Goal: Task Accomplishment & Management: Use online tool/utility

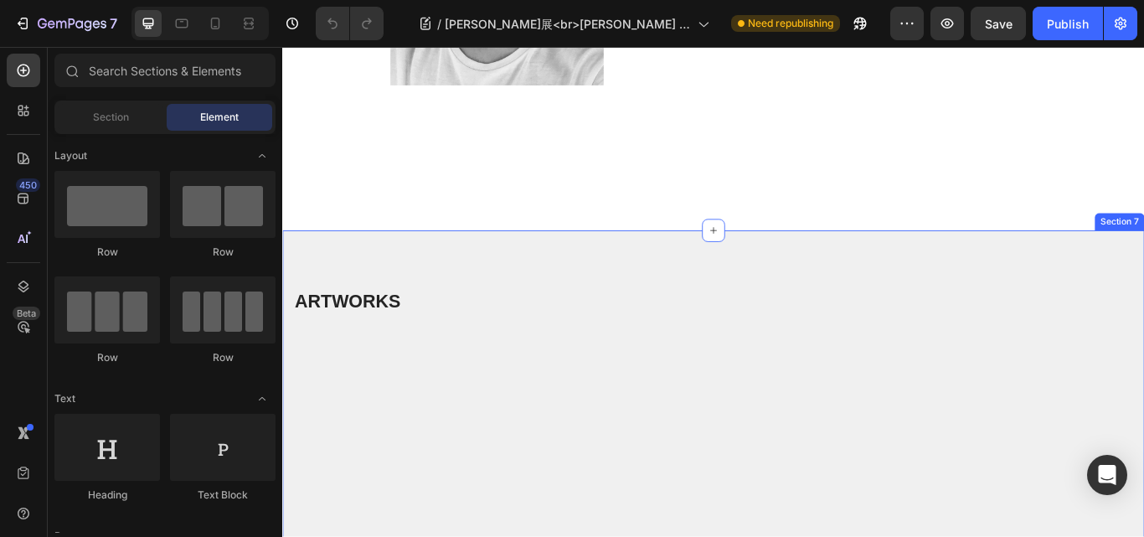
scroll to position [5027, 0]
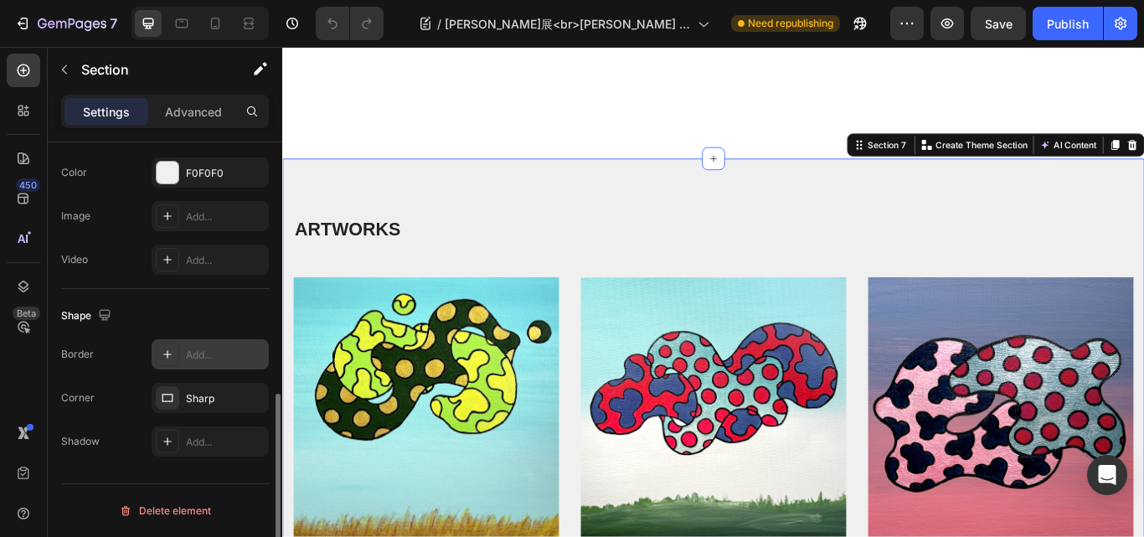
scroll to position [496, 0]
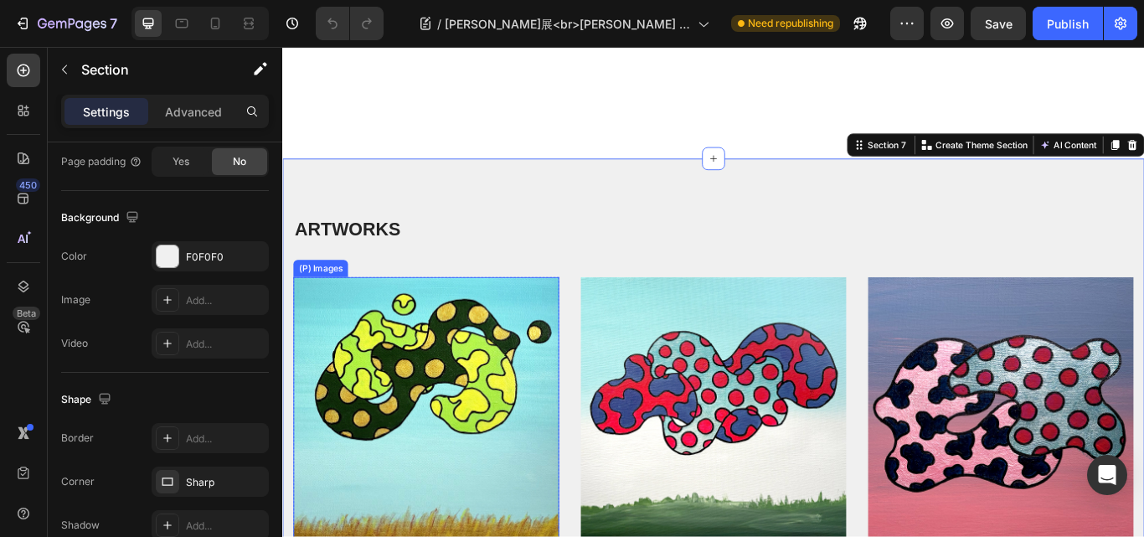
click at [398, 396] on img at bounding box center [450, 471] width 310 height 310
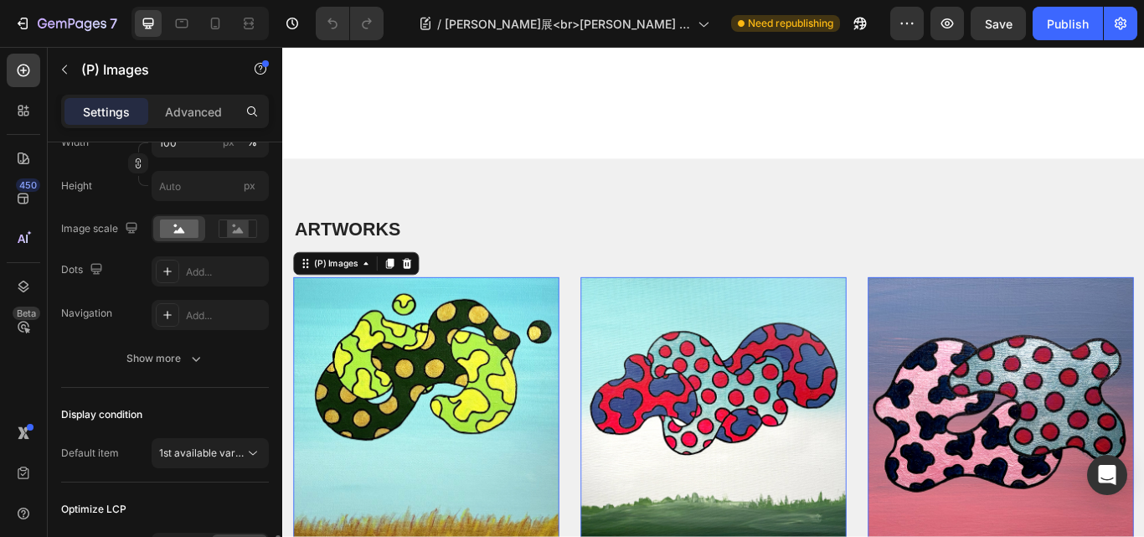
scroll to position [503, 0]
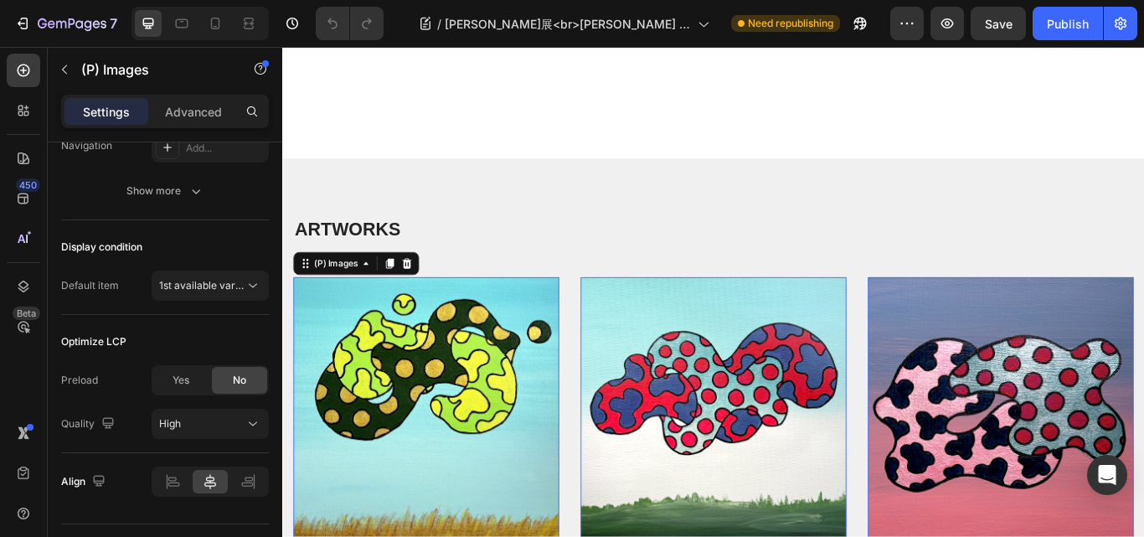
click at [481, 377] on img at bounding box center [450, 471] width 310 height 310
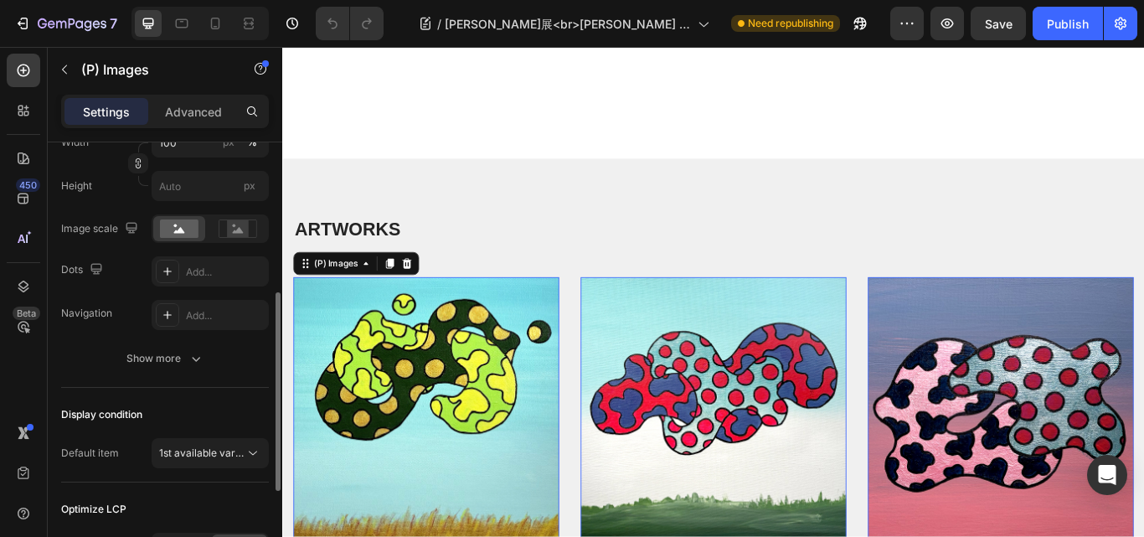
scroll to position [251, 0]
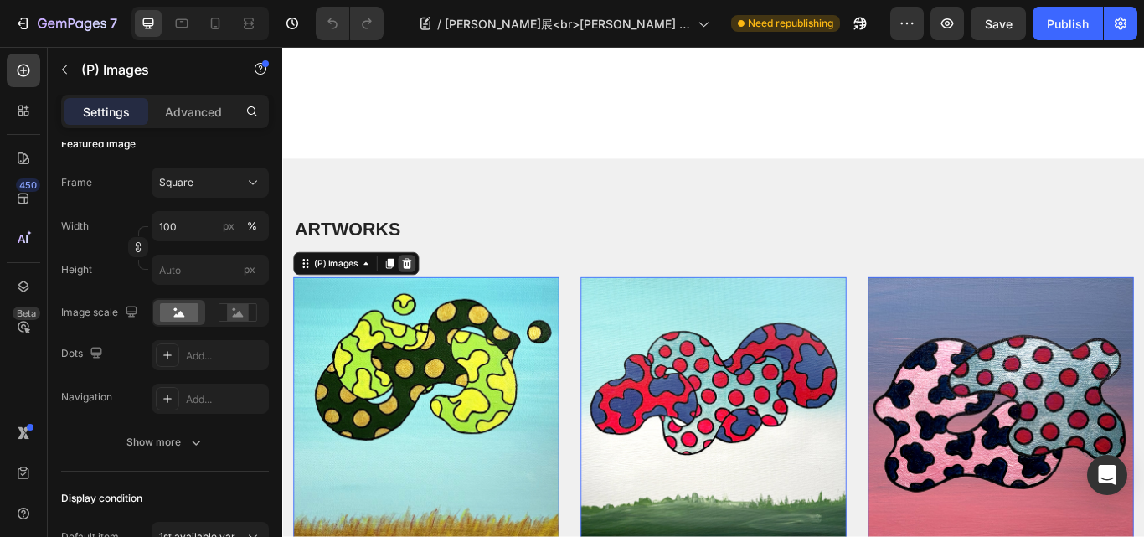
click at [432, 297] on icon at bounding box center [427, 300] width 11 height 12
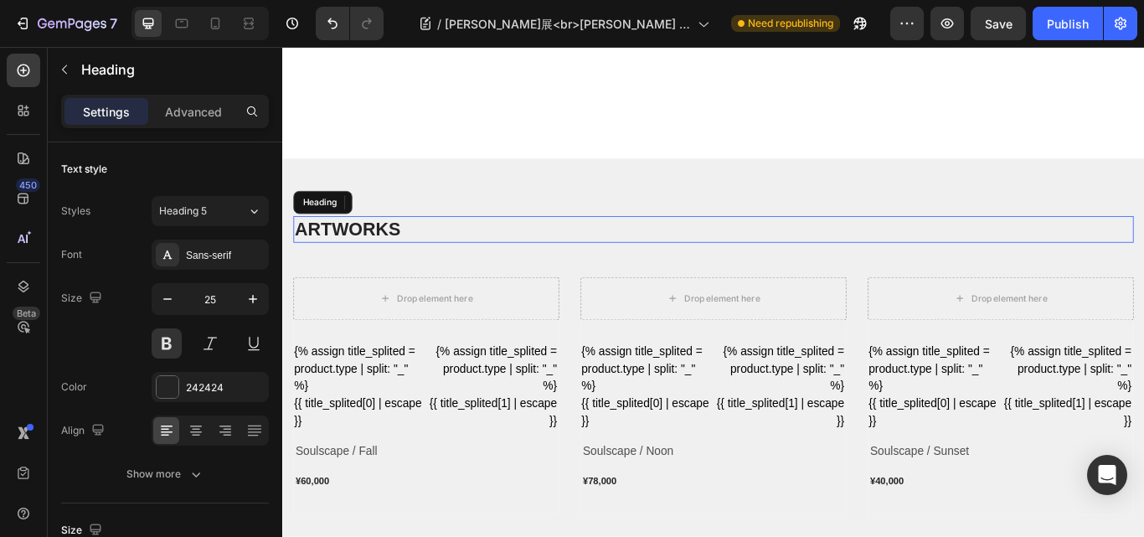
click at [549, 247] on h2 "ARTWORKS" at bounding box center [785, 260] width 980 height 31
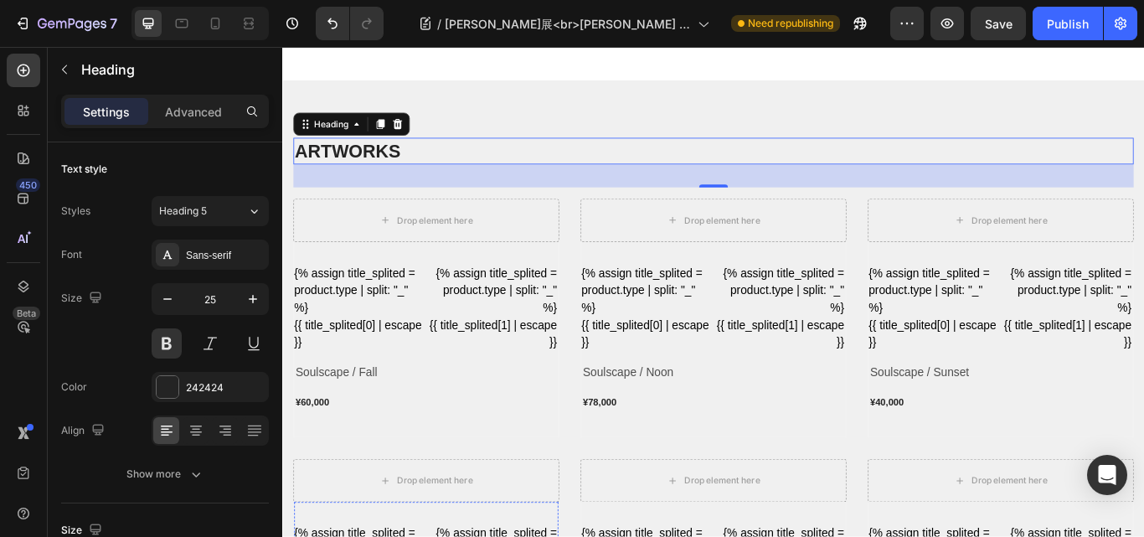
scroll to position [5080, 0]
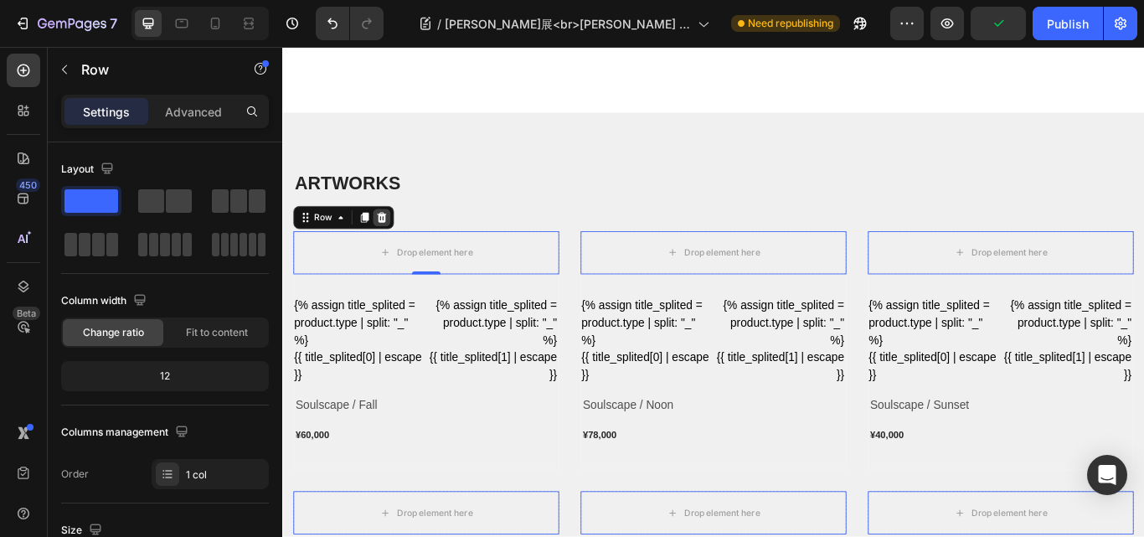
click at [393, 244] on icon at bounding box center [398, 246] width 11 height 12
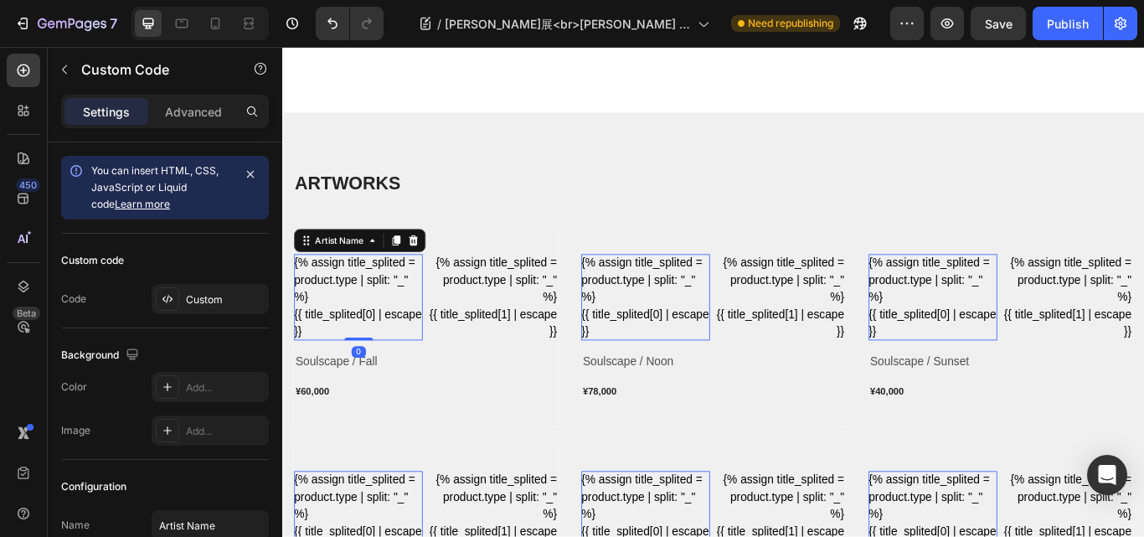
click at [390, 309] on div "{% assign title_splited = product.type | split: "_" %} {{ title_splited[0] | es…" at bounding box center [371, 339] width 150 height 101
click at [431, 266] on icon at bounding box center [434, 272] width 13 height 13
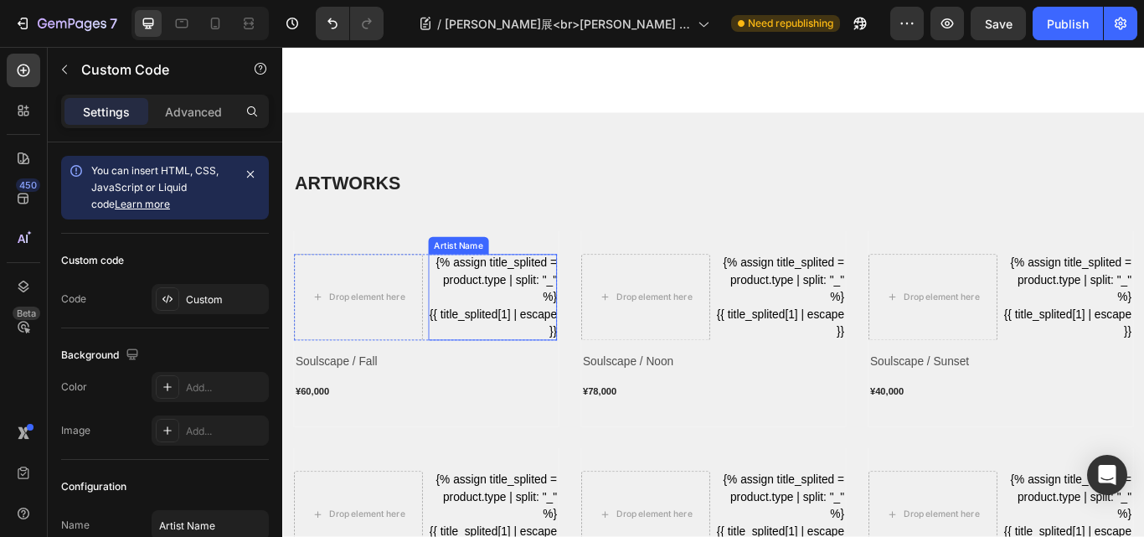
click at [504, 295] on div "{% assign title_splited = product.type | split: "_" %} {{ title_splited[1] | es…" at bounding box center [527, 339] width 150 height 101
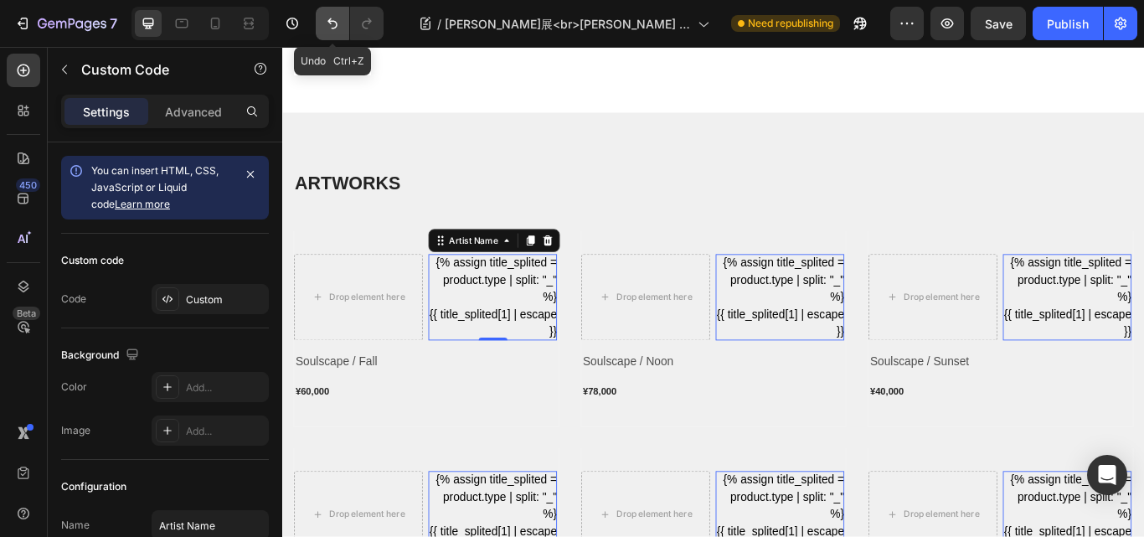
click at [330, 20] on icon "Undo/Redo" at bounding box center [333, 23] width 10 height 11
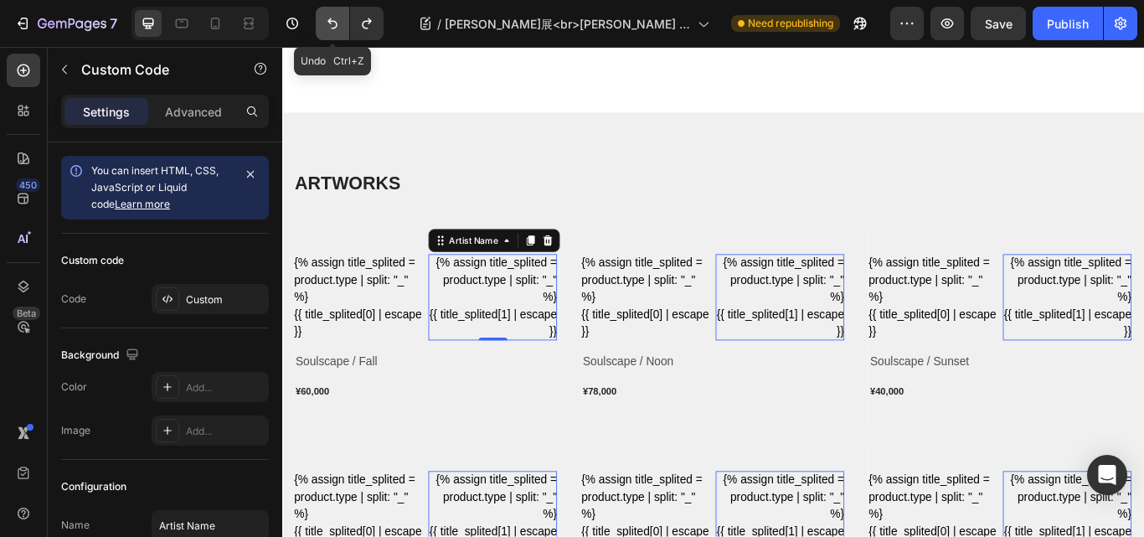
click at [330, 20] on icon "Undo/Redo" at bounding box center [333, 23] width 10 height 11
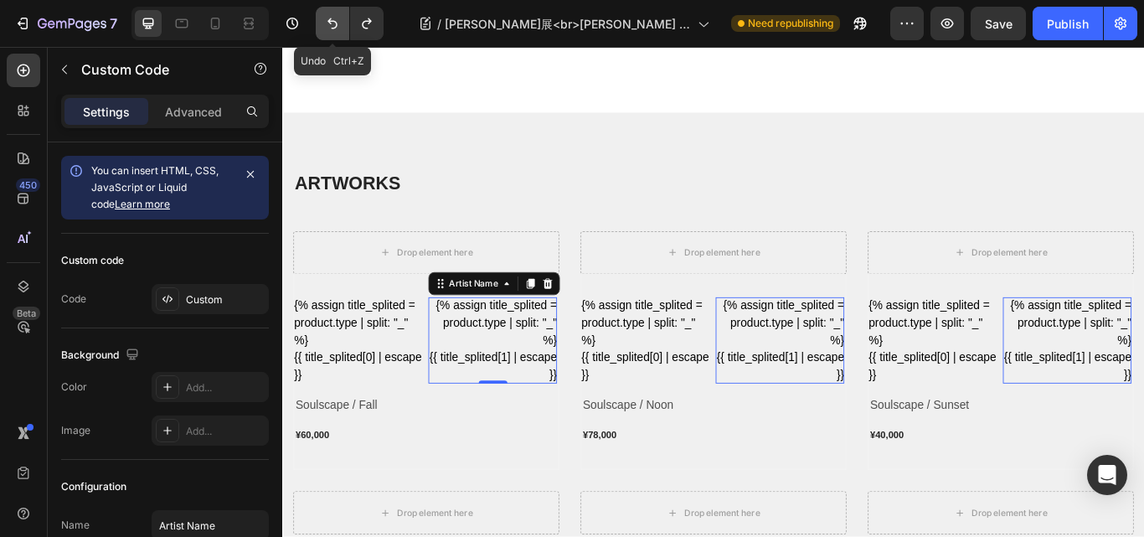
click at [330, 20] on icon "Undo/Redo" at bounding box center [333, 23] width 10 height 11
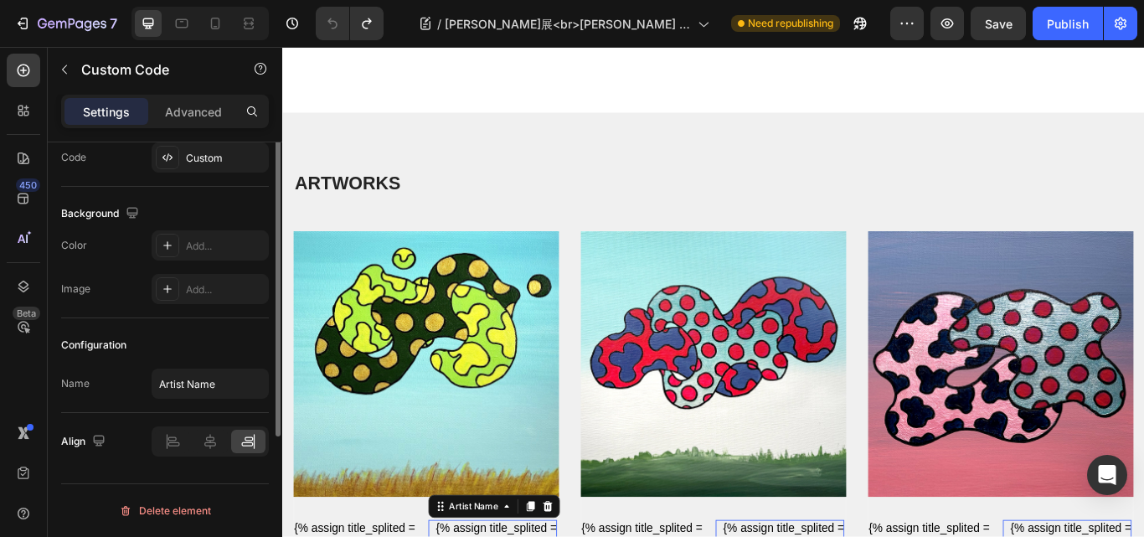
scroll to position [0, 0]
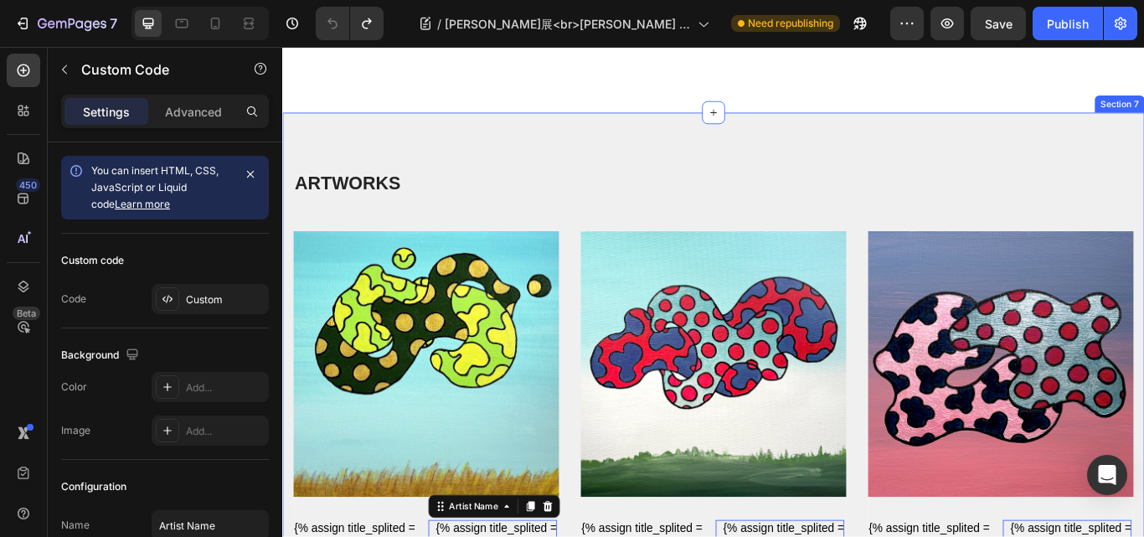
click at [535, 194] on h2 "ARTWORKS" at bounding box center [785, 206] width 980 height 31
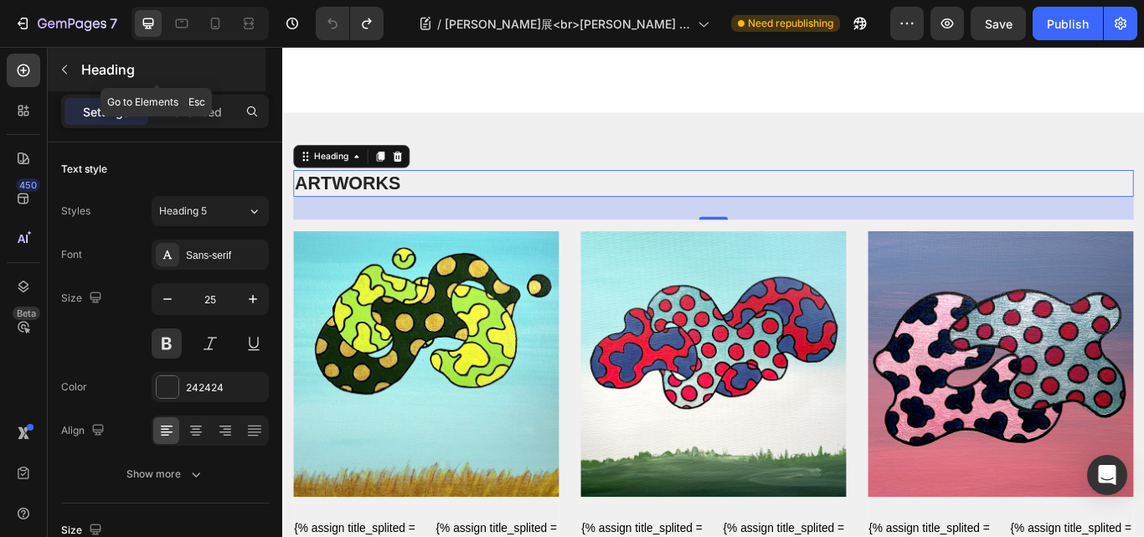
click at [73, 59] on button "button" at bounding box center [64, 69] width 27 height 27
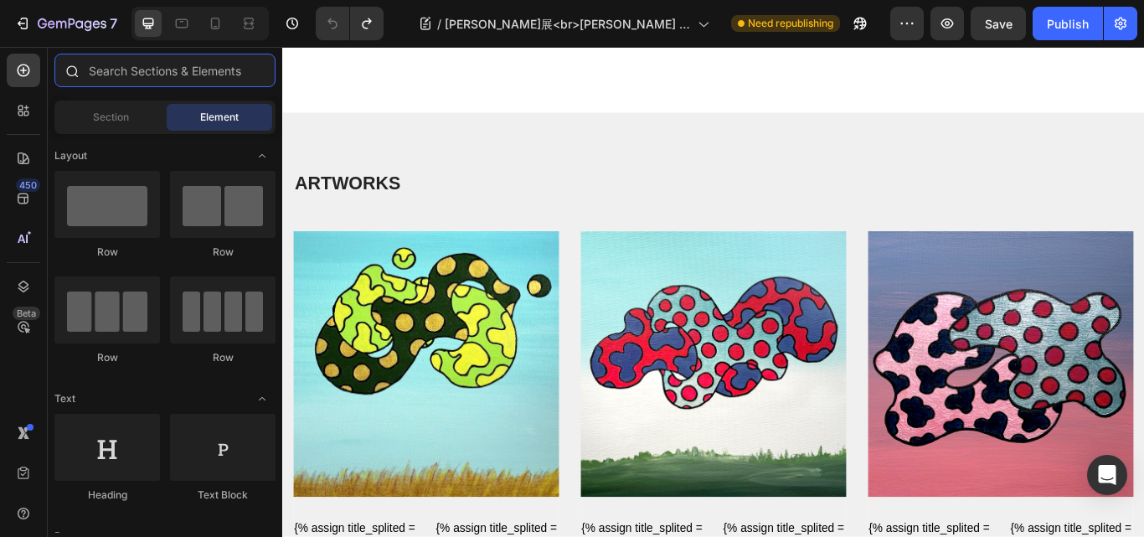
click at [94, 73] on input "text" at bounding box center [164, 71] width 221 height 34
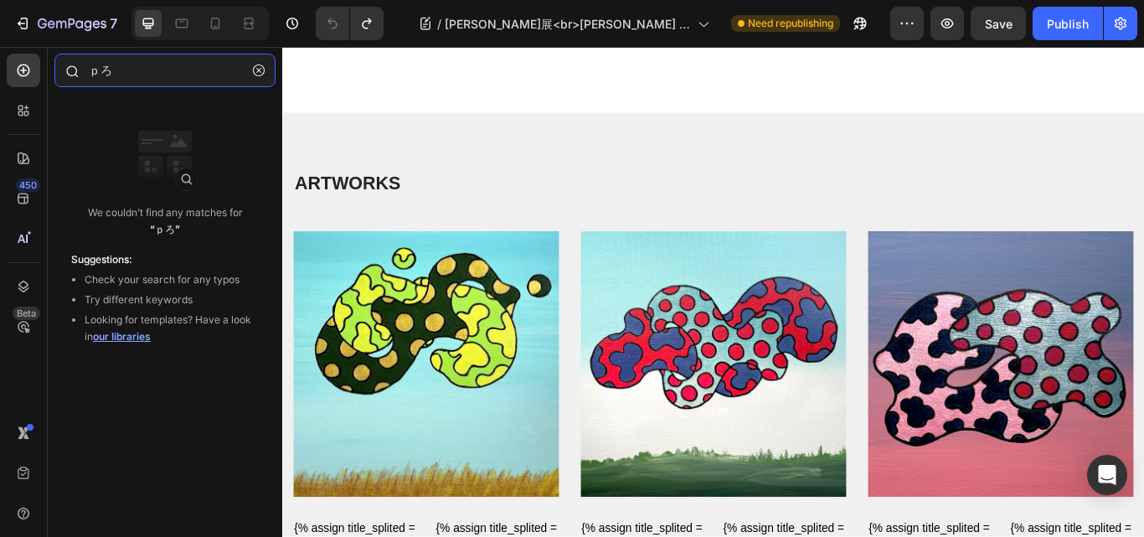
type input "ｐ"
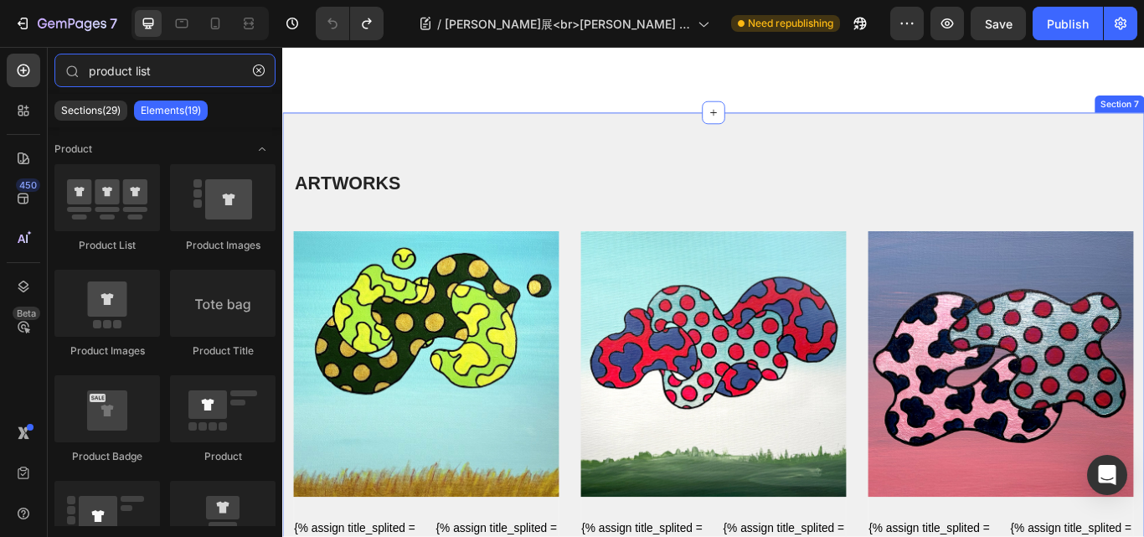
type input "product list"
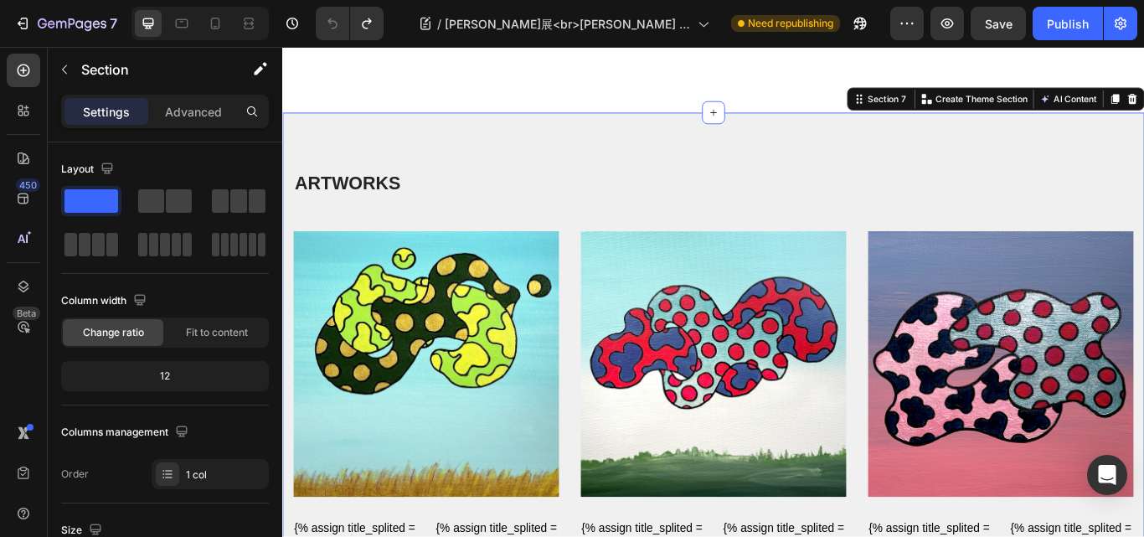
click at [974, 108] on div "Section 7" at bounding box center [987, 108] width 51 height 15
click at [969, 110] on div "Section 7" at bounding box center [987, 108] width 51 height 15
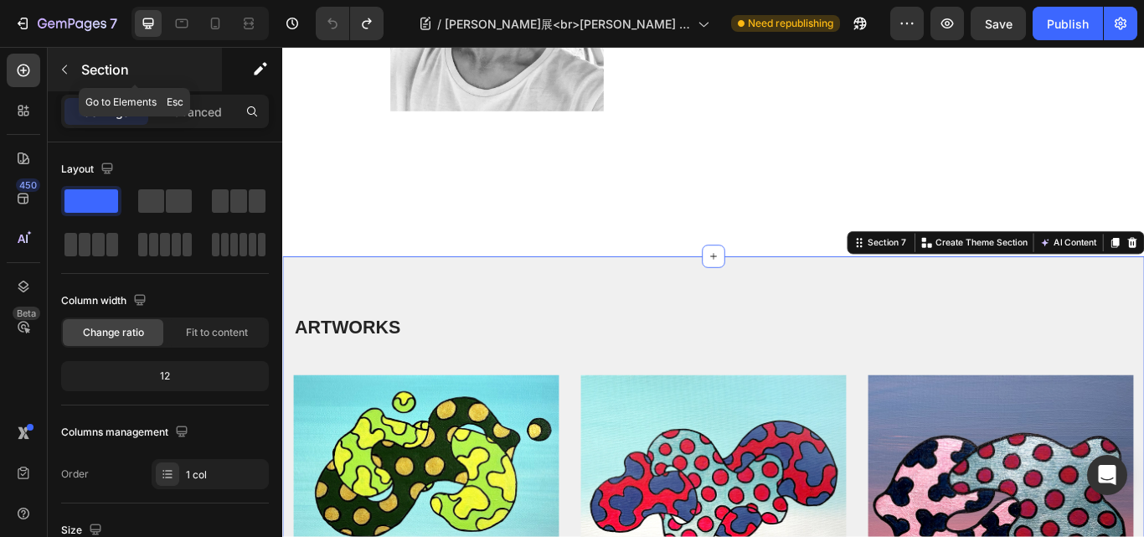
click at [66, 69] on icon "button" at bounding box center [64, 69] width 13 height 13
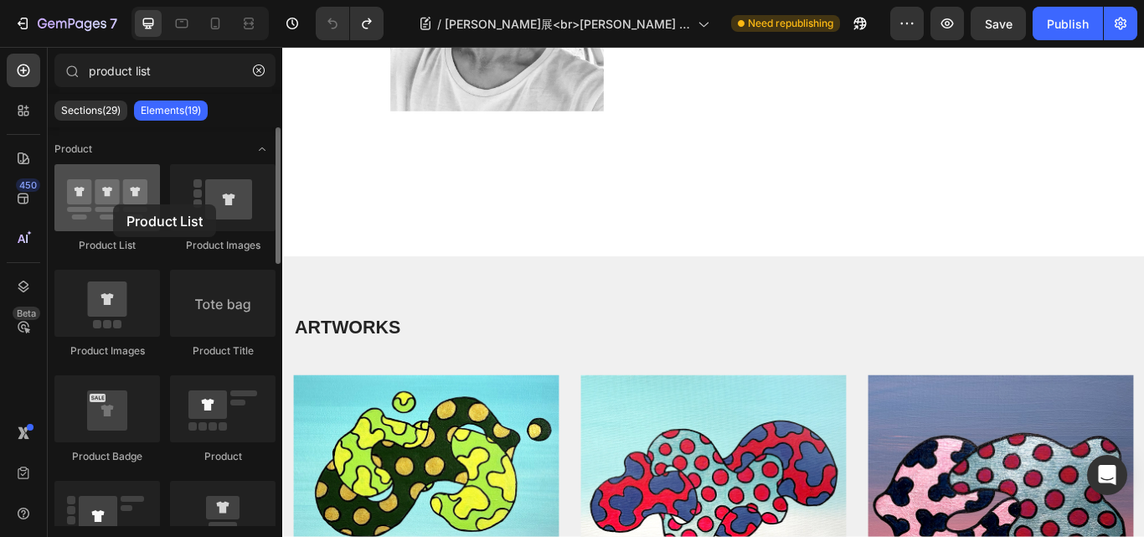
click at [113, 204] on div at bounding box center [107, 197] width 106 height 67
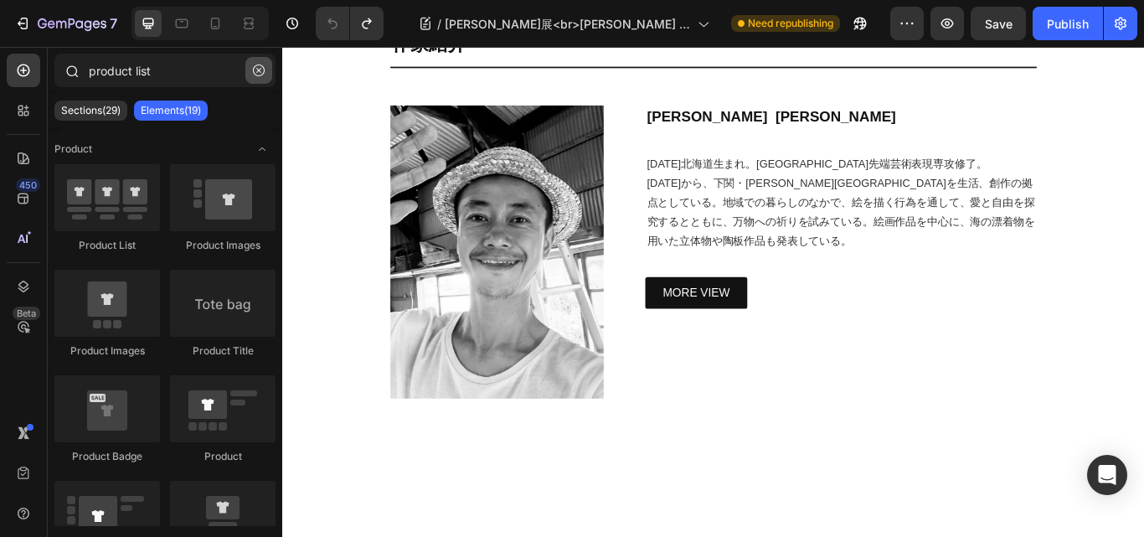
click at [257, 70] on icon "button" at bounding box center [259, 71] width 12 height 12
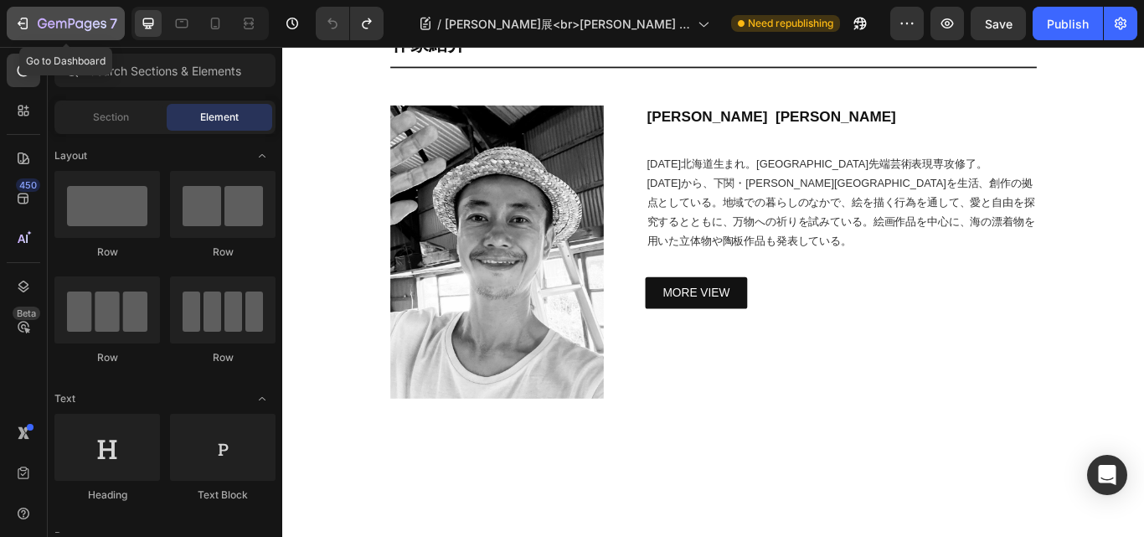
click at [70, 15] on div "7" at bounding box center [78, 23] width 80 height 20
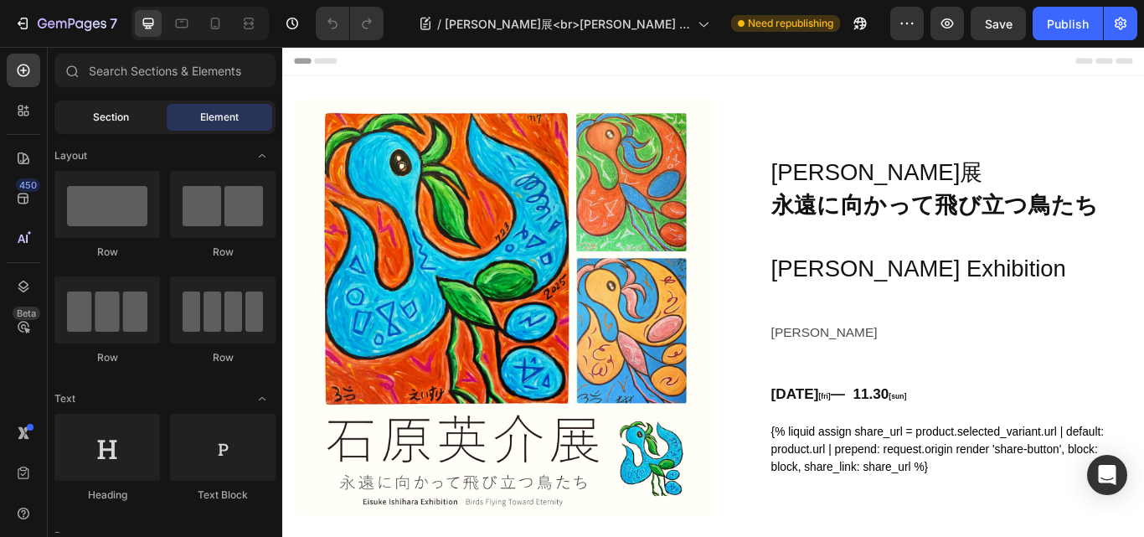
click at [114, 111] on span "Section" at bounding box center [111, 117] width 36 height 15
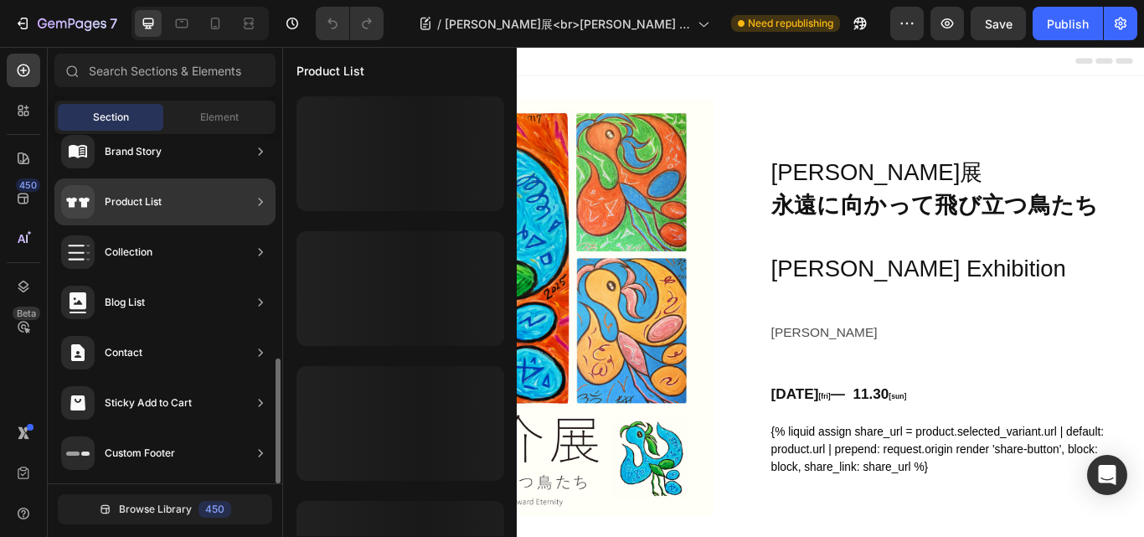
scroll to position [539, 0]
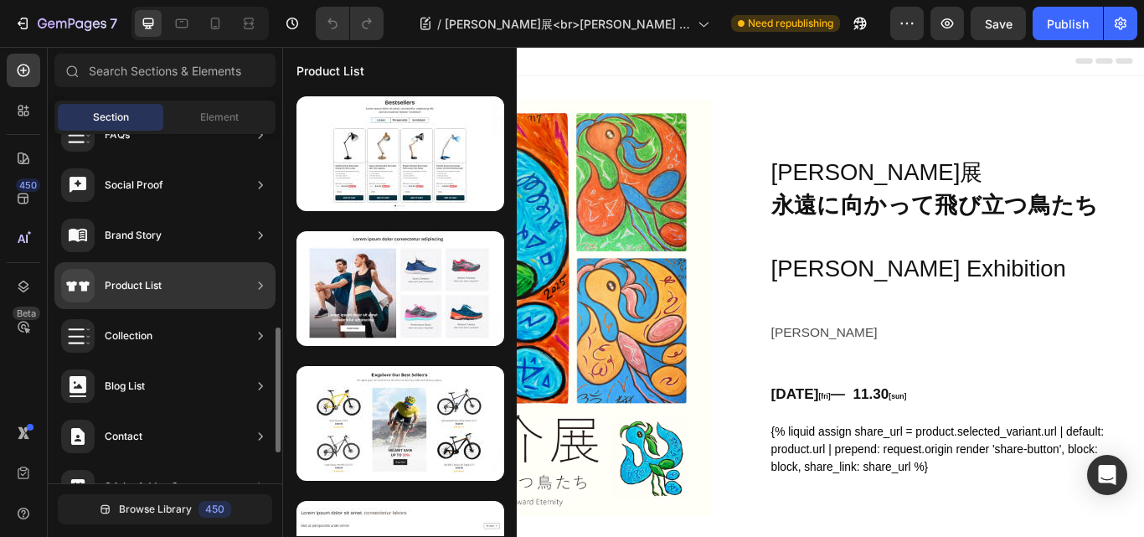
click at [151, 275] on div "Product List" at bounding box center [111, 286] width 101 height 34
click at [159, 276] on div "Product List" at bounding box center [111, 286] width 101 height 34
click at [262, 280] on icon at bounding box center [260, 285] width 17 height 17
click at [261, 280] on icon at bounding box center [260, 285] width 17 height 17
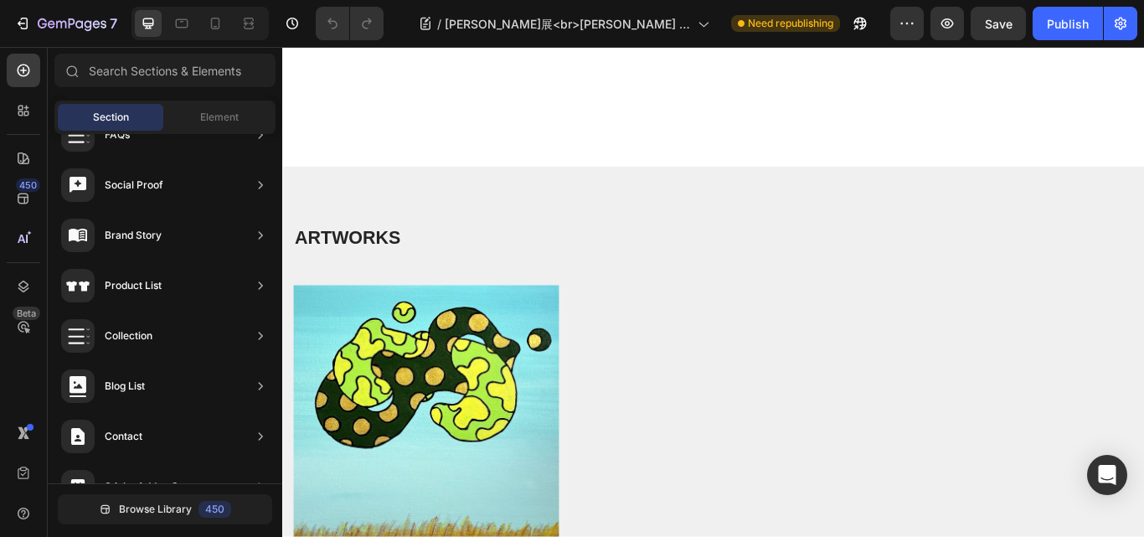
scroll to position [4943, 0]
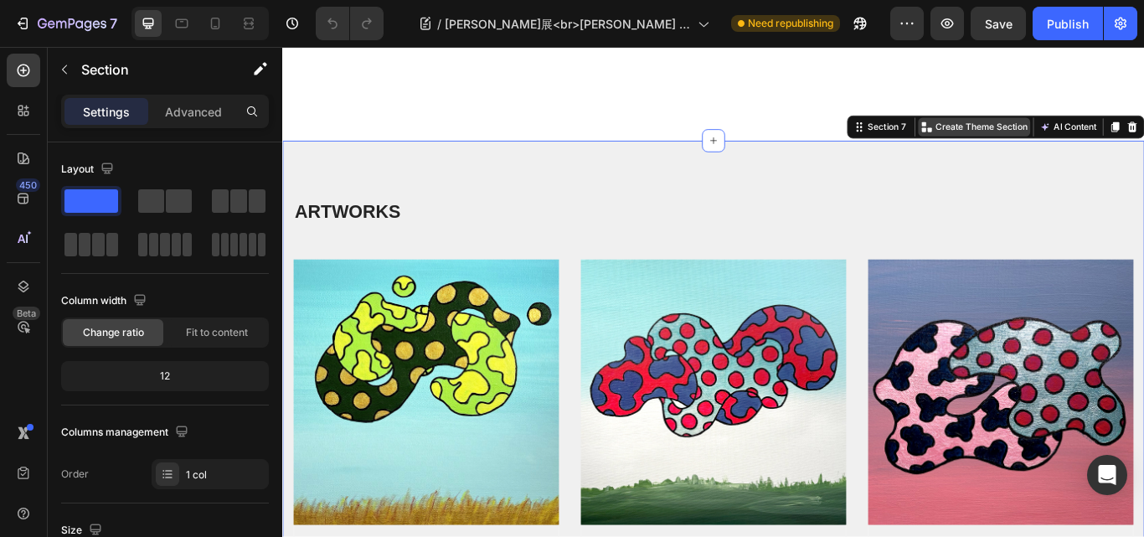
click at [1062, 148] on p "Create Theme Section" at bounding box center [1097, 140] width 107 height 15
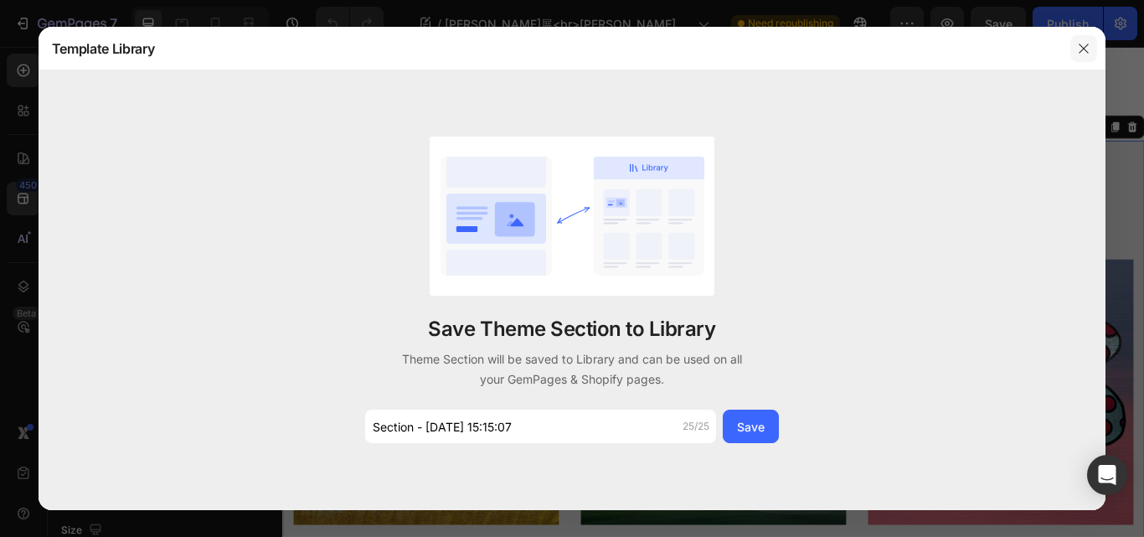
click at [1083, 45] on icon "button" at bounding box center [1083, 48] width 13 height 13
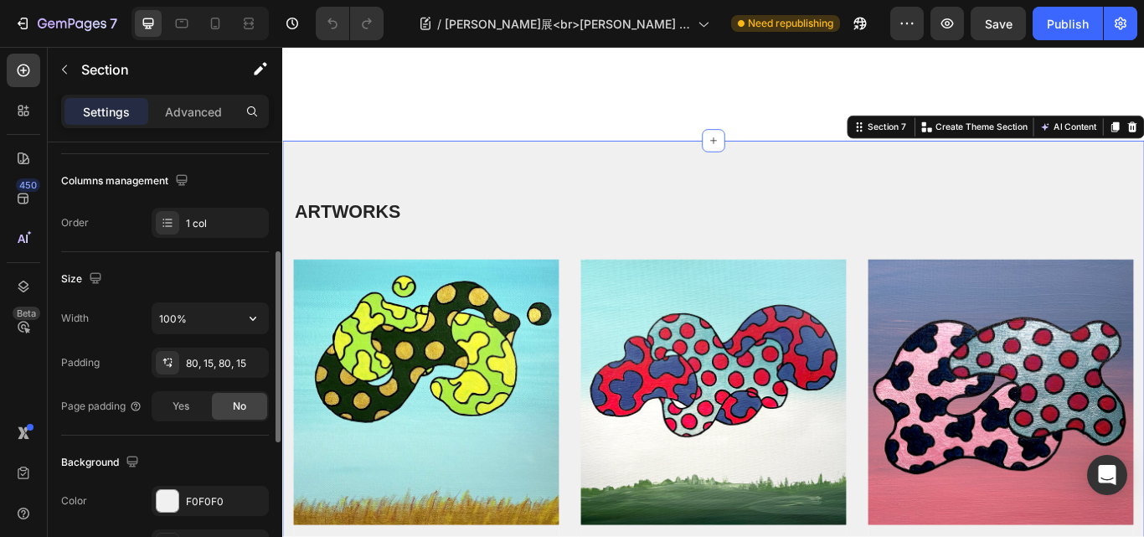
scroll to position [335, 0]
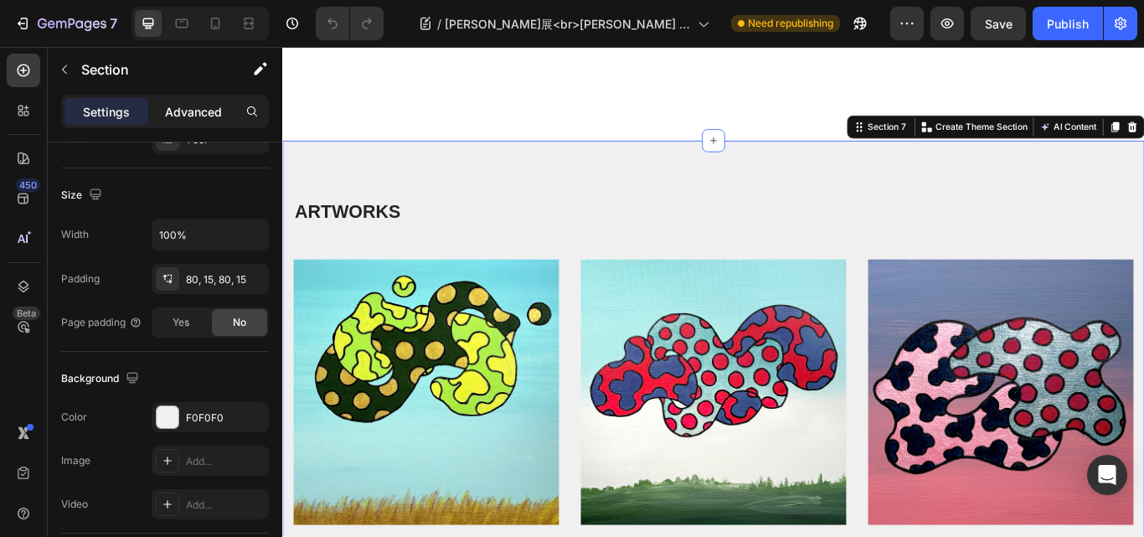
click at [195, 114] on p "Advanced" at bounding box center [193, 112] width 57 height 18
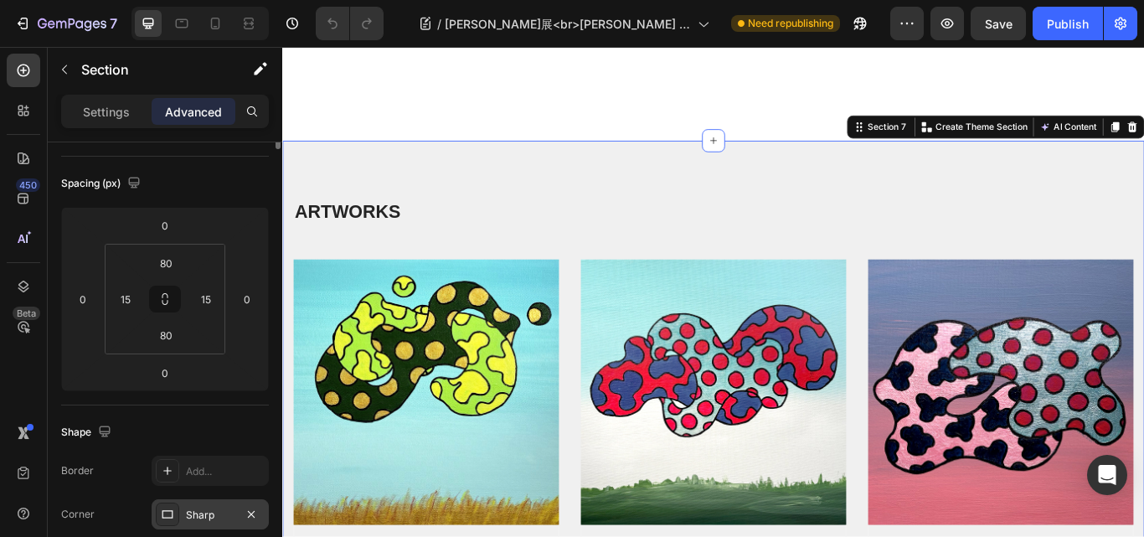
scroll to position [0, 0]
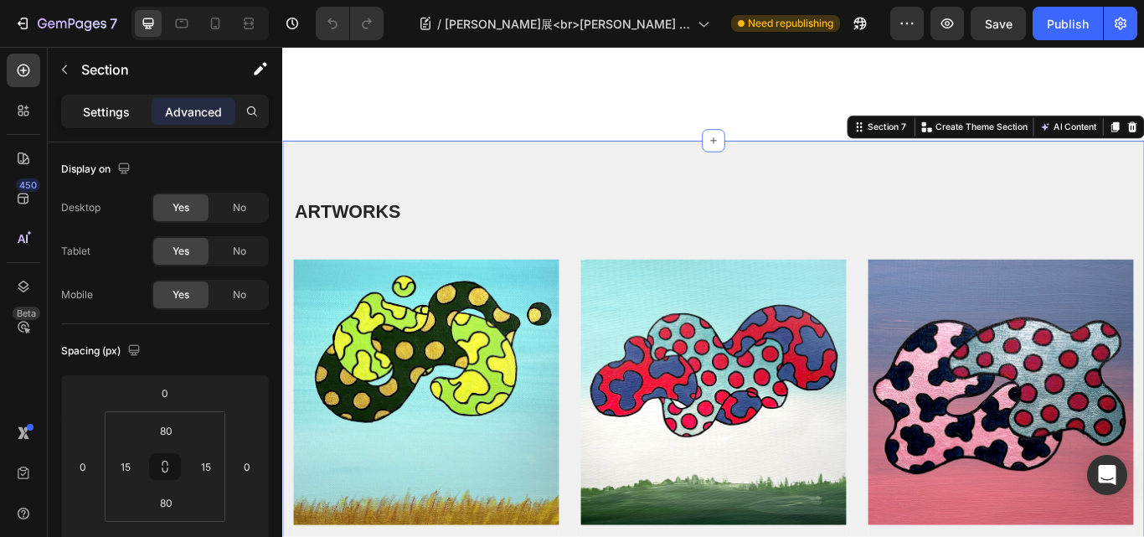
click at [97, 108] on p "Settings" at bounding box center [106, 112] width 47 height 18
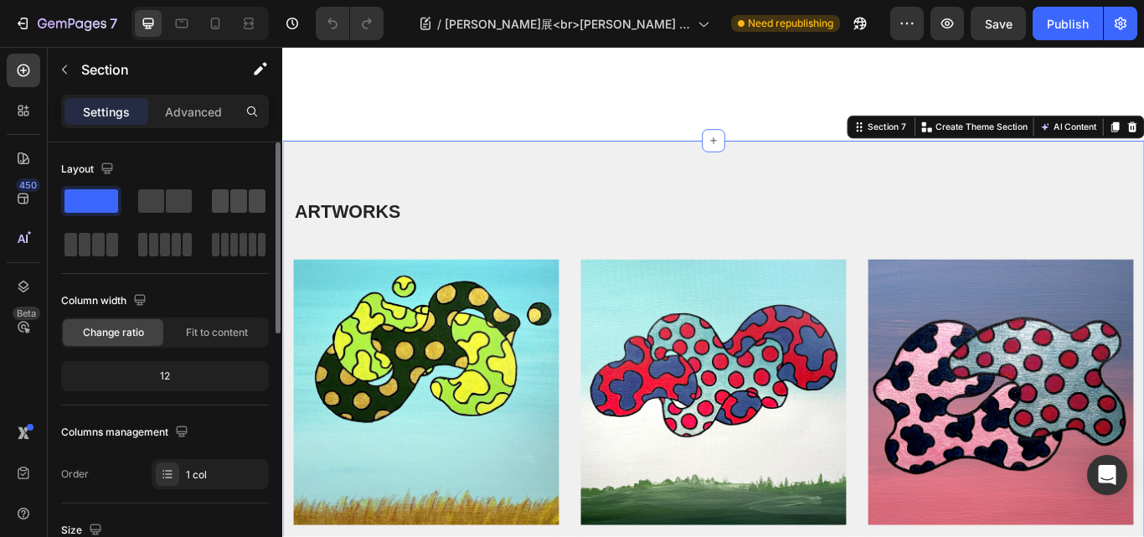
click at [232, 199] on span at bounding box center [238, 200] width 17 height 23
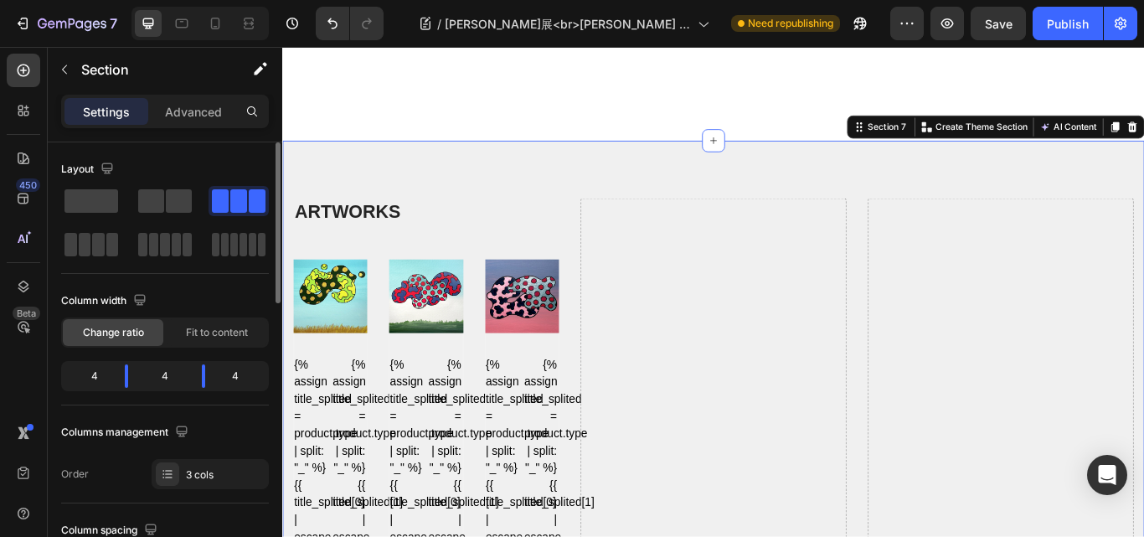
click at [229, 189] on div at bounding box center [239, 201] width 60 height 30
click at [75, 192] on span at bounding box center [92, 200] width 54 height 23
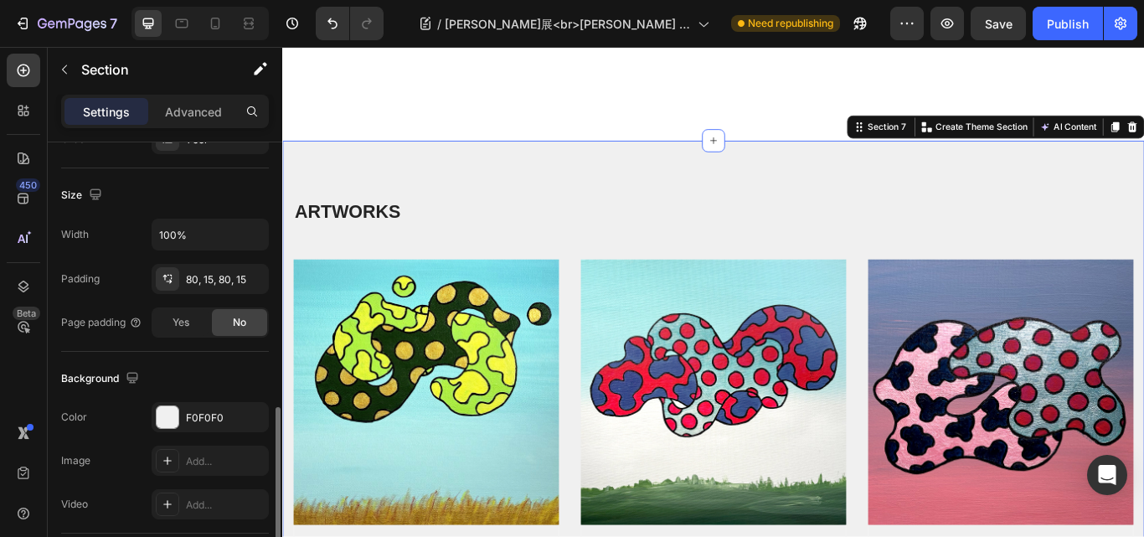
scroll to position [419, 0]
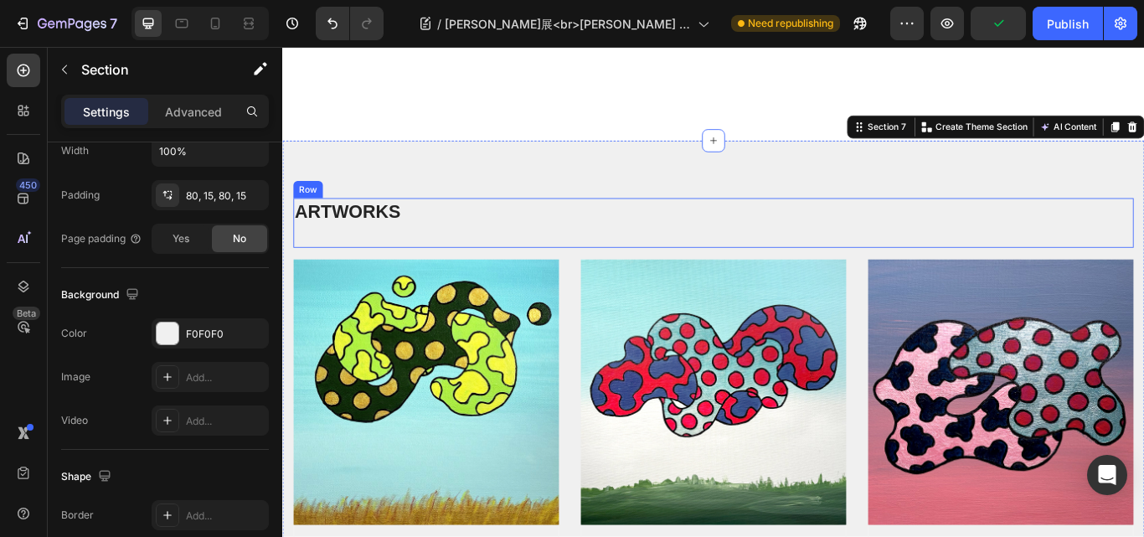
click at [444, 281] on div "ARTWORKS Heading" at bounding box center [785, 253] width 980 height 58
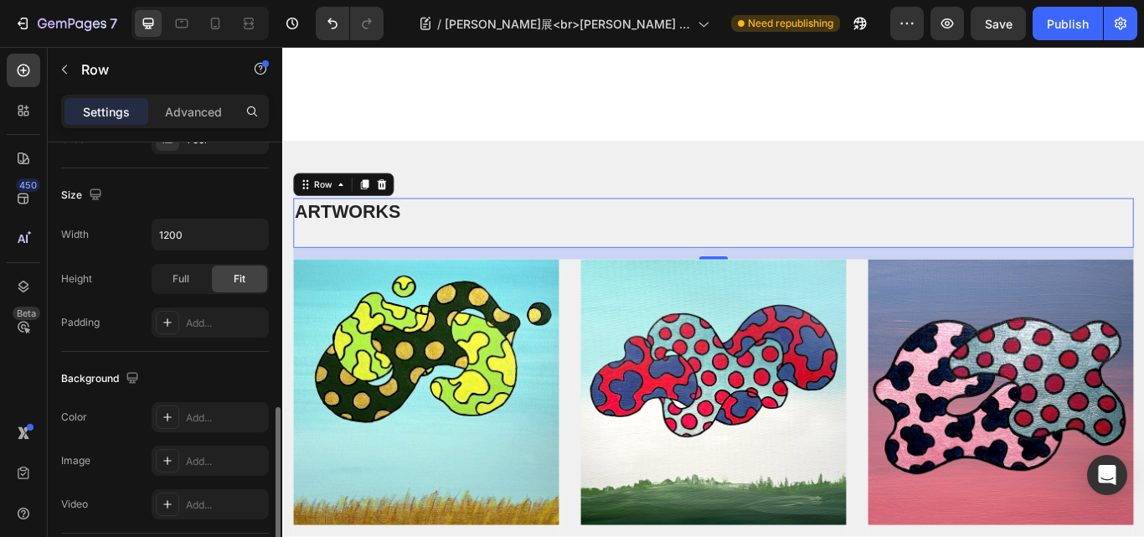
scroll to position [580, 0]
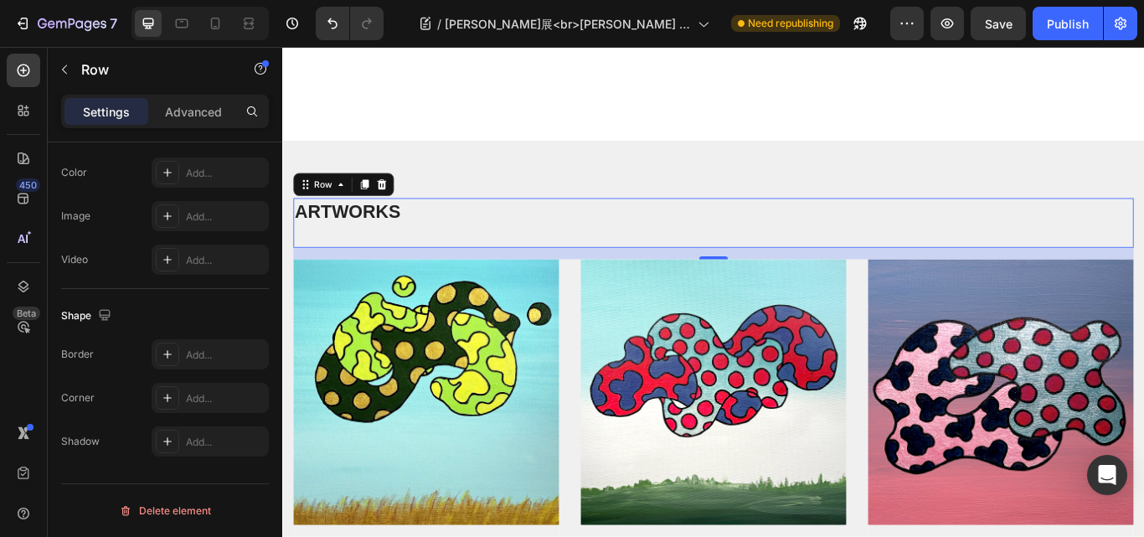
click at [392, 295] on div "16" at bounding box center [785, 287] width 980 height 13
click at [387, 420] on img at bounding box center [450, 450] width 310 height 310
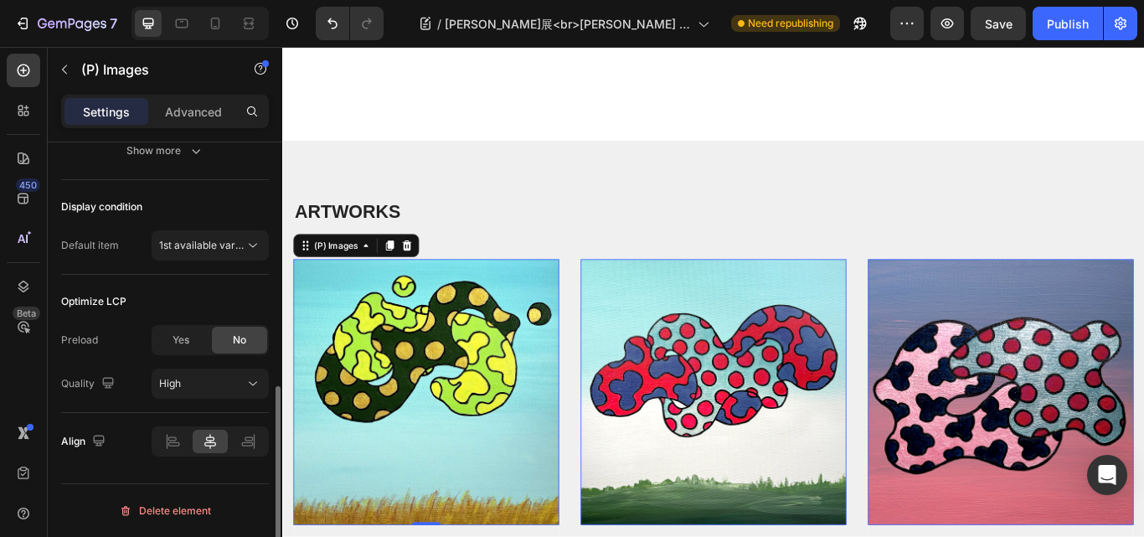
scroll to position [0, 0]
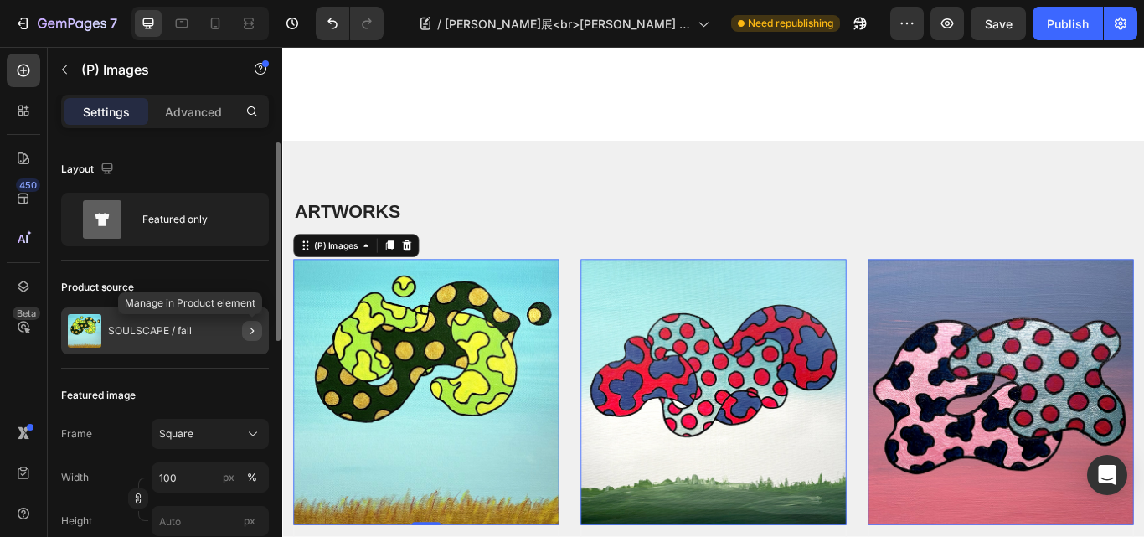
click at [250, 327] on icon "button" at bounding box center [251, 330] width 13 height 13
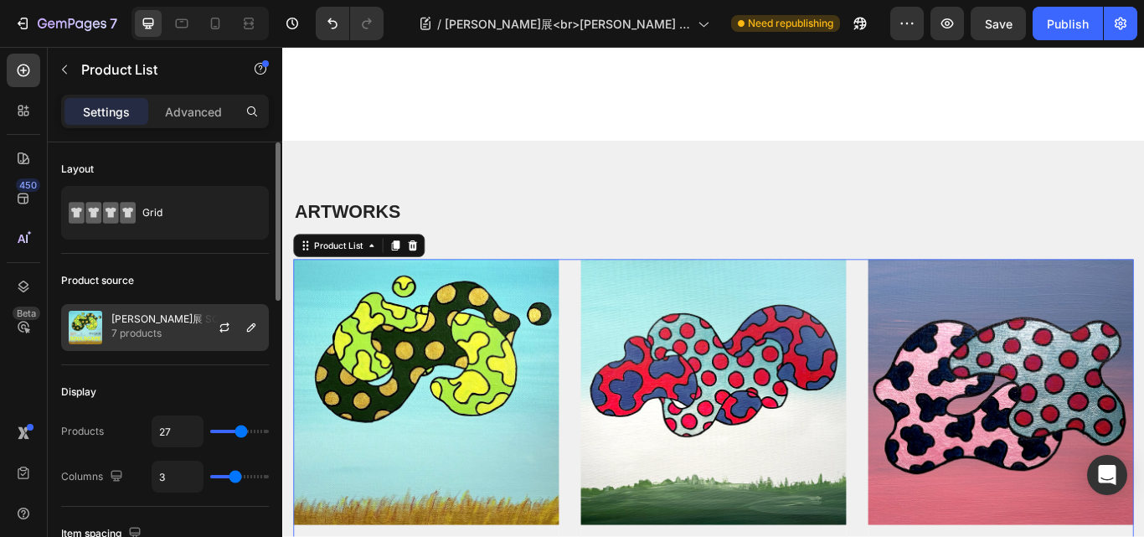
click at [157, 327] on p "7 products" at bounding box center [186, 333] width 150 height 17
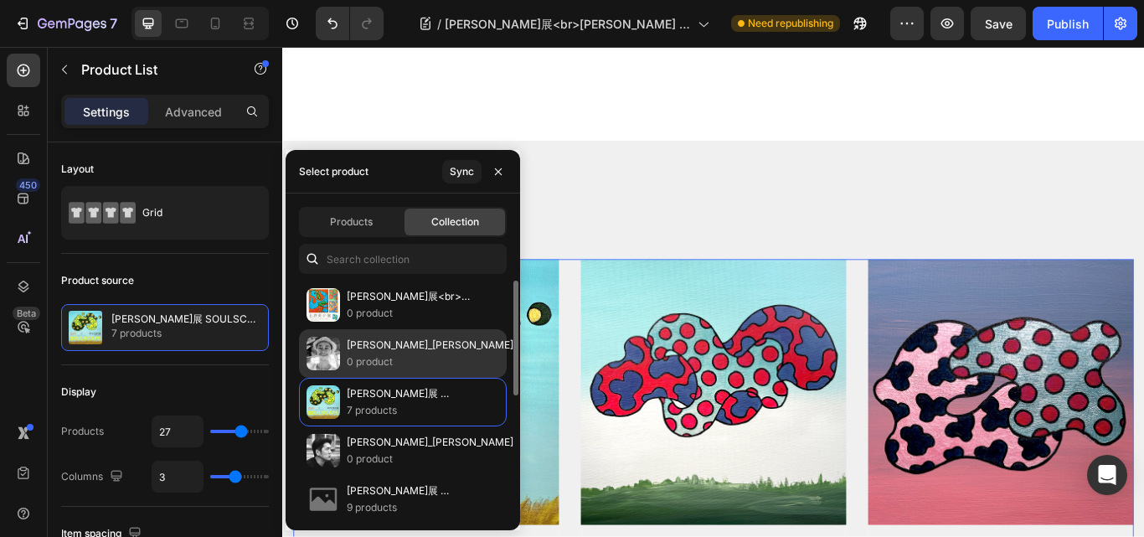
click at [397, 352] on p "Eisuke Ishihara_石原英介" at bounding box center [430, 345] width 167 height 17
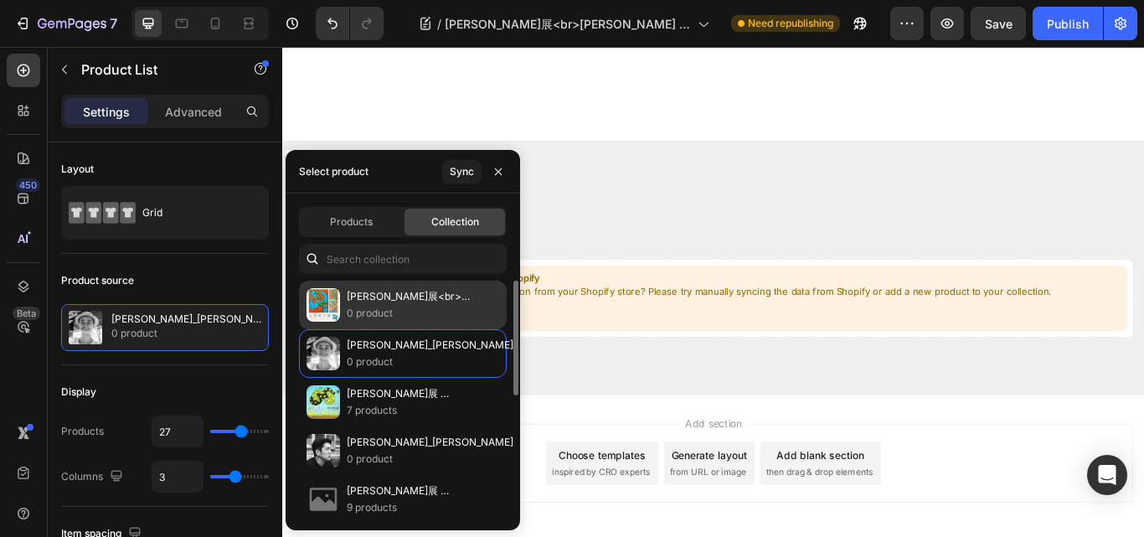
click at [397, 305] on p "0 product" at bounding box center [420, 313] width 146 height 17
click at [405, 291] on p "[PERSON_NAME]展<br>[PERSON_NAME] Exhibition" at bounding box center [420, 296] width 146 height 17
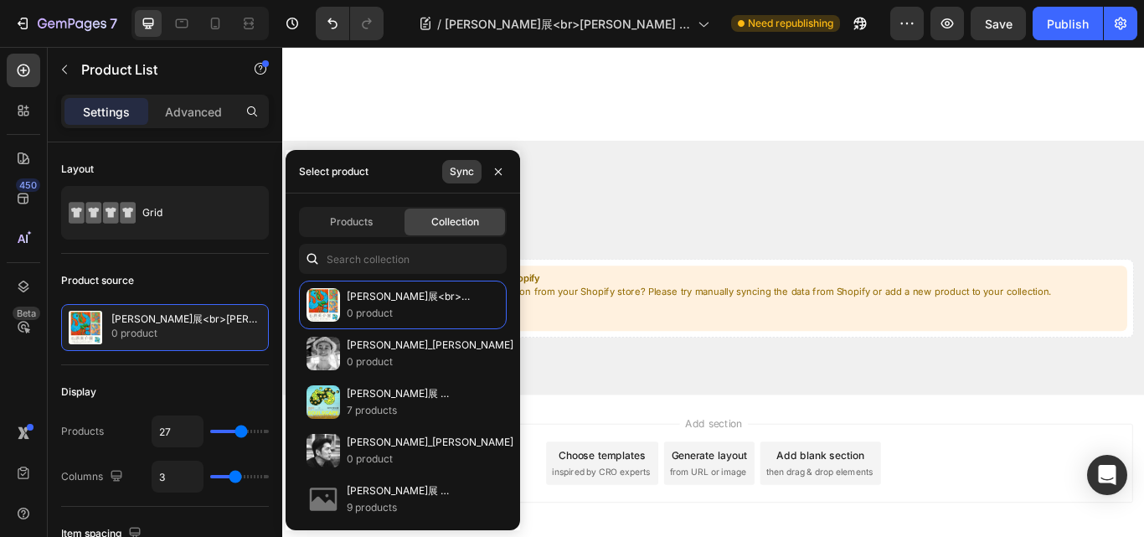
click at [459, 171] on div "Sync" at bounding box center [462, 171] width 24 height 15
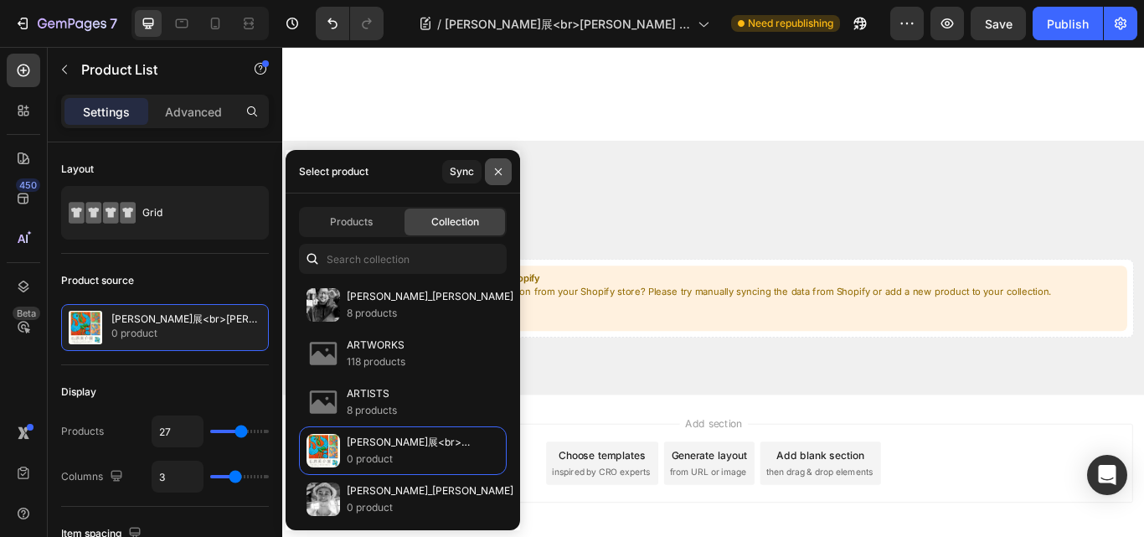
click at [491, 163] on button "button" at bounding box center [498, 171] width 27 height 27
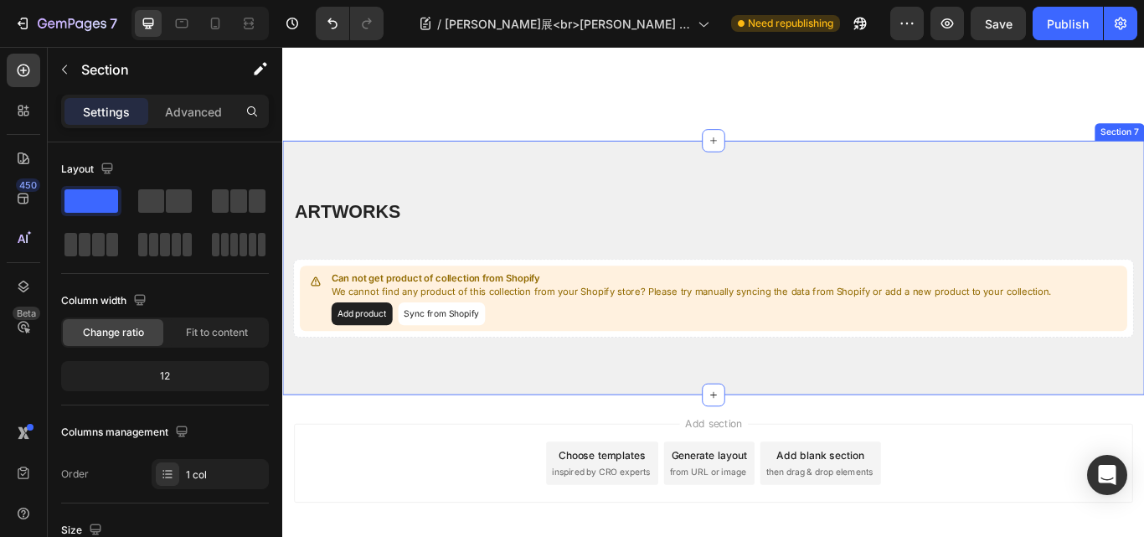
click at [372, 386] on div "ARTWORKS Heading Row Can not get product of collection from Shopify We cannot f…" at bounding box center [785, 305] width 980 height 163
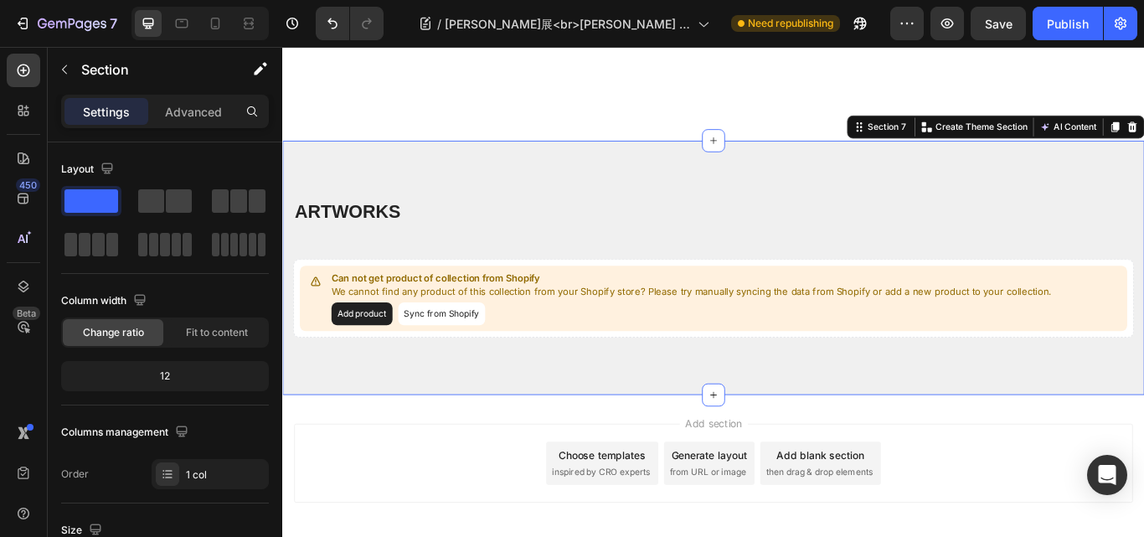
click at [362, 386] on div "ARTWORKS Heading Row Can not get product of collection from Shopify We cannot f…" at bounding box center [785, 305] width 980 height 163
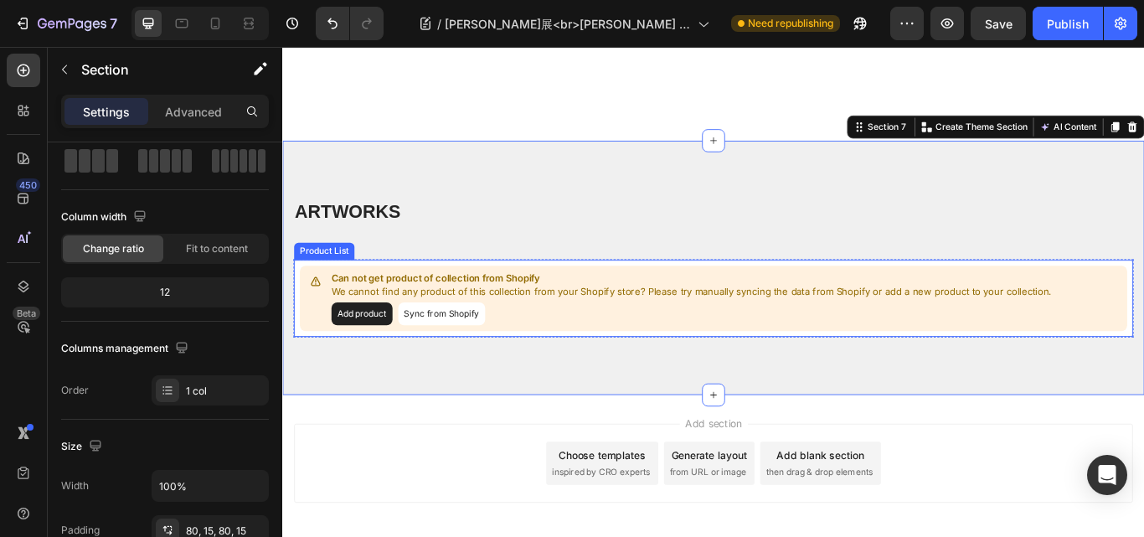
click at [393, 372] on button "Add product" at bounding box center [374, 358] width 71 height 27
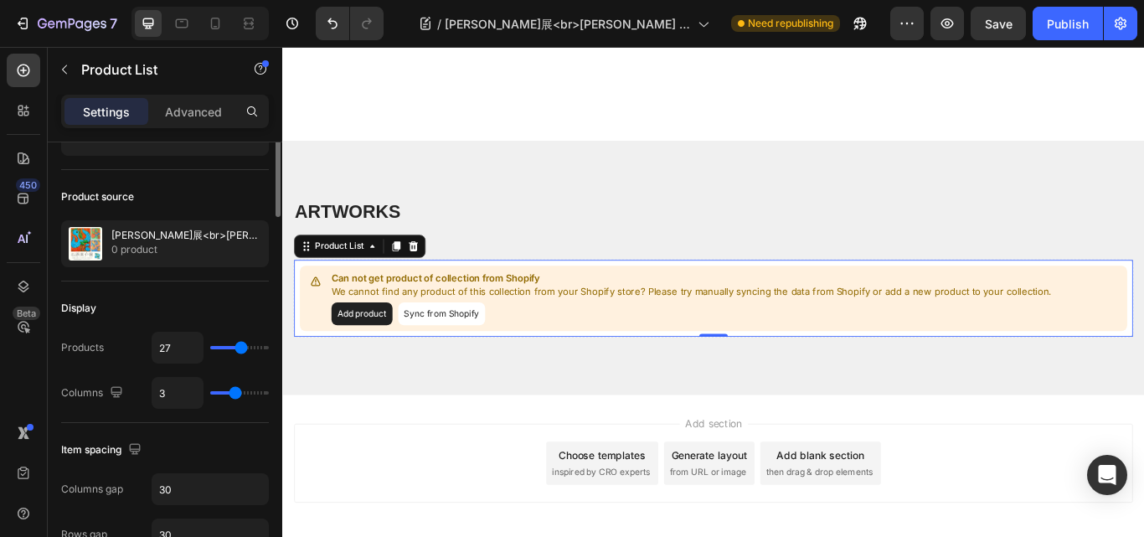
scroll to position [0, 0]
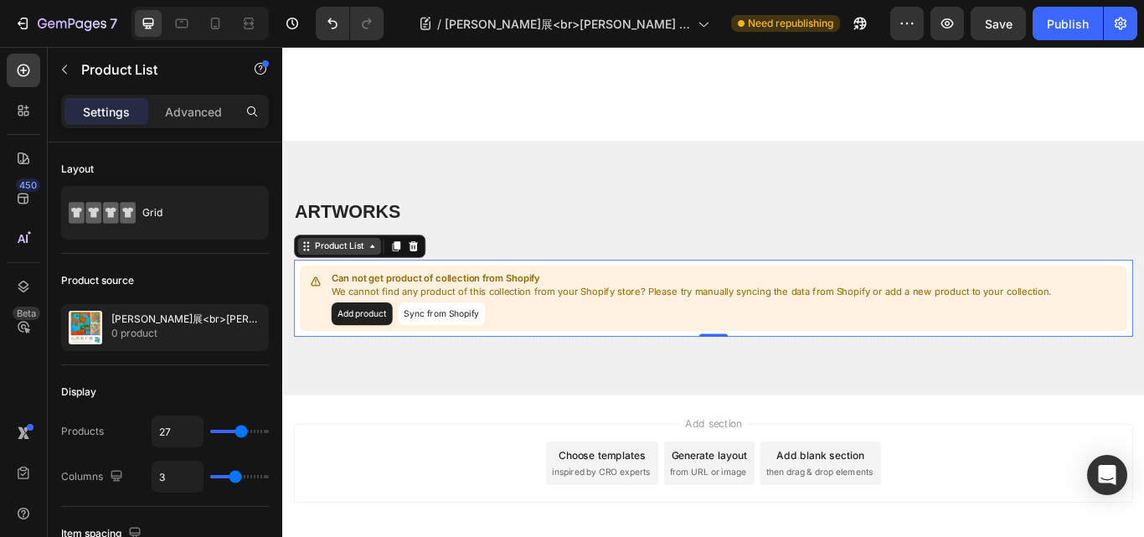
click at [383, 287] on icon at bounding box center [386, 279] width 13 height 13
click at [375, 287] on div "Product List" at bounding box center [349, 279] width 64 height 15
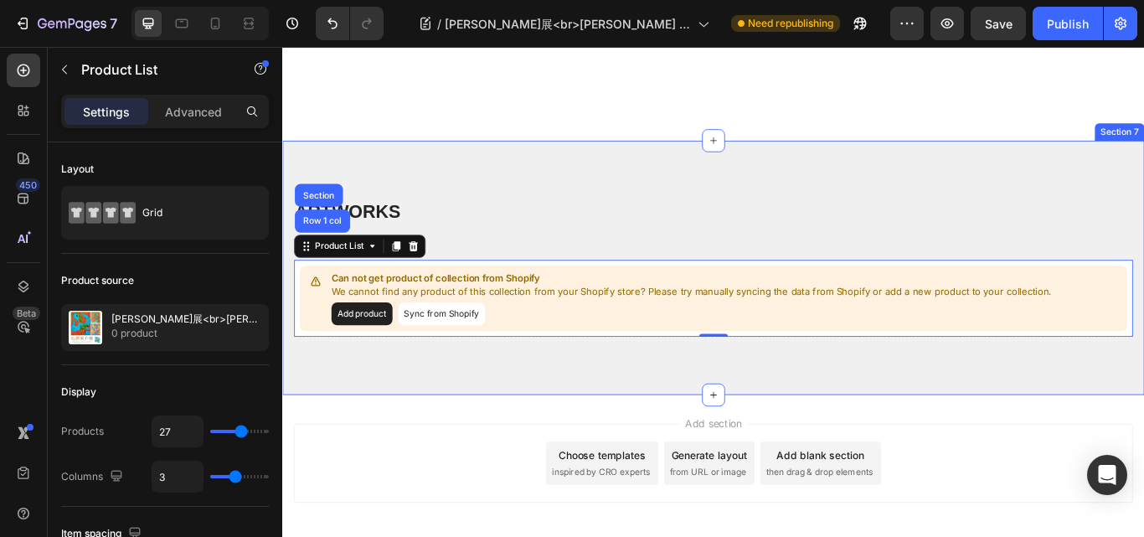
click at [568, 307] on div "ARTWORKS Heading Row Can not get product of collection from Shopify We cannot f…" at bounding box center [784, 305] width 1005 height 297
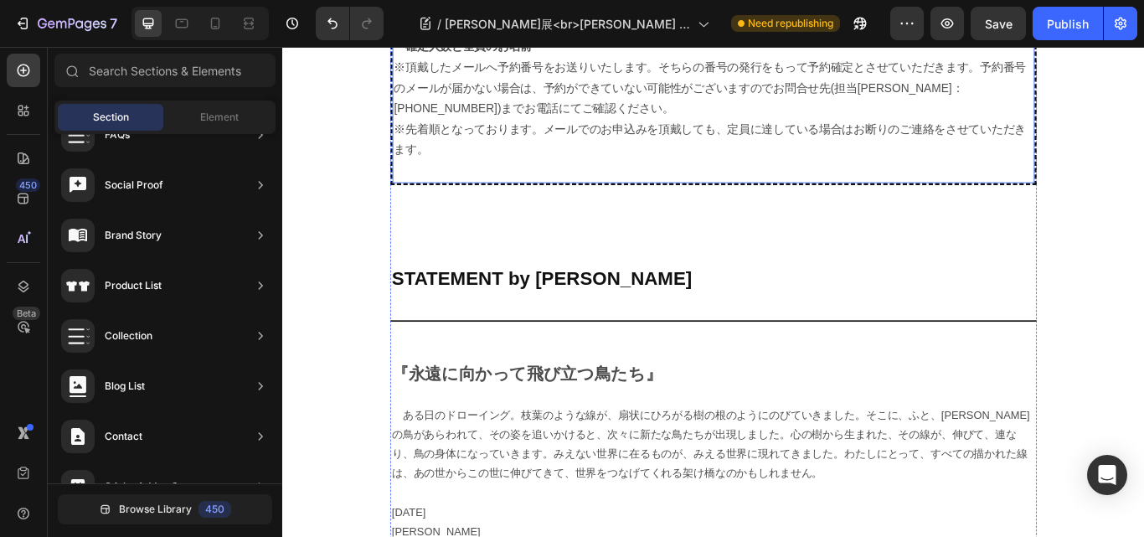
scroll to position [3435, 0]
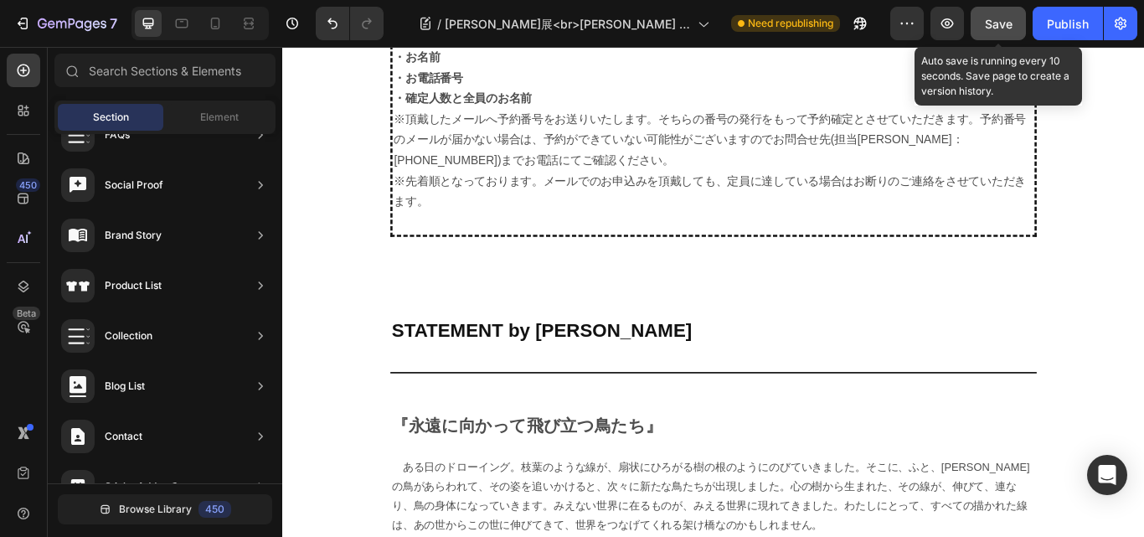
click at [992, 15] on div "Save" at bounding box center [999, 24] width 28 height 18
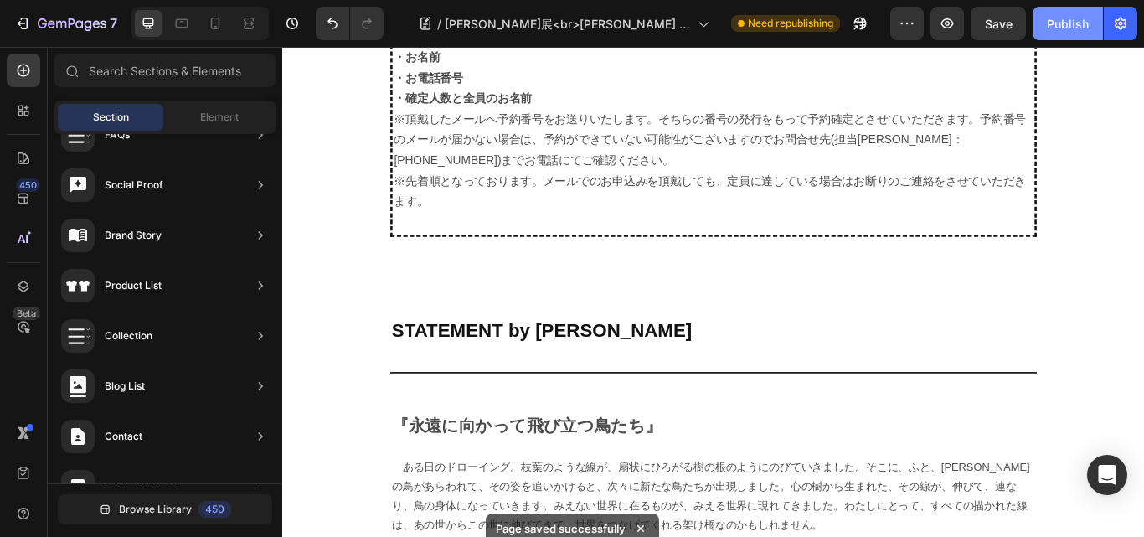
click at [1057, 18] on div "Publish" at bounding box center [1068, 24] width 42 height 18
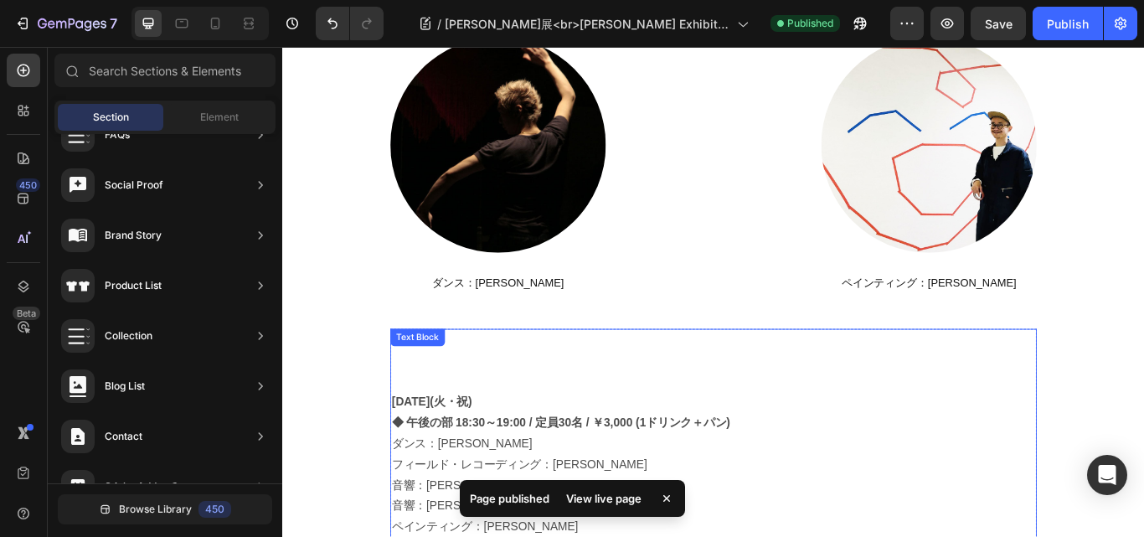
scroll to position [2094, 0]
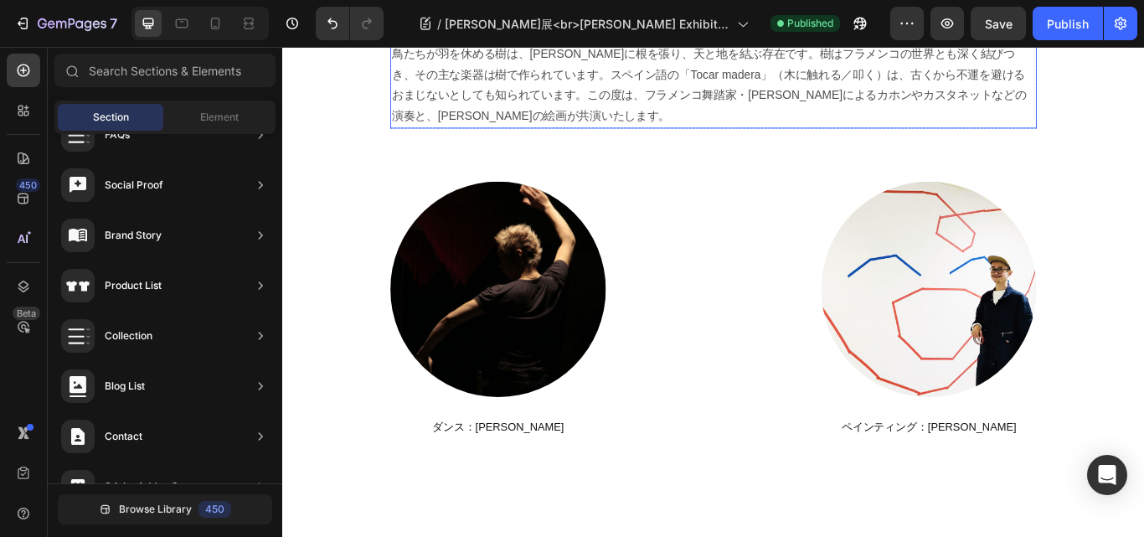
click at [804, 141] on p "鳥たちが羽を休める樹は、[PERSON_NAME]に根を張り、天と地を結ぶ存在です。樹はフラメンコの世界とも深く結びつき、その主な楽器は樹で作られています。ス…" at bounding box center [785, 92] width 751 height 96
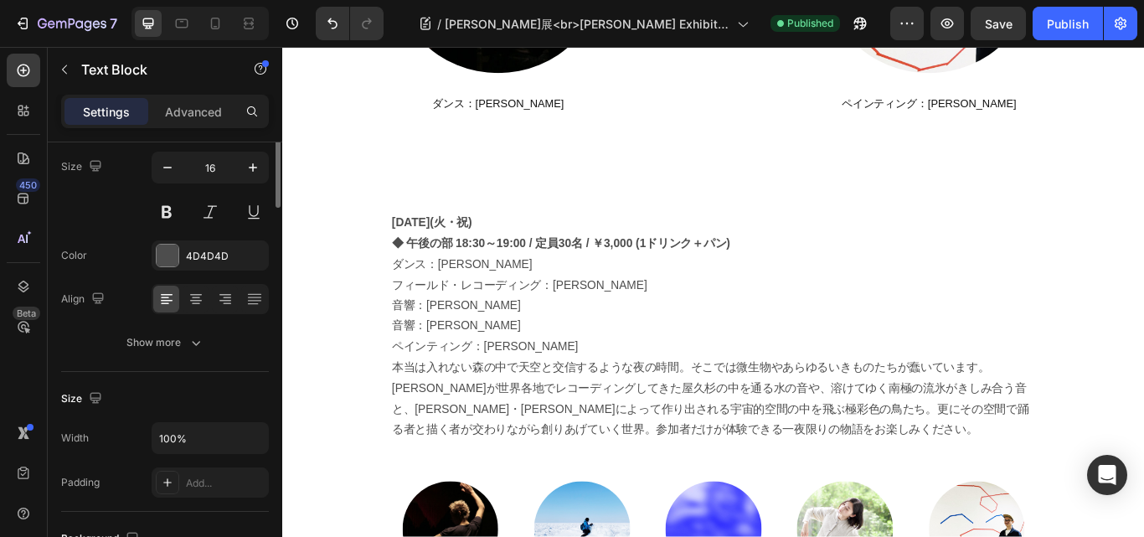
scroll to position [0, 0]
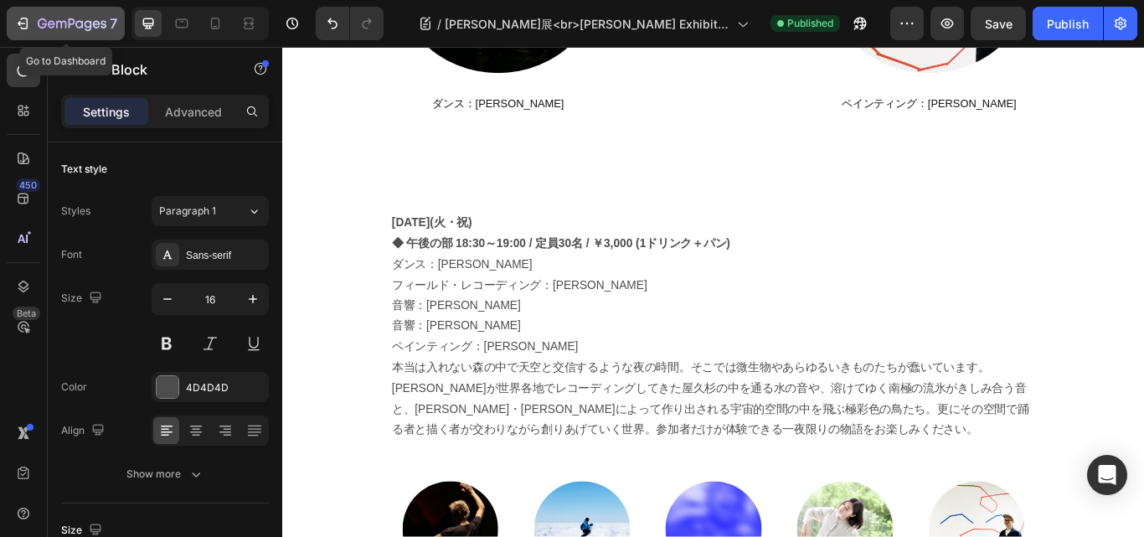
click at [19, 18] on icon "button" at bounding box center [22, 23] width 17 height 17
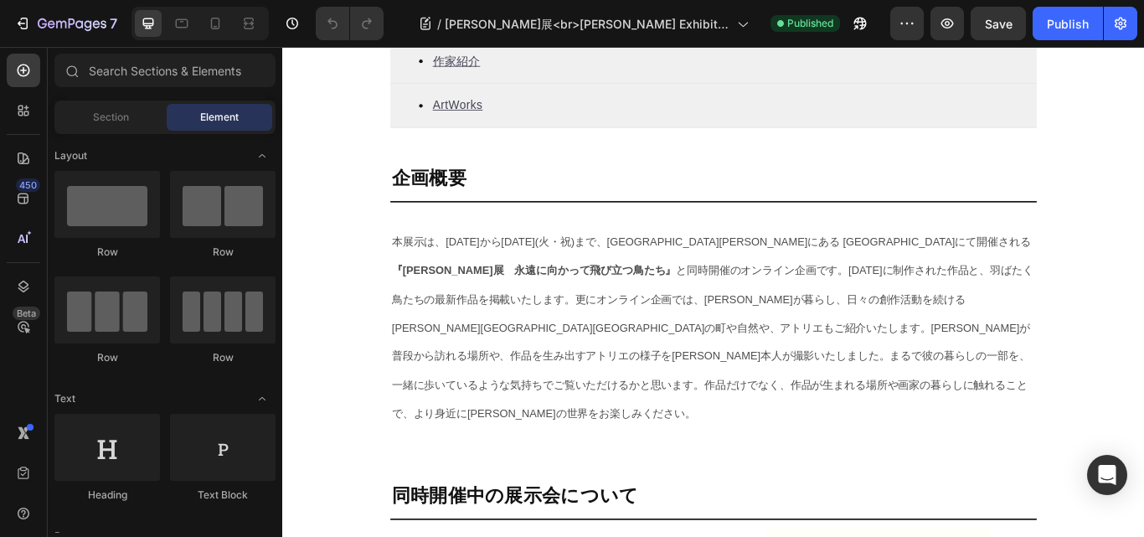
scroll to position [922, 0]
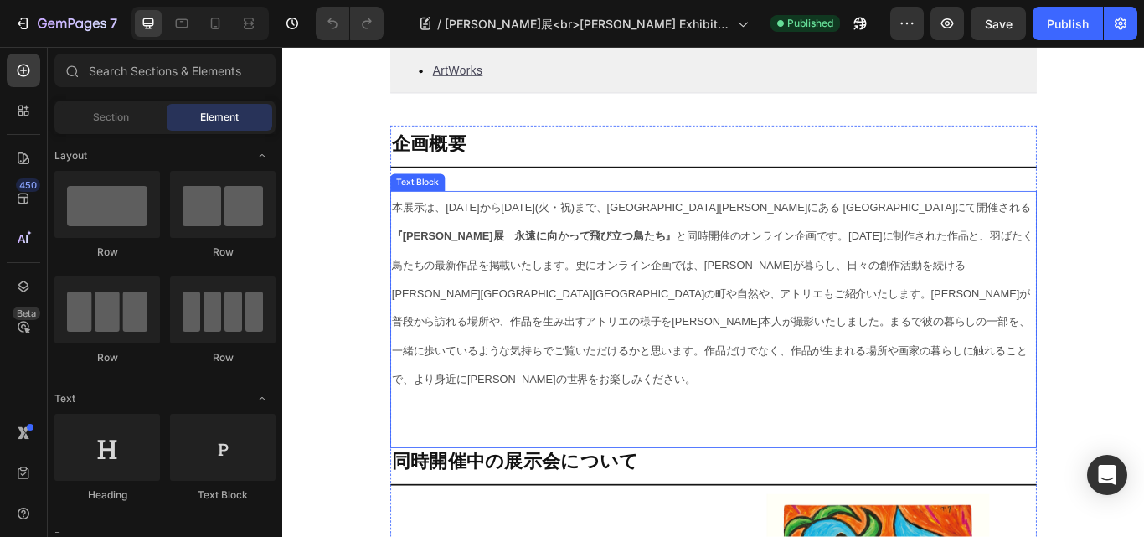
click at [744, 413] on p "本展示は、9月19日(金)から9月23日(火・祝)まで、代々木上原にある WEED HEIGHTS ギャラリーにて開催される 『石原英介展　永遠に向かって飛び…" at bounding box center [785, 334] width 751 height 234
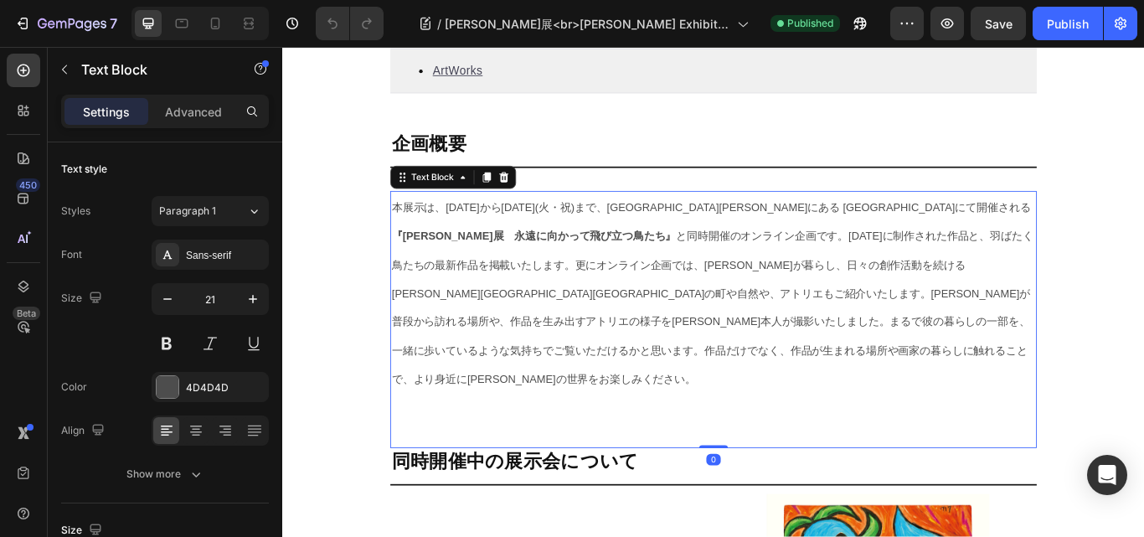
click at [427, 241] on span "本展示は、9月19日(金)から9月23日(火・祝)まで、代々木上原にある WEED HEIGHTS ギャラリーにて開催される 『石原英介展　永遠に向かって飛び…" at bounding box center [784, 334] width 748 height 214
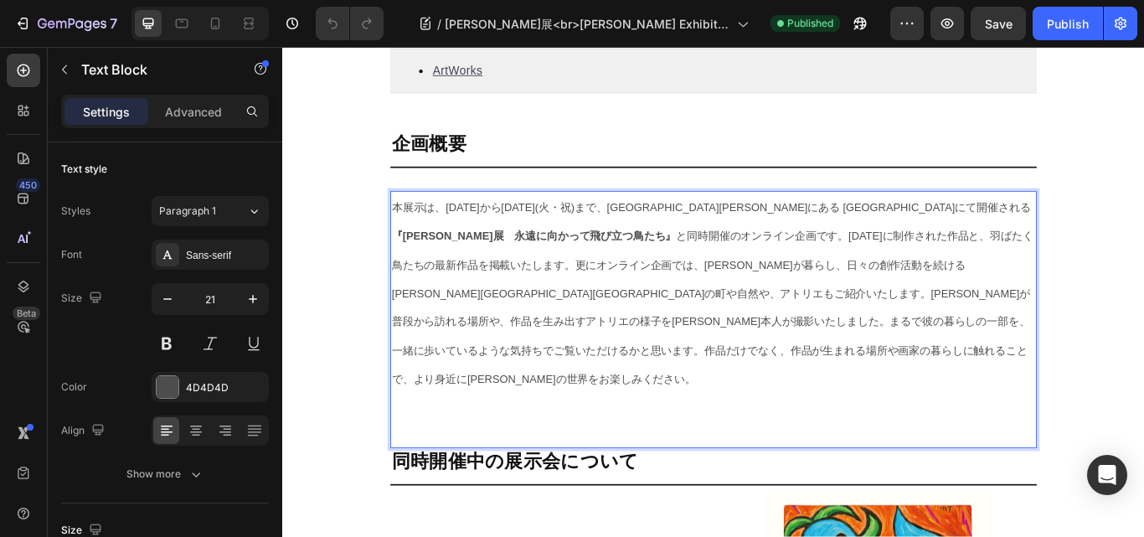
click at [556, 309] on span "本展示は、9月19日(金)から9月23日(火・祝)まで、代々木上原にある WEED HEIGHTS ギャラリーにて開催される 『石原英介展　永遠に向かって飛び…" at bounding box center [784, 334] width 748 height 214
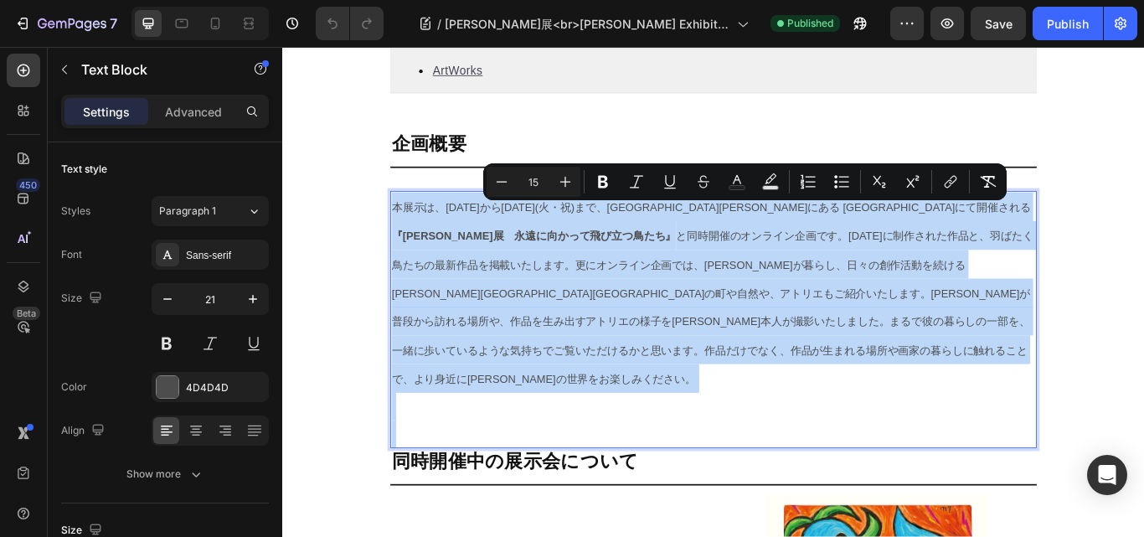
copy div "本展示は、9月19日(金)から9月23日(火・祝)まで、代々木上原にある WEED HEIGHTS ギャラリーにて開催される 『石原英介展　永遠に向かって飛び…"
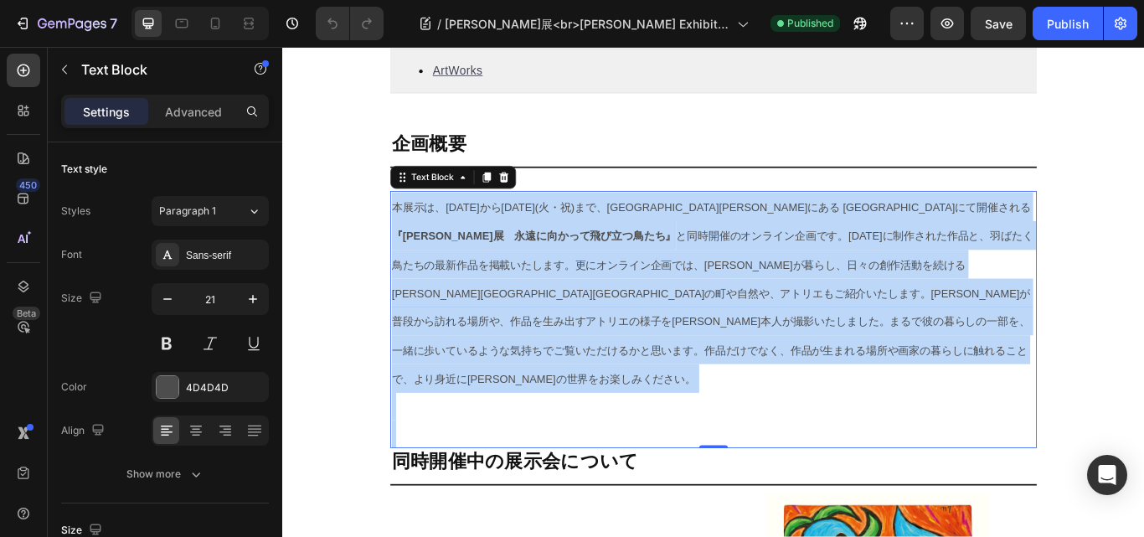
click at [537, 451] on p "Rich Text Editor. Editing area: main" at bounding box center [785, 467] width 751 height 32
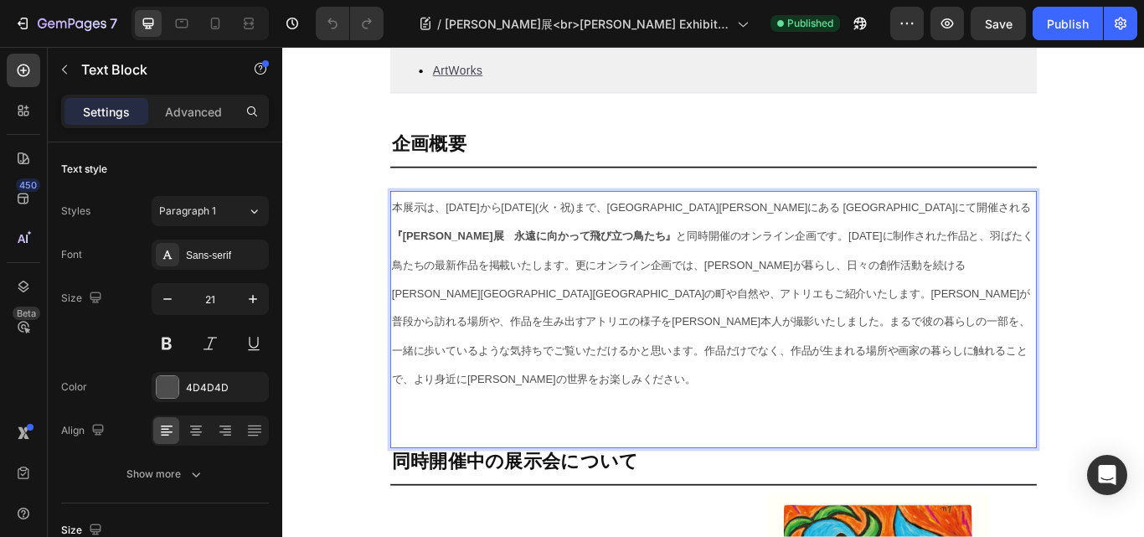
click at [471, 483] on p "Rich Text Editor. Editing area: main" at bounding box center [785, 499] width 751 height 32
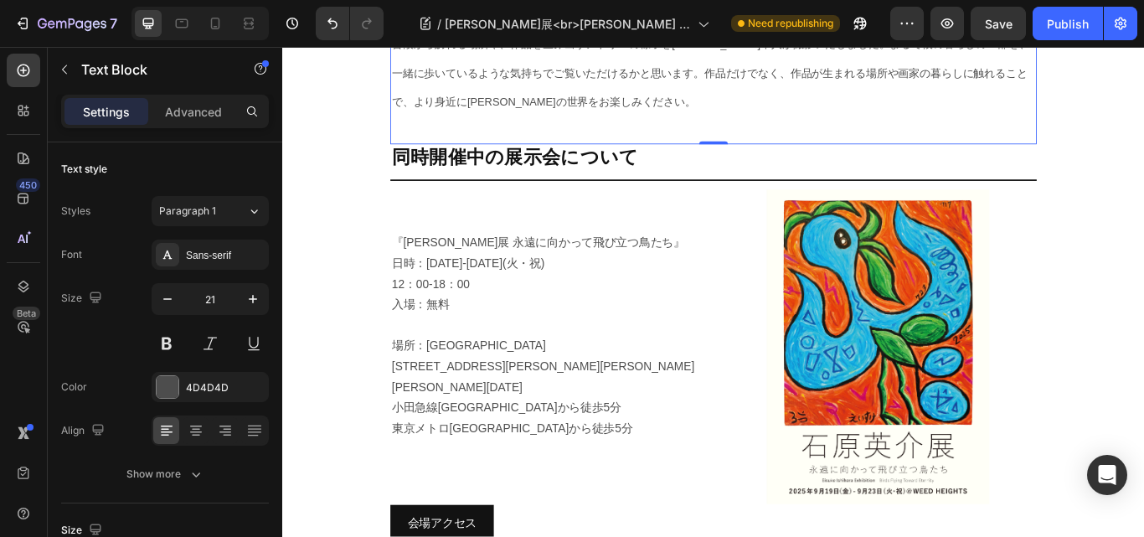
scroll to position [1257, 0]
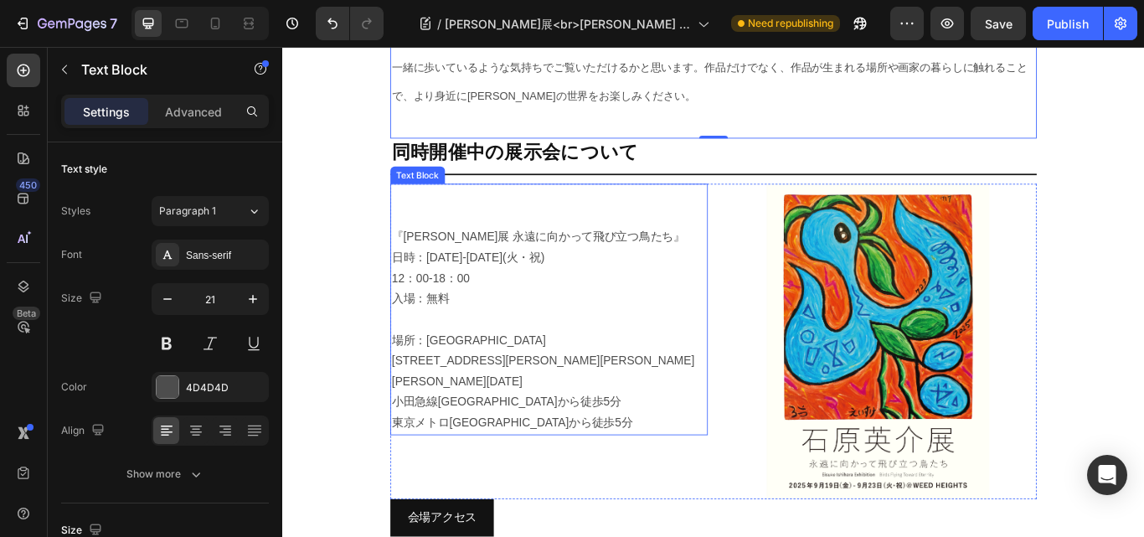
click at [473, 286] on span "日時：[DATE]-[DATE](火・祝)" at bounding box center [499, 293] width 178 height 14
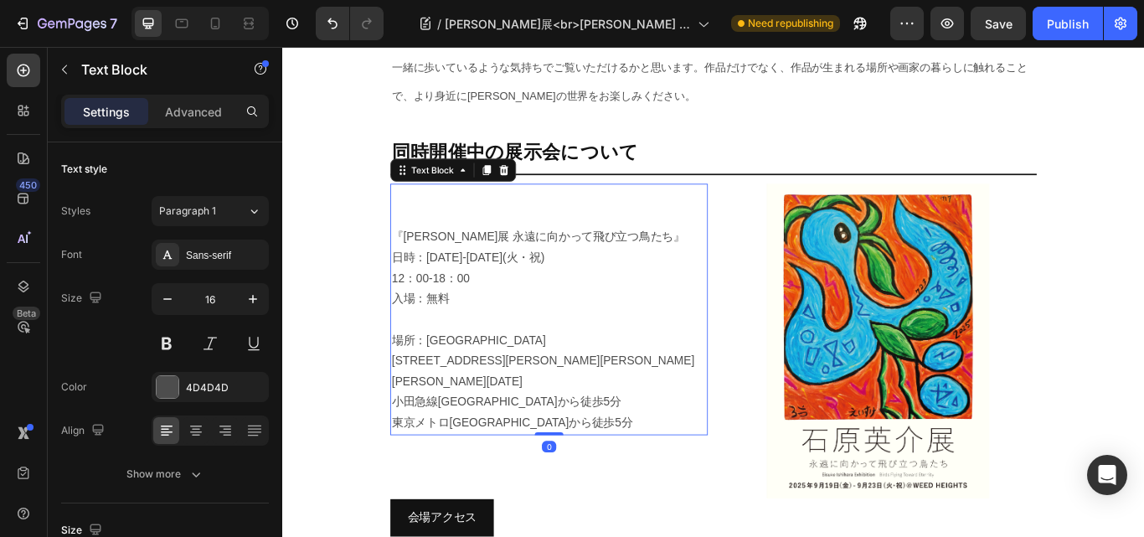
click at [456, 261] on span "『[PERSON_NAME]展 永遠に向かって飛び立つ鳥たち』" at bounding box center [581, 268] width 342 height 14
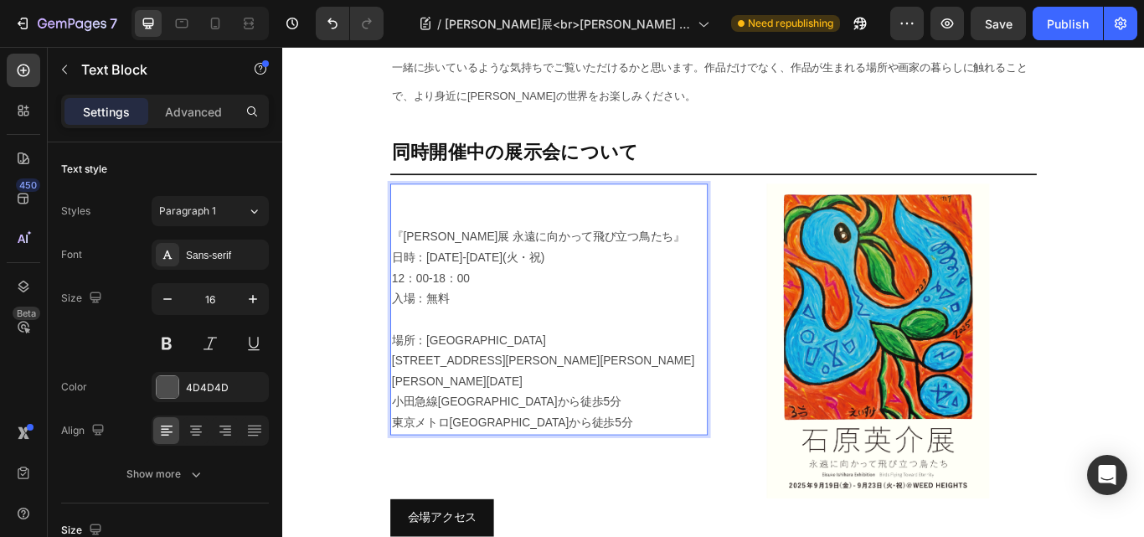
click at [488, 261] on span "『[PERSON_NAME]展 永遠に向かって飛び立つ鳥たち』" at bounding box center [581, 268] width 342 height 14
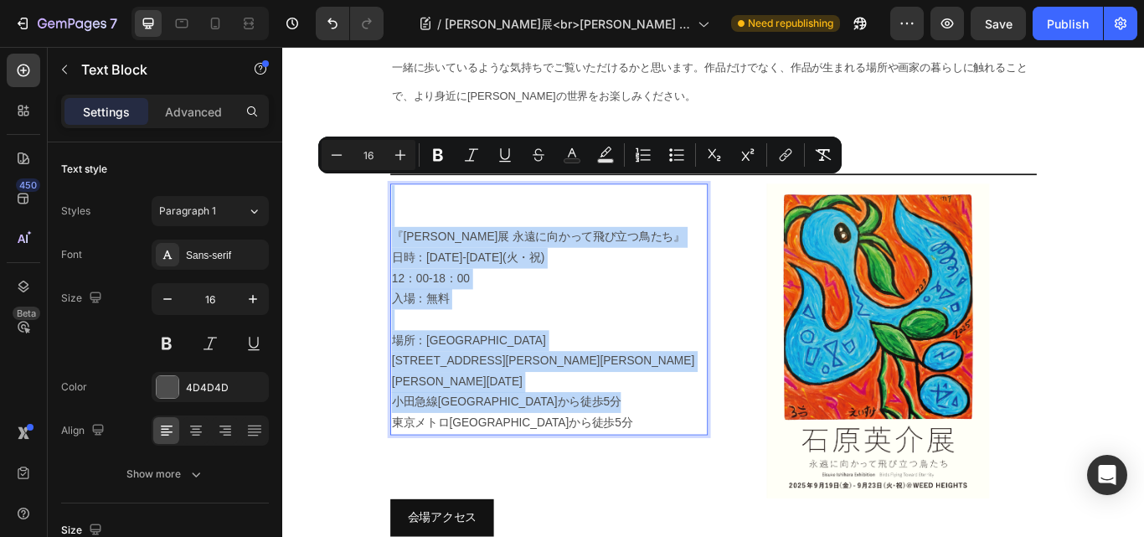
copy div "『石原英介展 永遠に向かって飛び立つ鳥たち』　 日時：2025年9月19日(金)-9月23日(火・祝) 12：00-18：00 入場：無料 場所：WEED H…"
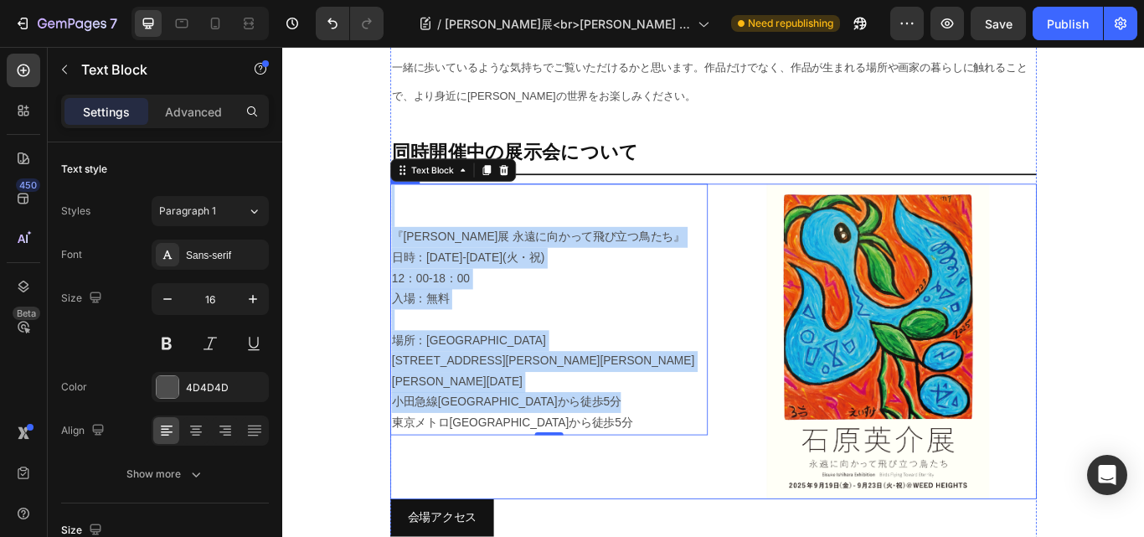
click at [699, 524] on div "『石原英介展 永遠に向かって飛び立つ鳥たち』　 日時：2025年9月19日(金)-9月23日(火・祝) 12：00-18：00 入場：無料 場所：WEED H…" at bounding box center [593, 391] width 370 height 368
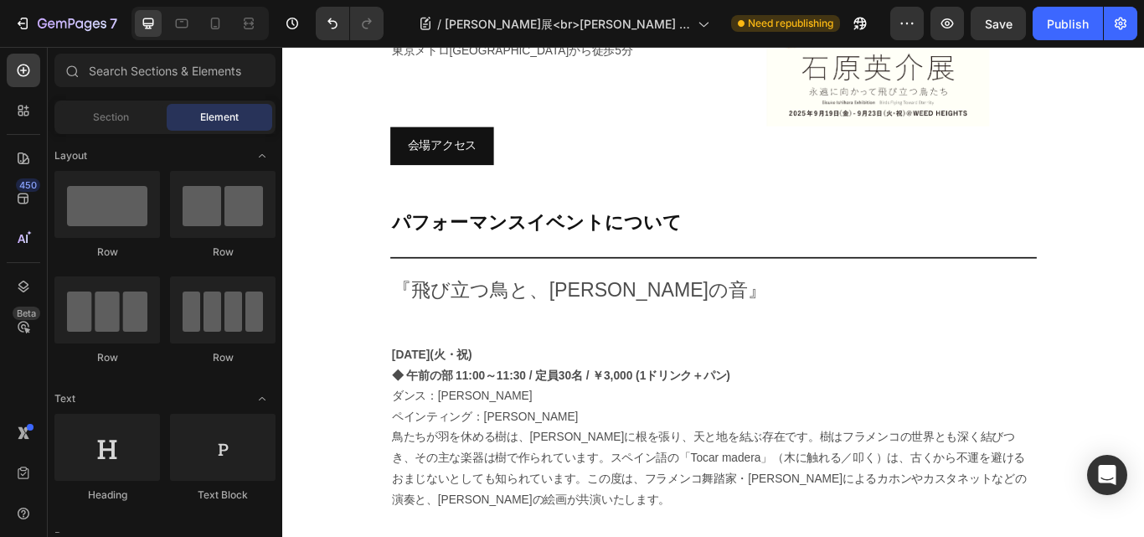
scroll to position [1843, 0]
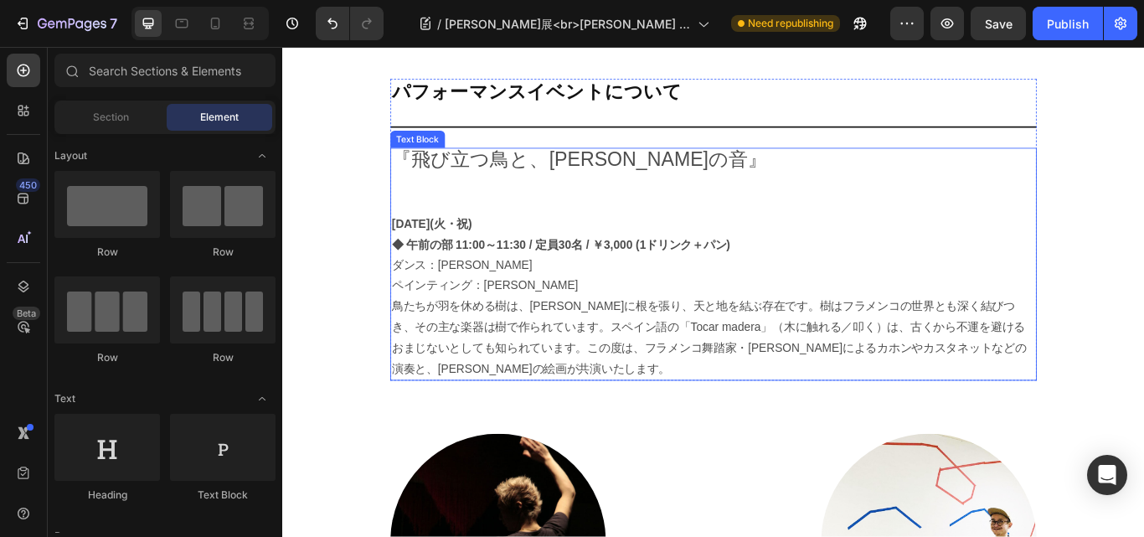
click at [495, 314] on p "ペインティング：[PERSON_NAME]" at bounding box center [785, 326] width 751 height 24
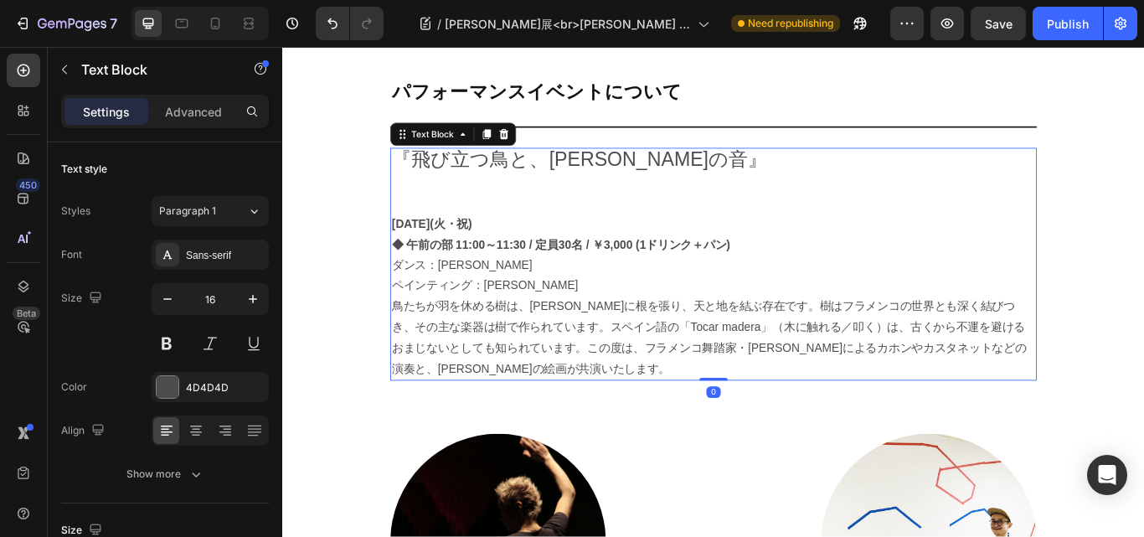
click at [456, 246] on strong "[DATE](火・祝)" at bounding box center [457, 253] width 94 height 14
click at [697, 194] on p "Rich Text Editor. Editing area: main" at bounding box center [785, 206] width 751 height 24
click at [695, 166] on span "『飛び立つ鳥と、[PERSON_NAME]の音』" at bounding box center [629, 178] width 438 height 25
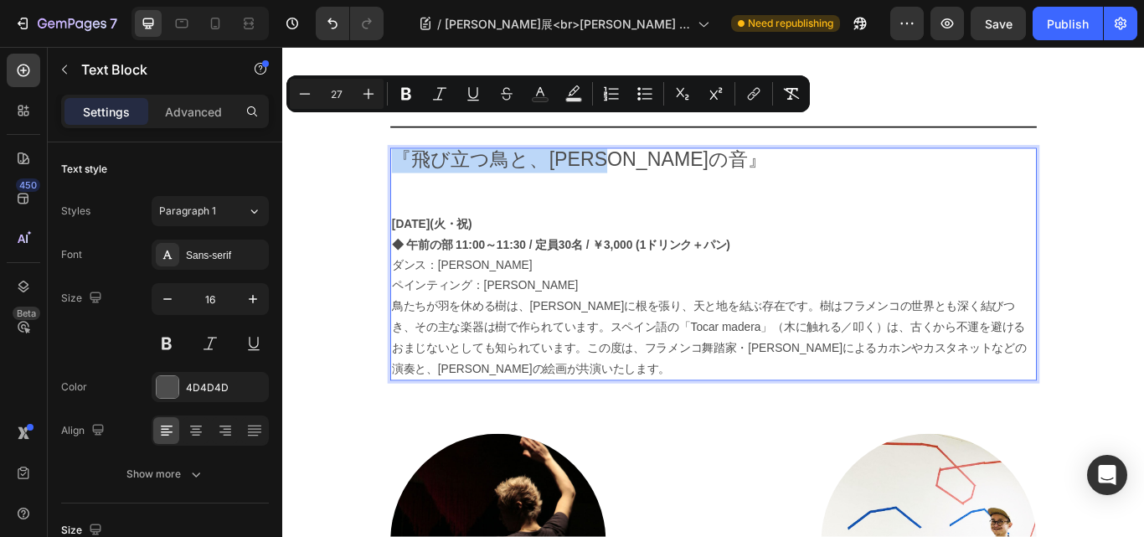
drag, startPoint x: 703, startPoint y: 144, endPoint x: 374, endPoint y: 147, distance: 329.3
copy span "『飛び立つ鳥と、[PERSON_NAME]の音』"
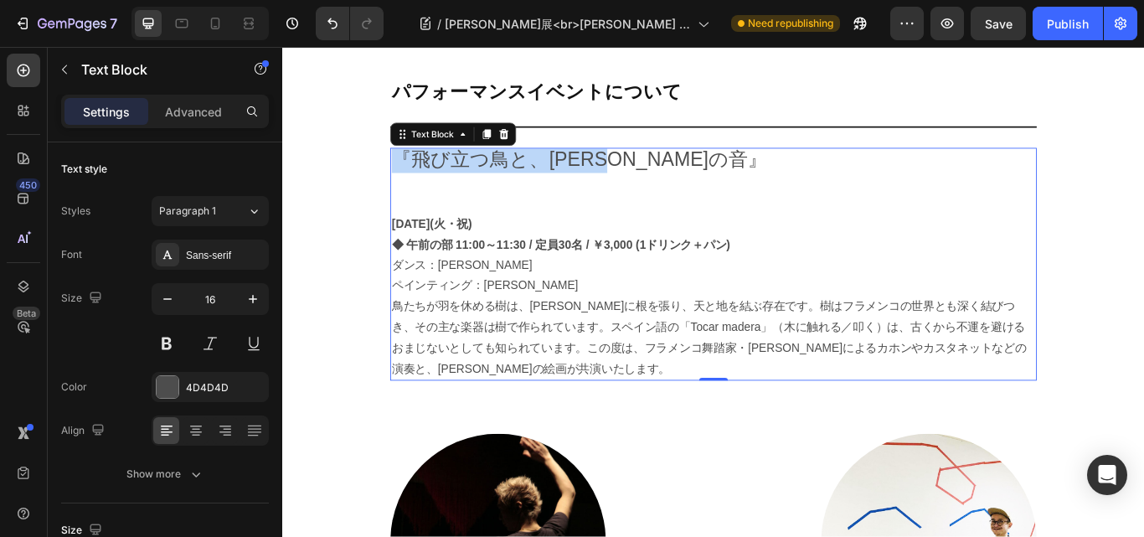
click at [533, 338] on p "鳥たちが羽を休める樹は、[PERSON_NAME]に根を張り、天と地を結ぶ存在です。樹はフラメンコの世界とも深く結びつき、その主な楽器は樹で作られています。ス…" at bounding box center [785, 386] width 751 height 96
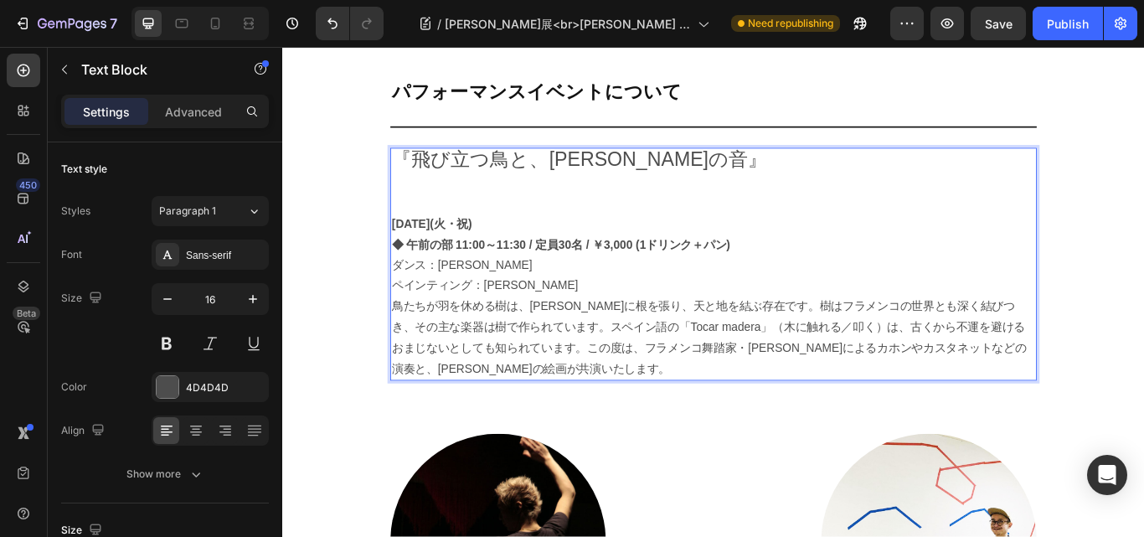
click at [437, 271] on strong "◆ 午前の部 11:00～11:30 / 定員30名 / ￥3,000 (1ドリンク＋パン)" at bounding box center [607, 278] width 395 height 14
click at [410, 246] on strong "[DATE](火・祝)" at bounding box center [457, 253] width 94 height 14
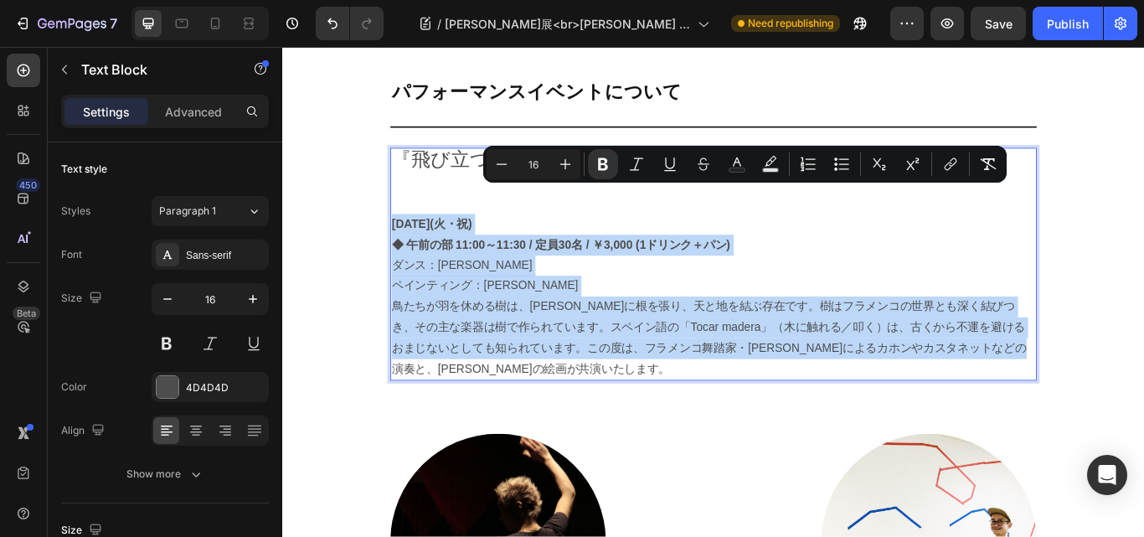
drag, startPoint x: 405, startPoint y: 220, endPoint x: 1065, endPoint y: 390, distance: 681.7
click at [1065, 390] on div "『飛び立つ鳥と、大地の音』 8月23日(火・祝)　 ◆ 午前の部 11:00～11:30 / 定員30名 / ￥3,000 (1ドリンク＋パン) ダンス：奥濵…" at bounding box center [785, 301] width 754 height 272
copy div "8月23日(火・祝)　 ◆ 午前の部 11:00～11:30 / 定員30名 / ￥3,000 (1ドリンク＋パン) ダンス：奥濵春彦 ペインティング：石原英…"
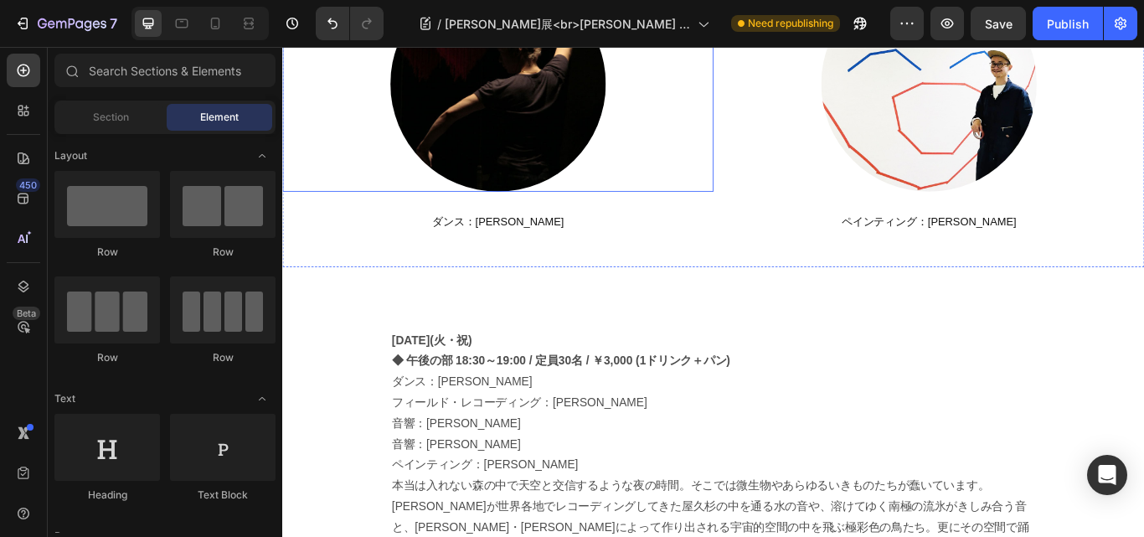
scroll to position [2513, 0]
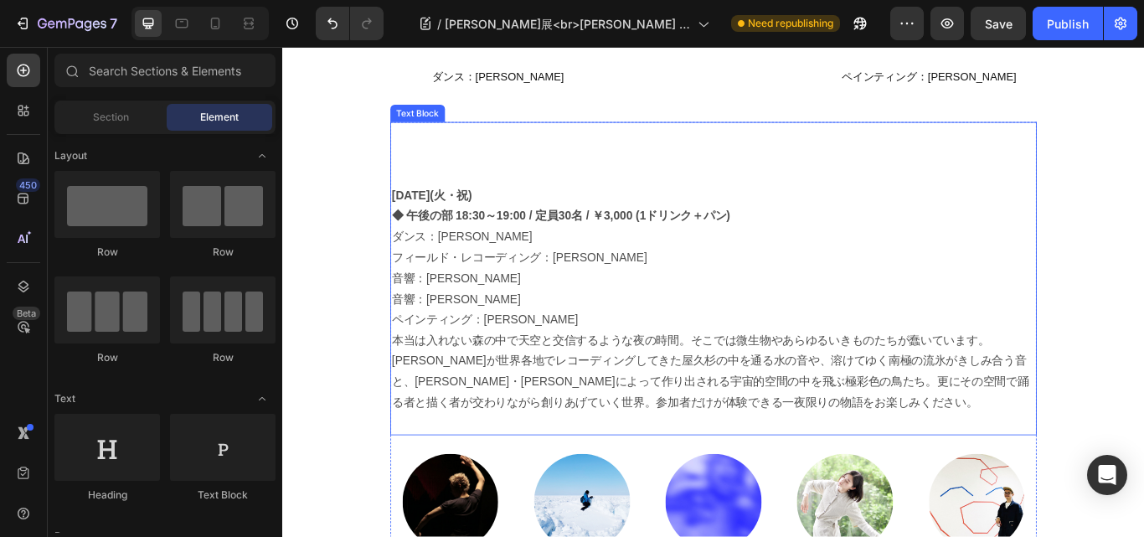
click at [473, 318] on p "音響：川村格夫" at bounding box center [785, 318] width 751 height 24
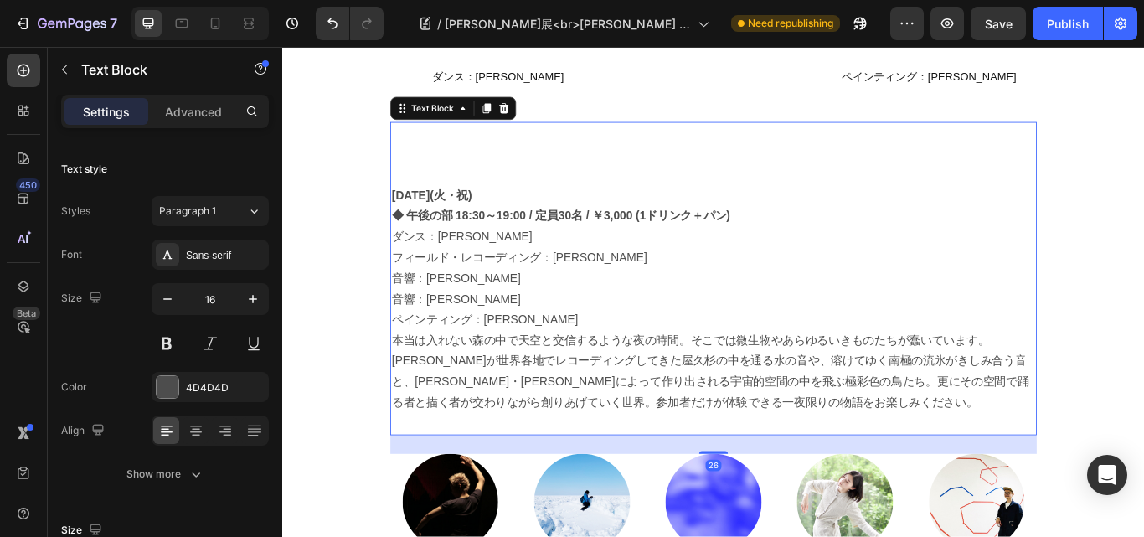
click at [715, 231] on p "[DATE](火・祝)" at bounding box center [785, 221] width 751 height 24
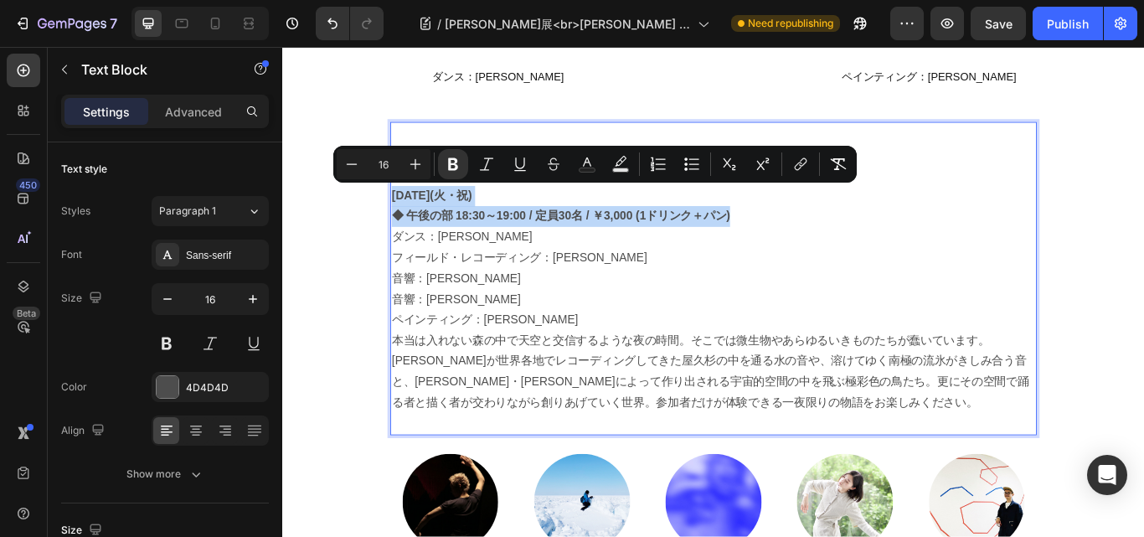
drag, startPoint x: 833, startPoint y: 250, endPoint x: 398, endPoint y: 227, distance: 435.4
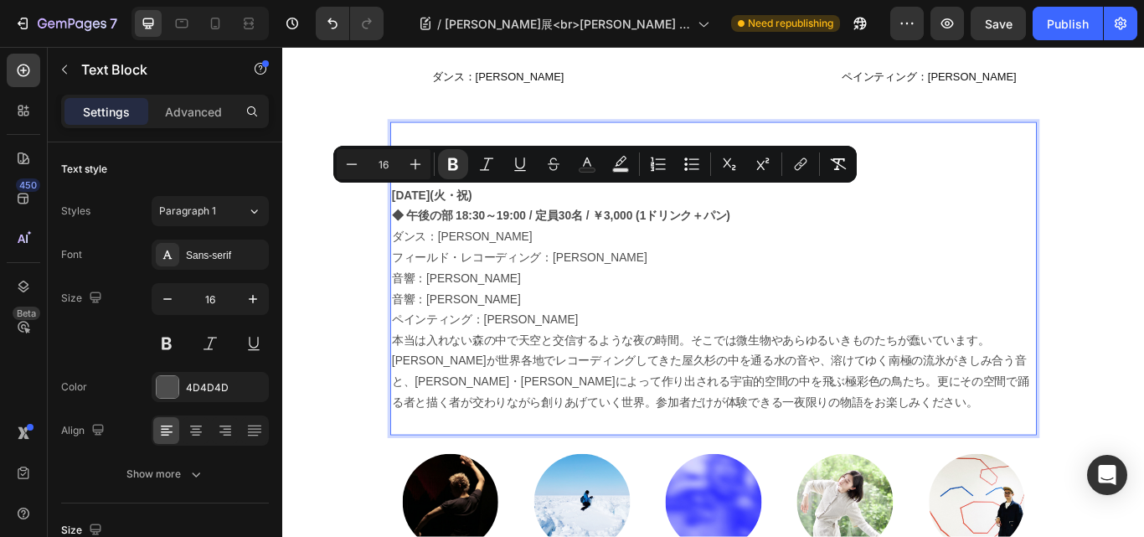
click at [695, 380] on p "本当は入れない森の中で天空と交信するような夜の時間。そこでは微生物やあらゆるいきものたちが蠢いています。上村が世界各地でレコーディングしてきた屋久杉の中を通る…" at bounding box center [785, 426] width 751 height 96
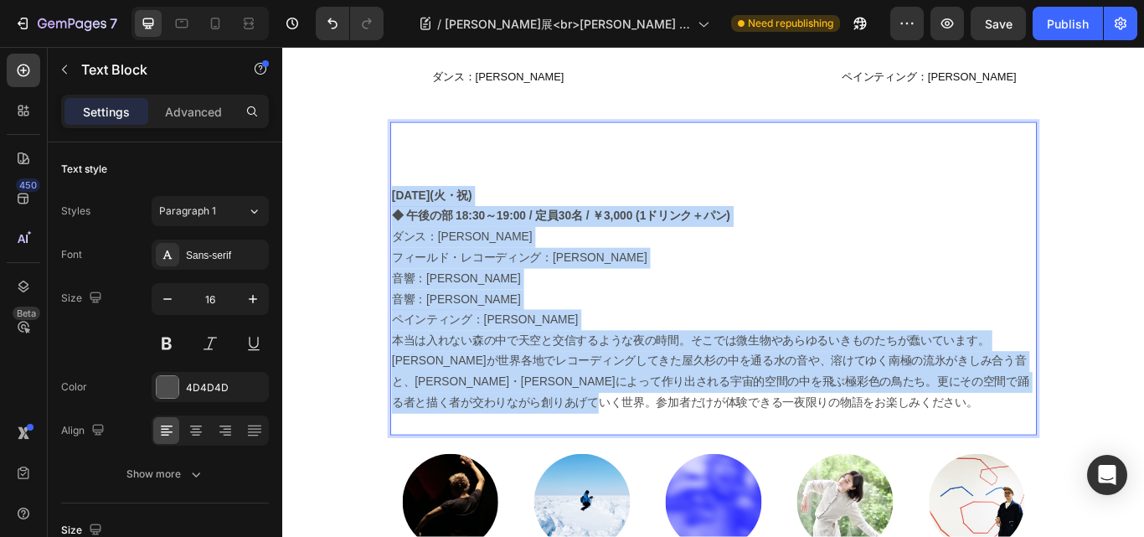
drag, startPoint x: 786, startPoint y: 469, endPoint x: 383, endPoint y: 209, distance: 479.9
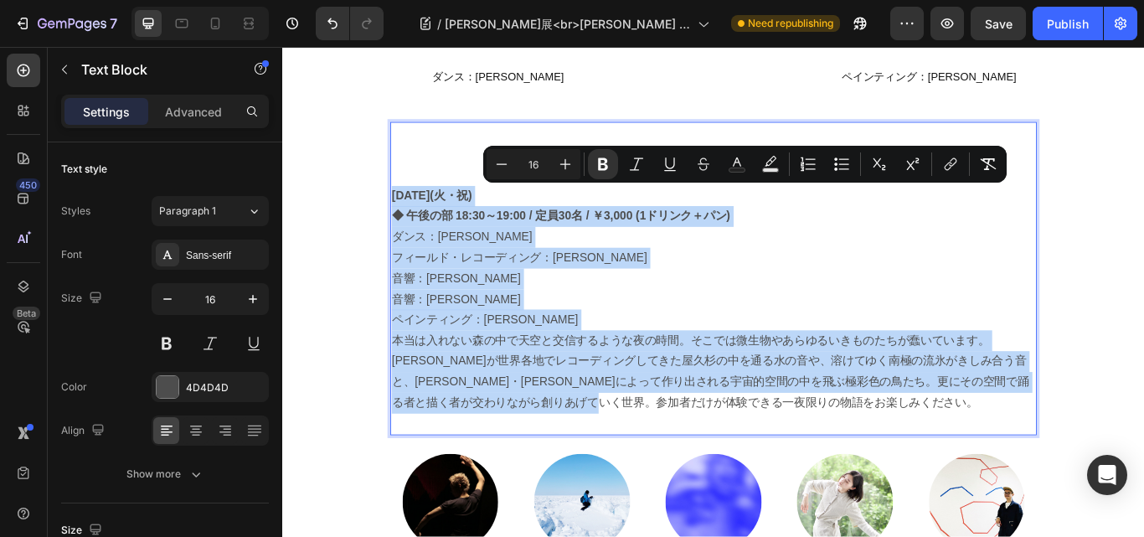
copy div "8月23日(火・祝)　 ◆ 午後の部 18:30～19:00 / 定員30名 / ￥3,000 (1ドリンク＋パン) ダンス：奥濵春彦 フィールド・レコーディ…"
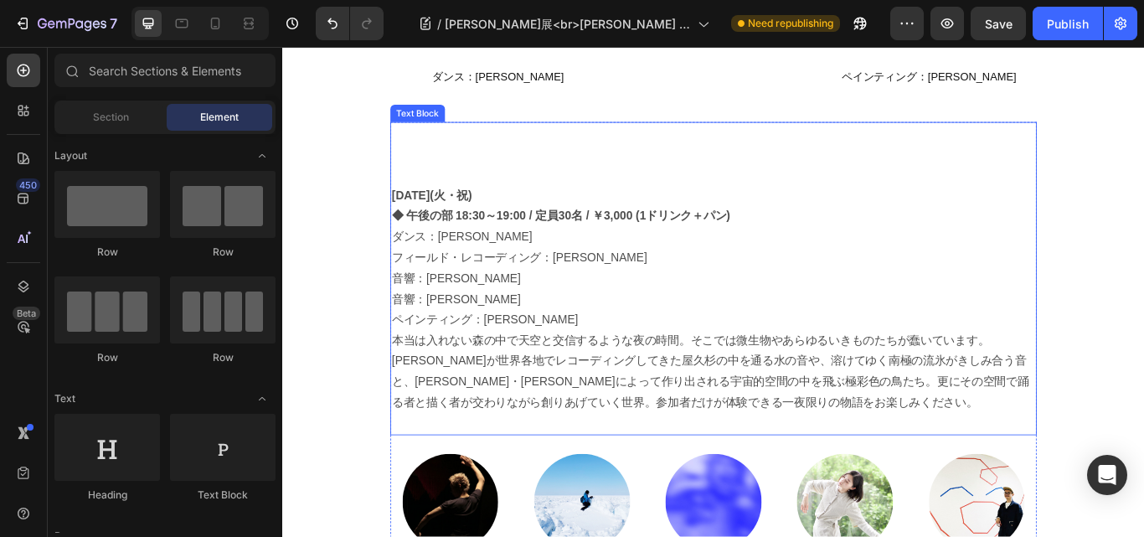
click at [526, 327] on p "音響：川村格夫" at bounding box center [785, 318] width 751 height 24
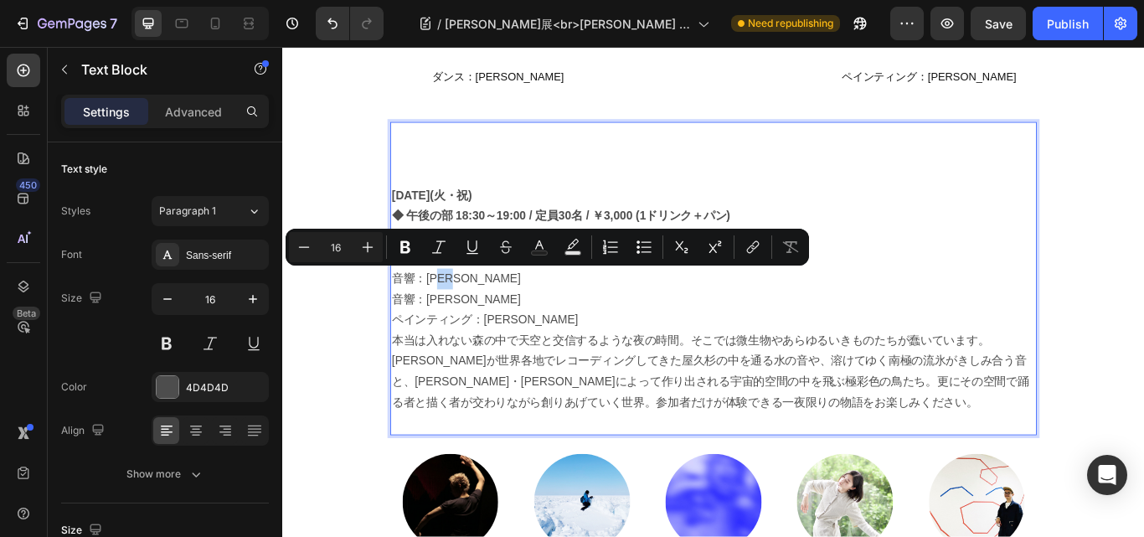
drag, startPoint x: 497, startPoint y: 318, endPoint x: 465, endPoint y: 318, distance: 31.8
copy p "格夫"
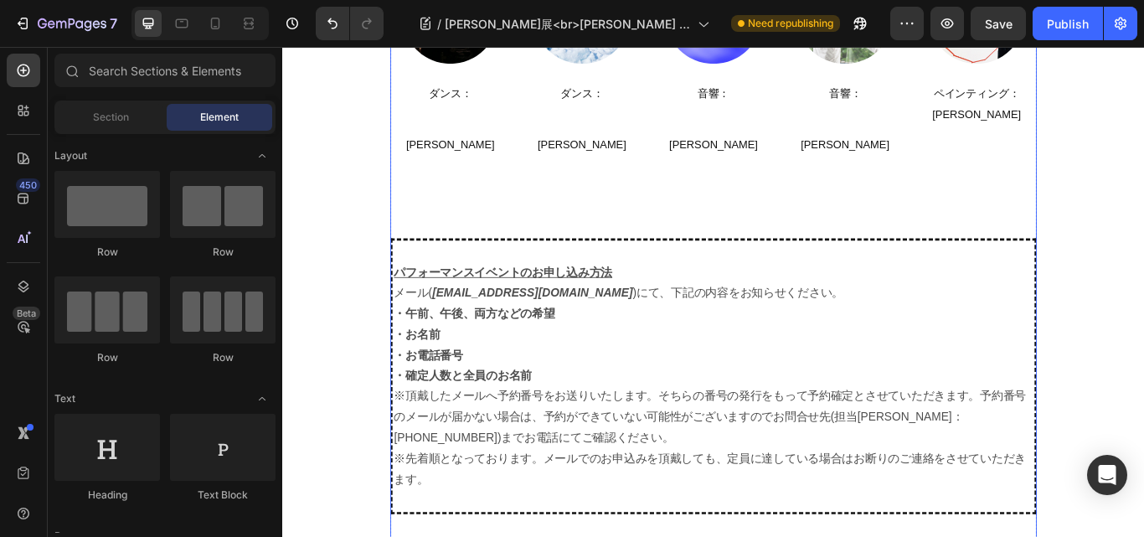
scroll to position [3100, 0]
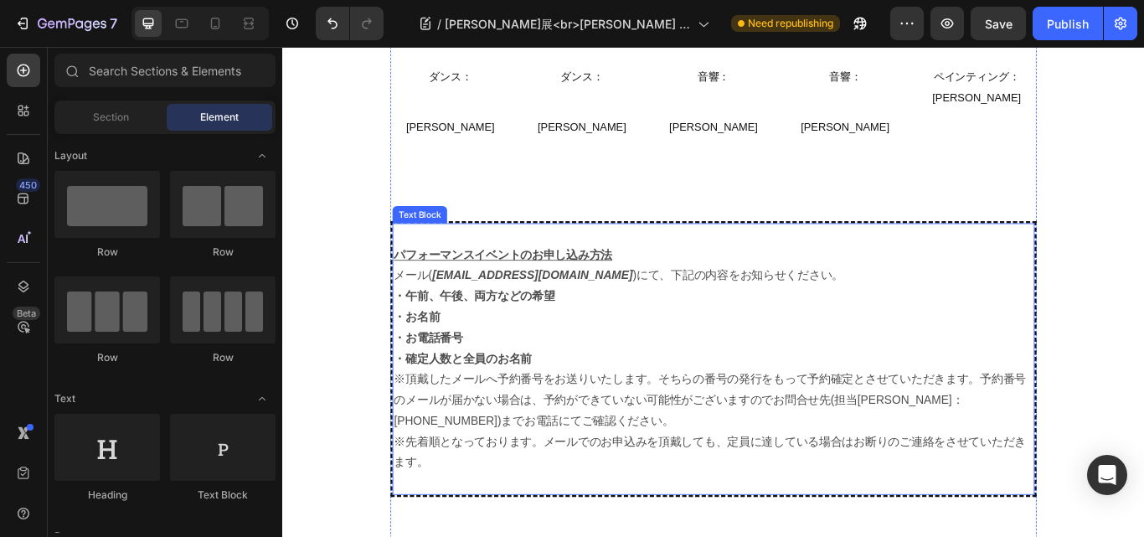
click at [560, 439] on p "※頂戴したメールへ予約番号をお送りいたします。そちらの番号の発行をもって予約確定とさせていただきます。予約番号のメールが届かない場合は、予約ができていない可能…" at bounding box center [785, 459] width 746 height 72
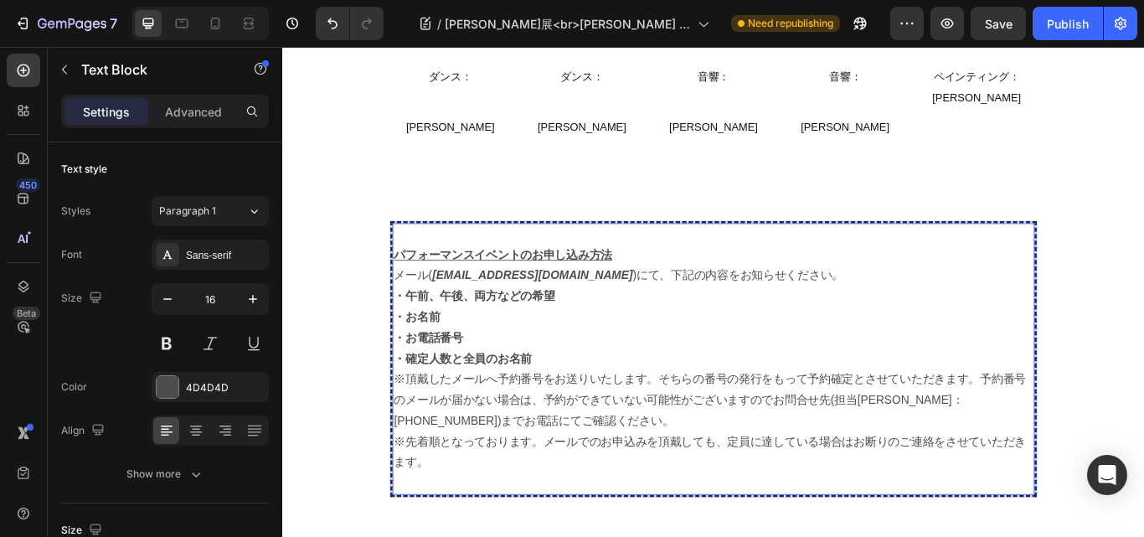
click at [461, 496] on p "※先着順となっております。メールでのお申込みを頂戴しても、定員に達している場合はお断りのご連絡をさせていただきます。" at bounding box center [785, 520] width 746 height 49
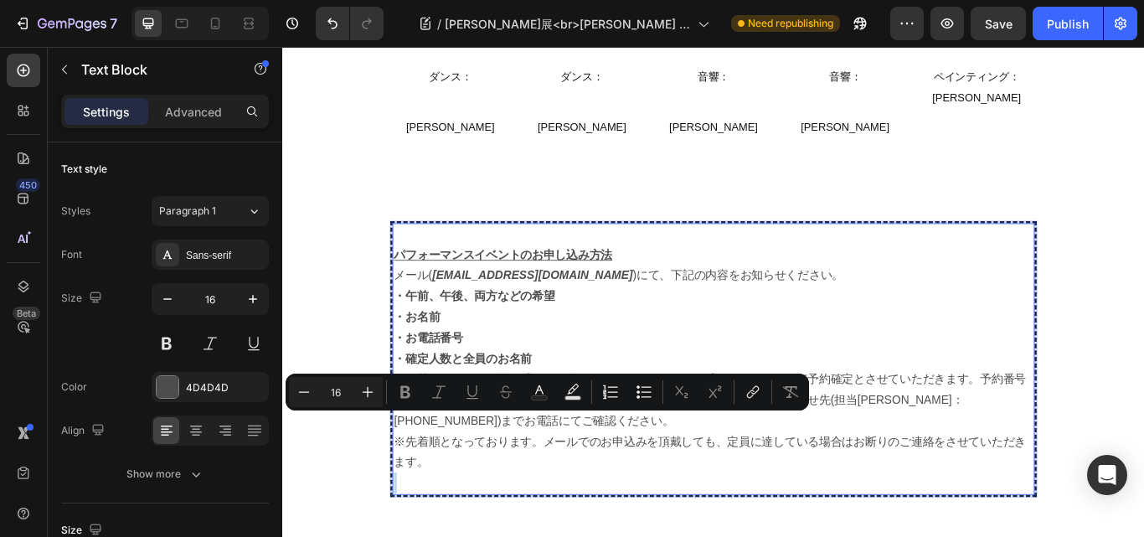
click at [478, 496] on p "※先着順となっております。メールでのお申込みを頂戴しても、定員に達している場合はお断りのご連絡をさせていただきます。" at bounding box center [785, 520] width 746 height 49
click at [449, 497] on p "※先着順となっております。メールでのお申込みを頂戴しても、定員に達している場合はお断りのご連絡をさせていただきます。" at bounding box center [785, 520] width 746 height 49
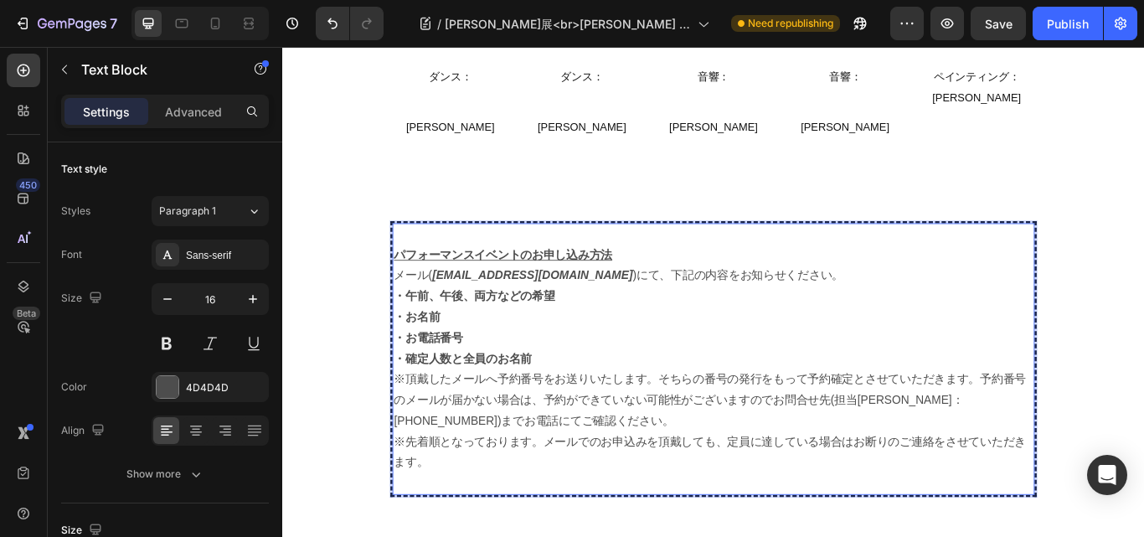
click at [420, 283] on u "パフォーマンスイベントのお申し込み方法" at bounding box center [539, 290] width 255 height 14
click at [414, 283] on u "パフォーマンスイベントのお申し込み方法" at bounding box center [539, 290] width 255 height 14
click at [448, 496] on p "※先着順となっております。メールでのお申込みを頂戴しても、定員に達している場合はお断りのご連絡をさせていただきます。" at bounding box center [785, 520] width 746 height 49
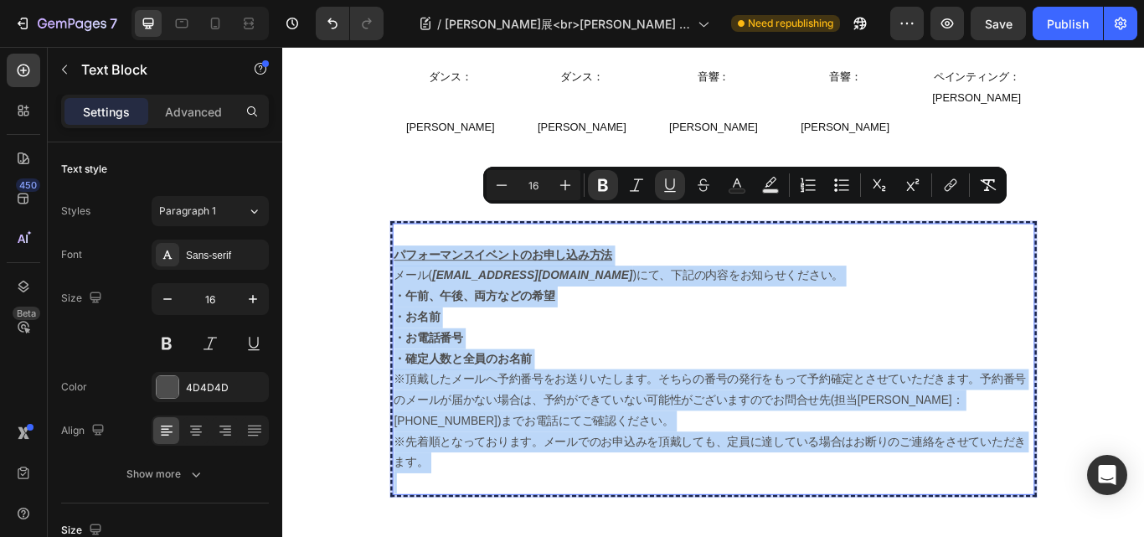
drag, startPoint x: 447, startPoint y: 489, endPoint x: 403, endPoint y: 244, distance: 249.5
click at [411, 253] on div "パフォーマンスイベントのお申し込み方法 メール( orangegate@kyuryudo.co.jp )にて、下記の内容をお知らせください。 ・午前、午後、両…" at bounding box center [785, 411] width 749 height 317
copy div "パフォーマンスイベントのお申し込み方法 メール( orangegate@kyuryudo.co.jp )にて、下記の内容をお知らせください。 ・午前、午後、両…"
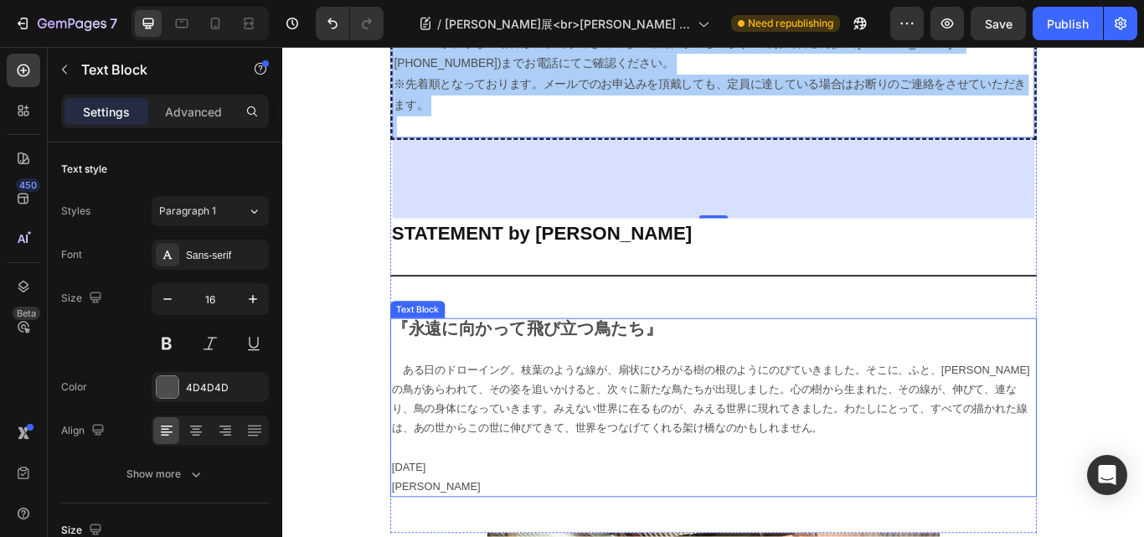
scroll to position [3519, 0]
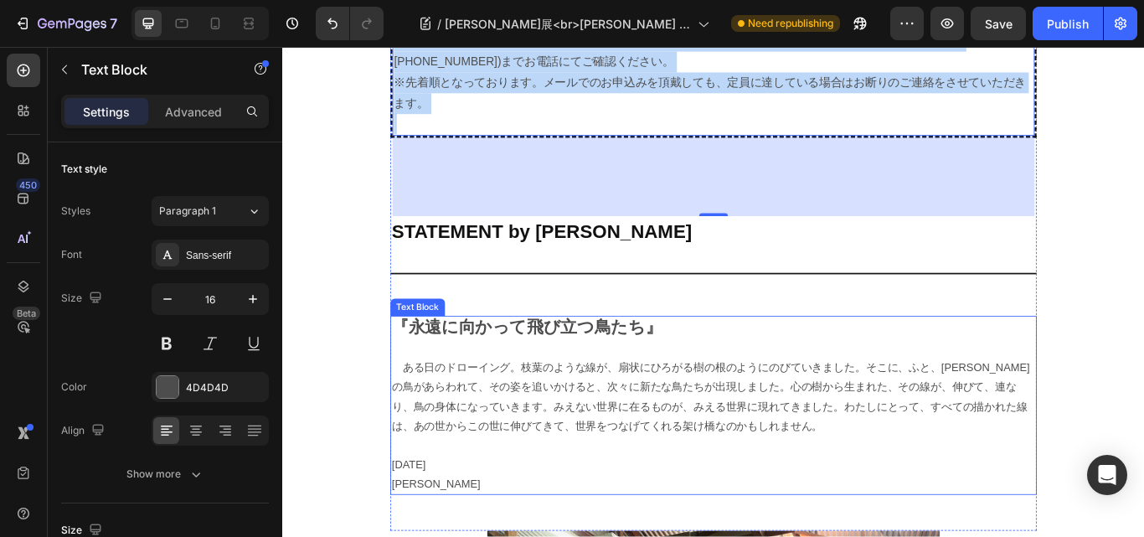
click at [626, 414] on span "ある日のドローイング。枝葉のような線が、扇状にひろがる樹の根のようにのびていきました。そこに、ふと、一羽の鳥があらわれて、その姿を追いかけると、次々に新たな鳥…" at bounding box center [782, 455] width 744 height 82
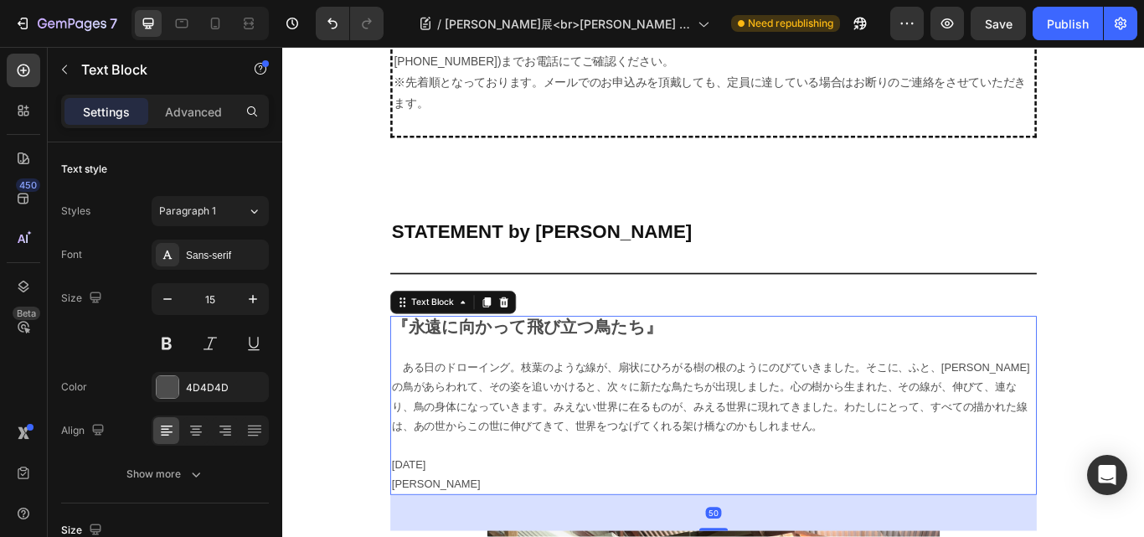
click at [578, 414] on span "ある日のドローイング。枝葉のような線が、扇状にひろがる樹の根のようにのびていきました。そこに、ふと、一羽の鳥があらわれて、その姿を追いかけると、次々に新たな鳥…" at bounding box center [782, 455] width 744 height 82
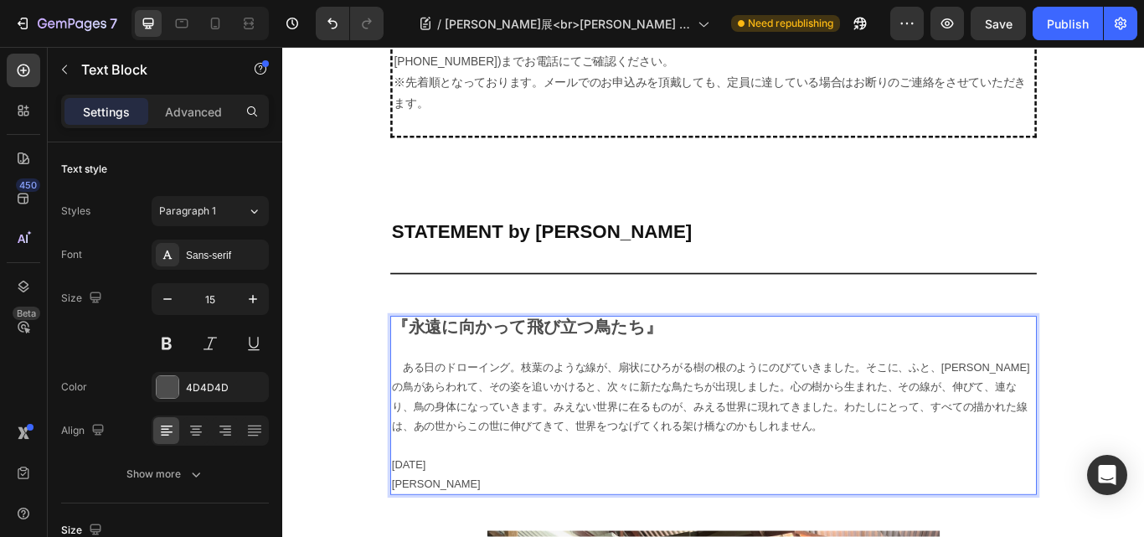
click at [563, 422] on span "ある日のドローイング。枝葉のような線が、扇状にひろがる樹の根のようにのびていきました。そこに、ふと、一羽の鳥があらわれて、その姿を追いかけると、次々に新たな鳥…" at bounding box center [782, 455] width 744 height 82
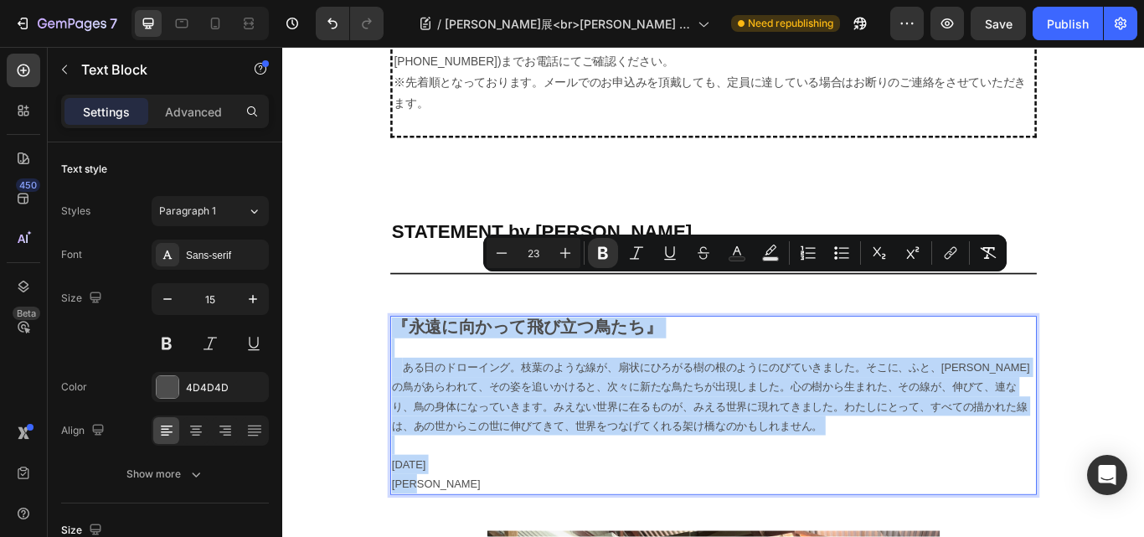
drag, startPoint x: 487, startPoint y: 508, endPoint x: 393, endPoint y: 324, distance: 206.1
click at [395, 324] on section "8月23日(火・祝)　 ◆ 午後の部 18:30～19:00 / 定員30名 / ￥3,000 (1ドリンク＋パン) ダンス：奥濵春彦 フィールド・レコーディ…" at bounding box center [785, 69] width 781 height 1878
copy div "『永遠に向かって飛び立つ鳥たち』 　 ある日のドローイング。枝葉のような線が、扇状にひろがる樹の根のようにのびていきました。そこに、ふと、一羽の鳥があらわれて…"
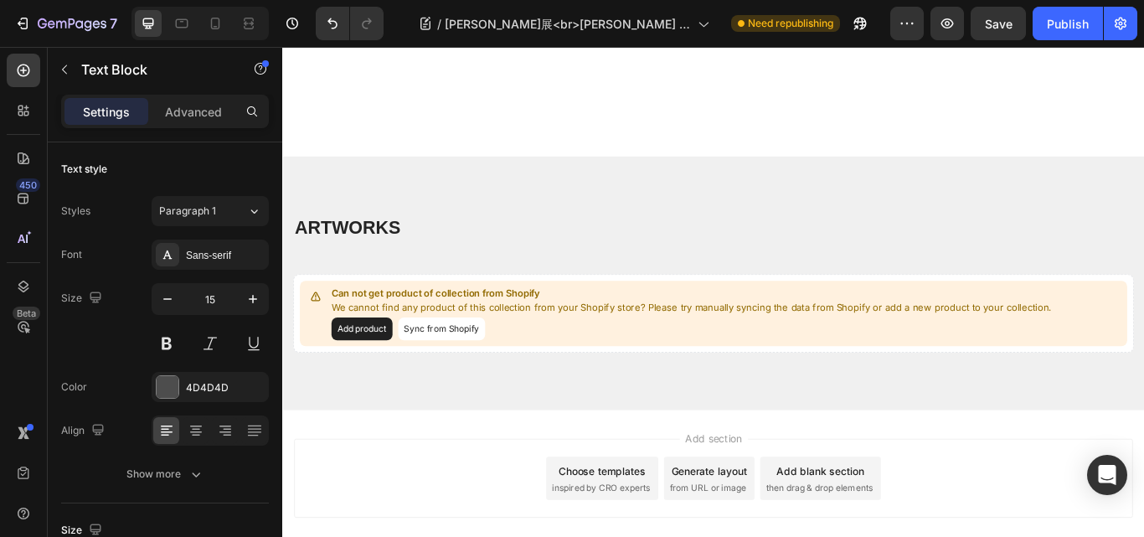
scroll to position [5027, 0]
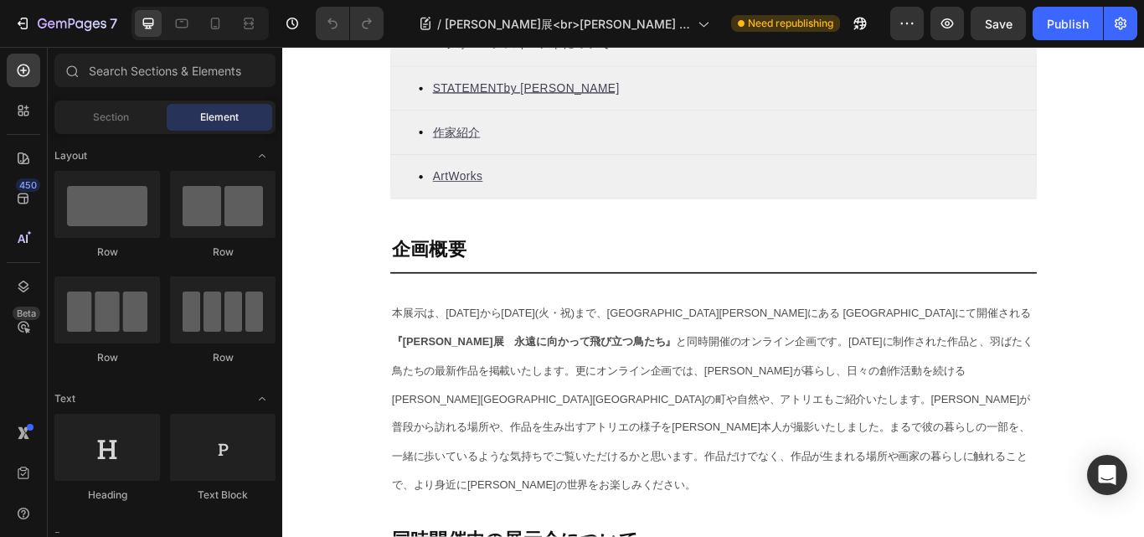
scroll to position [838, 0]
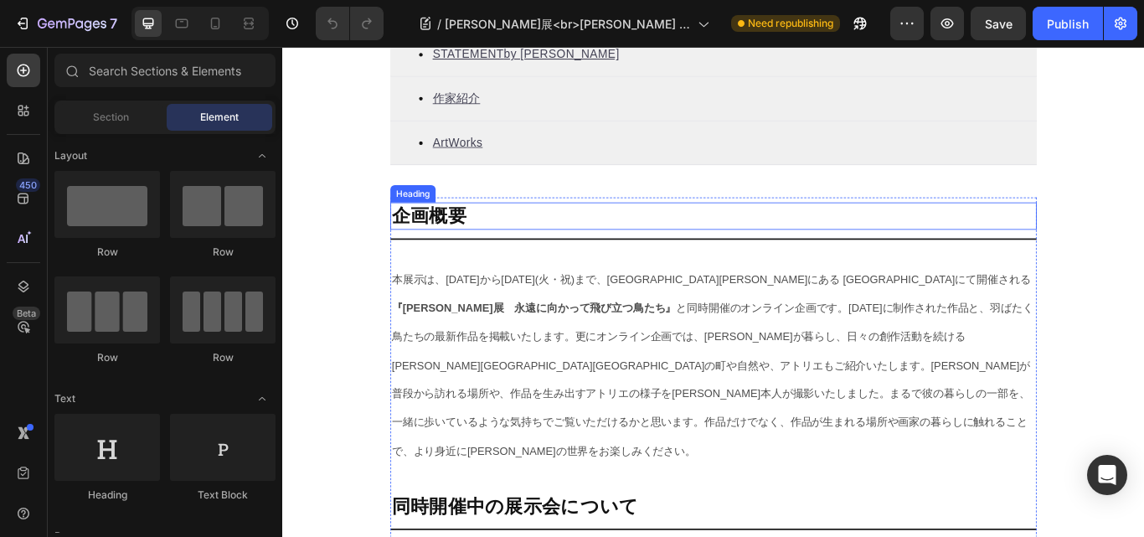
click at [454, 245] on h2 "企画概要" at bounding box center [785, 245] width 754 height 32
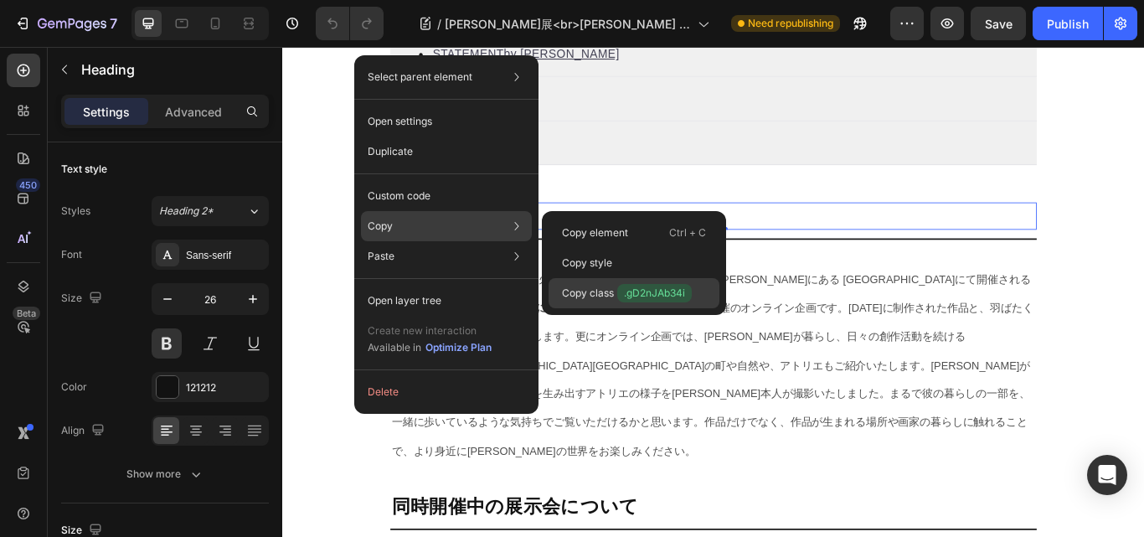
click at [646, 285] on span ".gD2nJAb34i" at bounding box center [654, 293] width 75 height 18
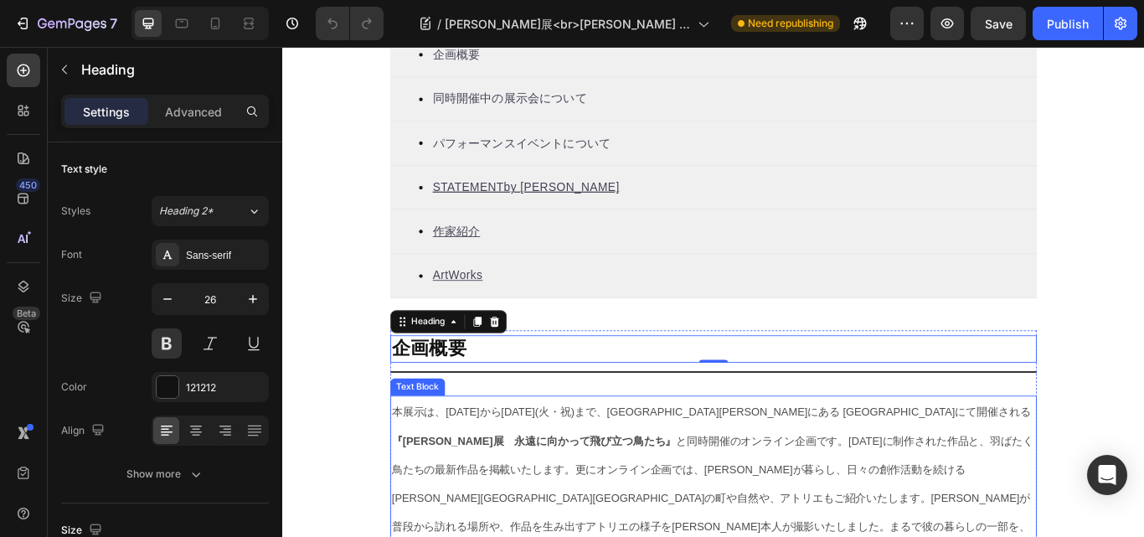
scroll to position [586, 0]
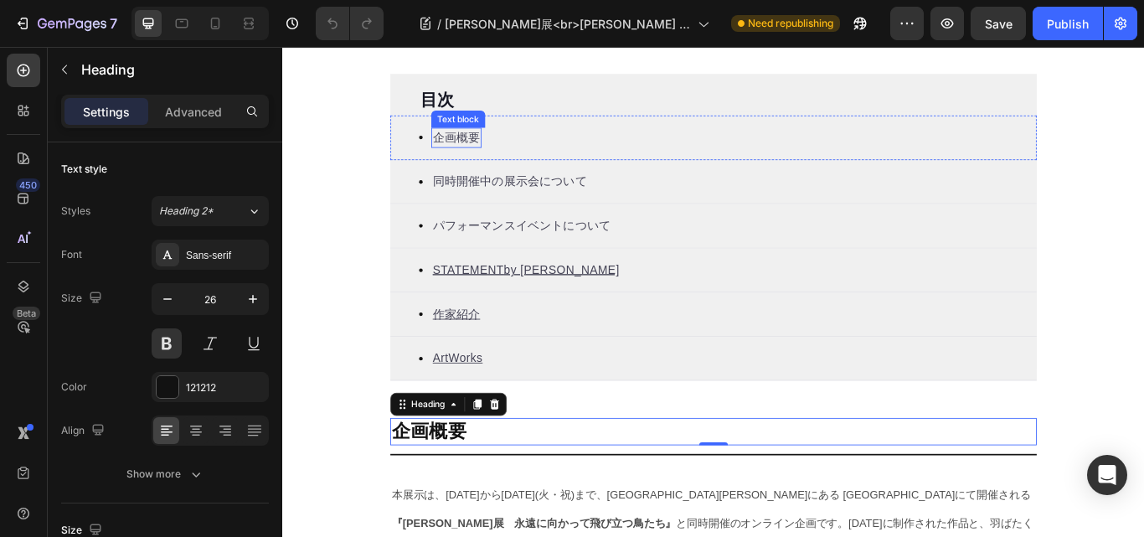
click at [501, 151] on p "企画概要" at bounding box center [484, 153] width 55 height 20
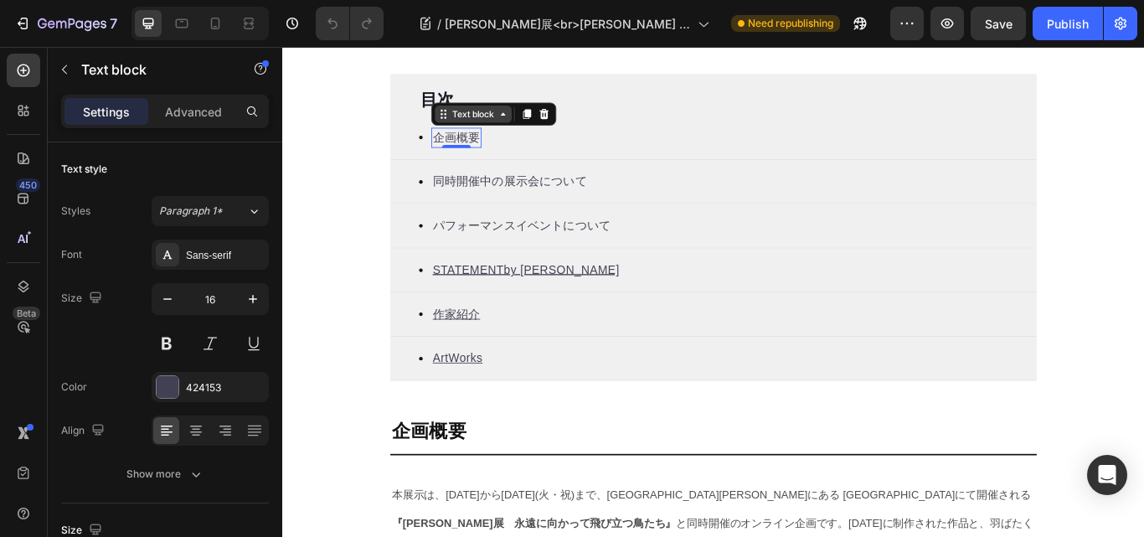
click at [471, 130] on icon at bounding box center [472, 129] width 3 height 3
click at [498, 130] on div "Text block" at bounding box center [505, 125] width 56 height 15
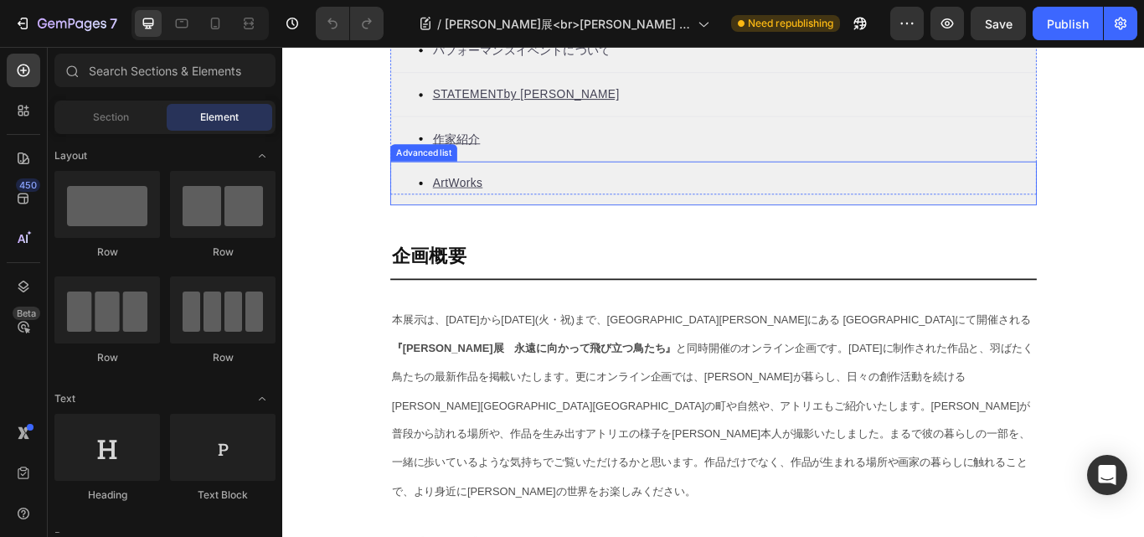
scroll to position [838, 0]
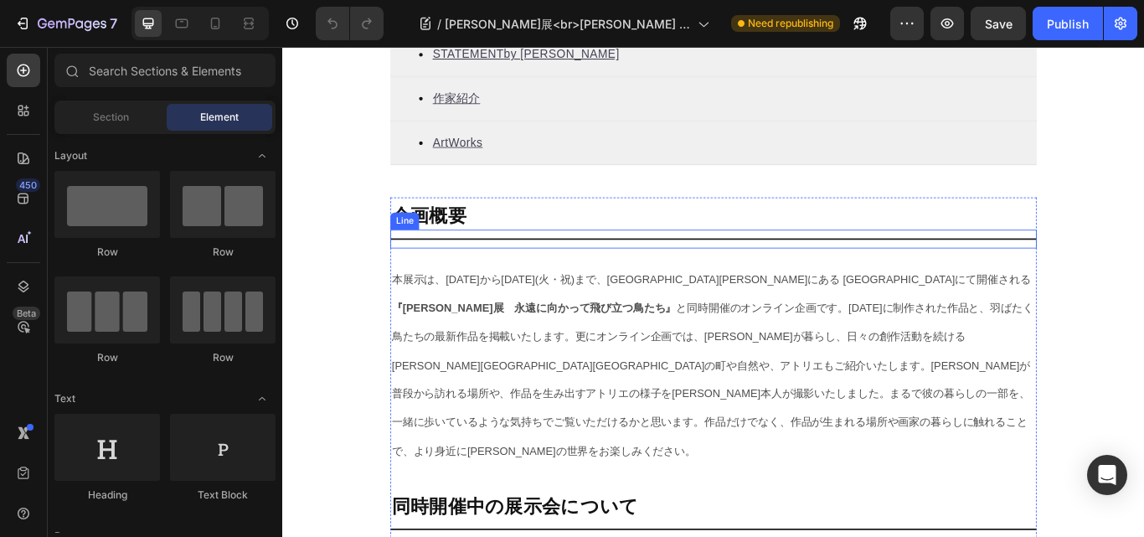
click at [455, 247] on h2 "企画概要" at bounding box center [785, 245] width 754 height 32
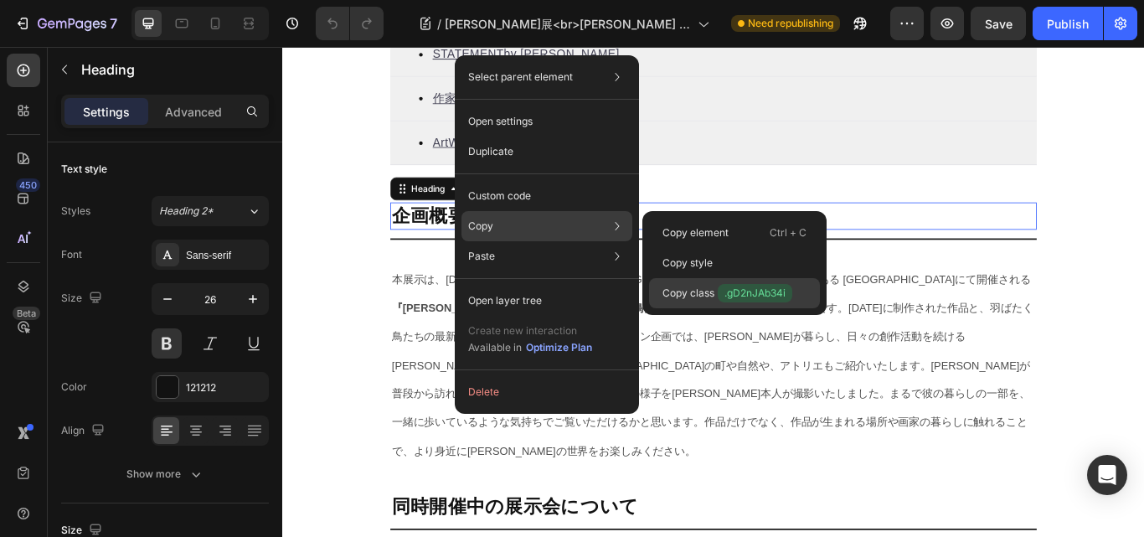
click at [754, 288] on span ".gD2nJAb34i" at bounding box center [755, 293] width 75 height 18
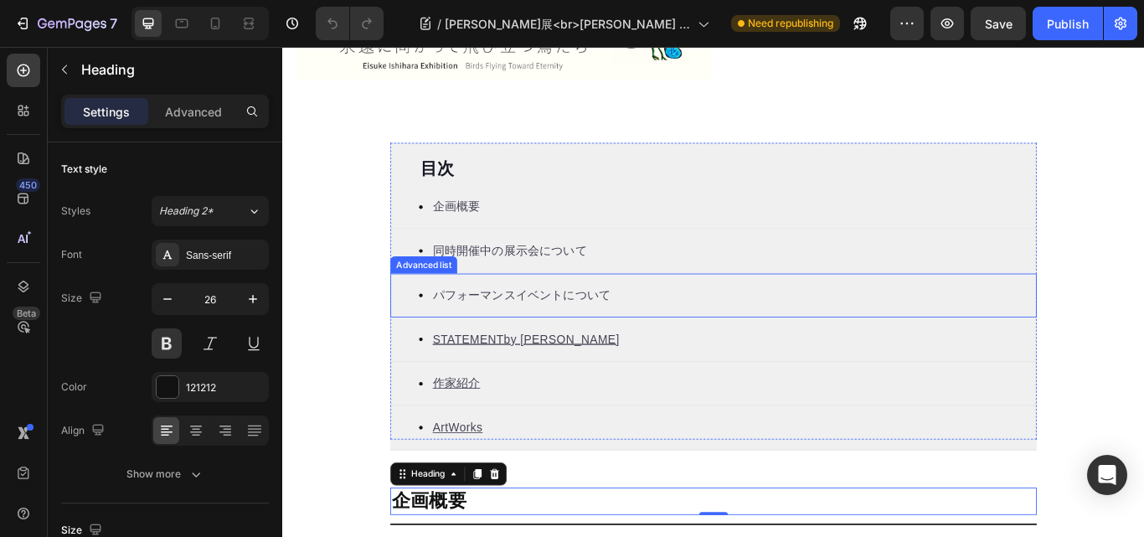
scroll to position [503, 0]
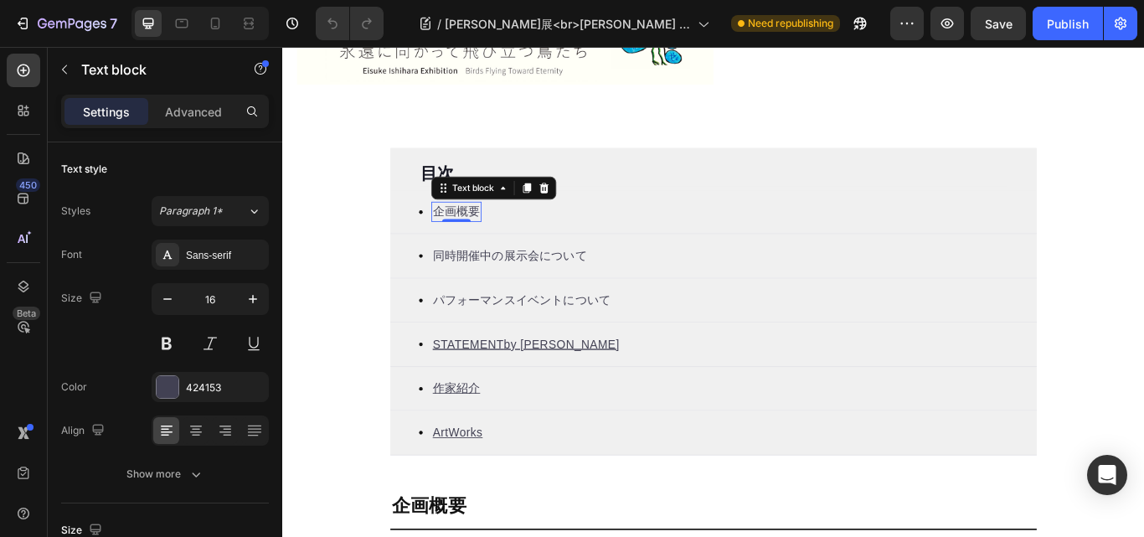
click at [481, 237] on p "企画概要" at bounding box center [484, 240] width 55 height 20
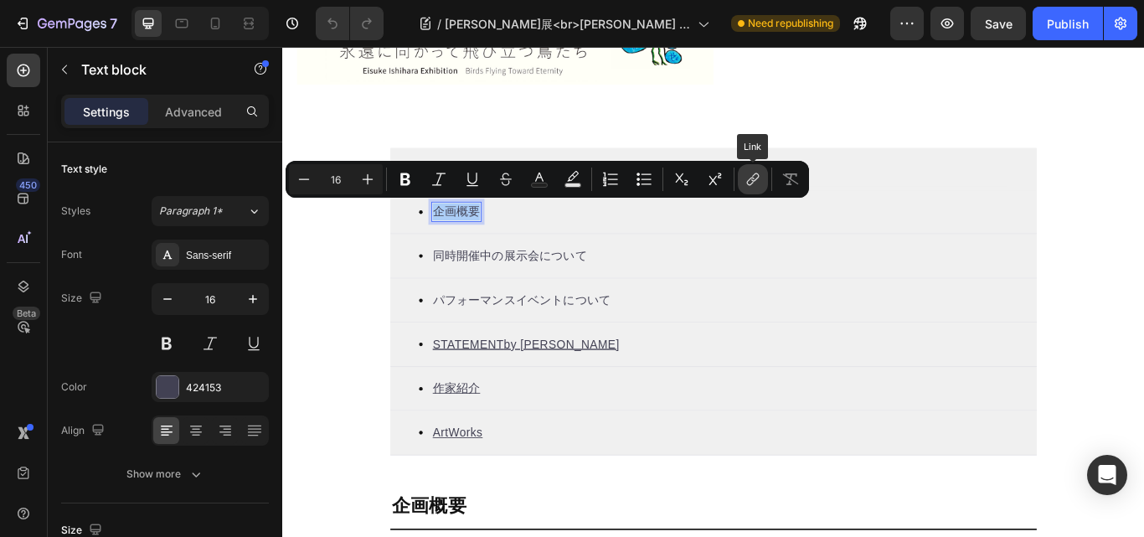
click at [752, 175] on icon "Editor contextual toolbar" at bounding box center [753, 179] width 17 height 17
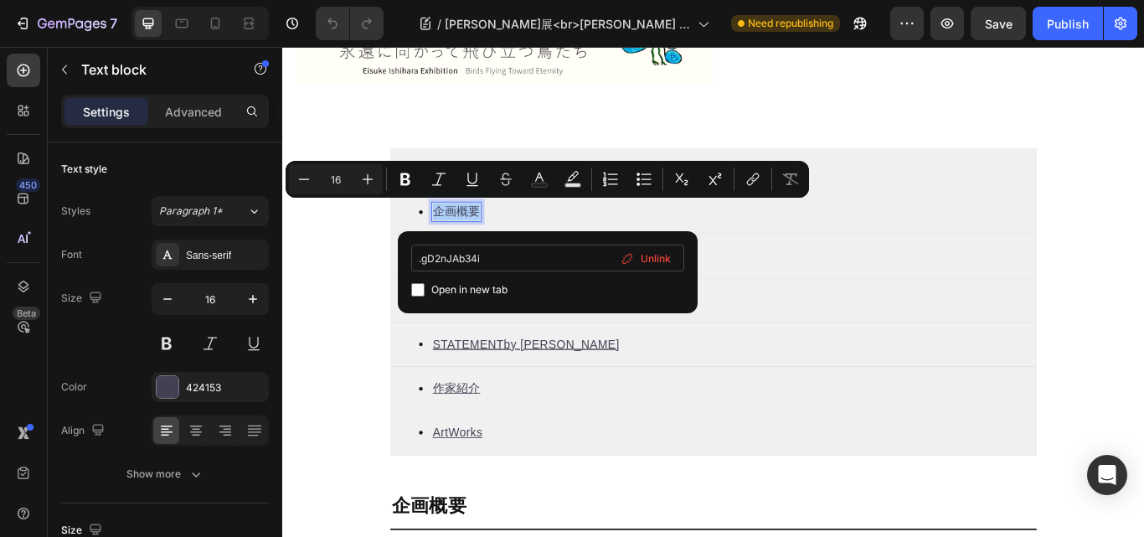
click at [421, 257] on input ".gD2nJAb34i" at bounding box center [547, 258] width 273 height 27
type input "#gD2nJAb34i"
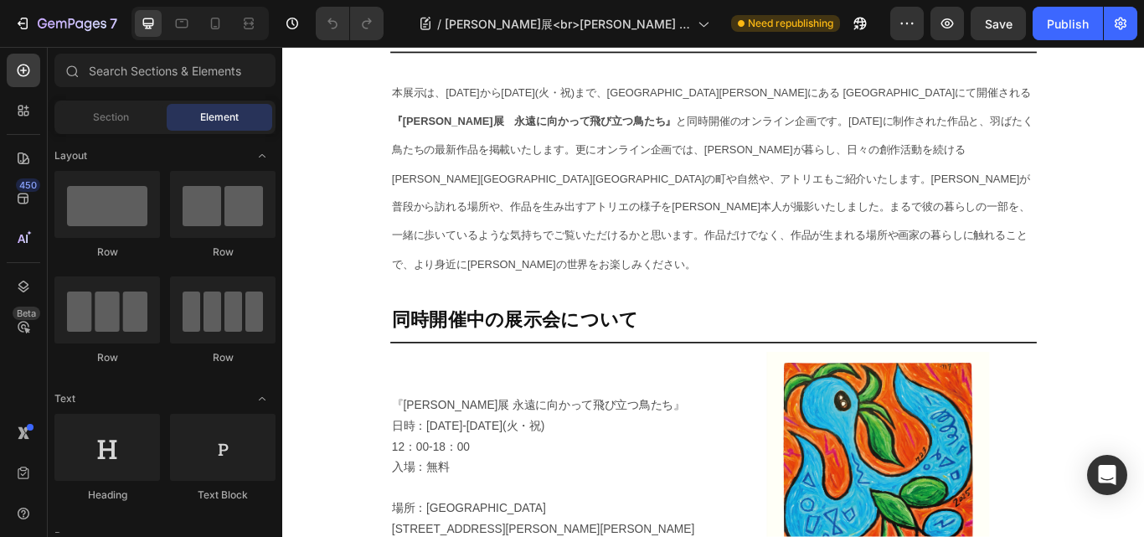
scroll to position [1173, 0]
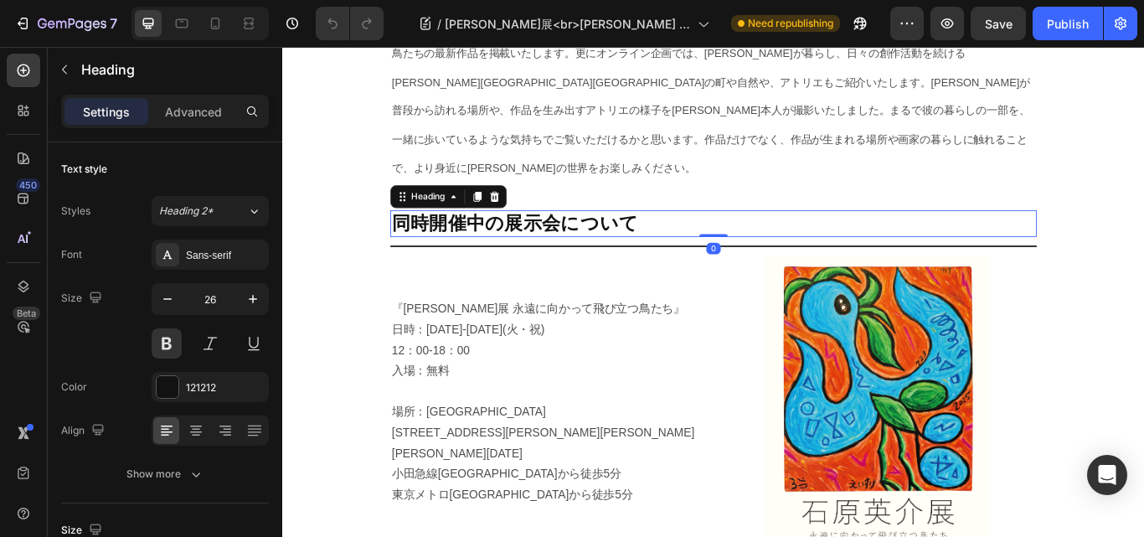
click at [492, 238] on h2 "同時開催中の展示会について" at bounding box center [785, 254] width 754 height 32
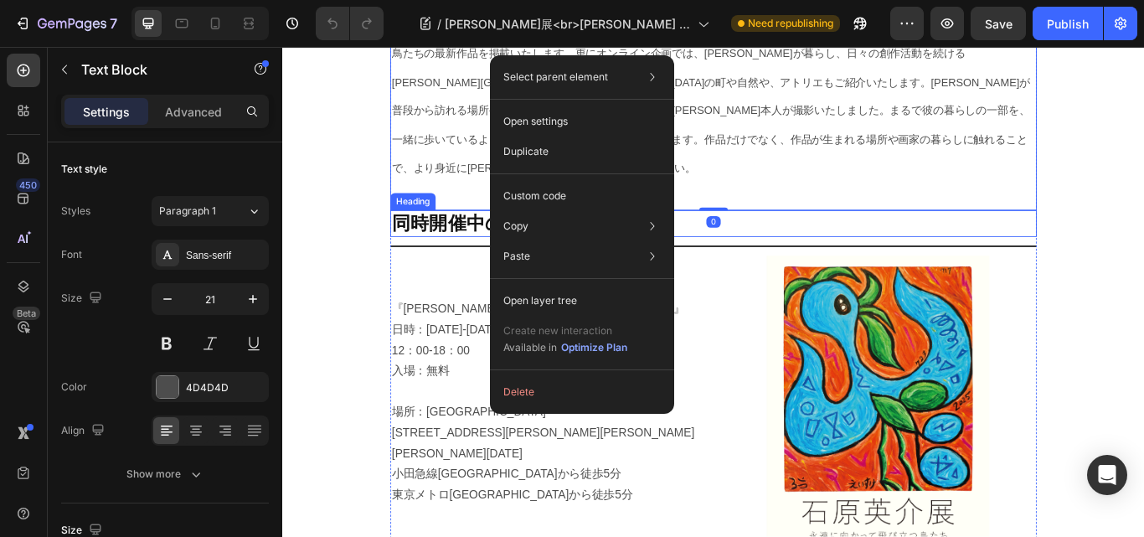
click at [421, 238] on h2 "同時開催中の展示会について" at bounding box center [785, 254] width 754 height 32
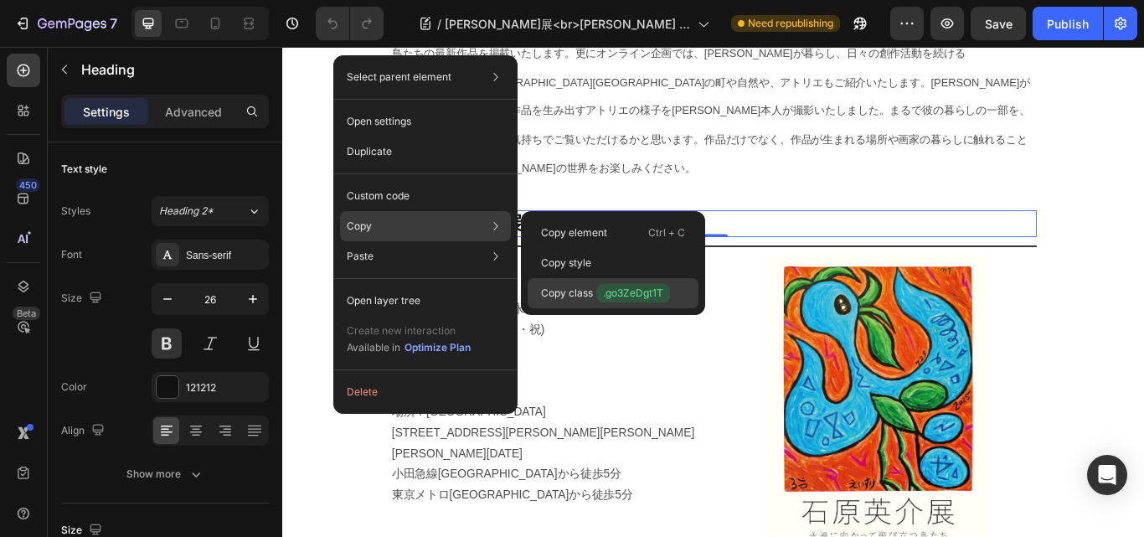
click at [618, 289] on span ".go3ZeDgt1T" at bounding box center [634, 293] width 74 height 18
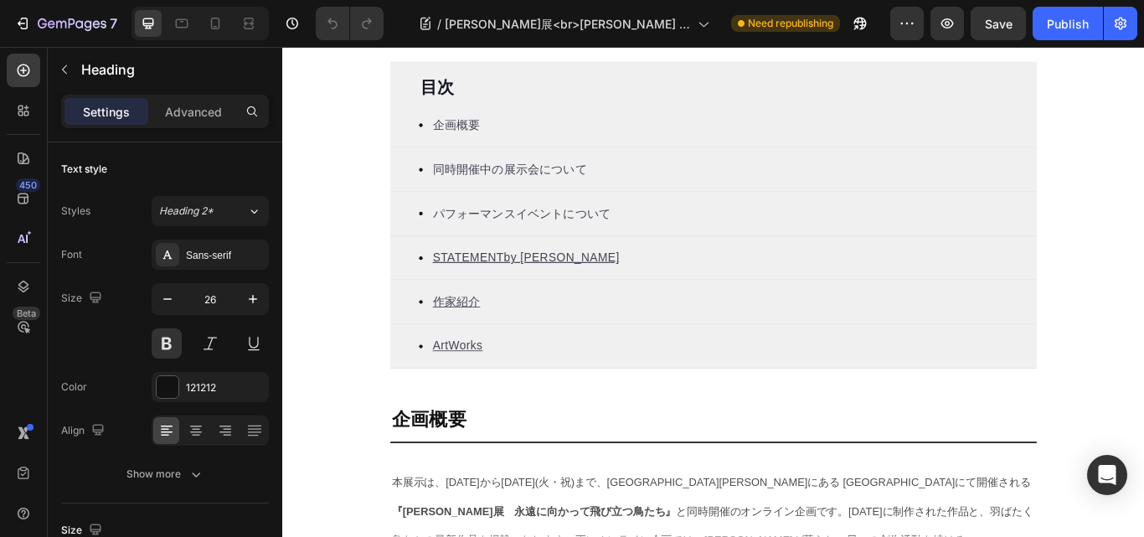
scroll to position [586, 0]
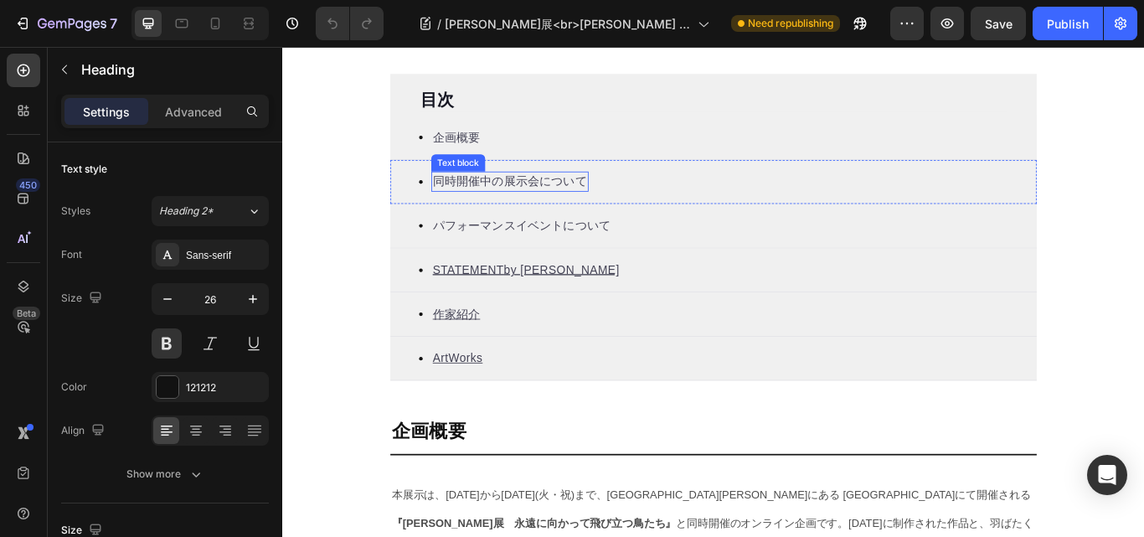
click at [507, 207] on p "同時開催中の展示会について" at bounding box center [547, 204] width 180 height 20
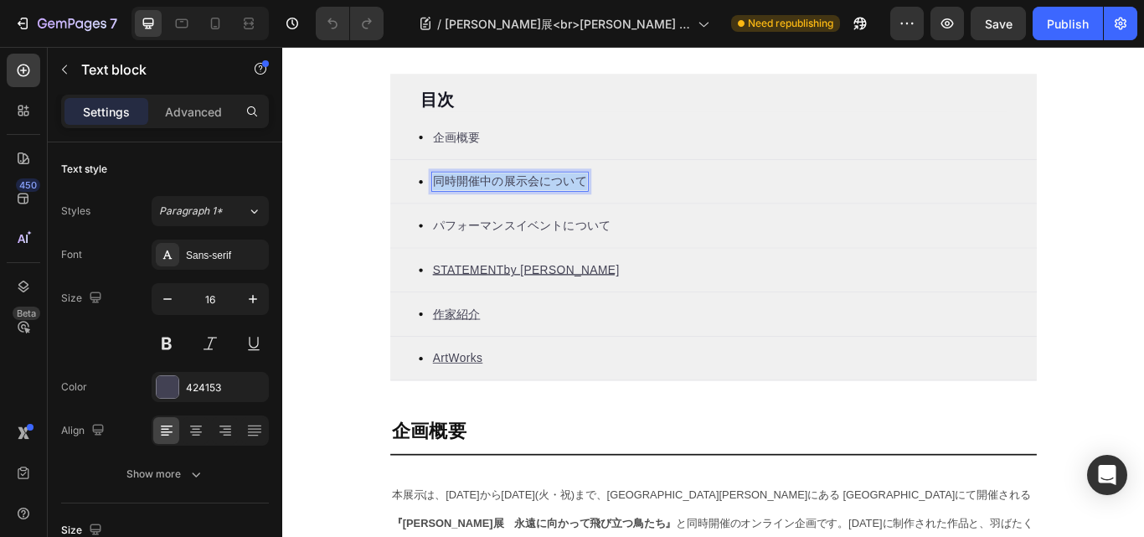
click at [507, 207] on p "同時開催中の展示会について" at bounding box center [547, 204] width 180 height 20
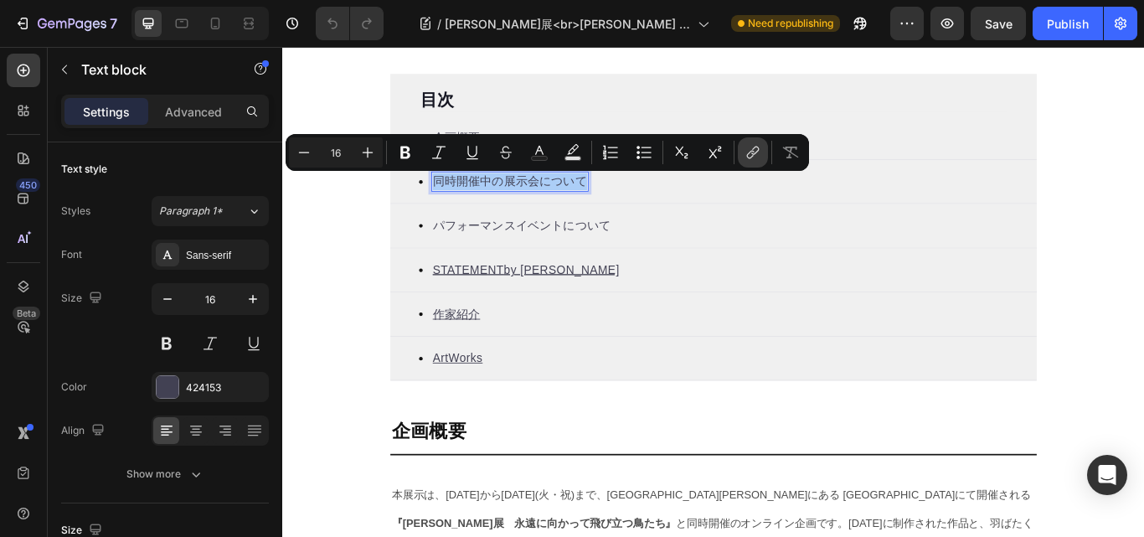
click at [753, 148] on icon "Editor contextual toolbar" at bounding box center [753, 152] width 17 height 17
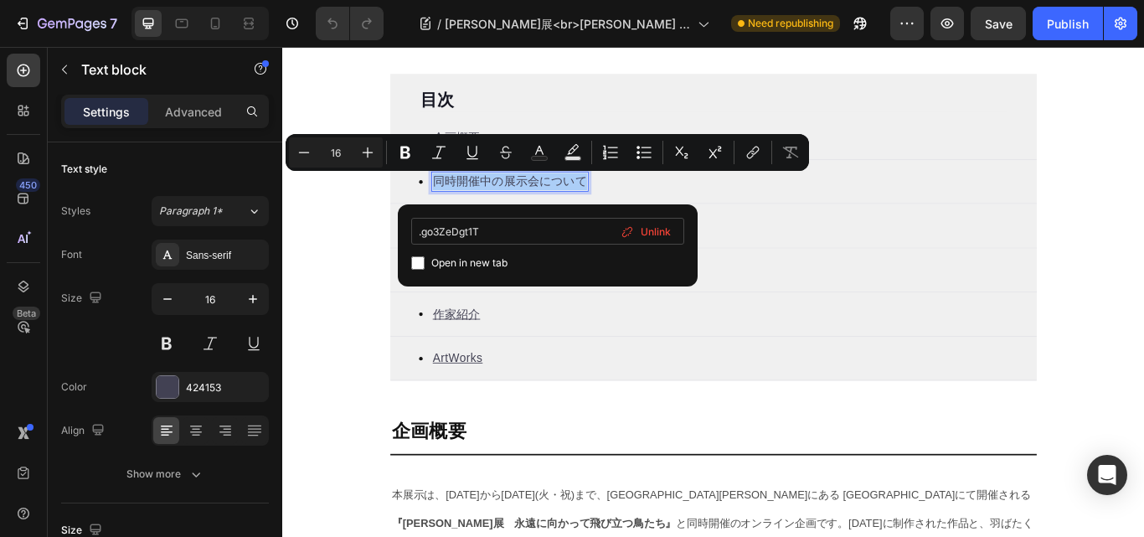
click at [422, 230] on input ".go3ZeDgt1T" at bounding box center [547, 231] width 273 height 27
type input "#go3ZeDgt1T"
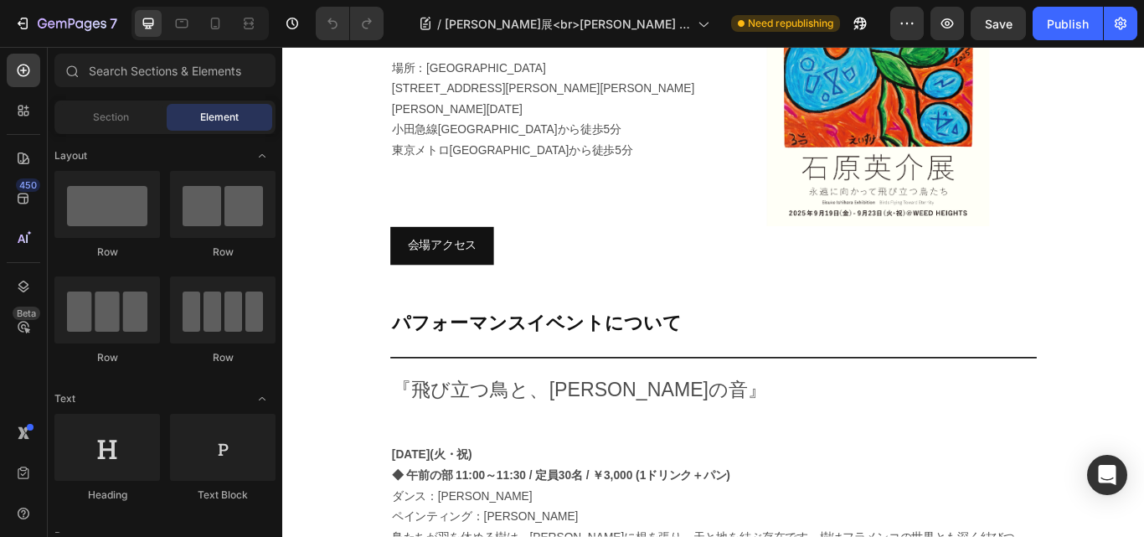
scroll to position [1592, 0]
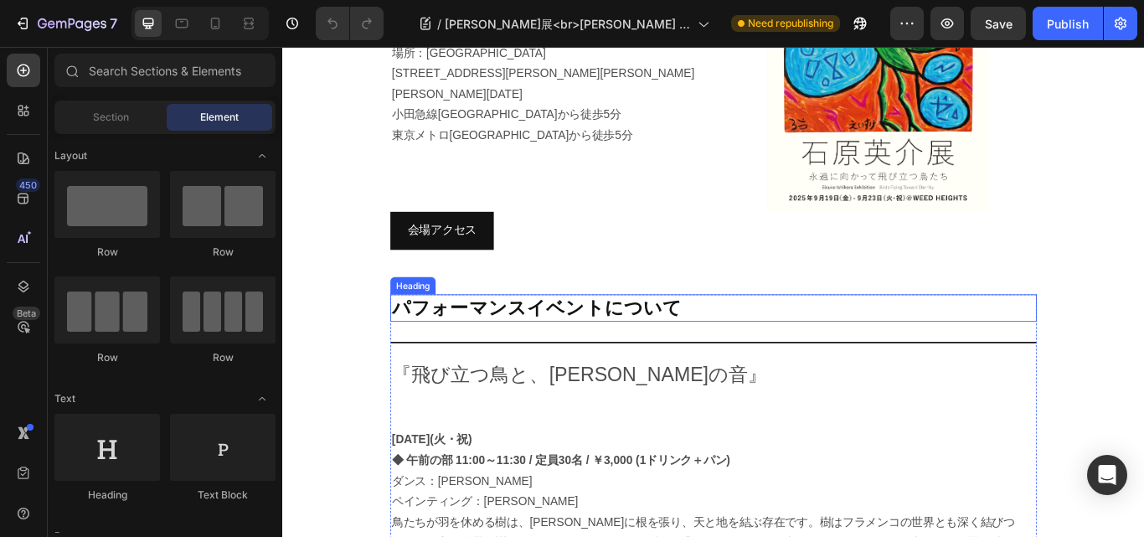
click at [584, 336] on h2 "パフォーマンスイベントについて" at bounding box center [785, 352] width 754 height 32
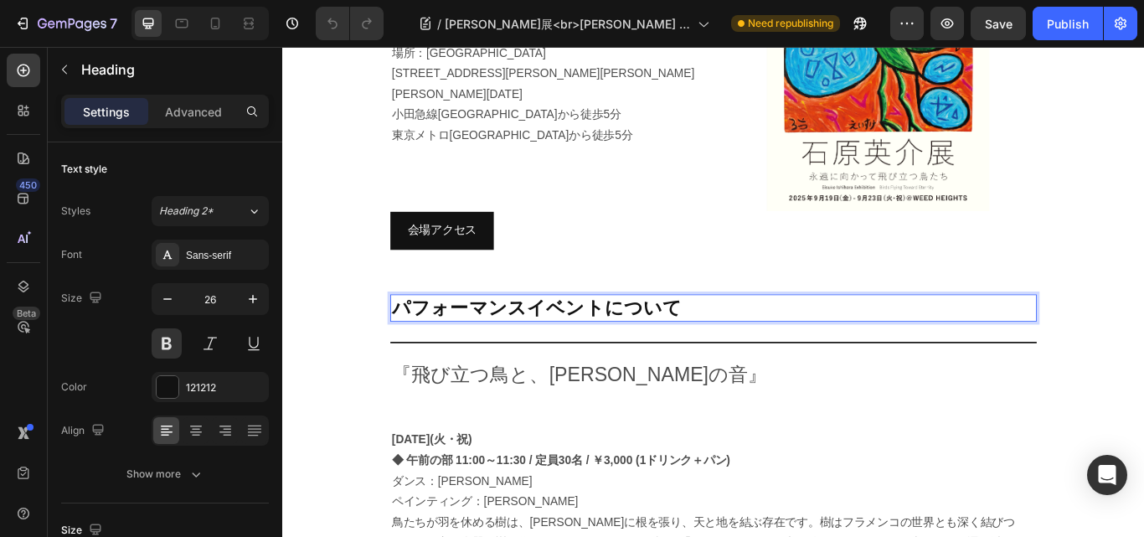
click at [601, 336] on h2 "パフォーマンスイベントについて" at bounding box center [785, 352] width 754 height 32
click at [617, 338] on p "パフォーマンスイベントについて" at bounding box center [785, 352] width 751 height 28
drag, startPoint x: 617, startPoint y: 331, endPoint x: 509, endPoint y: 326, distance: 109.0
click at [509, 338] on p "パフォーマンスイベントについて" at bounding box center [785, 352] width 751 height 28
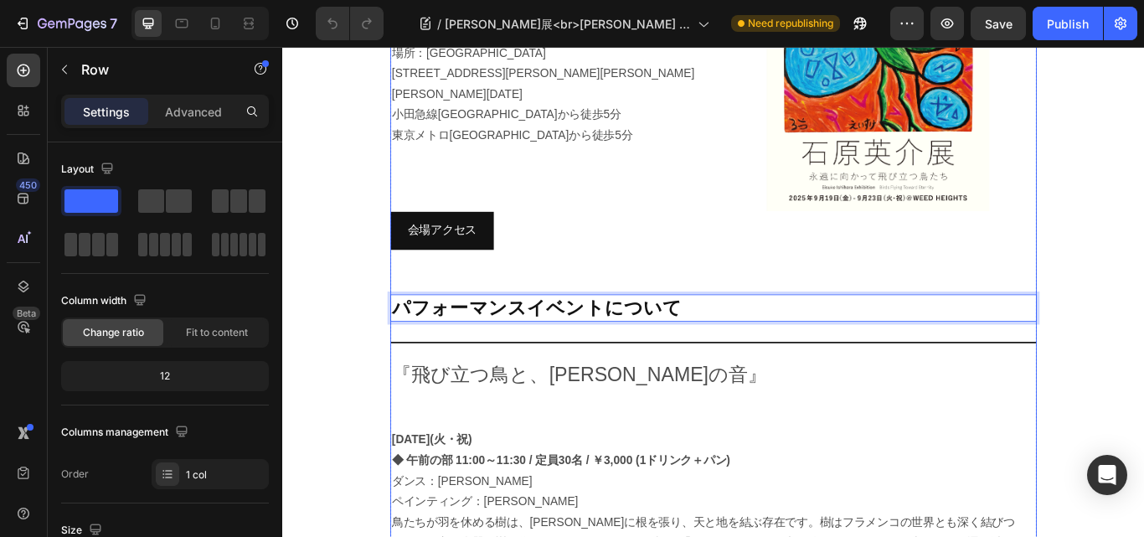
click at [516, 301] on div "会場アクセス Button" at bounding box center [785, 288] width 754 height 96
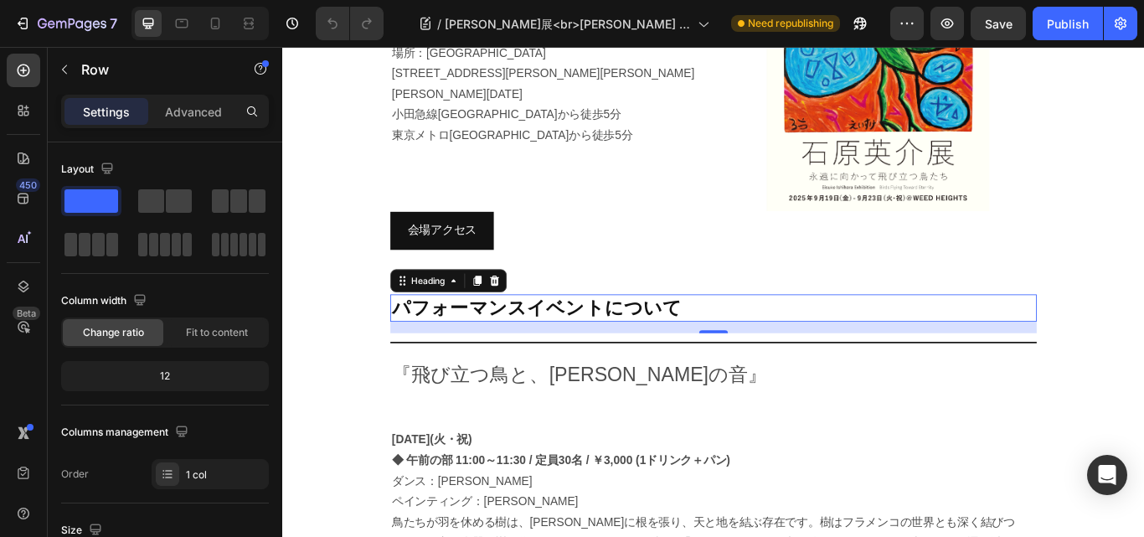
click at [512, 338] on p "パフォーマンスイベントについて" at bounding box center [785, 352] width 751 height 28
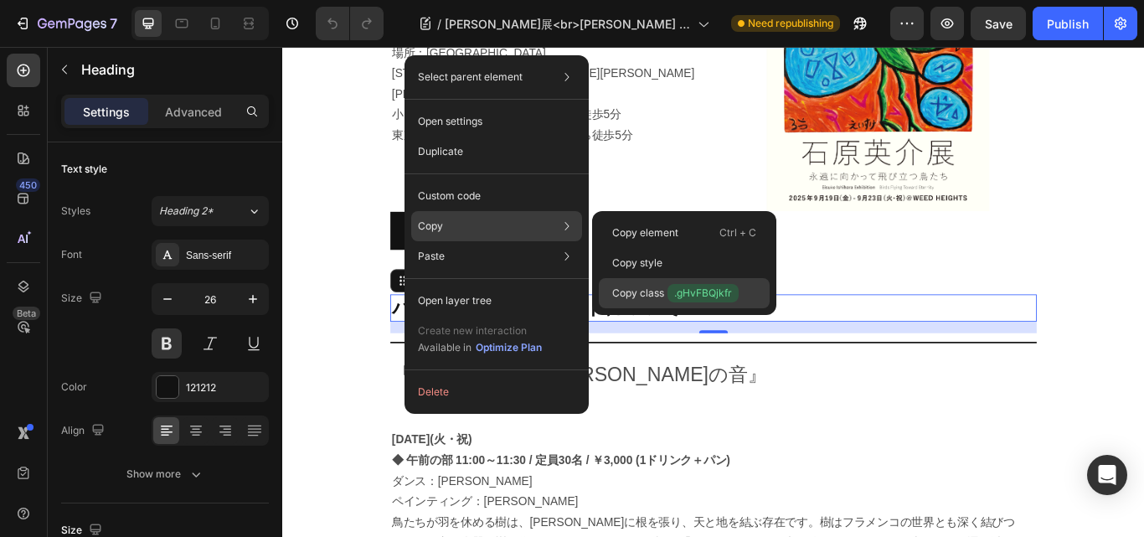
click at [694, 287] on span ".gHvFBQjkfr" at bounding box center [703, 293] width 71 height 18
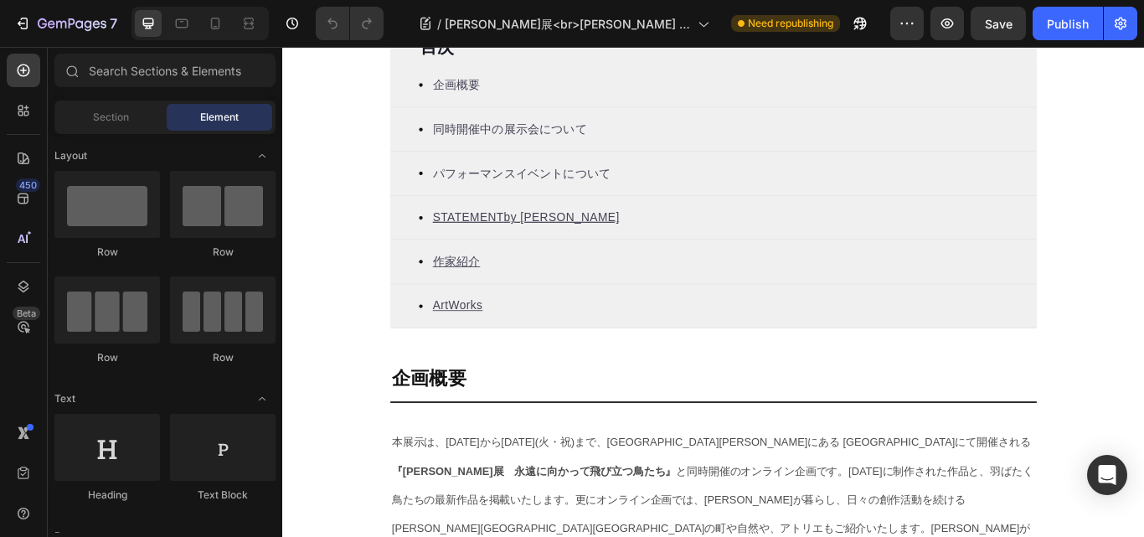
scroll to position [586, 0]
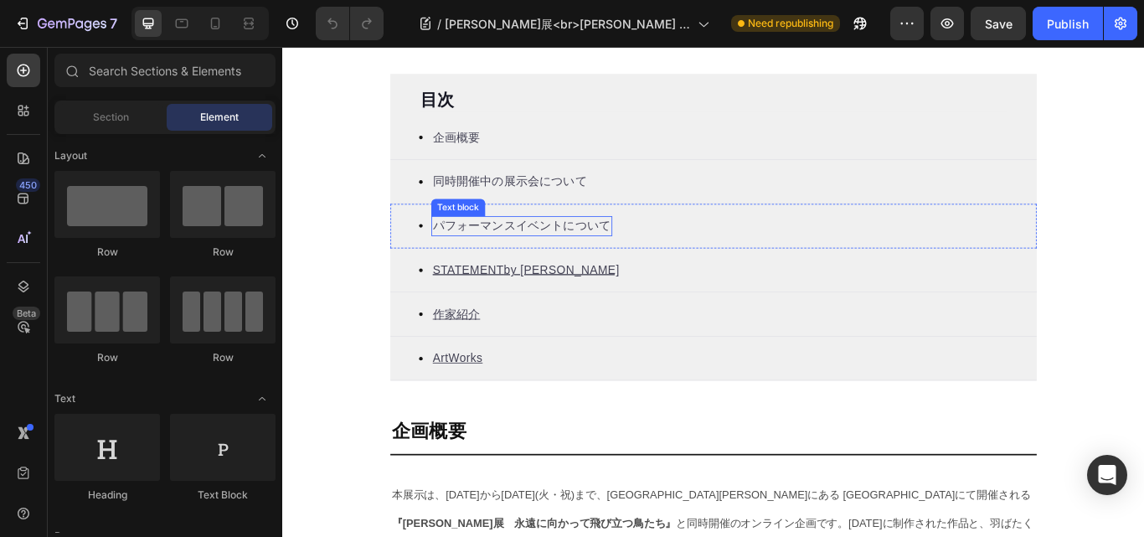
click at [544, 259] on p "パフォーマンスイベントについて" at bounding box center [561, 256] width 208 height 20
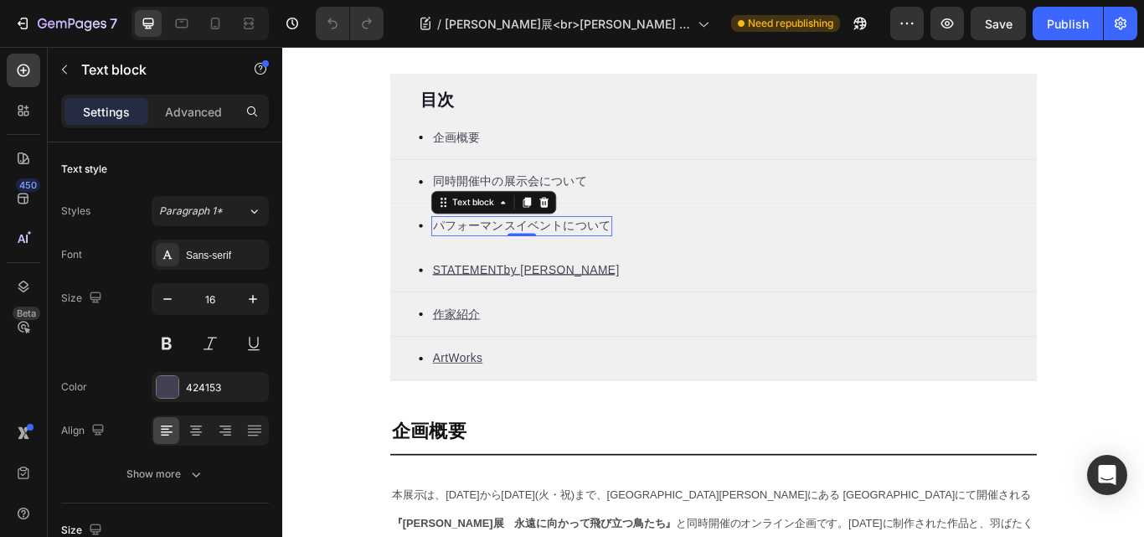
click at [544, 257] on p "パフォーマンスイベントについて" at bounding box center [561, 256] width 208 height 20
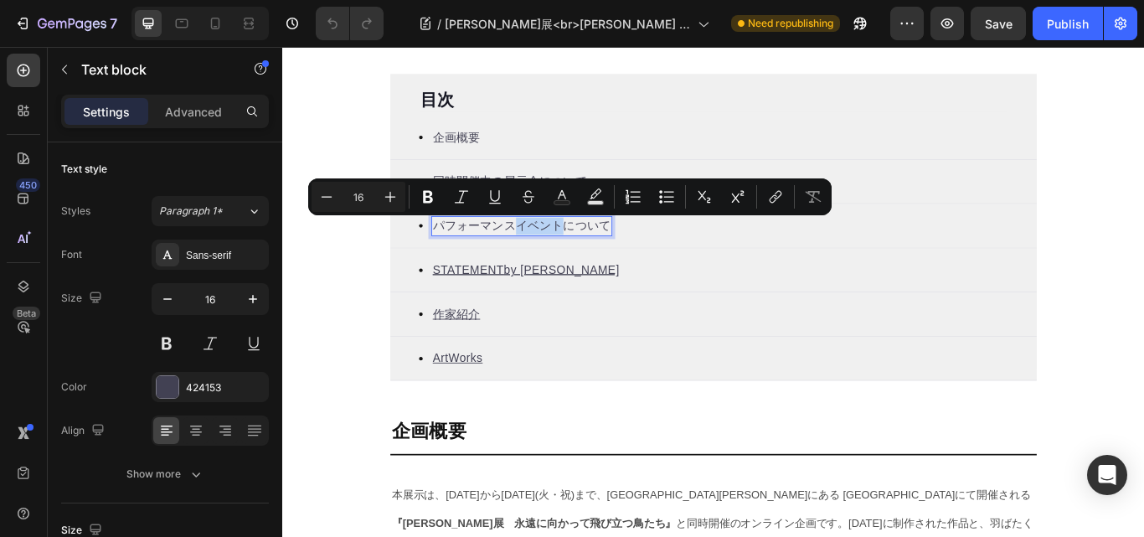
click at [544, 257] on p "パフォーマンスイベントについて" at bounding box center [561, 256] width 208 height 20
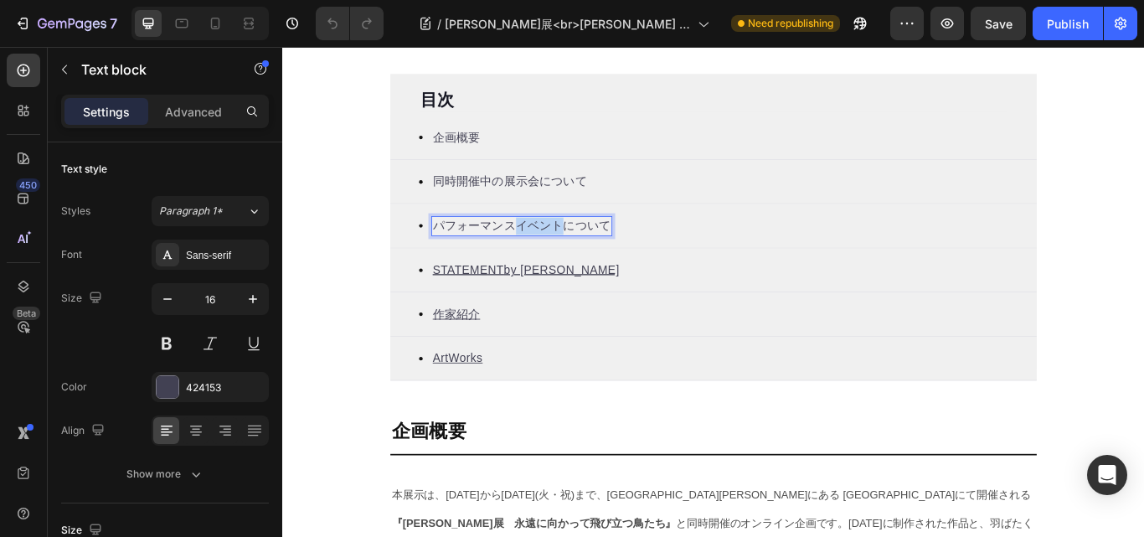
click at [544, 257] on p "パフォーマンスイベントについて" at bounding box center [561, 256] width 208 height 20
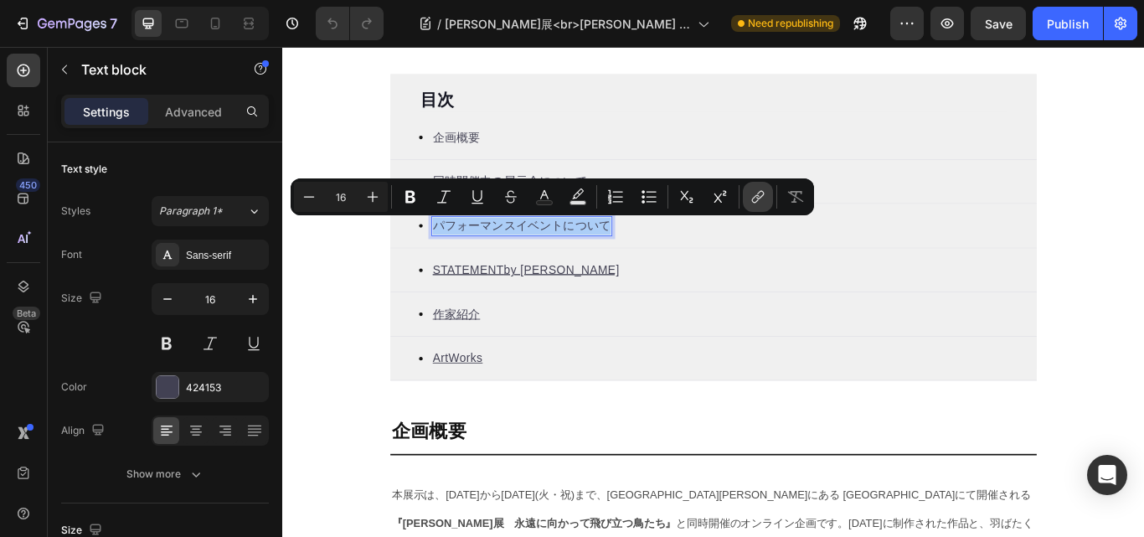
click at [757, 194] on icon "Editor contextual toolbar" at bounding box center [758, 197] width 17 height 17
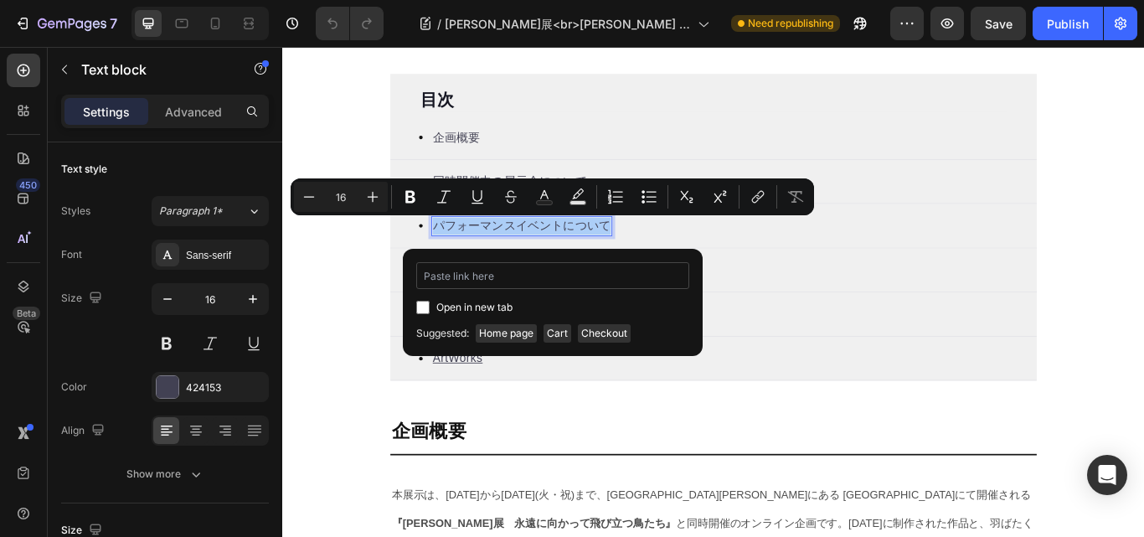
click at [452, 275] on input "Editor contextual toolbar" at bounding box center [552, 275] width 273 height 27
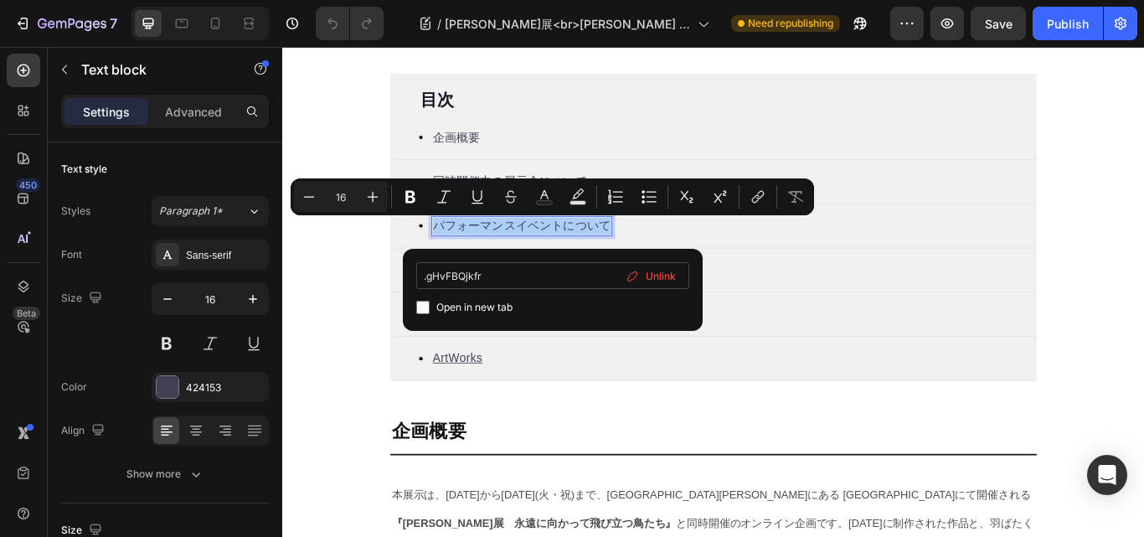
click at [429, 276] on input ".gHvFBQjkfr" at bounding box center [552, 275] width 273 height 27
type input "#gHvFBQjkfr"
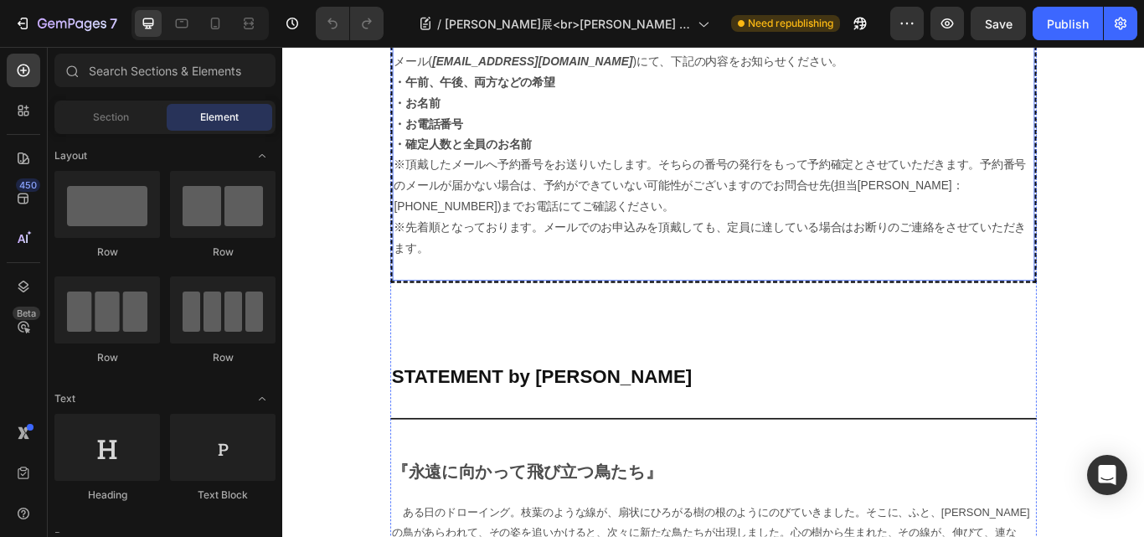
scroll to position [3351, 0]
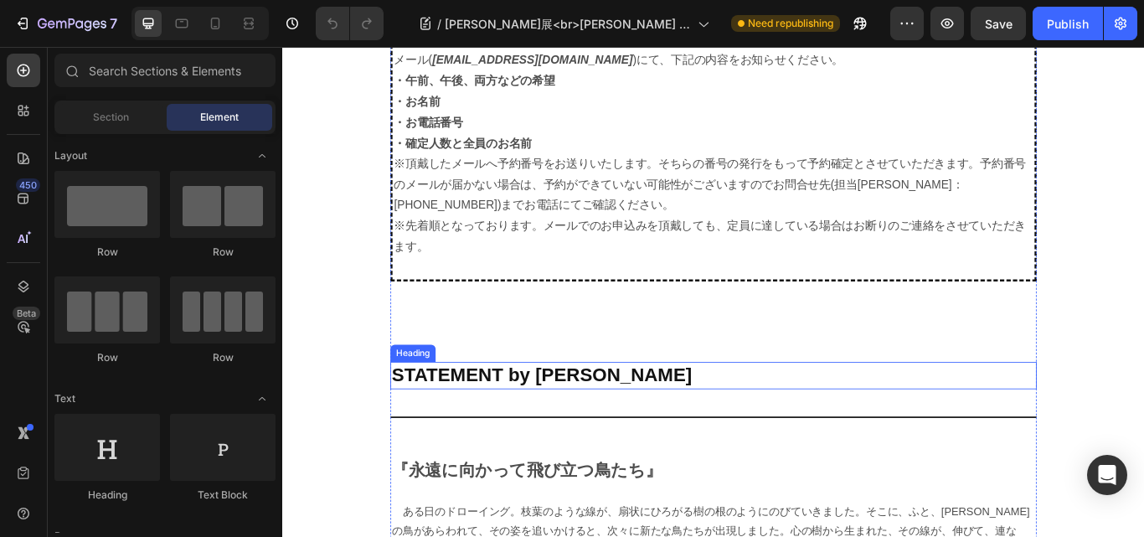
click at [498, 415] on h2 "STATEMENT by [PERSON_NAME]" at bounding box center [785, 431] width 754 height 32
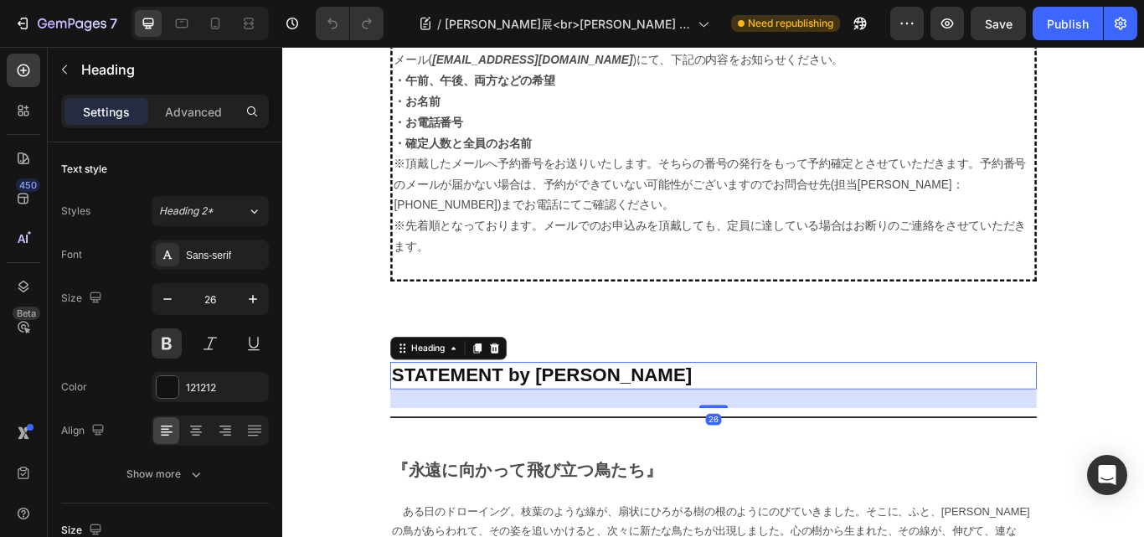
click at [497, 415] on h2 "STATEMENT by [PERSON_NAME]" at bounding box center [785, 431] width 754 height 32
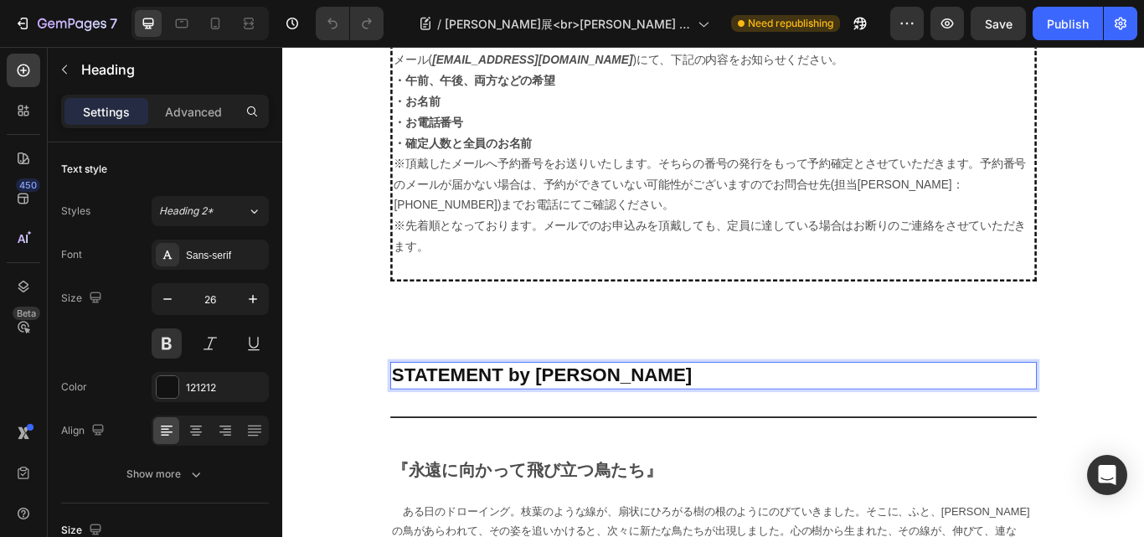
drag, startPoint x: 497, startPoint y: 380, endPoint x: 579, endPoint y: 398, distance: 84.0
click at [579, 416] on p "STATEMENT by [PERSON_NAME]" at bounding box center [785, 430] width 751 height 28
click at [636, 416] on p "STATEMENT by [PERSON_NAME]" at bounding box center [785, 430] width 751 height 28
drag, startPoint x: 637, startPoint y: 393, endPoint x: 456, endPoint y: 399, distance: 181.1
click at [456, 416] on p "STATEMENT by [PERSON_NAME]" at bounding box center [785, 430] width 751 height 28
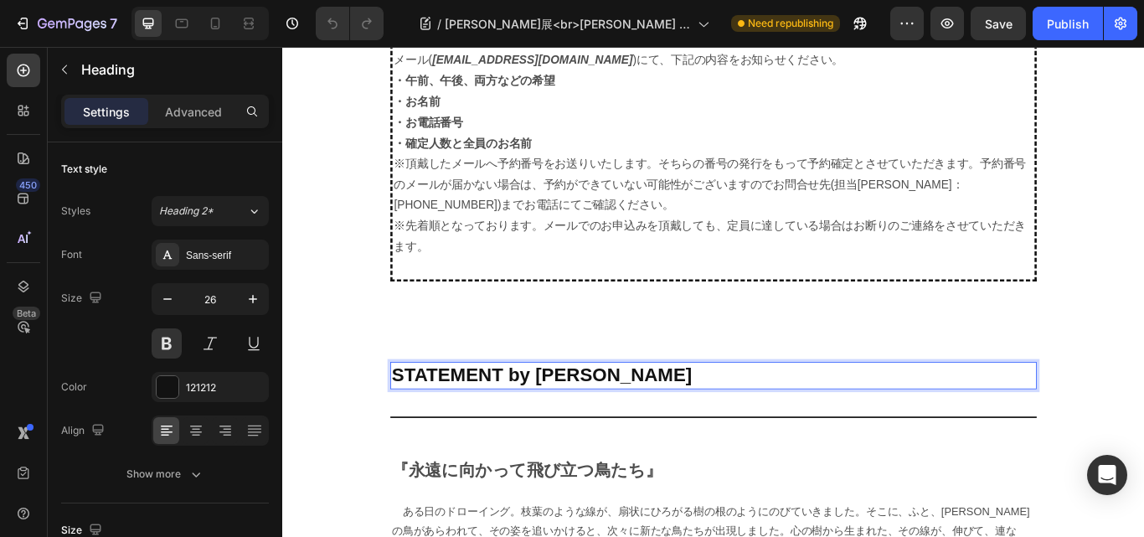
click at [418, 416] on p "STATEMENT by [PERSON_NAME]" at bounding box center [785, 430] width 751 height 28
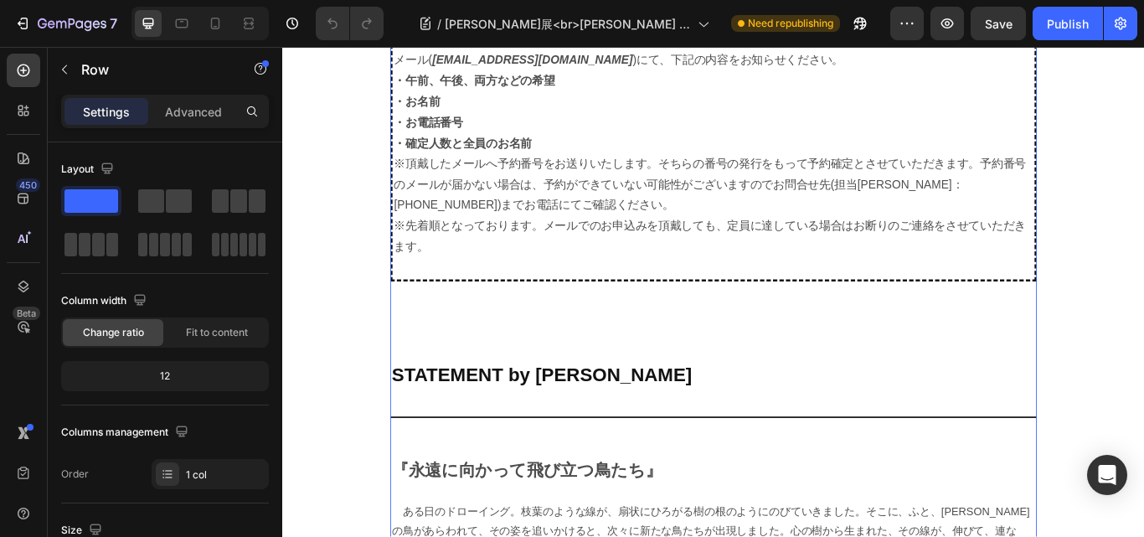
drag, startPoint x: 418, startPoint y: 399, endPoint x: 838, endPoint y: 351, distance: 422.4
click at [838, 351] on div "8月23日(火・祝)　 ◆ 午後の部 18:30～19:00 / 定員30名 / ￥3,000 (1ドリンク＋パン) ダンス：奥濵春彦 フィールド・レコーディ…" at bounding box center [785, 38] width 754 height 1482
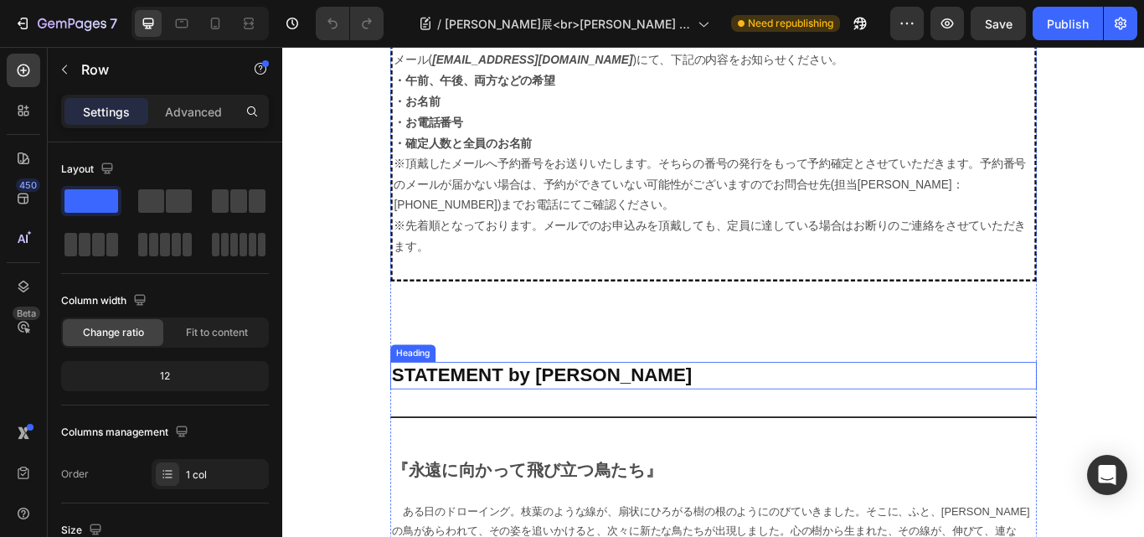
click at [655, 416] on p "STATEMENT by [PERSON_NAME]" at bounding box center [785, 430] width 751 height 28
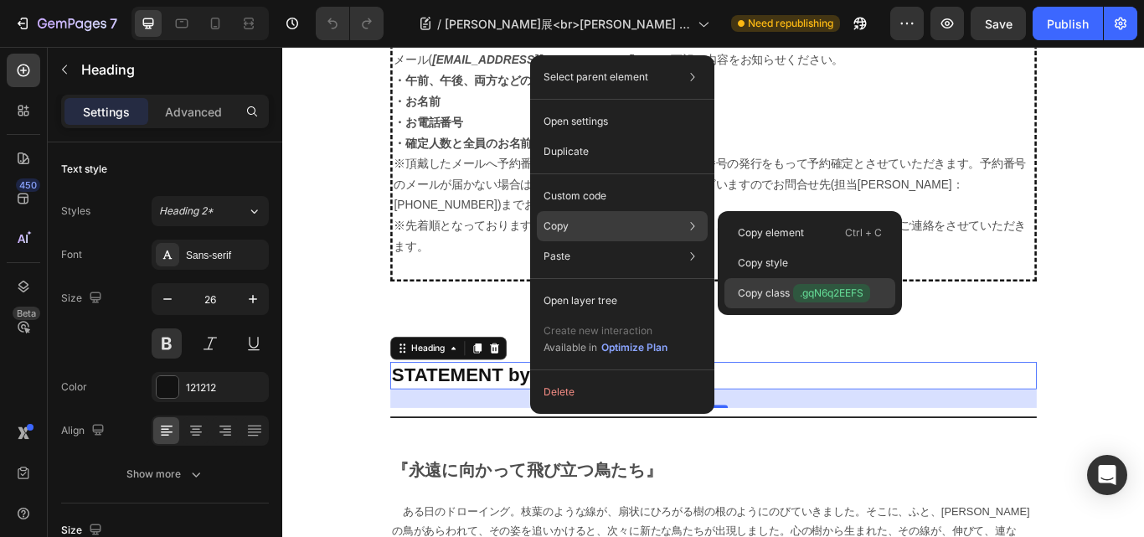
click at [778, 292] on p "Copy class .gqN6q2EEFS" at bounding box center [804, 293] width 132 height 18
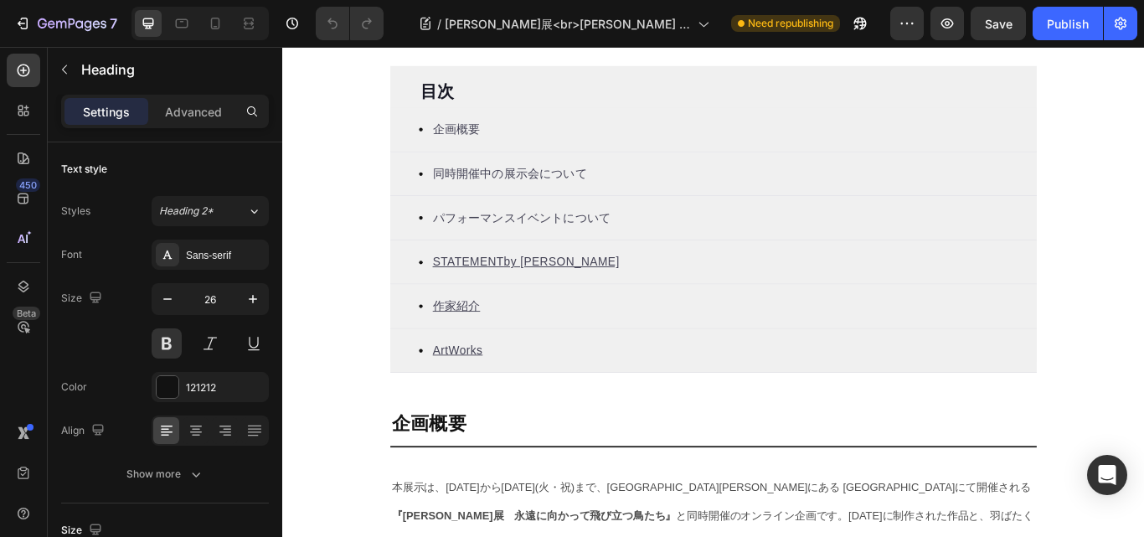
scroll to position [586, 0]
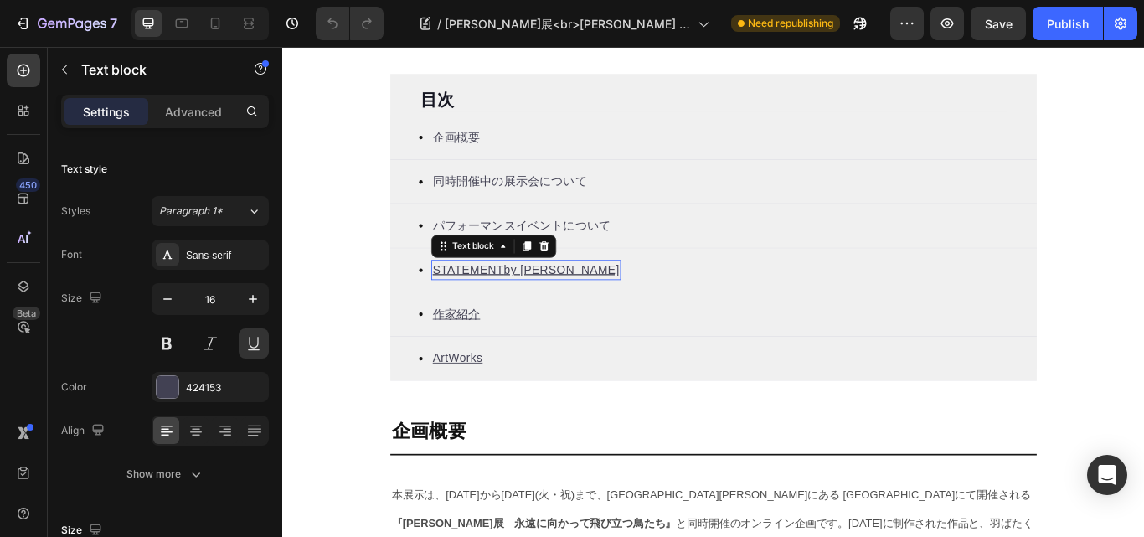
click at [508, 310] on u "STATEME" at bounding box center [489, 307] width 65 height 14
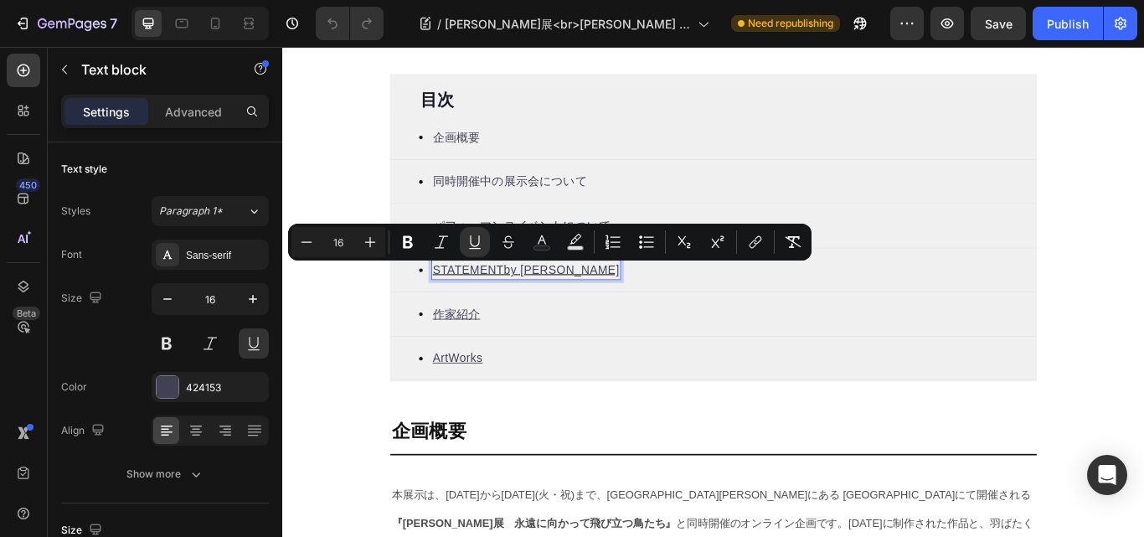
click at [508, 310] on u "STATEME" at bounding box center [489, 307] width 65 height 14
click at [747, 243] on icon "Editor contextual toolbar" at bounding box center [755, 242] width 17 height 17
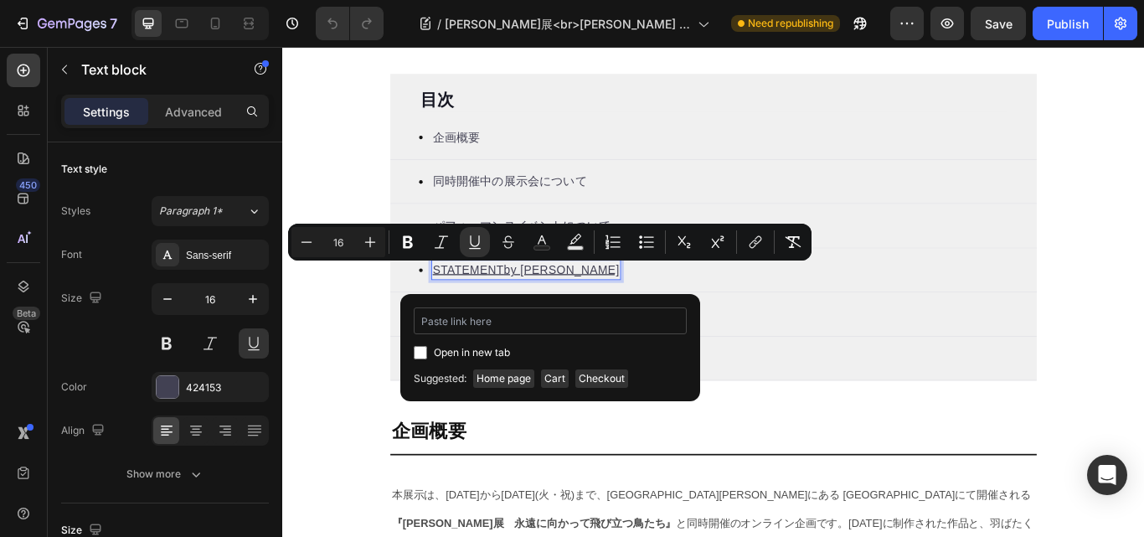
click at [446, 314] on input "Editor contextual toolbar" at bounding box center [550, 320] width 273 height 27
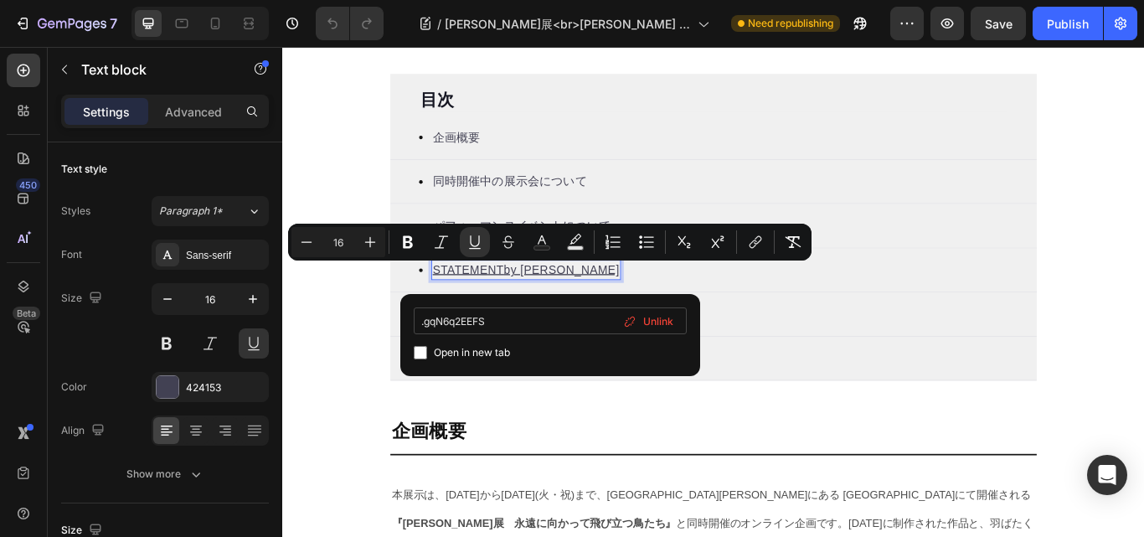
click at [427, 323] on input ".gqN6q2EEFS" at bounding box center [550, 320] width 273 height 27
type input ".gqN6q2EEFS"
click at [421, 326] on input ".gqN6q2EEFS" at bounding box center [550, 320] width 273 height 27
click at [463, 317] on input ".gqN6q2EEFS" at bounding box center [550, 320] width 273 height 27
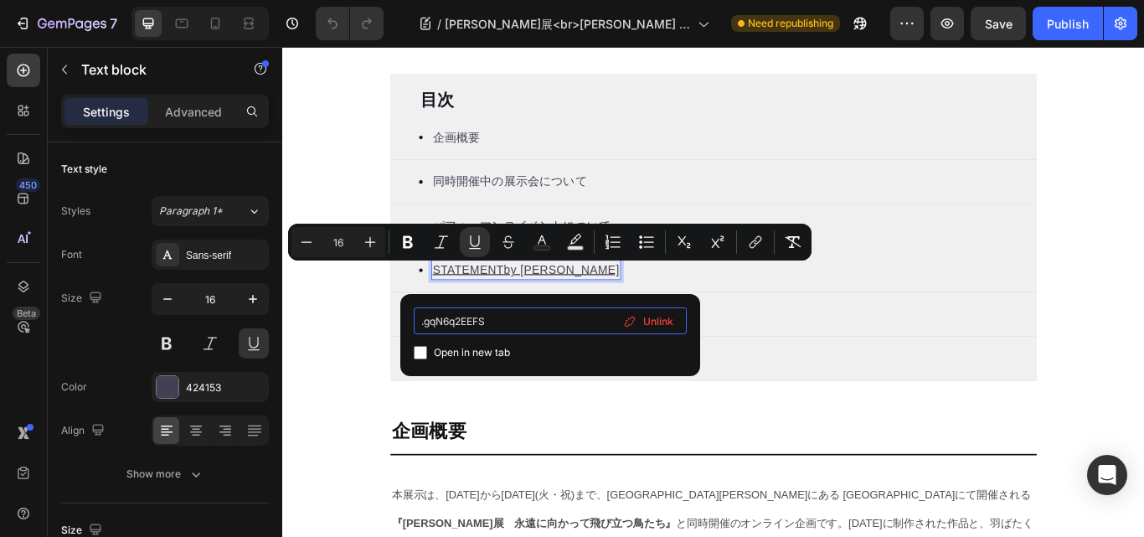
click at [427, 321] on input ".gqN6q2EEFS" at bounding box center [550, 320] width 273 height 27
click at [426, 322] on input ".gqN6q2EEFS" at bounding box center [550, 320] width 273 height 27
type input "#gqN6q2EEFS"
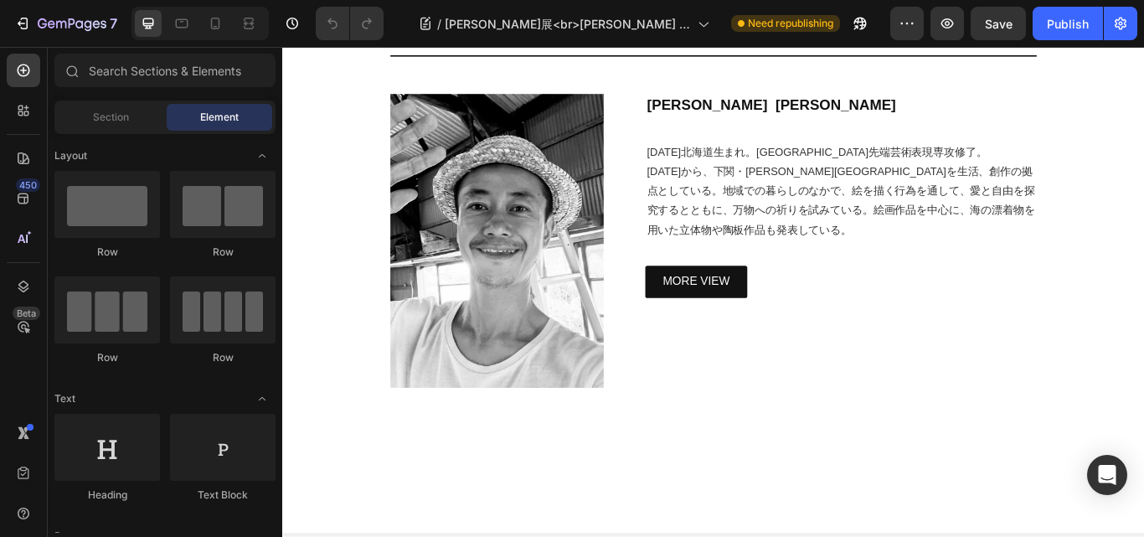
scroll to position [4357, 0]
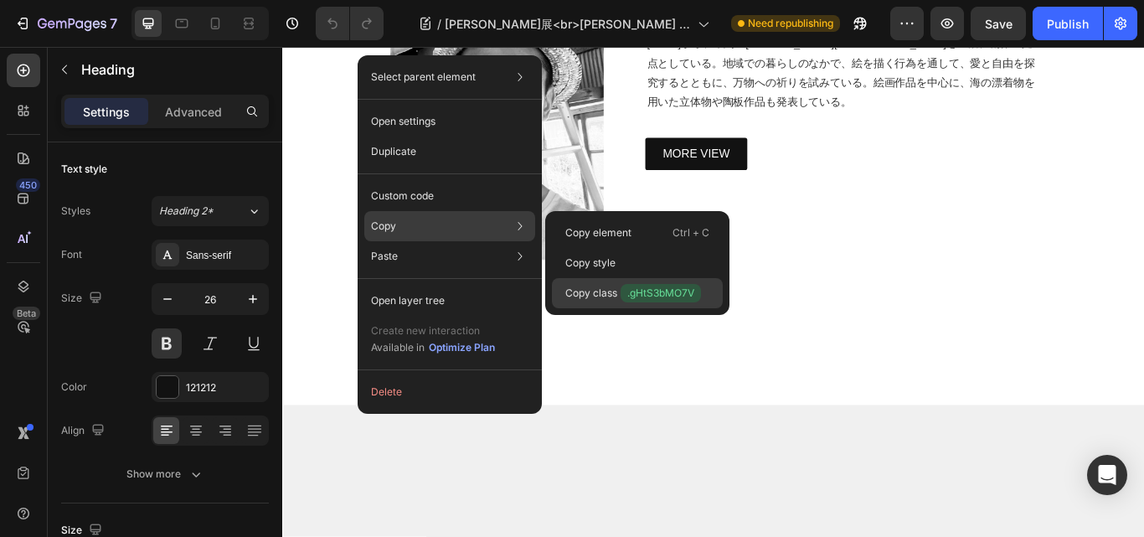
click at [621, 292] on span ".gHtS3bMO7V" at bounding box center [661, 293] width 80 height 18
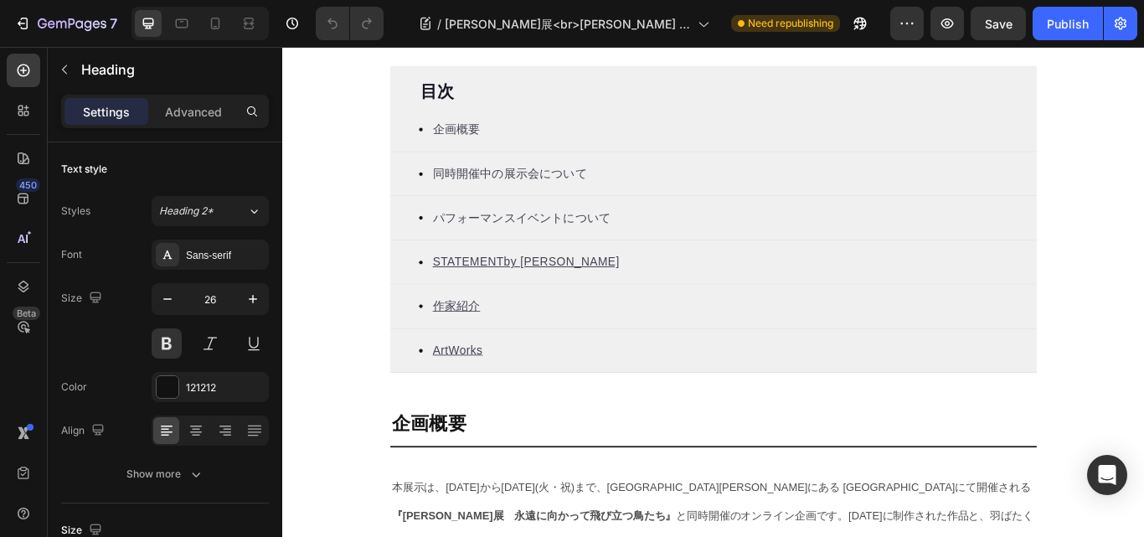
scroll to position [586, 0]
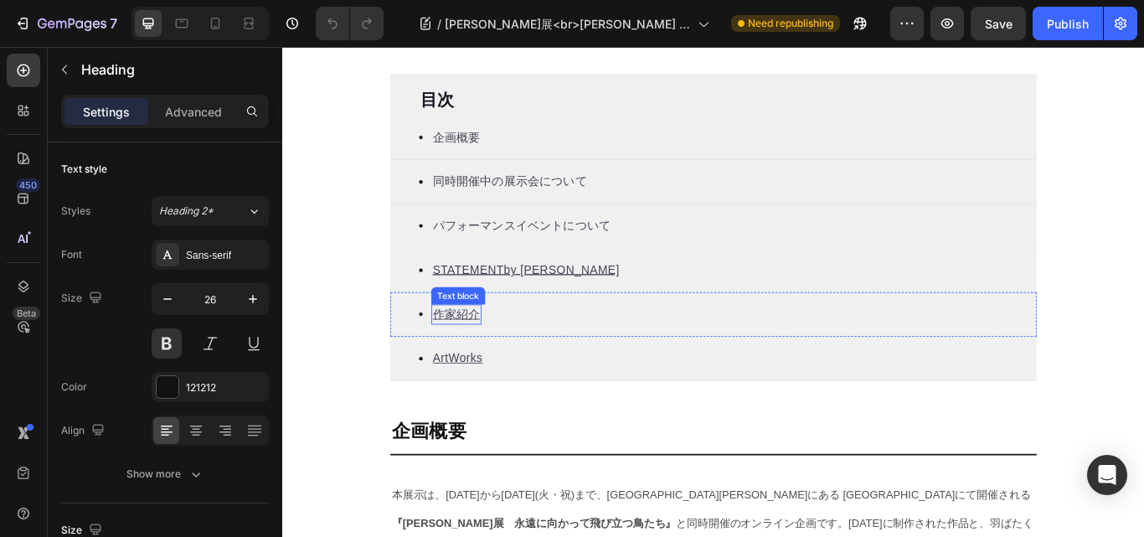
click at [486, 355] on u "作家紹介" at bounding box center [484, 359] width 55 height 14
click at [483, 356] on u "作家紹介" at bounding box center [484, 359] width 55 height 14
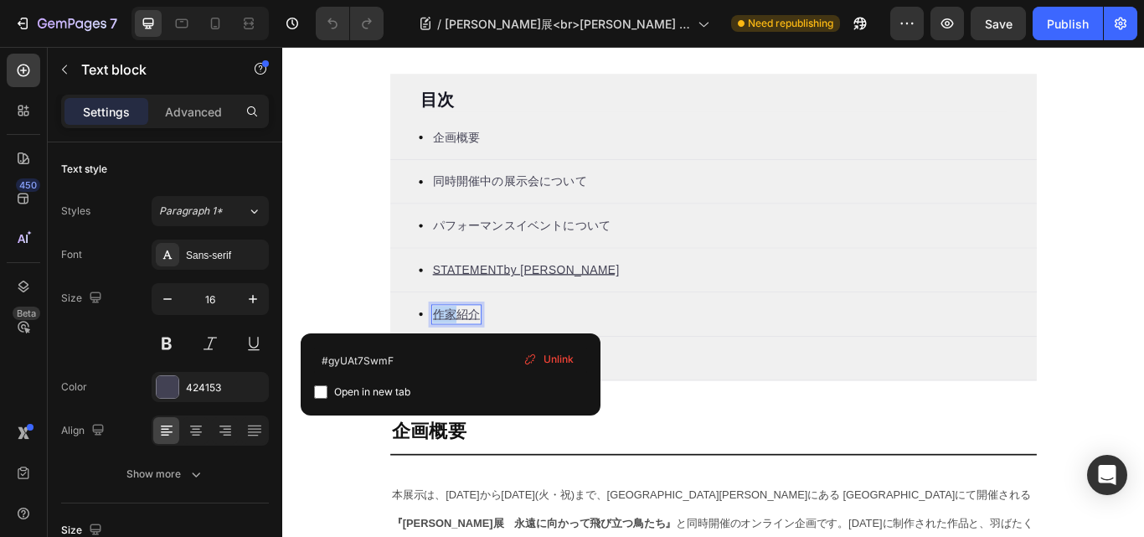
click at [483, 356] on u "作家紹介" at bounding box center [484, 359] width 55 height 14
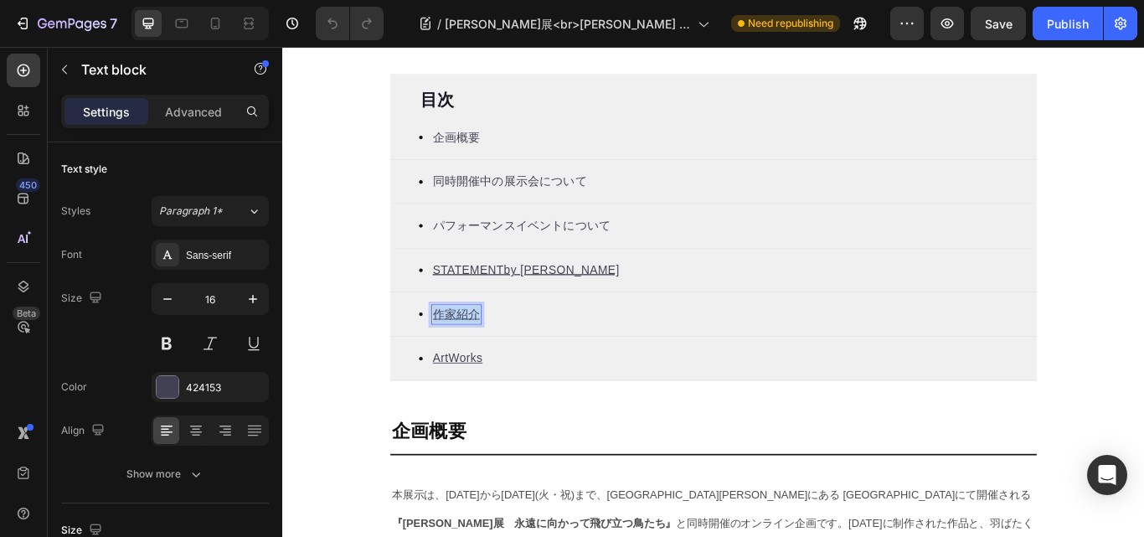
click at [483, 356] on u "作家紹介" at bounding box center [484, 359] width 55 height 14
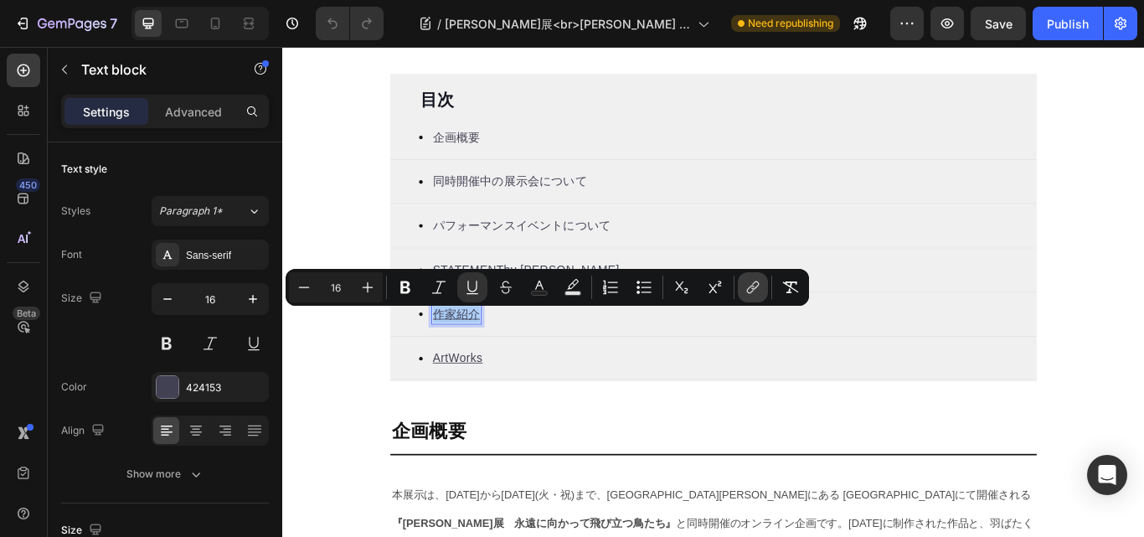
click at [747, 290] on icon "Editor contextual toolbar" at bounding box center [751, 290] width 8 height 8
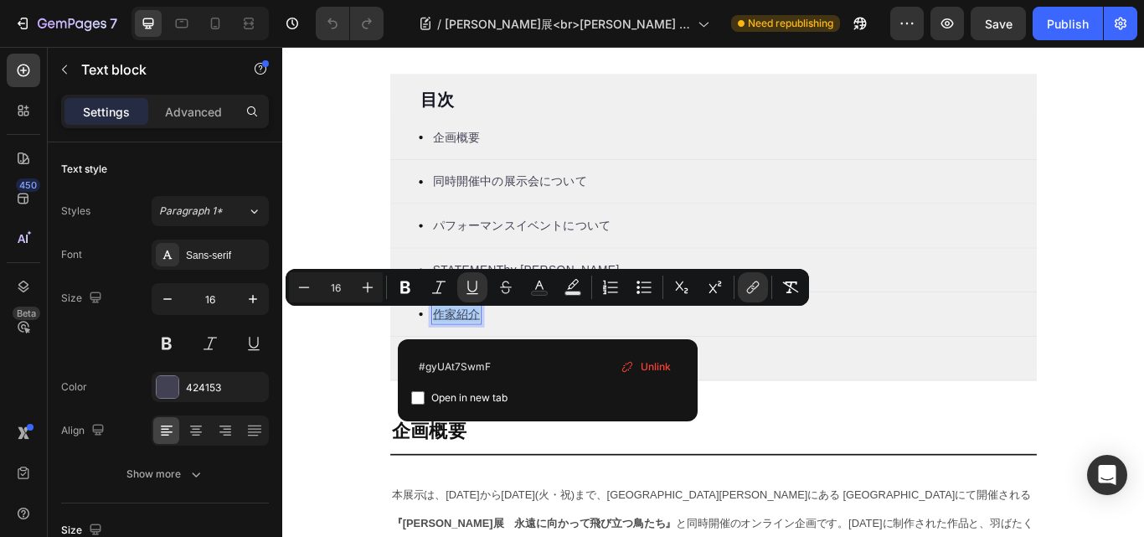
drag, startPoint x: 509, startPoint y: 364, endPoint x: 400, endPoint y: 373, distance: 109.2
click at [400, 373] on div "#gyUAt7SwmF Open in new tab Unlink" at bounding box center [548, 380] width 300 height 82
click at [423, 365] on input ".gHtS3bMO7V" at bounding box center [547, 366] width 273 height 27
type input "#gHtS3bMO7V"
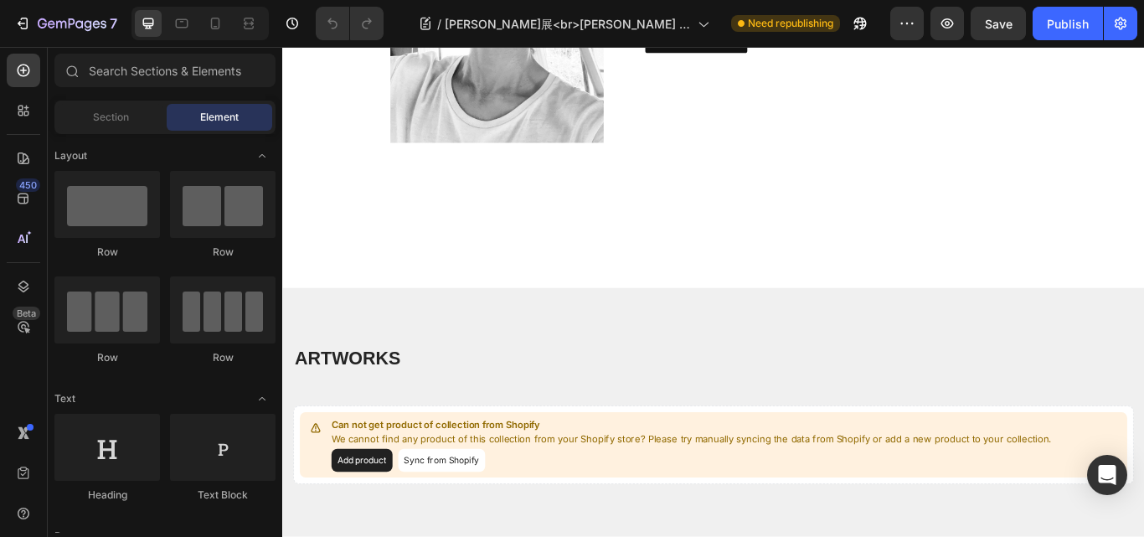
scroll to position [4943, 0]
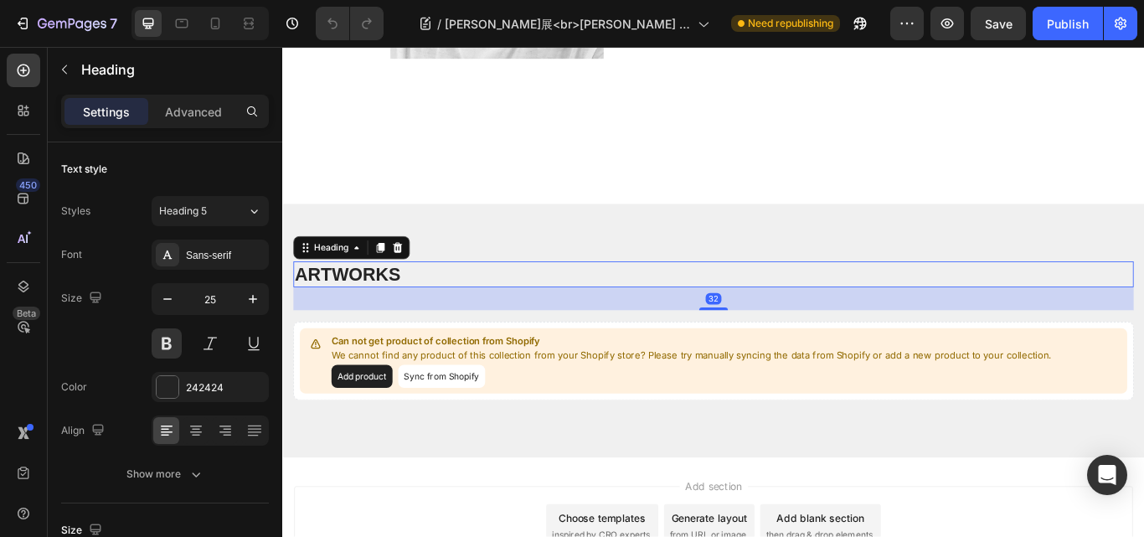
click at [362, 320] on h2 "ARTWORKS" at bounding box center [785, 312] width 980 height 31
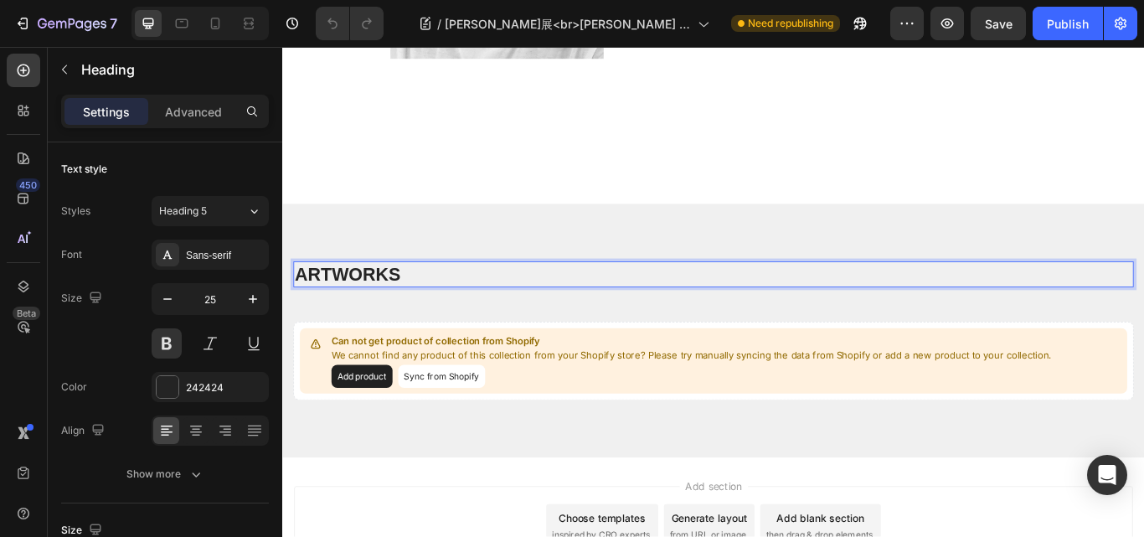
click at [459, 303] on h2 "ARTWORKS" at bounding box center [785, 312] width 980 height 31
drag, startPoint x: 466, startPoint y: 297, endPoint x: 412, endPoint y: 316, distance: 56.7
click at [412, 316] on p "ARTWORKS" at bounding box center [785, 313] width 977 height 28
click at [390, 322] on p "ARTWORKS" at bounding box center [785, 313] width 977 height 28
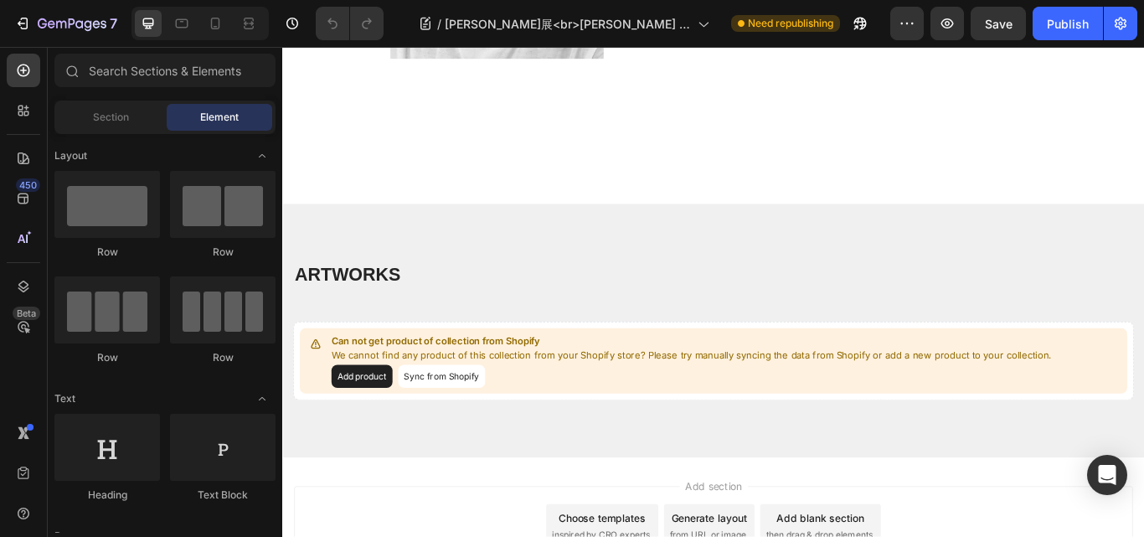
click at [380, 306] on p "ARTWORKS" at bounding box center [785, 313] width 977 height 28
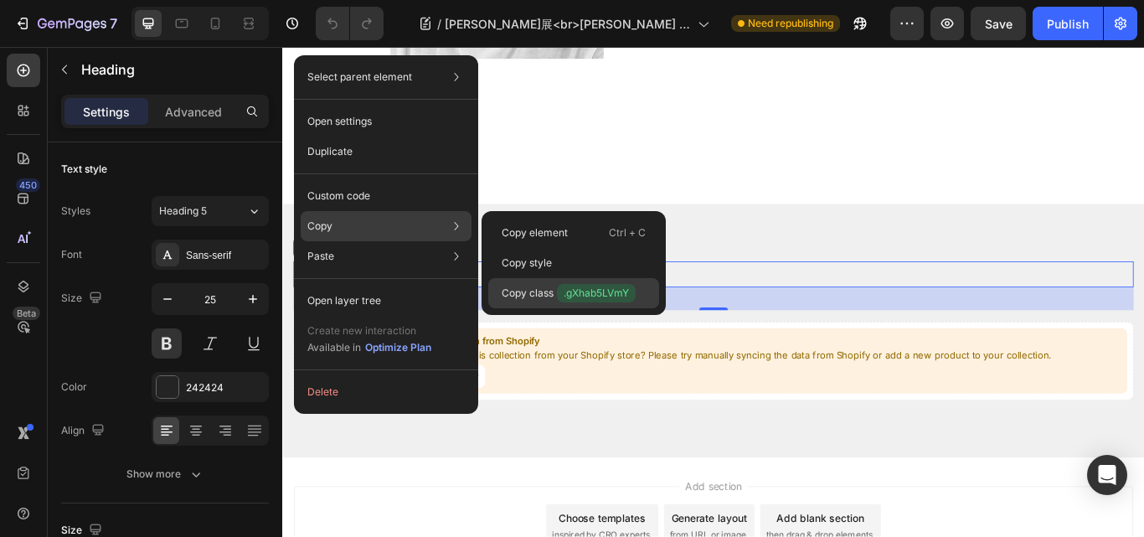
click at [543, 292] on p "Copy class .gXhab5LVmY" at bounding box center [569, 293] width 134 height 18
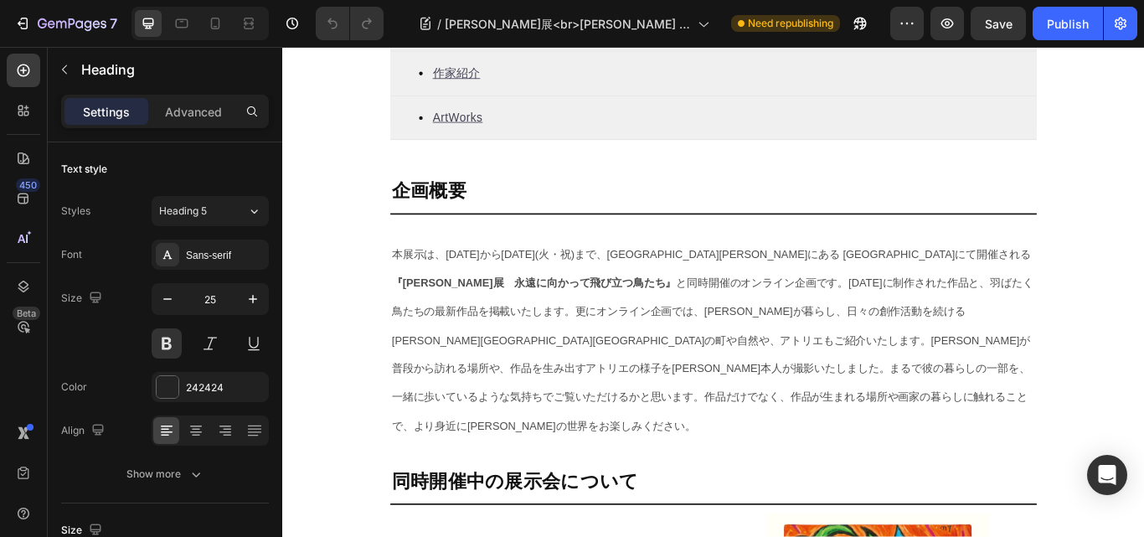
scroll to position [838, 0]
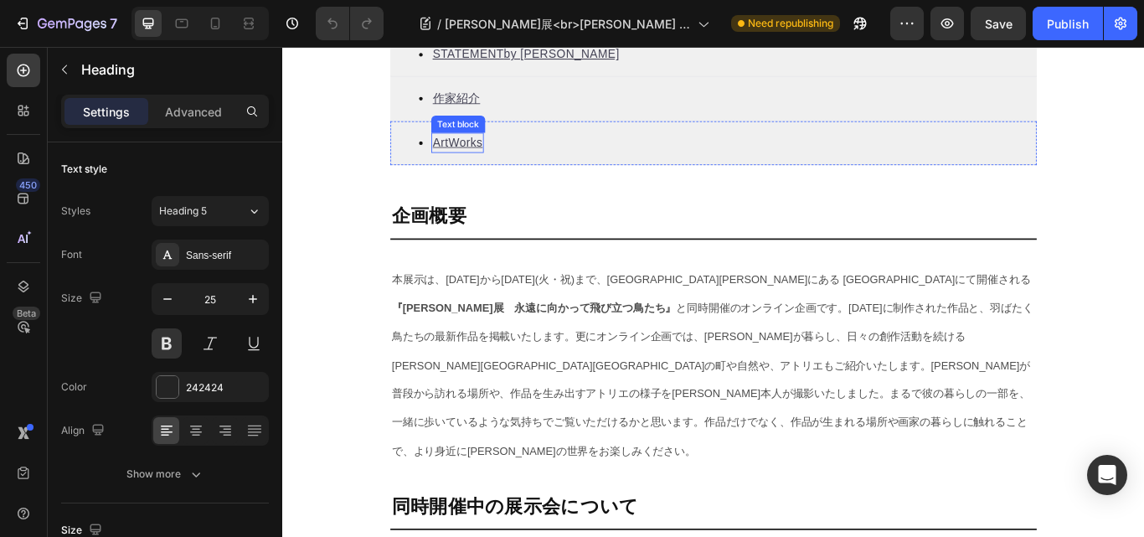
click at [483, 157] on u "ArtWorks" at bounding box center [486, 159] width 58 height 14
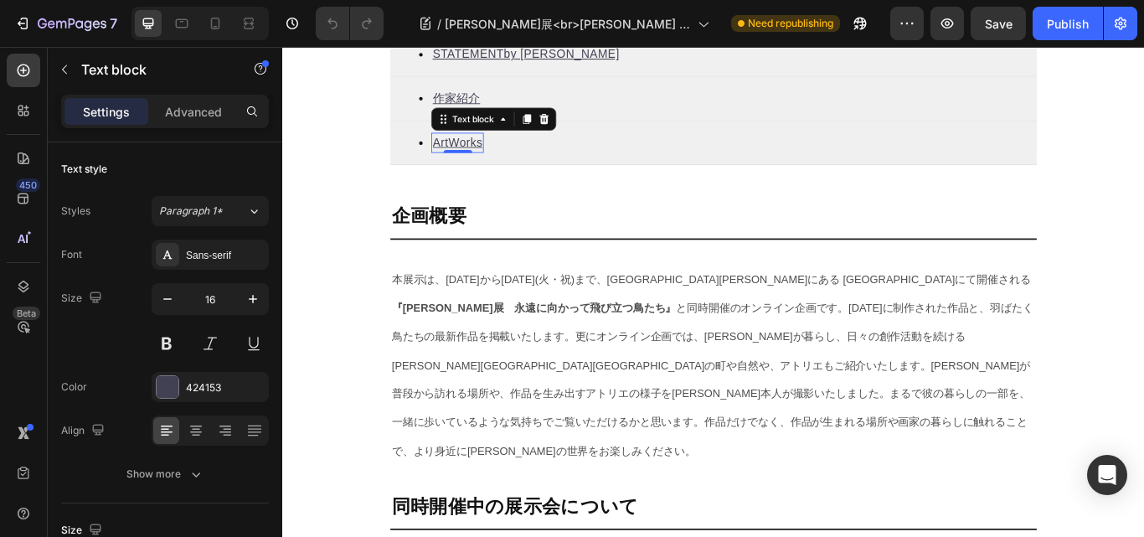
click at [483, 157] on u "ArtWorks" at bounding box center [486, 159] width 58 height 14
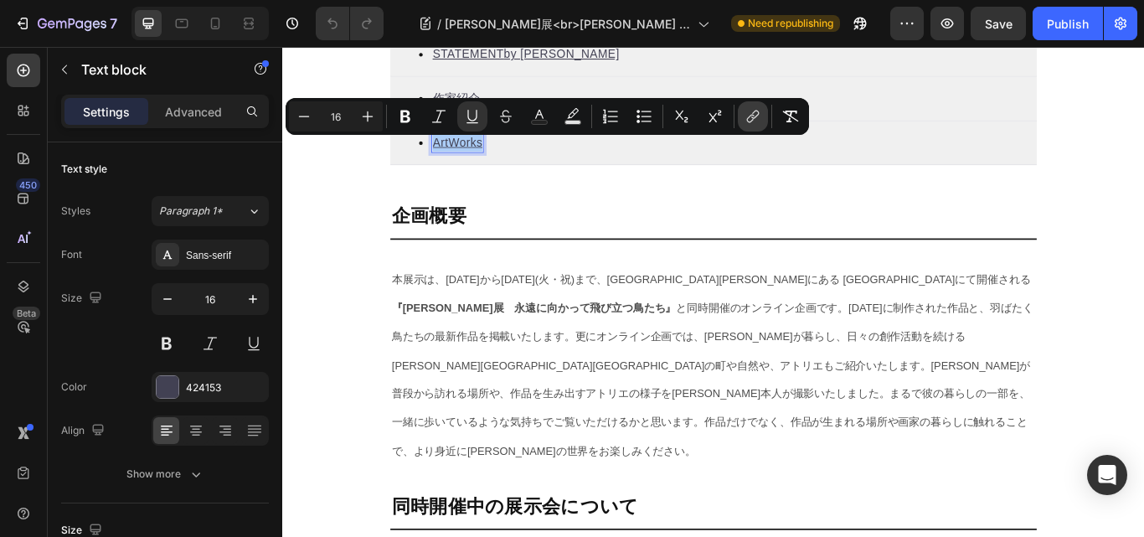
click at [746, 110] on icon "Editor contextual toolbar" at bounding box center [753, 116] width 17 height 17
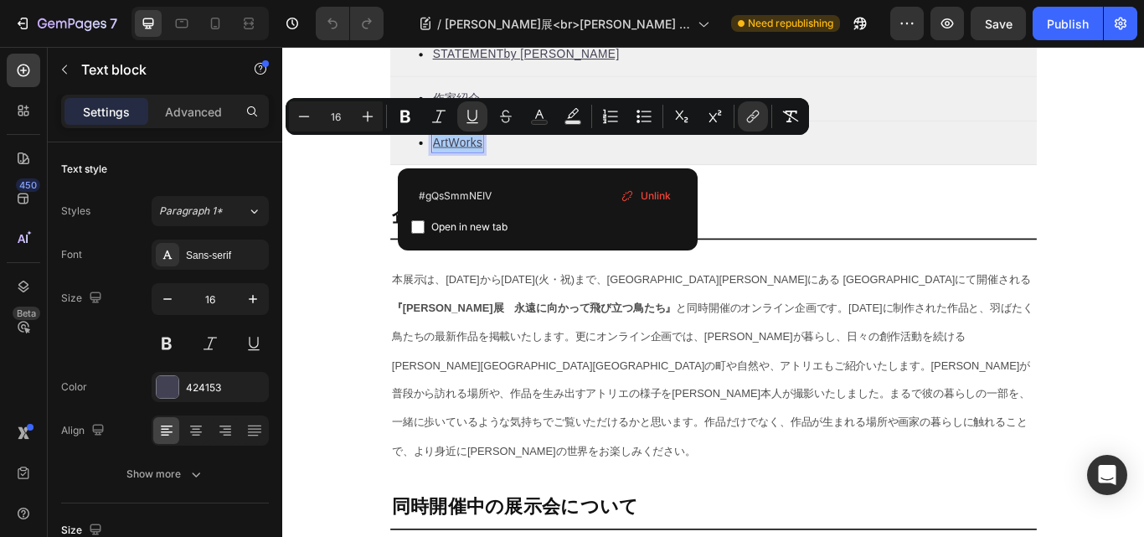
drag, startPoint x: 808, startPoint y: 239, endPoint x: 411, endPoint y: 219, distance: 398.5
click at [421, 196] on input ".gXhab5LVmY" at bounding box center [547, 195] width 273 height 27
type input "#gXhab5LVmY"
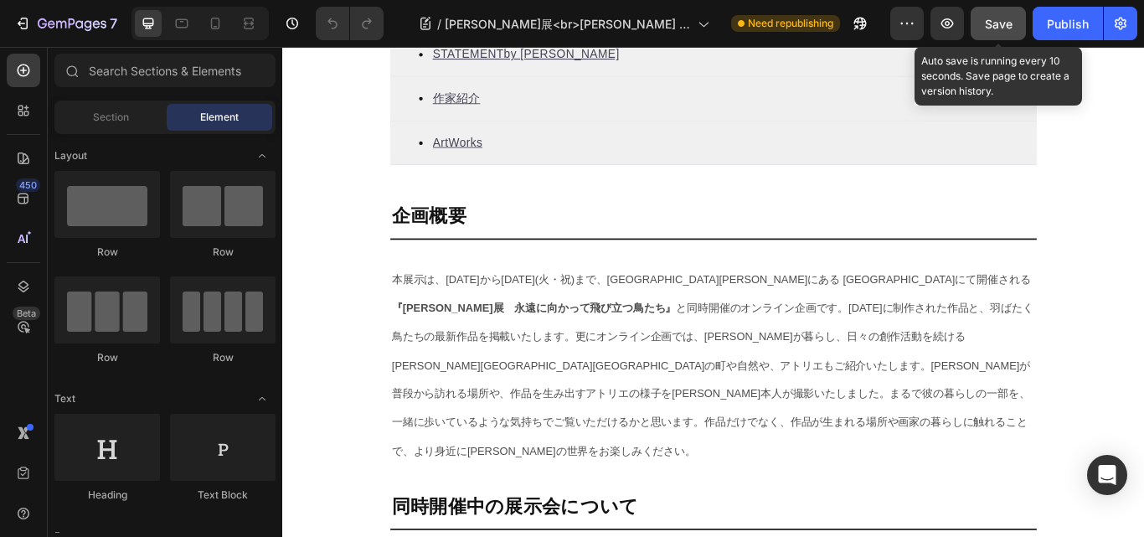
click at [992, 22] on span "Save" at bounding box center [999, 24] width 28 height 14
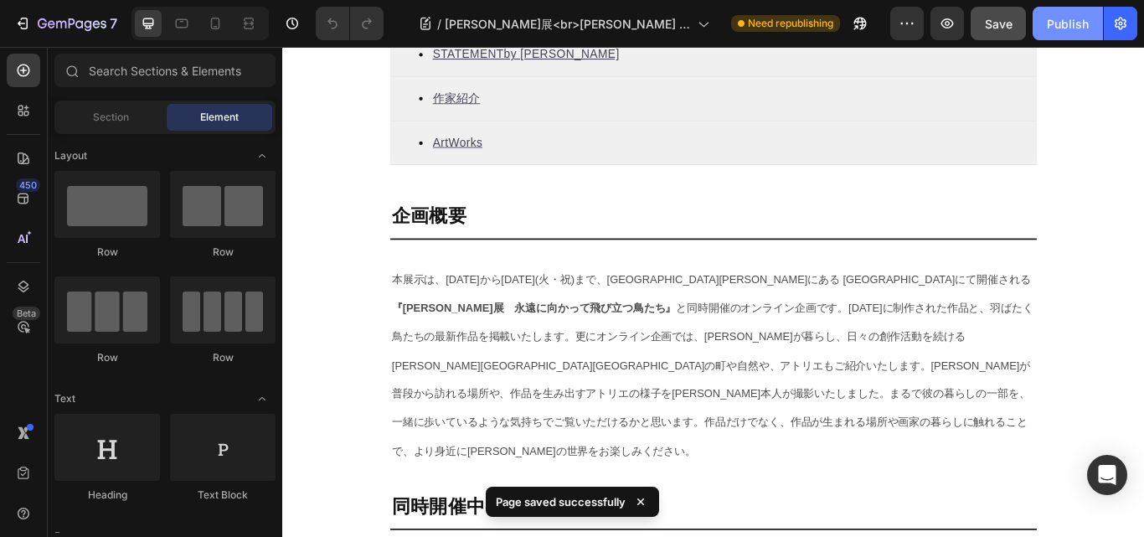
click at [1064, 18] on div "Publish" at bounding box center [1068, 24] width 42 height 18
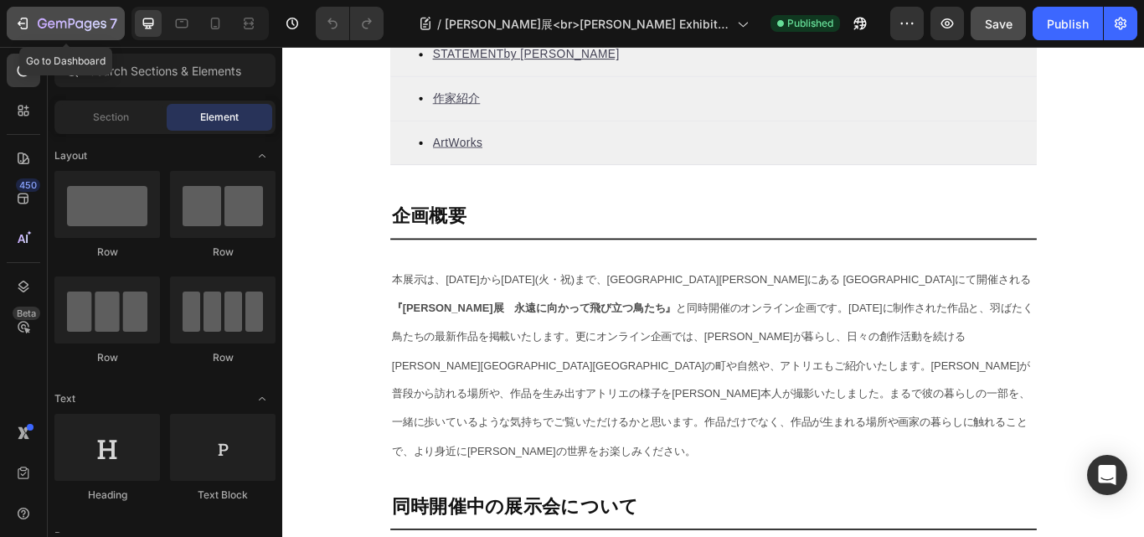
click at [25, 22] on icon "button" at bounding box center [22, 23] width 17 height 17
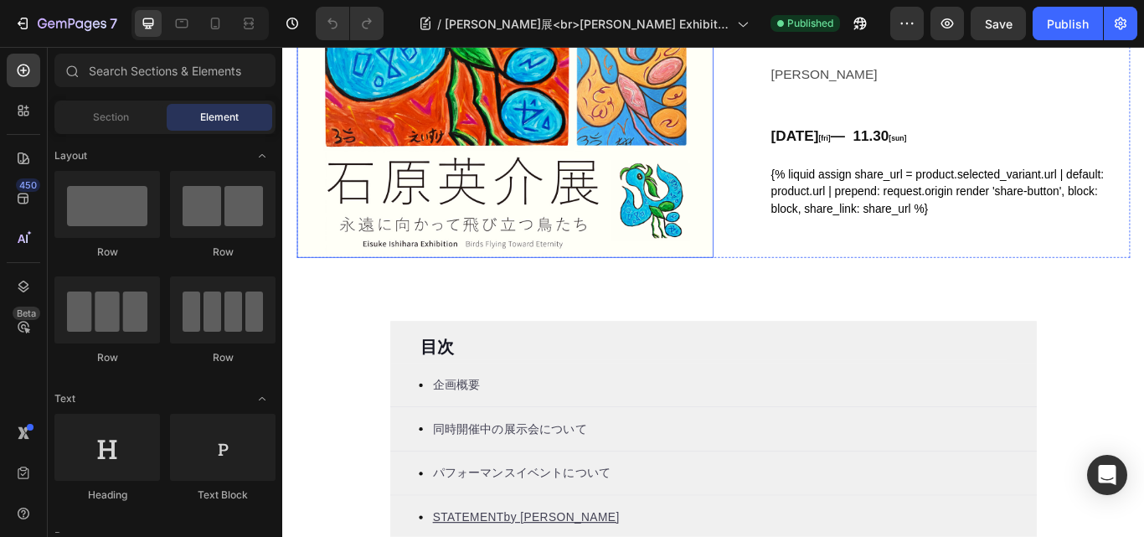
scroll to position [335, 0]
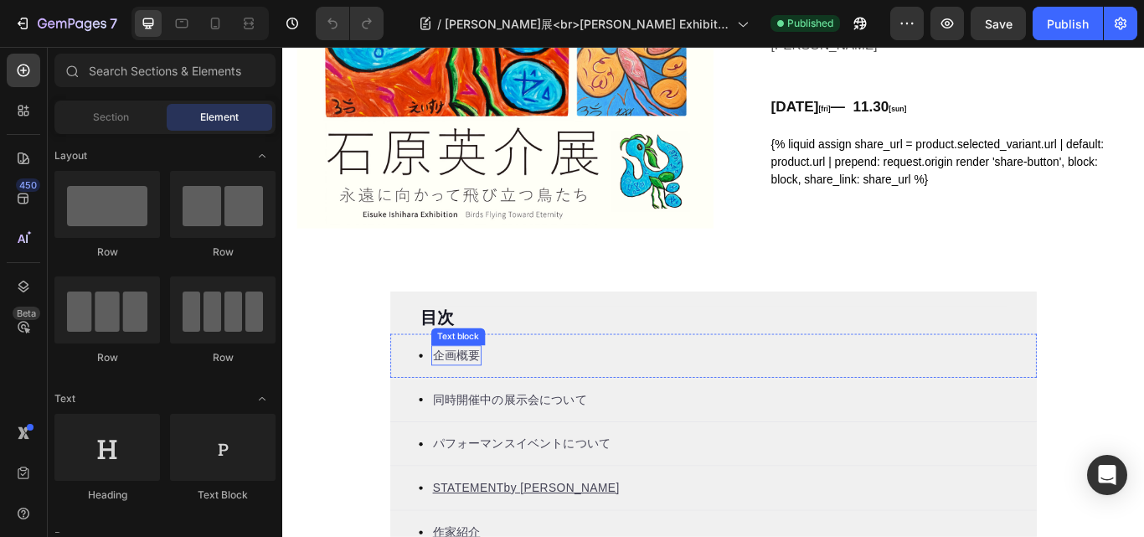
click at [468, 402] on p "企画概要" at bounding box center [484, 407] width 55 height 20
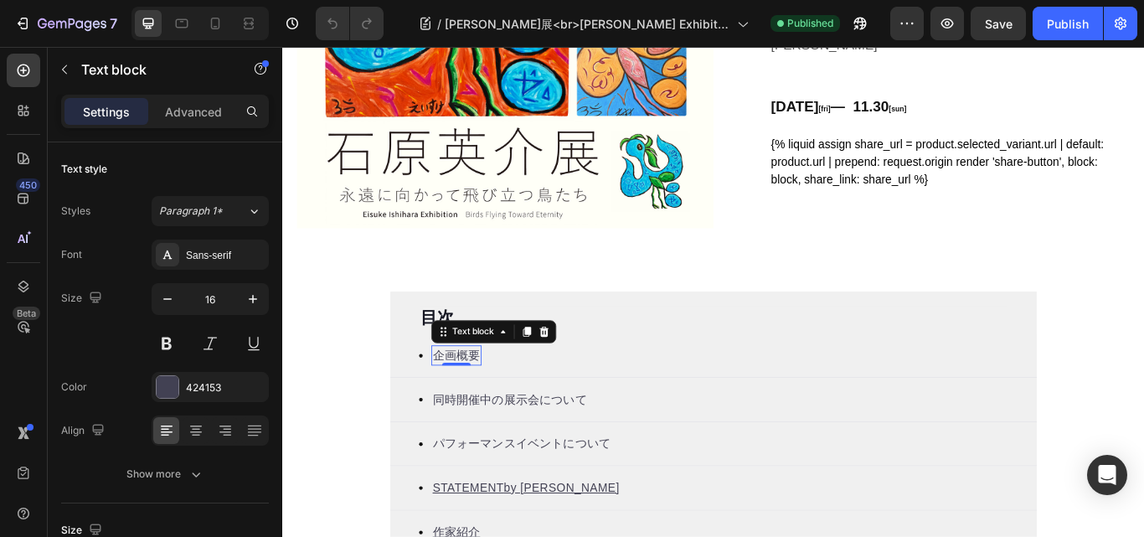
click at [462, 409] on p "企画概要" at bounding box center [484, 407] width 55 height 20
click at [473, 404] on p "企画概要" at bounding box center [484, 407] width 55 height 20
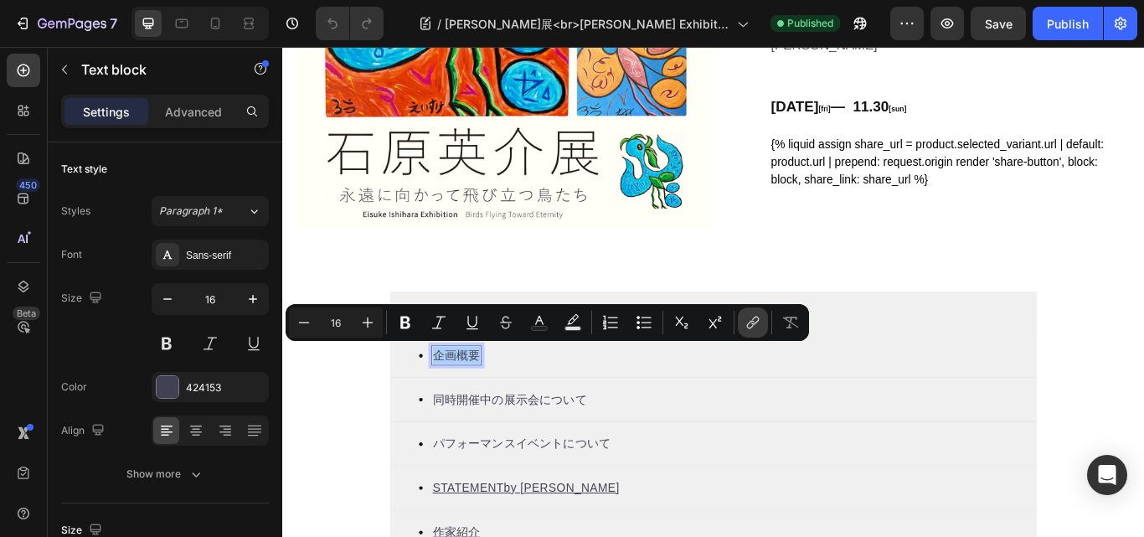
click at [753, 318] on icon "Editor contextual toolbar" at bounding box center [753, 322] width 17 height 17
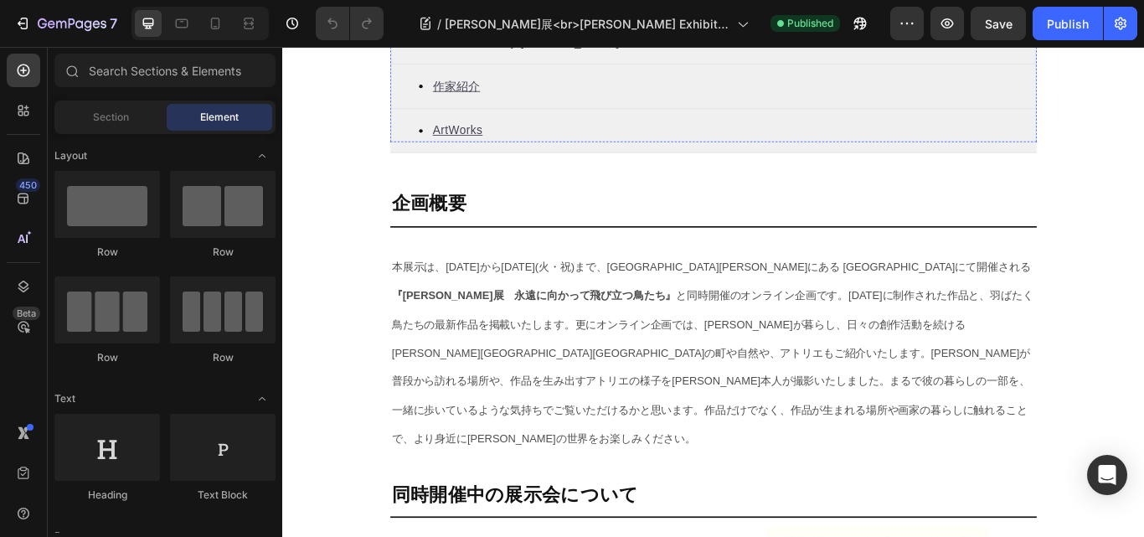
scroll to position [922, 0]
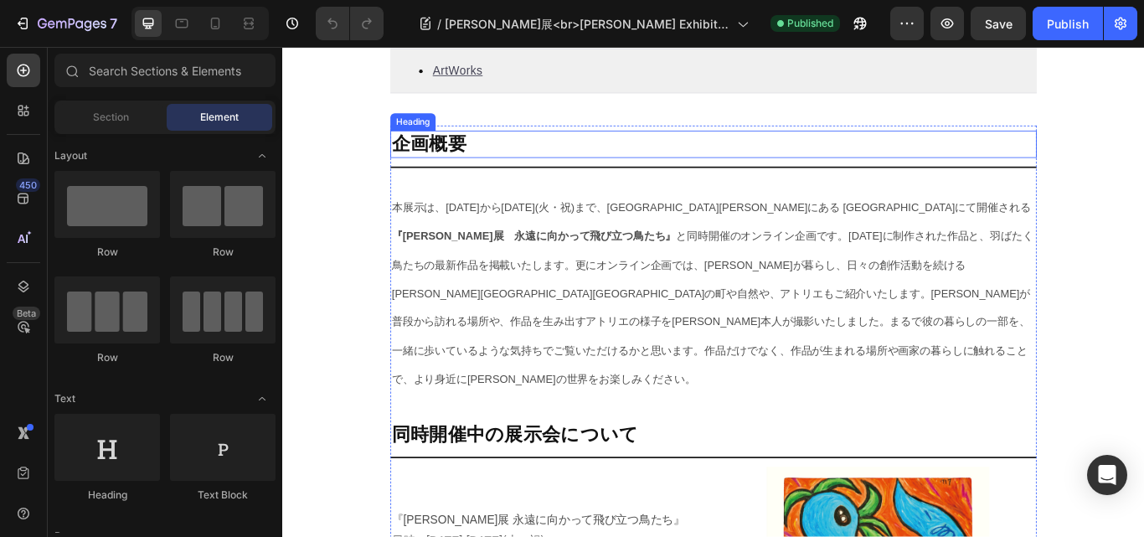
click at [449, 171] on h2 "企画概要" at bounding box center [785, 161] width 754 height 32
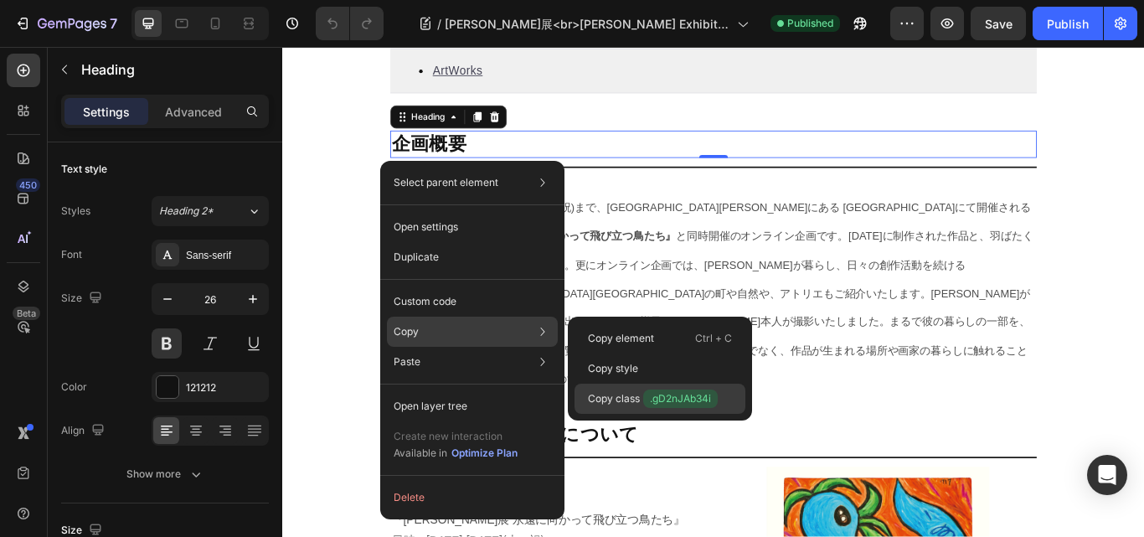
click at [627, 393] on p "Copy class .gD2nJAb34i" at bounding box center [653, 399] width 130 height 18
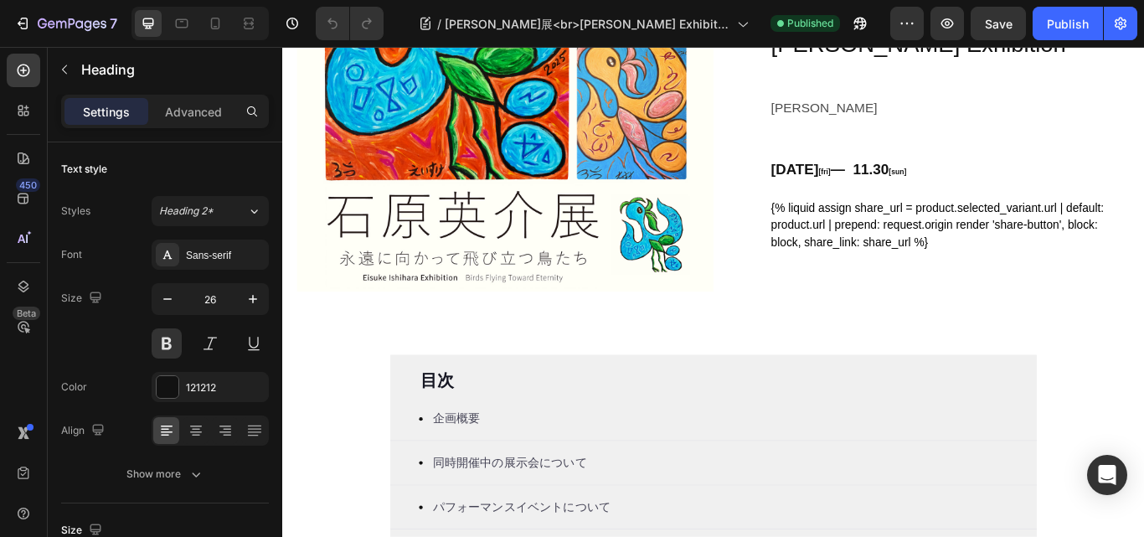
scroll to position [251, 0]
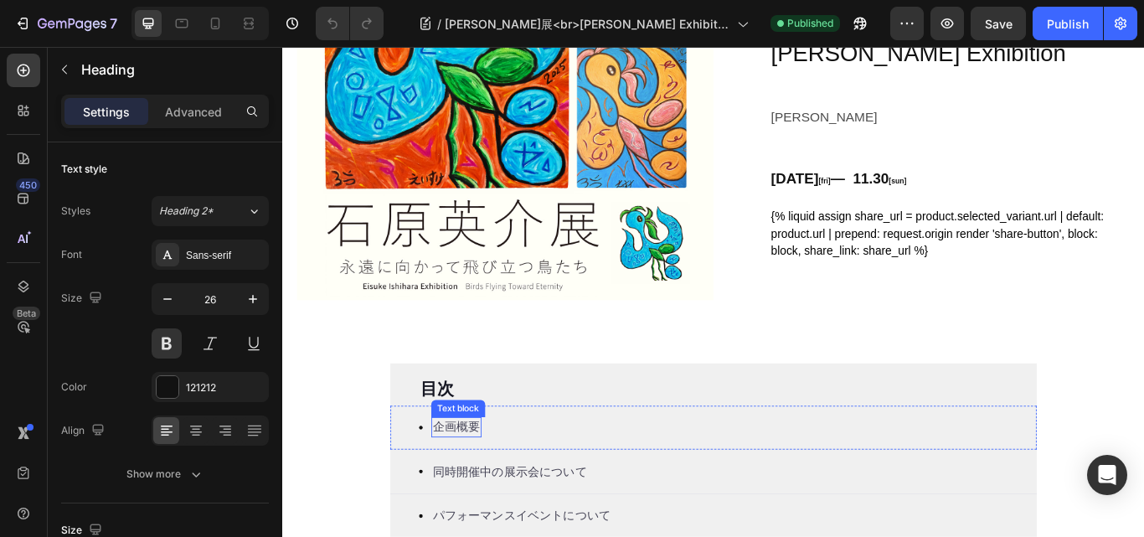
click at [466, 488] on p "企画概要" at bounding box center [484, 491] width 55 height 20
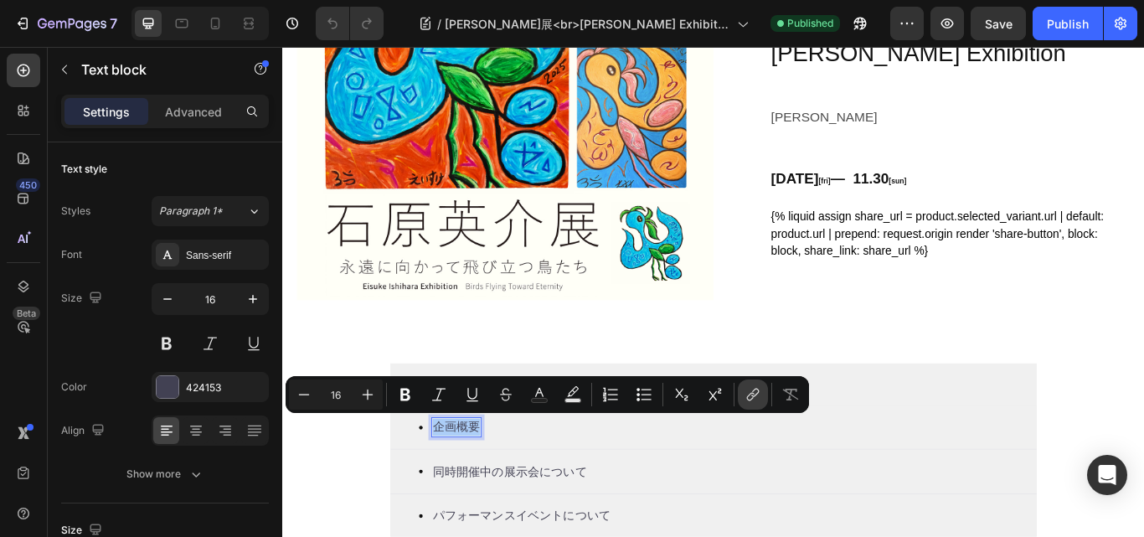
click at [748, 391] on icon "Editor contextual toolbar" at bounding box center [753, 394] width 17 height 17
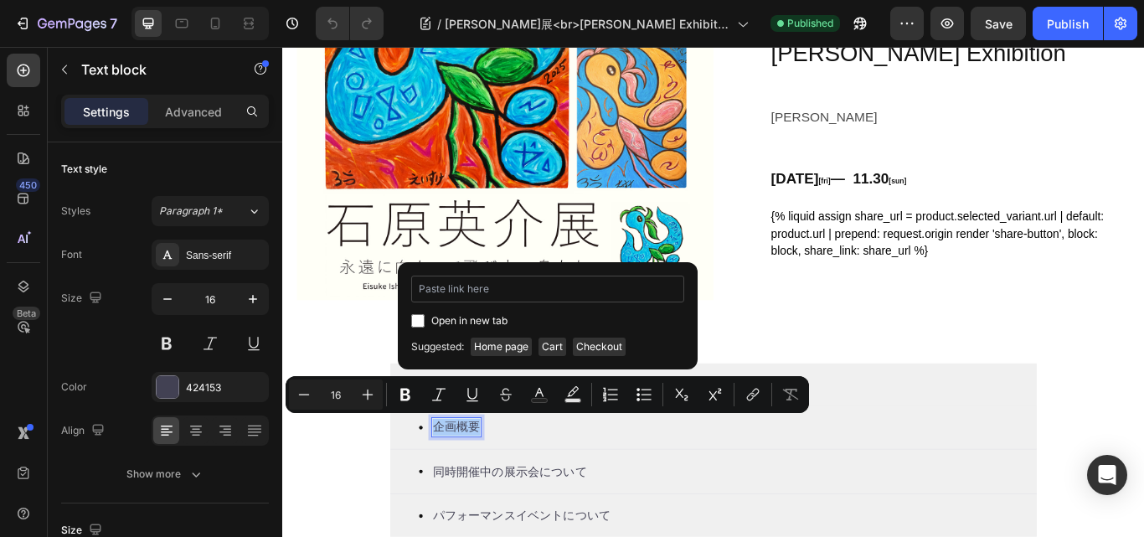
click at [445, 287] on input "Editor contextual toolbar" at bounding box center [547, 289] width 273 height 27
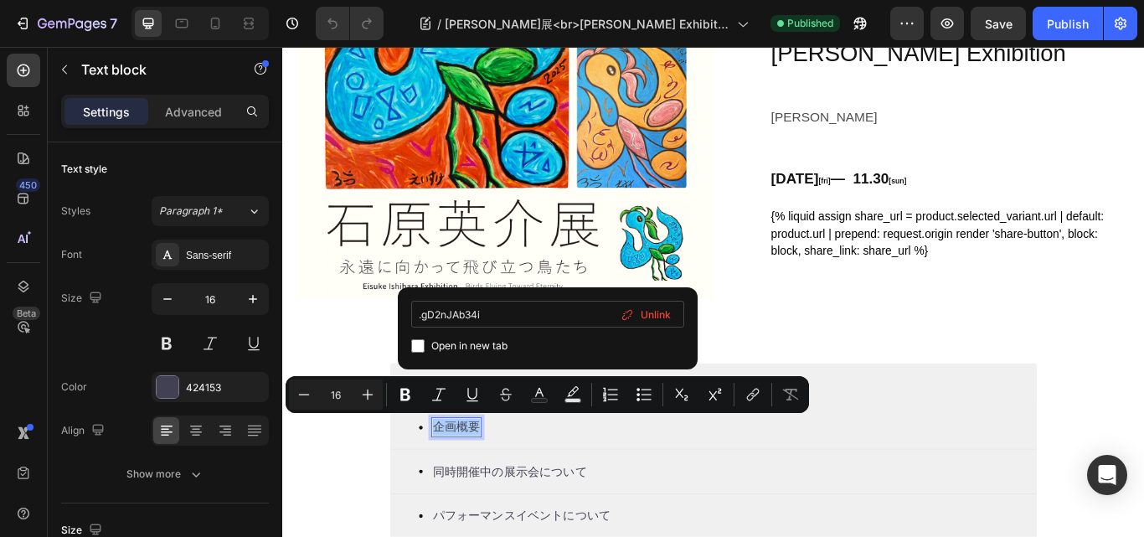
click at [421, 318] on input ".gD2nJAb34i" at bounding box center [547, 314] width 273 height 27
type input "#gD2nJAb34i"
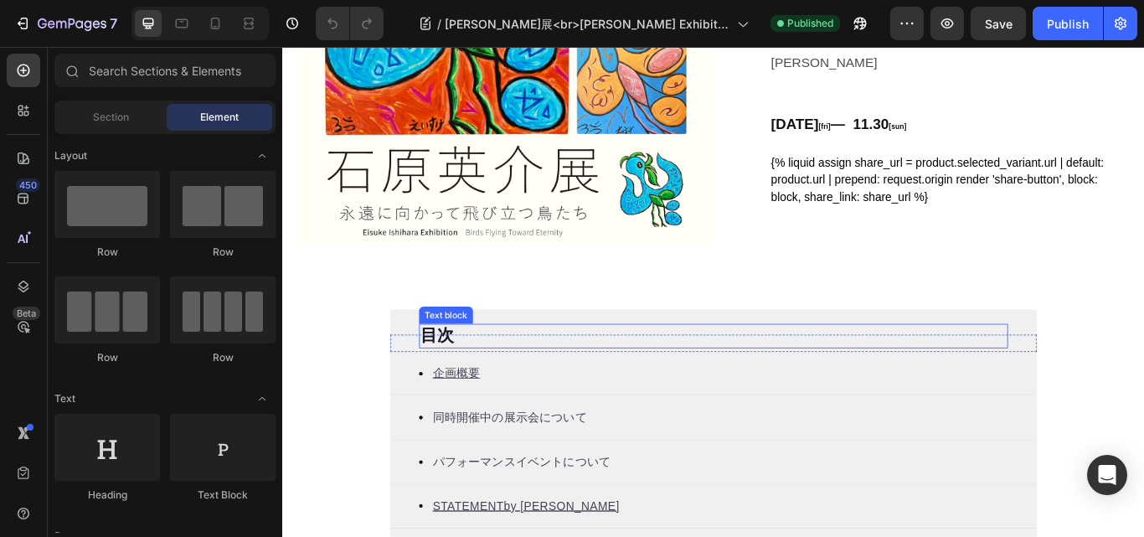
scroll to position [419, 0]
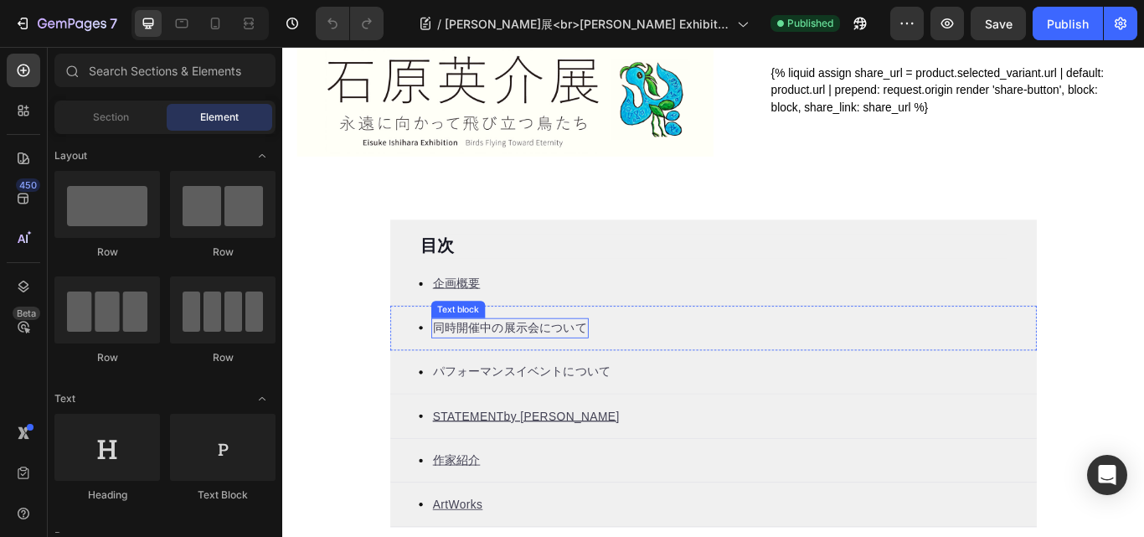
click at [530, 379] on p "同時開催中の展示会について" at bounding box center [547, 375] width 180 height 20
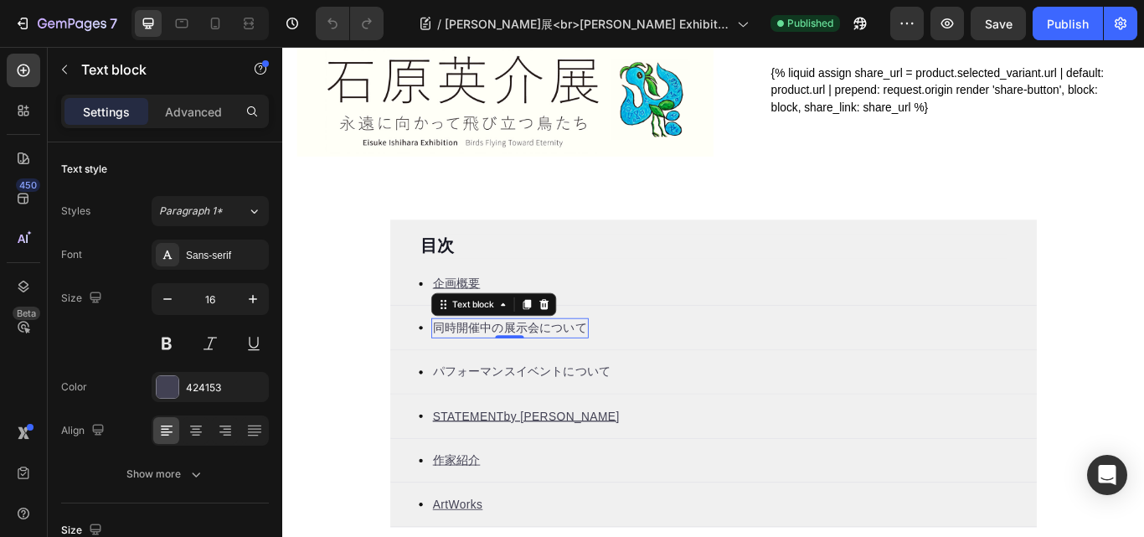
click at [518, 369] on p "同時開催中の展示会について" at bounding box center [547, 375] width 180 height 20
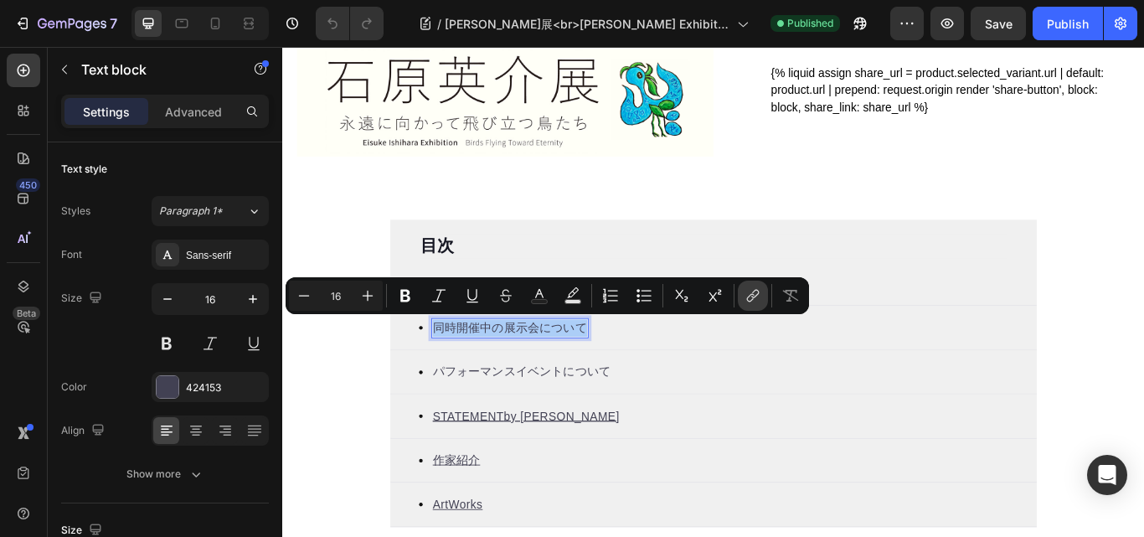
click at [757, 289] on icon "Editor contextual toolbar" at bounding box center [753, 295] width 17 height 17
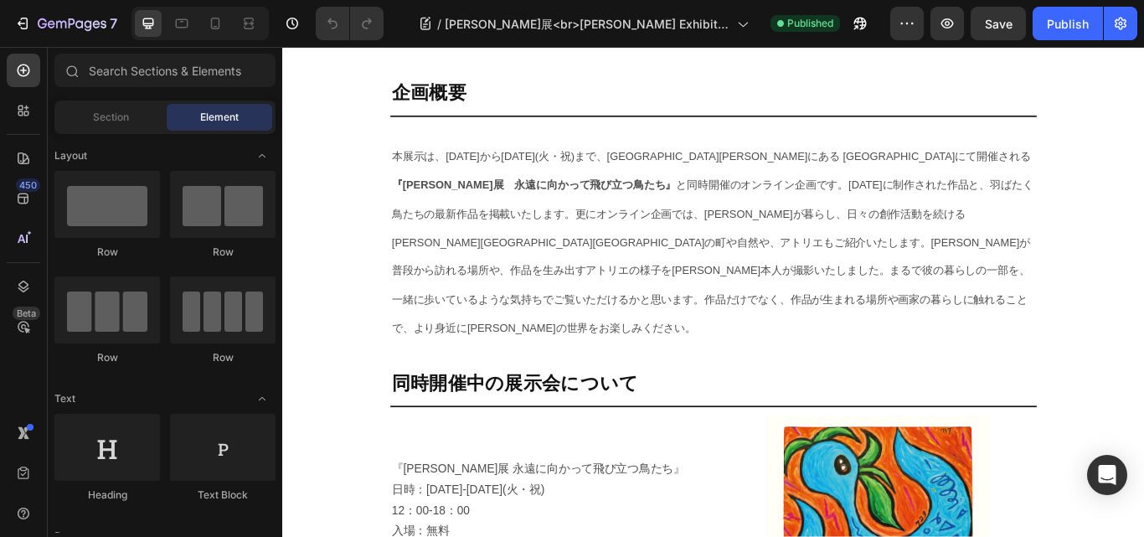
scroll to position [1089, 0]
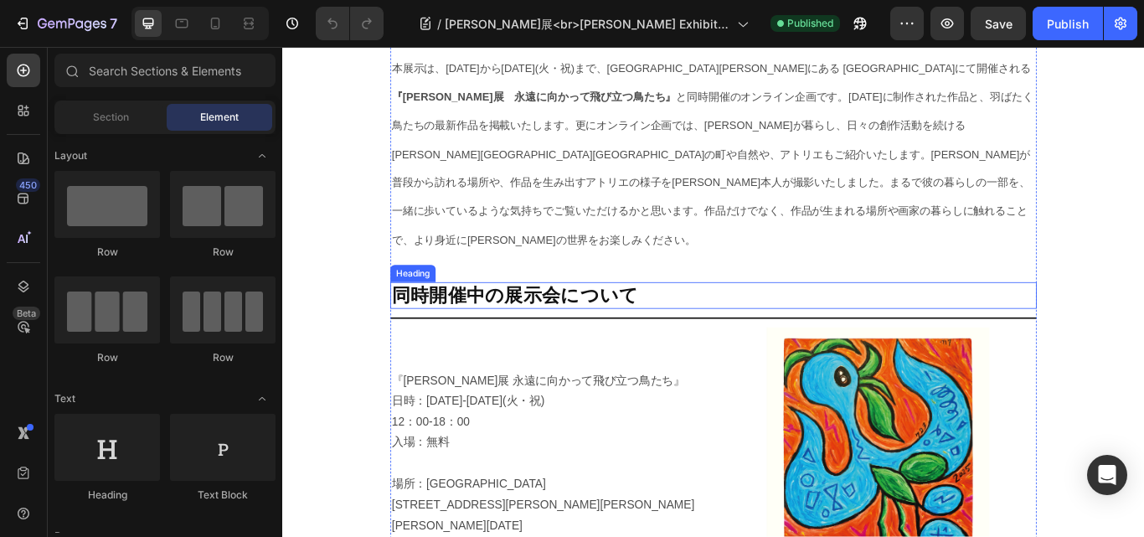
click at [472, 322] on h2 "同時開催中の展示会について" at bounding box center [785, 338] width 754 height 32
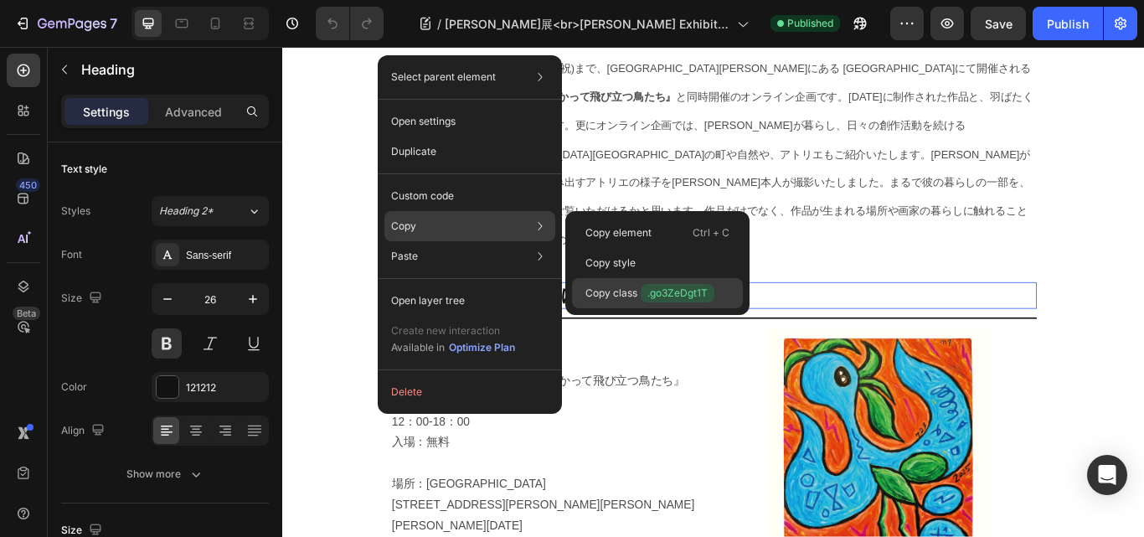
click at [671, 286] on span ".go3ZeDgt1T" at bounding box center [678, 293] width 74 height 18
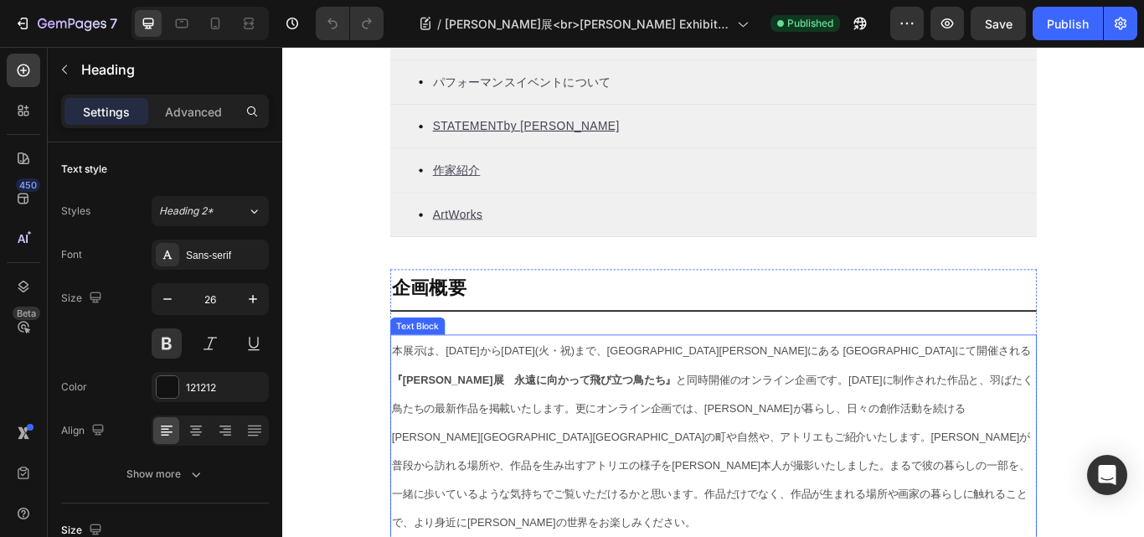
scroll to position [586, 0]
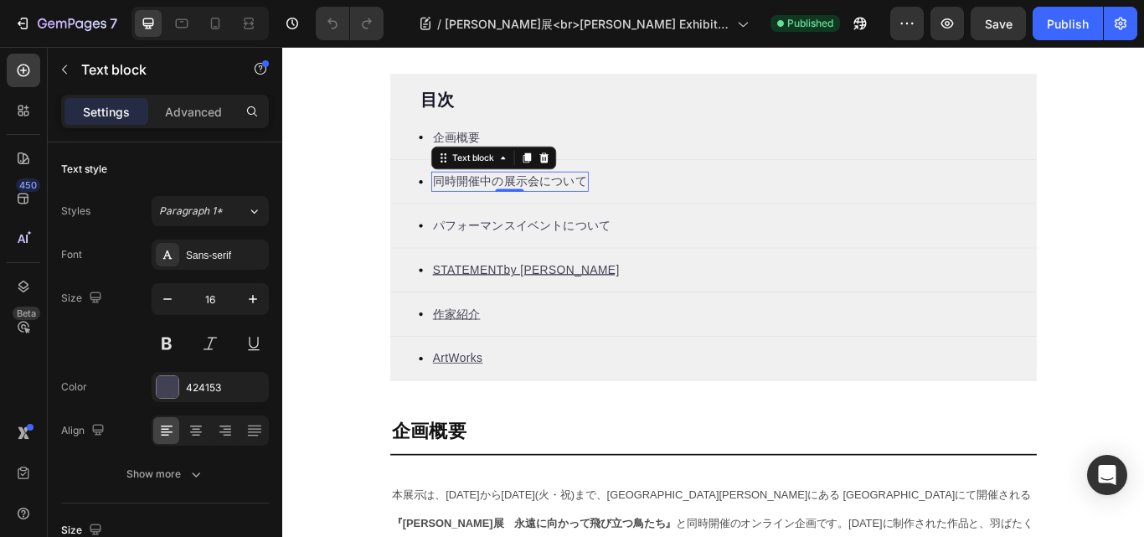
click at [509, 203] on p "同時開催中の展示会について" at bounding box center [547, 204] width 180 height 20
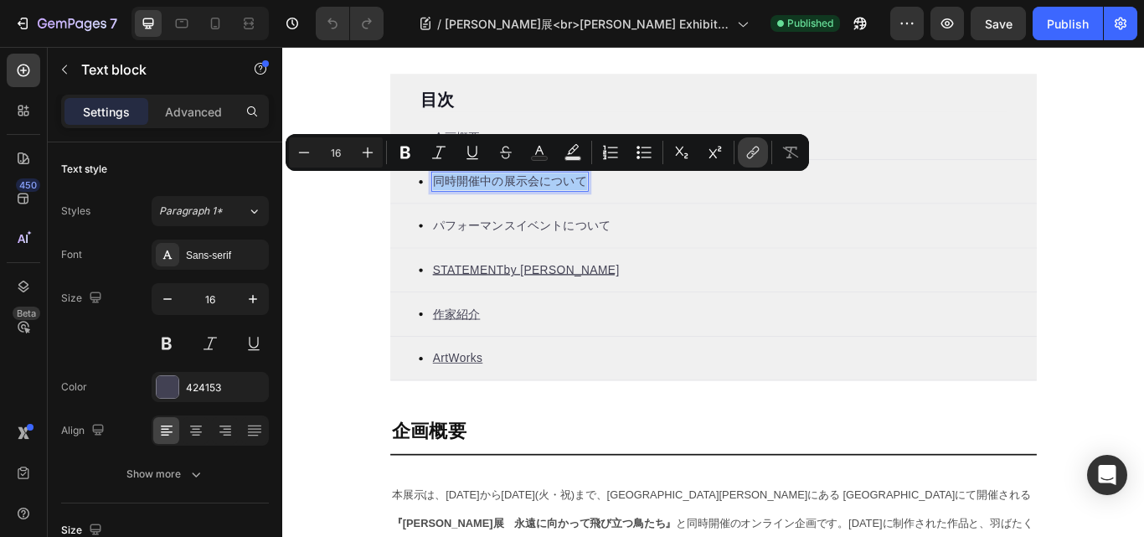
click at [748, 138] on button "link" at bounding box center [753, 152] width 30 height 30
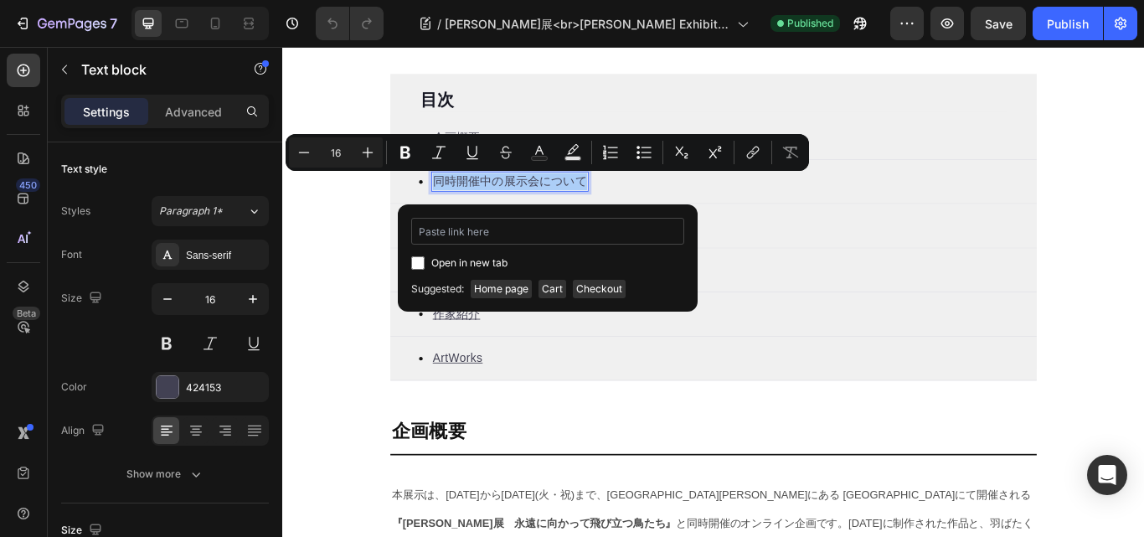
click at [433, 230] on input "Editor contextual toolbar" at bounding box center [547, 231] width 273 height 27
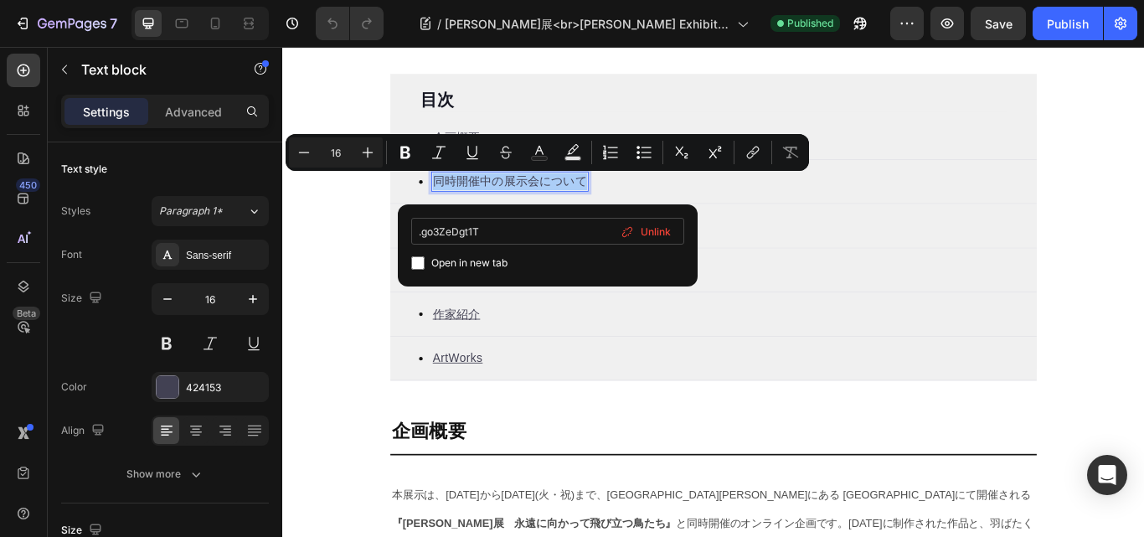
click at [421, 232] on input ".go3ZeDgt1T" at bounding box center [547, 231] width 273 height 27
type input "#go3ZeDgt1T"
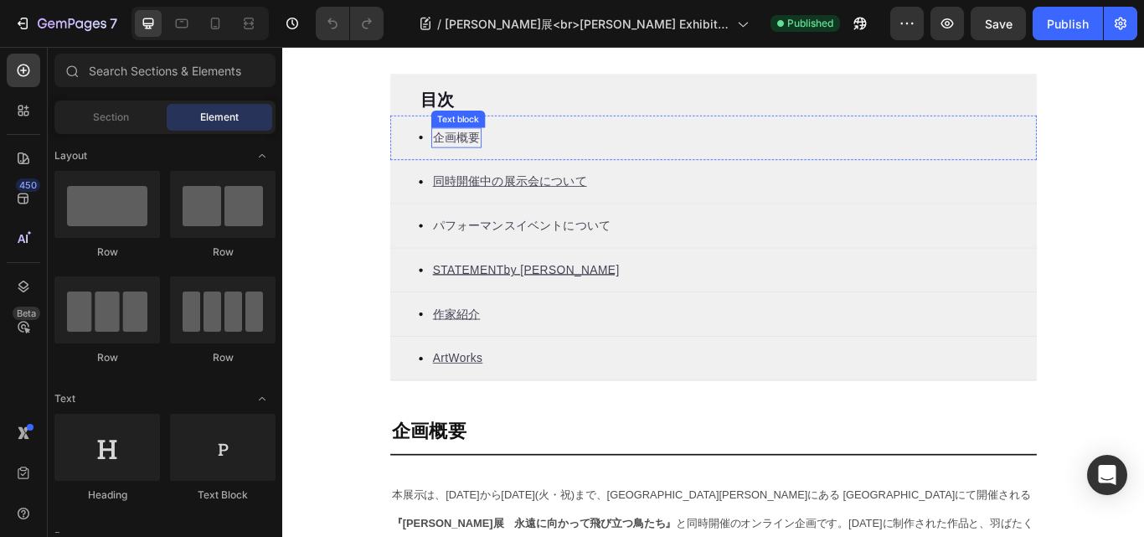
click at [473, 157] on p "企画概要" at bounding box center [484, 153] width 55 height 20
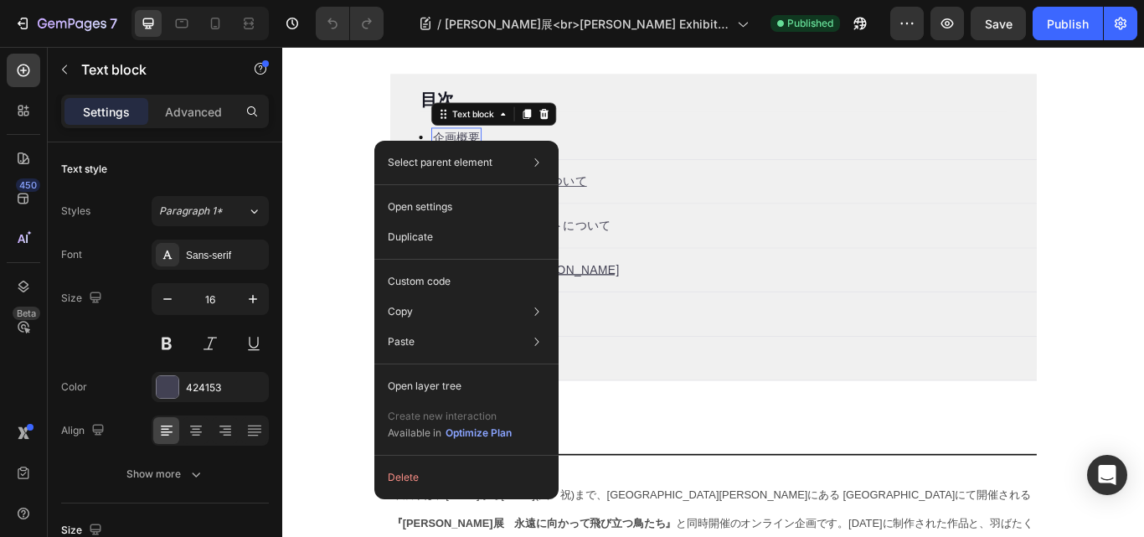
click at [447, 142] on div "Select parent element Section Advanced list Text block Open settings Duplicate …" at bounding box center [466, 320] width 184 height 359
click at [478, 148] on p "企画概要" at bounding box center [484, 153] width 55 height 20
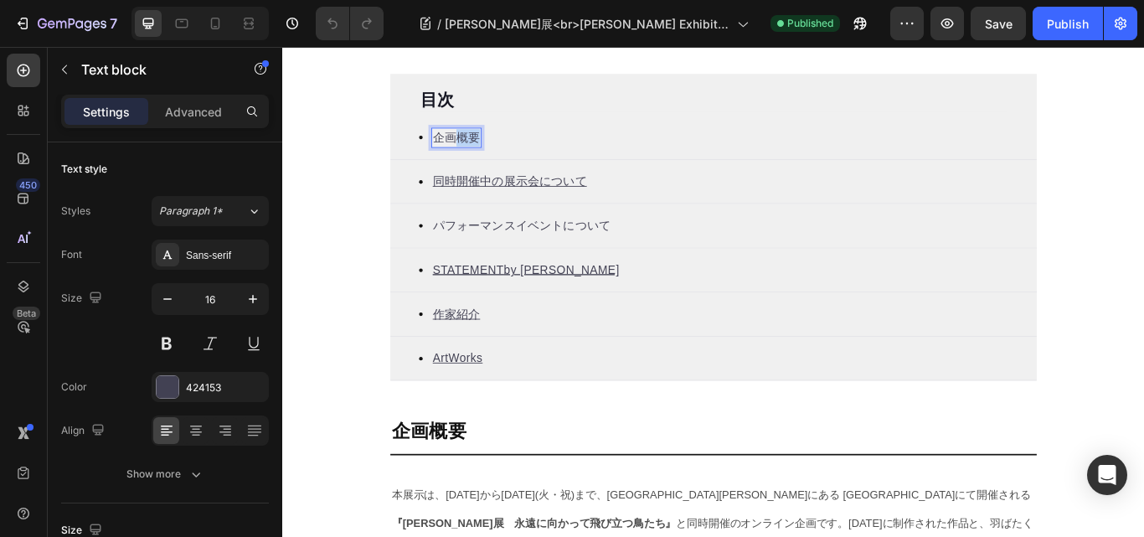
click at [478, 148] on p "企画概要" at bounding box center [484, 153] width 55 height 20
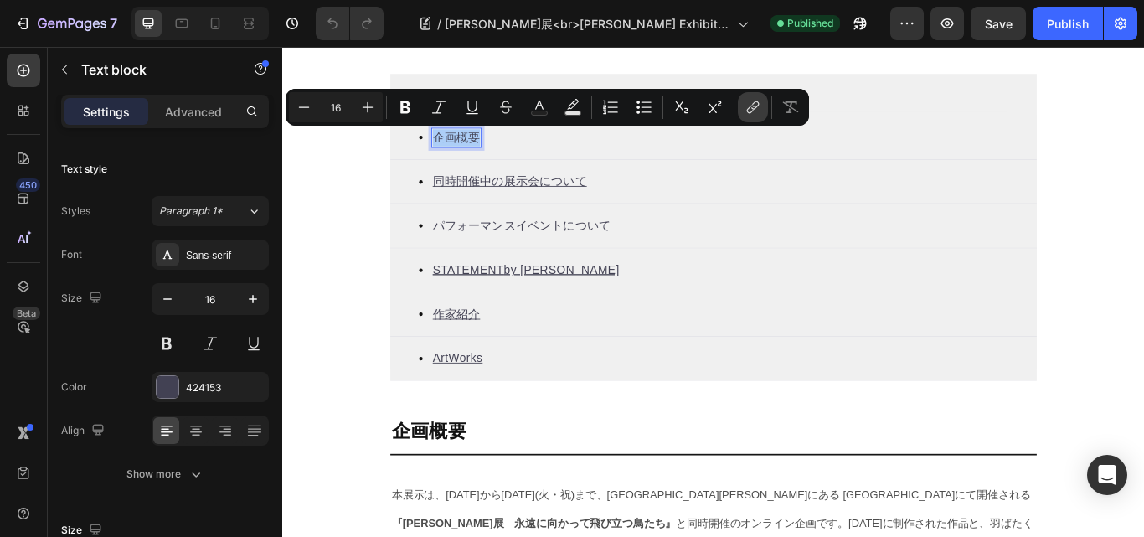
click at [751, 102] on icon "Editor contextual toolbar" at bounding box center [753, 107] width 17 height 17
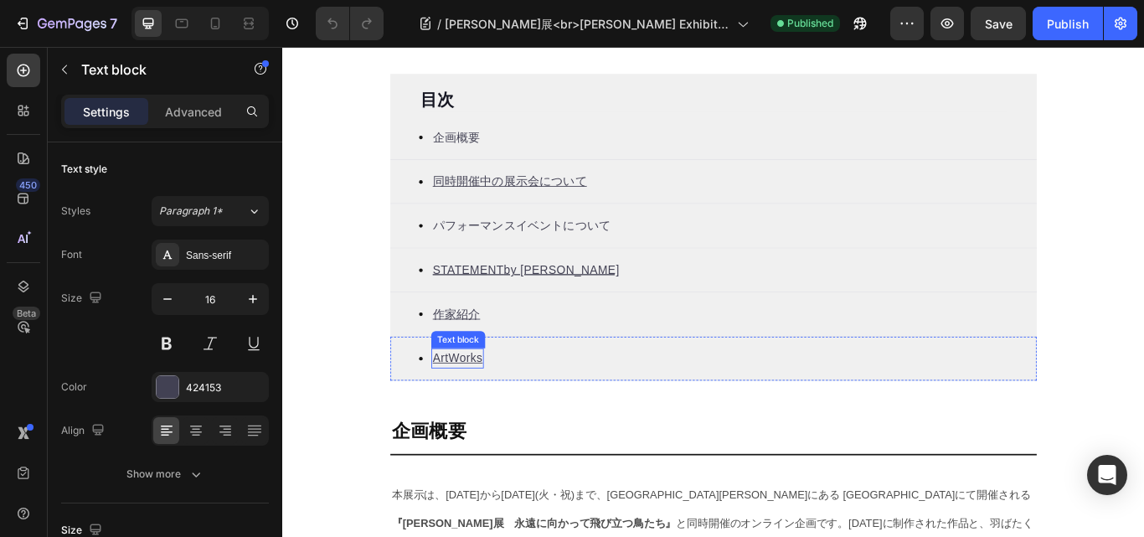
click at [475, 415] on u "ArtWorks" at bounding box center [486, 410] width 58 height 14
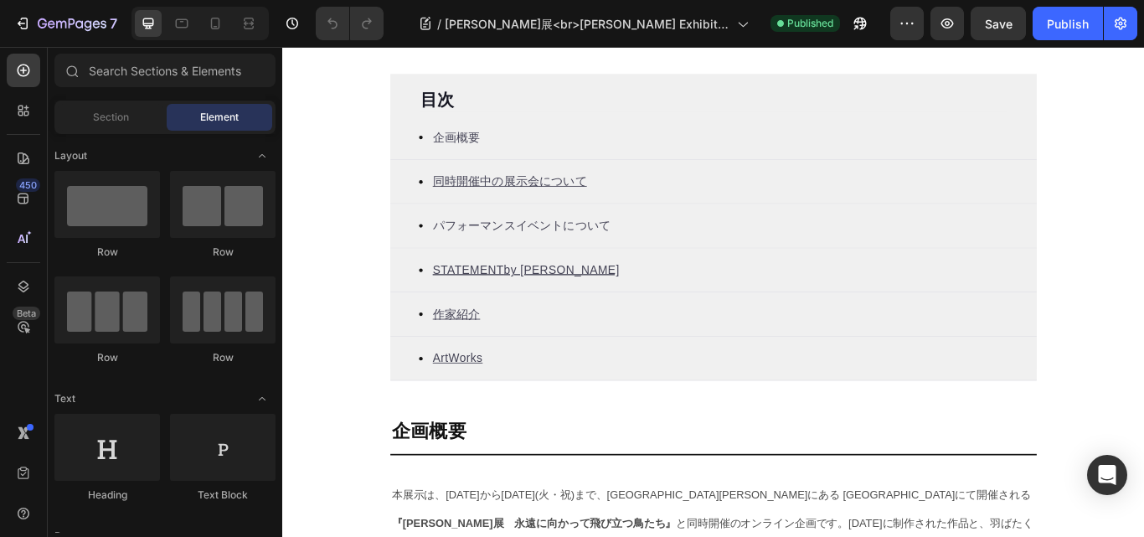
click at [469, 366] on u "作家紹介" at bounding box center [484, 359] width 55 height 14
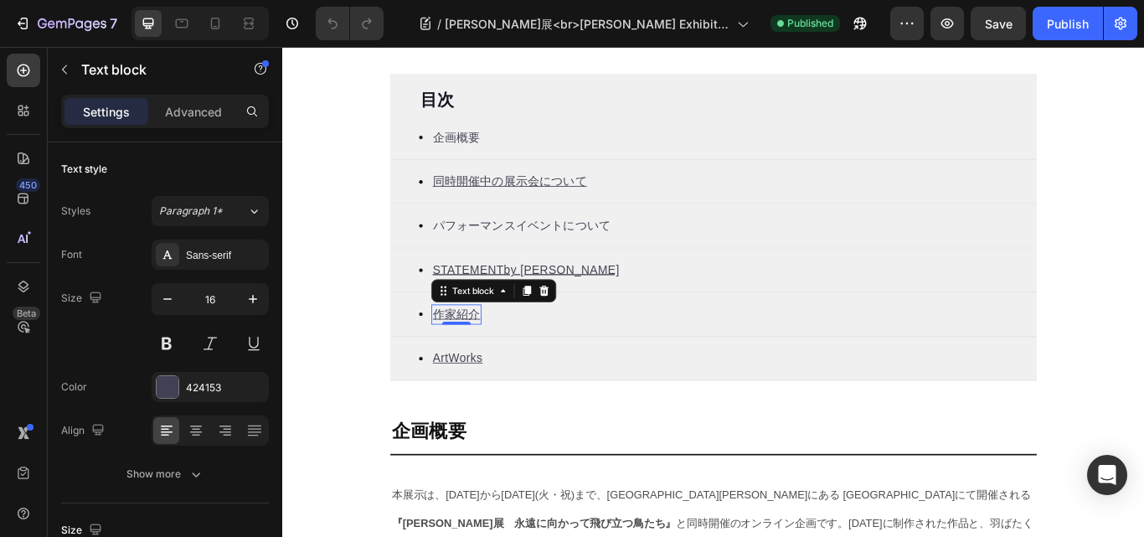
click at [473, 362] on u "作家紹介" at bounding box center [484, 359] width 55 height 14
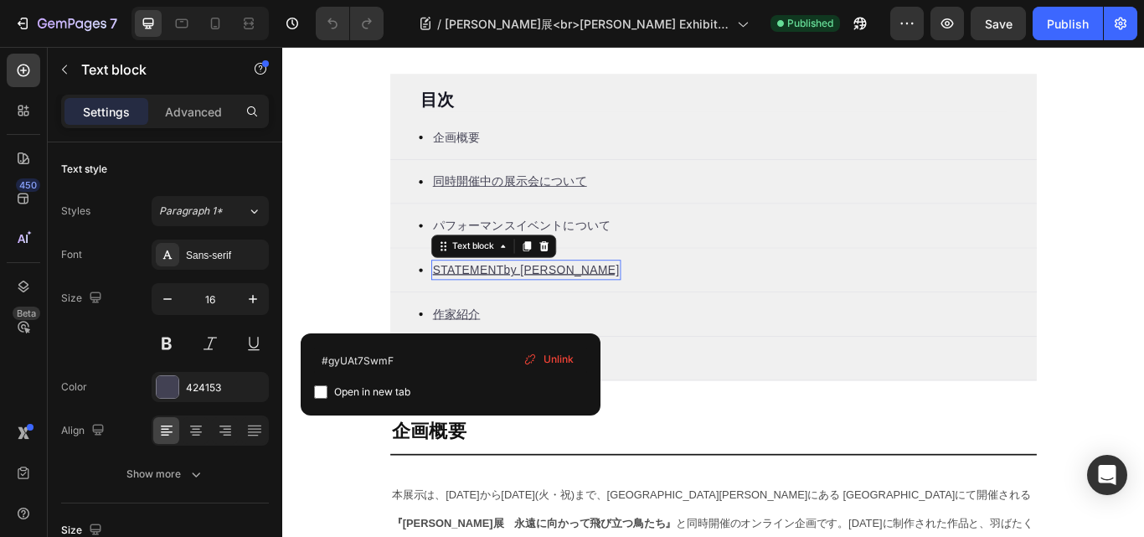
click at [494, 302] on u "STATEME" at bounding box center [489, 307] width 65 height 14
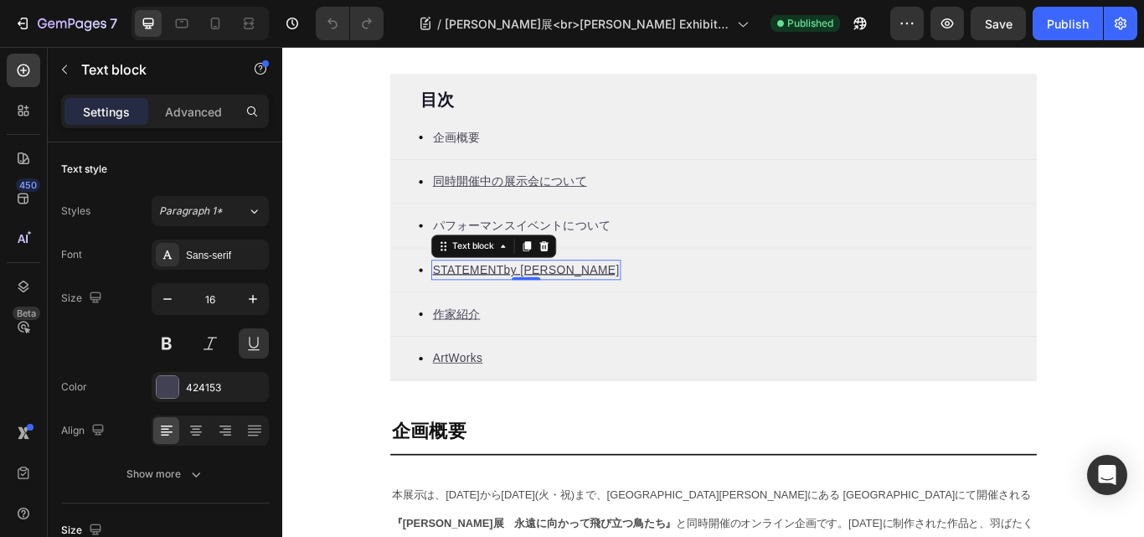
click at [494, 302] on u "STATEME" at bounding box center [489, 307] width 65 height 14
click at [494, 310] on u "STATEME" at bounding box center [489, 307] width 65 height 14
click at [487, 314] on u "STATEME" at bounding box center [489, 307] width 65 height 14
click at [478, 313] on u "STATEME" at bounding box center [489, 307] width 65 height 14
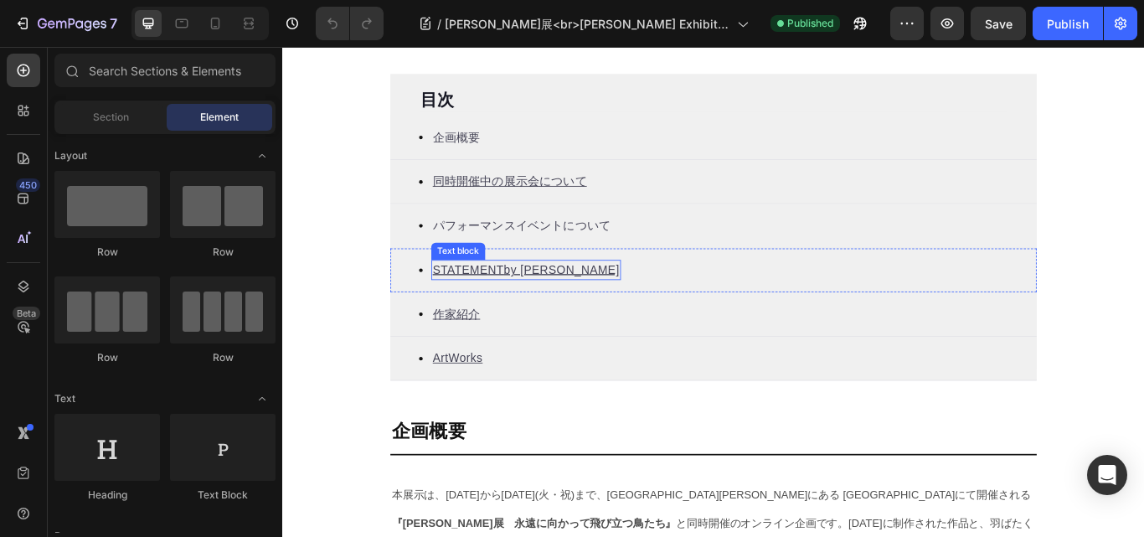
click at [524, 313] on u "NT" at bounding box center [531, 307] width 18 height 14
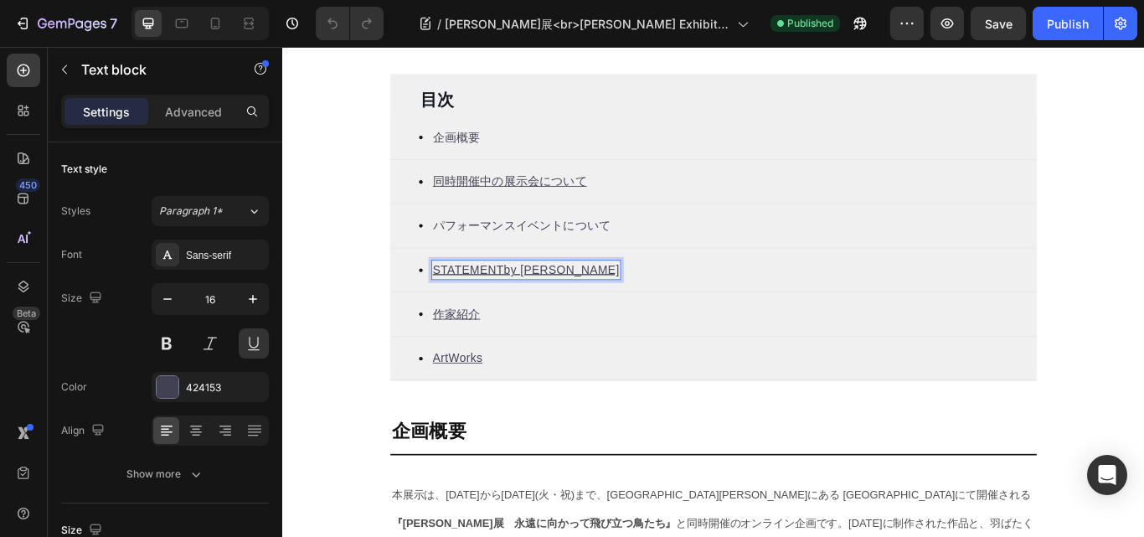
click at [524, 313] on u "NT" at bounding box center [531, 307] width 18 height 14
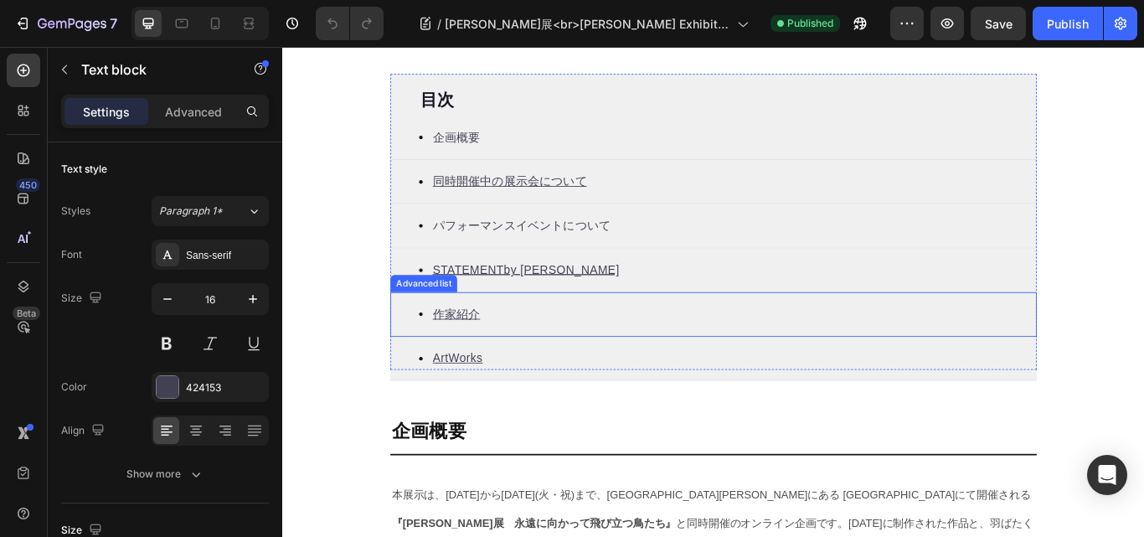
click at [462, 363] on u "作家紹介" at bounding box center [484, 359] width 55 height 14
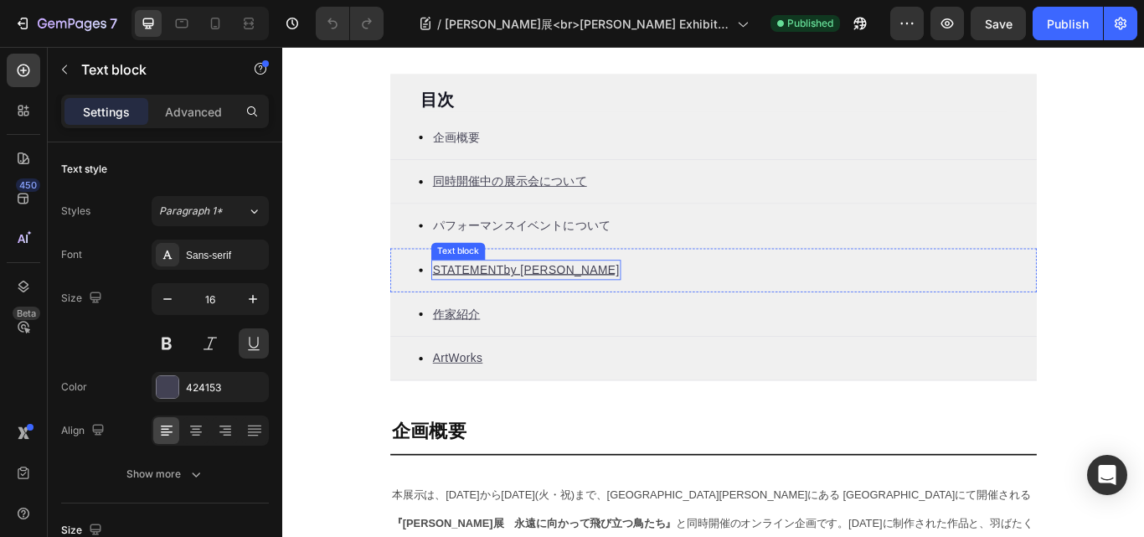
click at [504, 314] on u "STATEME" at bounding box center [489, 307] width 65 height 14
click at [509, 313] on u "STATEME" at bounding box center [489, 307] width 65 height 14
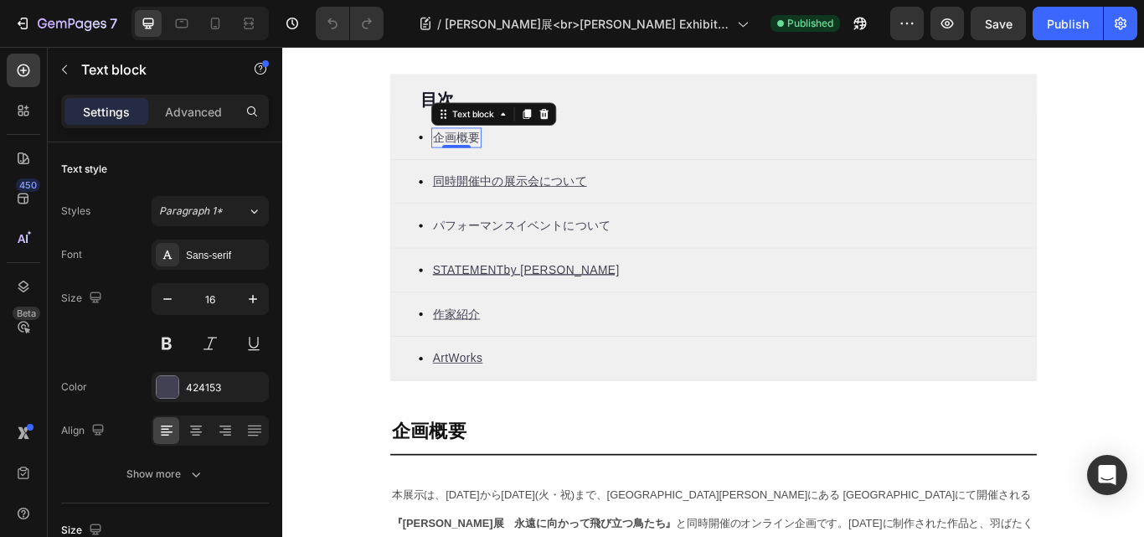
click at [468, 154] on p "企画概要" at bounding box center [484, 153] width 55 height 20
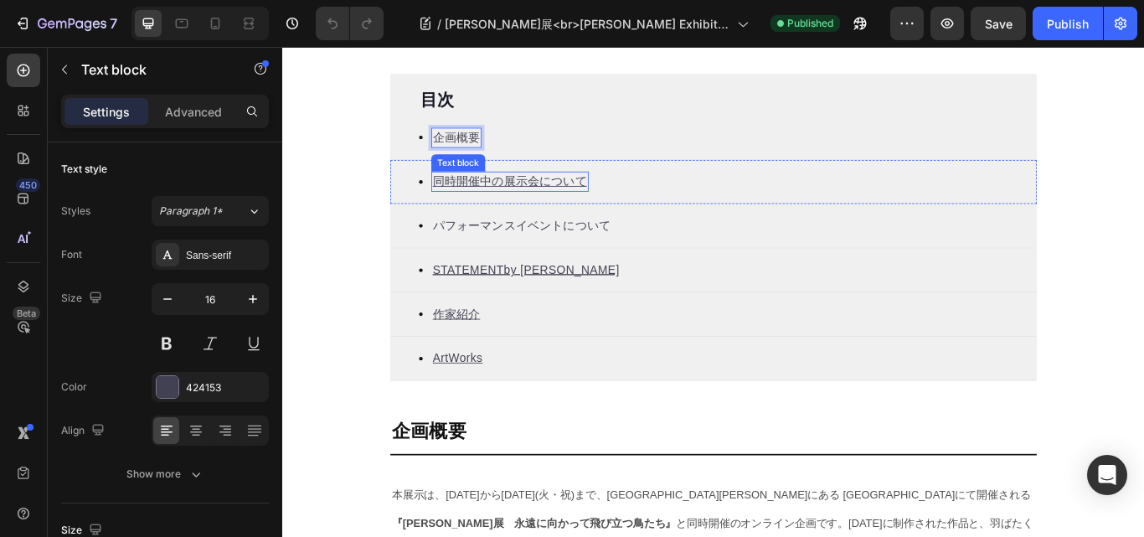
click at [492, 204] on u "同時開催中の展示会について" at bounding box center [547, 204] width 180 height 14
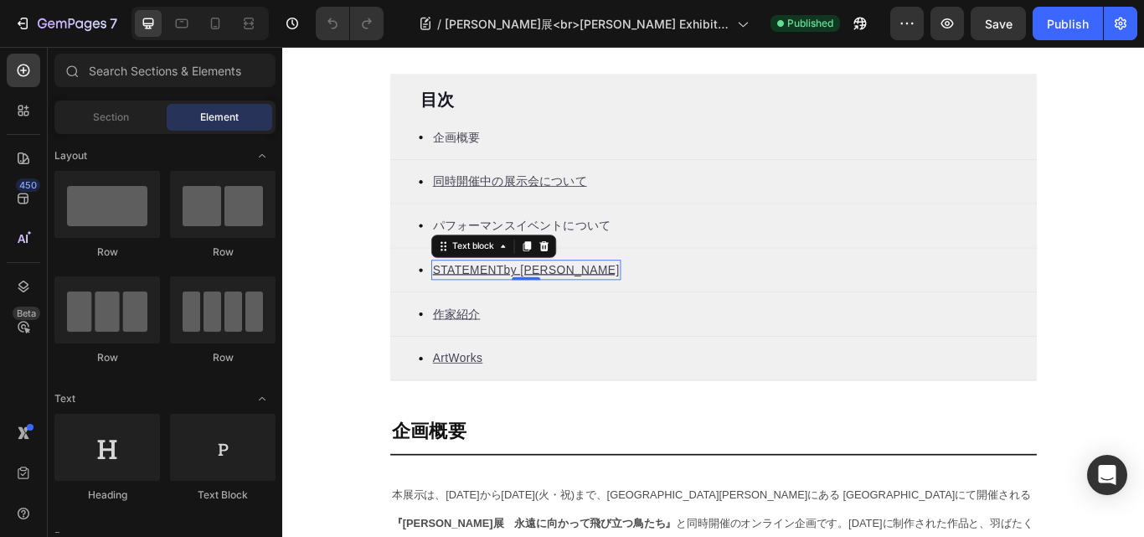
click at [500, 303] on u "STATEME" at bounding box center [489, 307] width 65 height 14
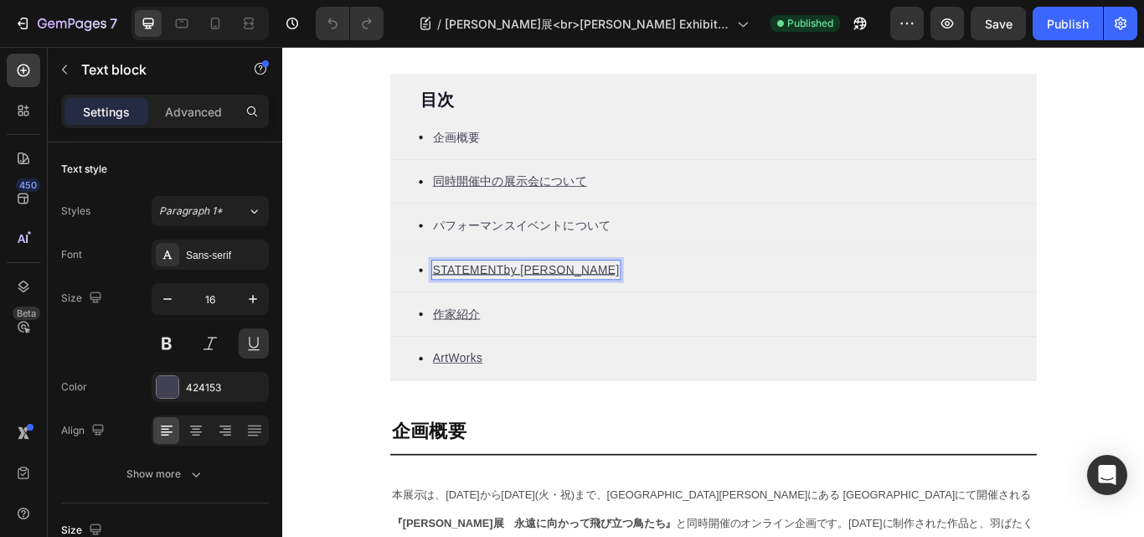
click at [497, 309] on u "STATEME" at bounding box center [489, 307] width 65 height 14
click at [478, 142] on div "企画概要" at bounding box center [485, 153] width 59 height 23
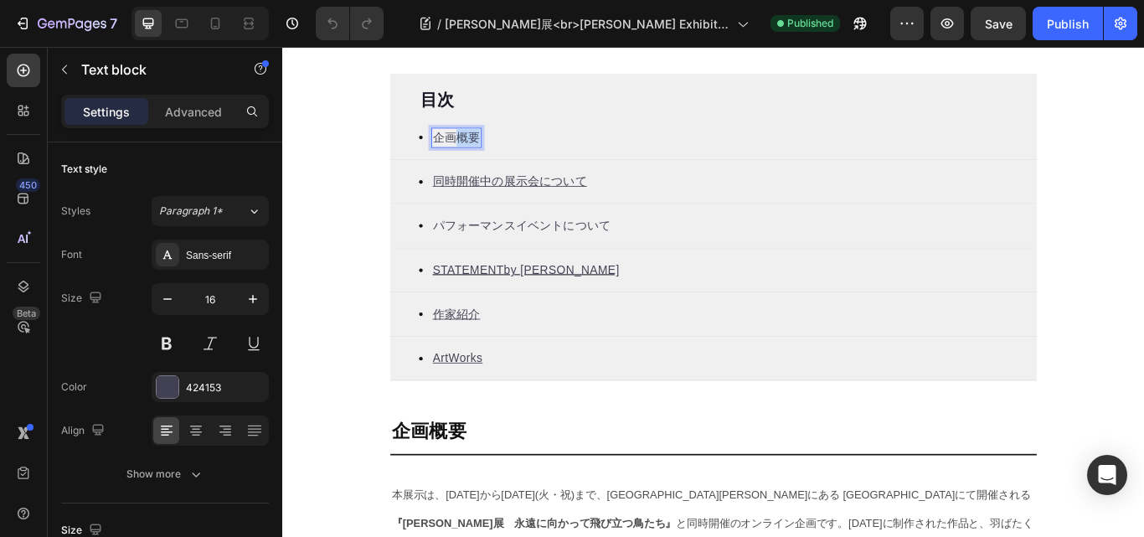
click at [478, 148] on p "企画概要" at bounding box center [484, 153] width 55 height 20
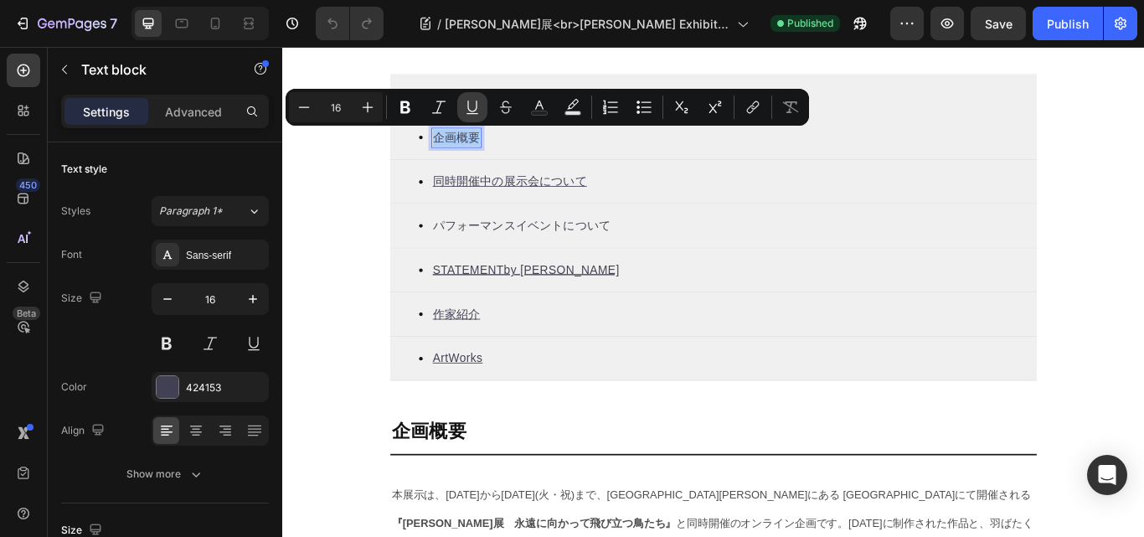
click at [477, 107] on icon "Editor contextual toolbar" at bounding box center [471, 107] width 9 height 12
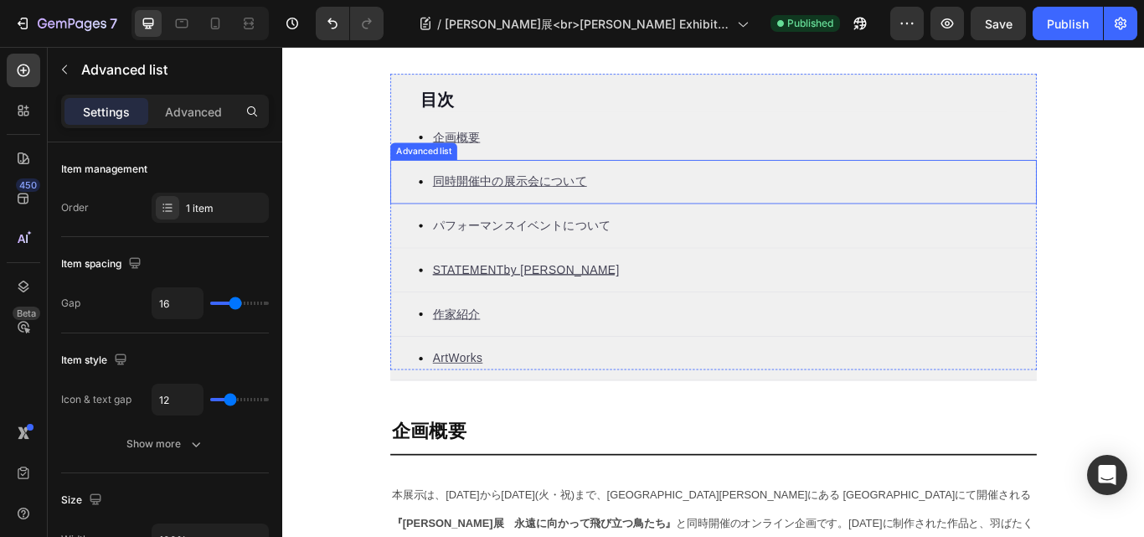
click at [478, 161] on div "Advanced list" at bounding box center [447, 169] width 78 height 20
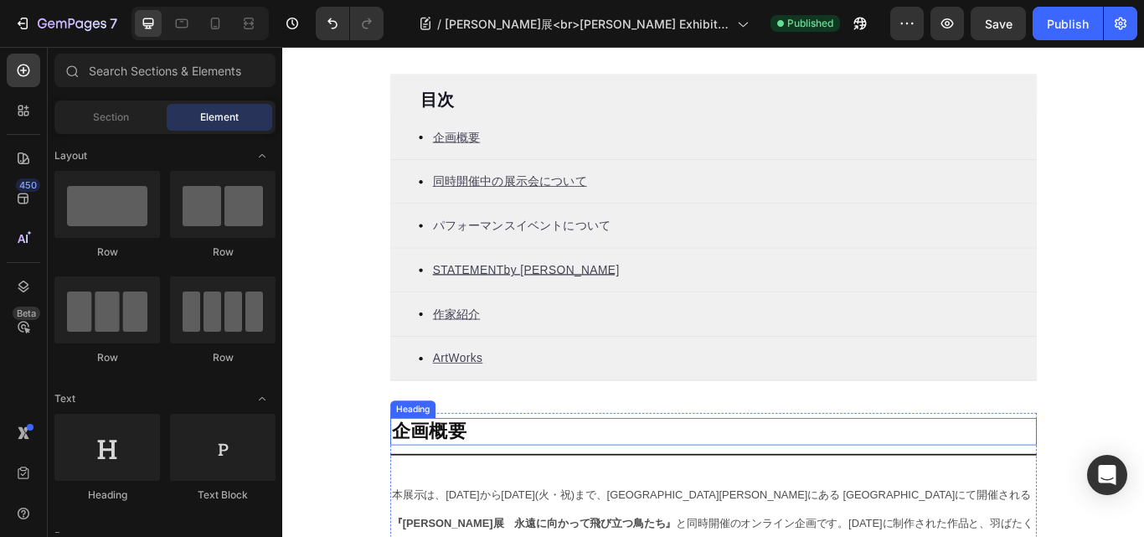
click at [457, 486] on h2 "企画概要" at bounding box center [785, 496] width 754 height 32
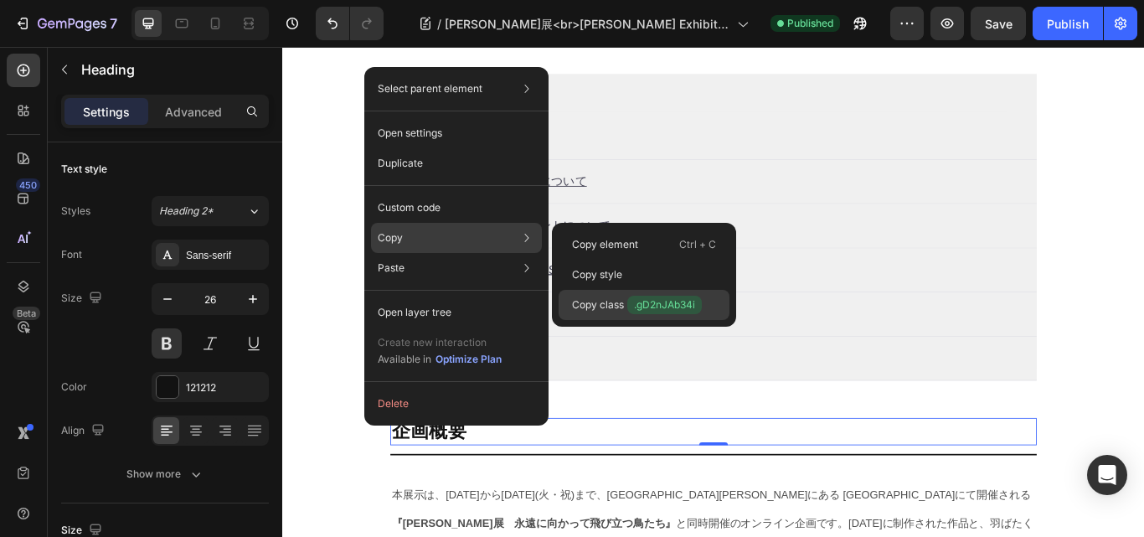
click at [653, 301] on span ".gD2nJAb34i" at bounding box center [665, 305] width 75 height 18
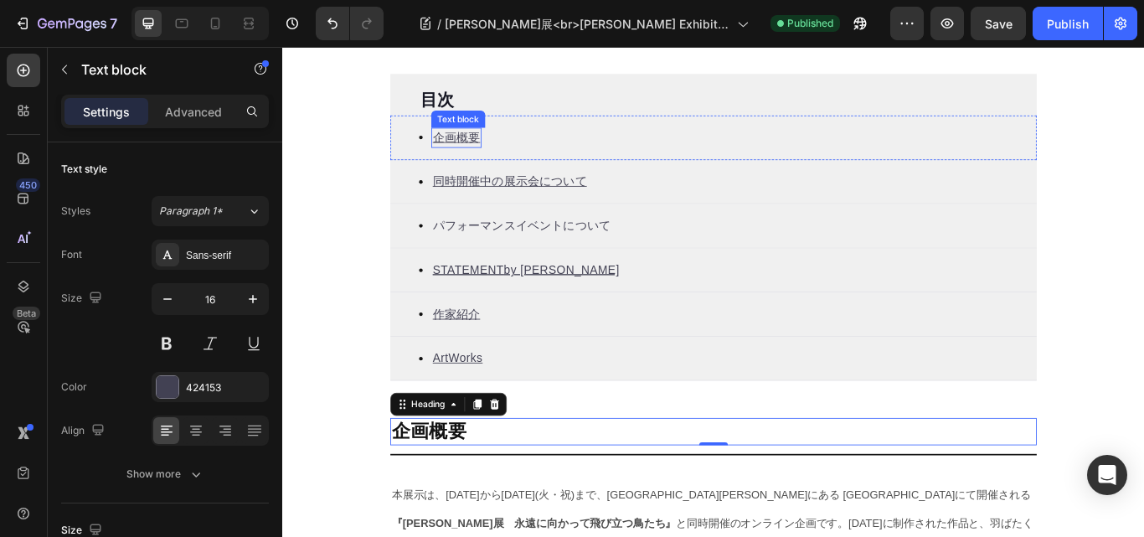
click at [466, 160] on u "企画概要" at bounding box center [484, 153] width 55 height 14
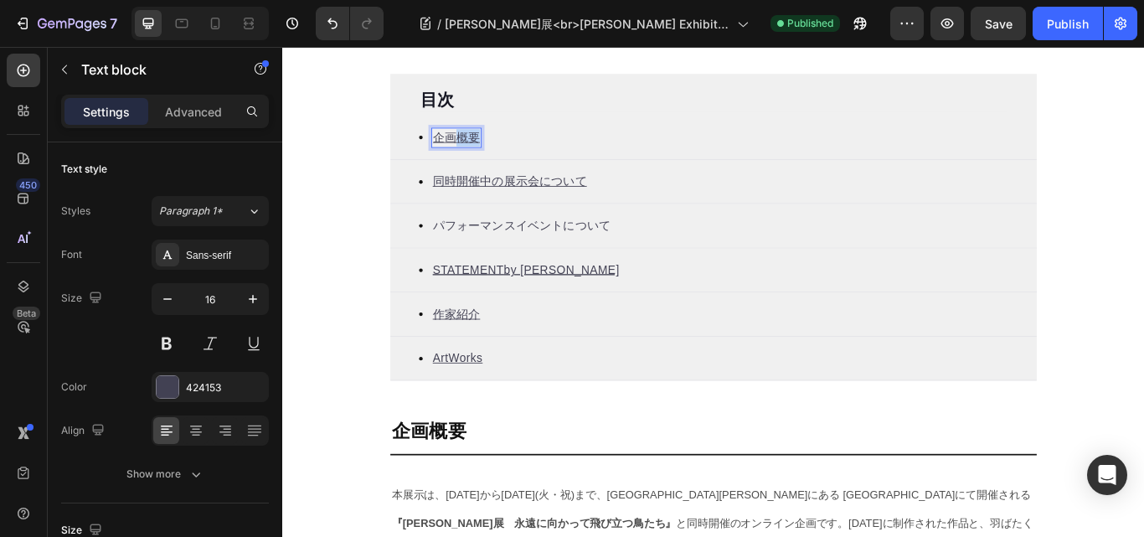
click at [474, 155] on u "企画概要" at bounding box center [484, 153] width 55 height 14
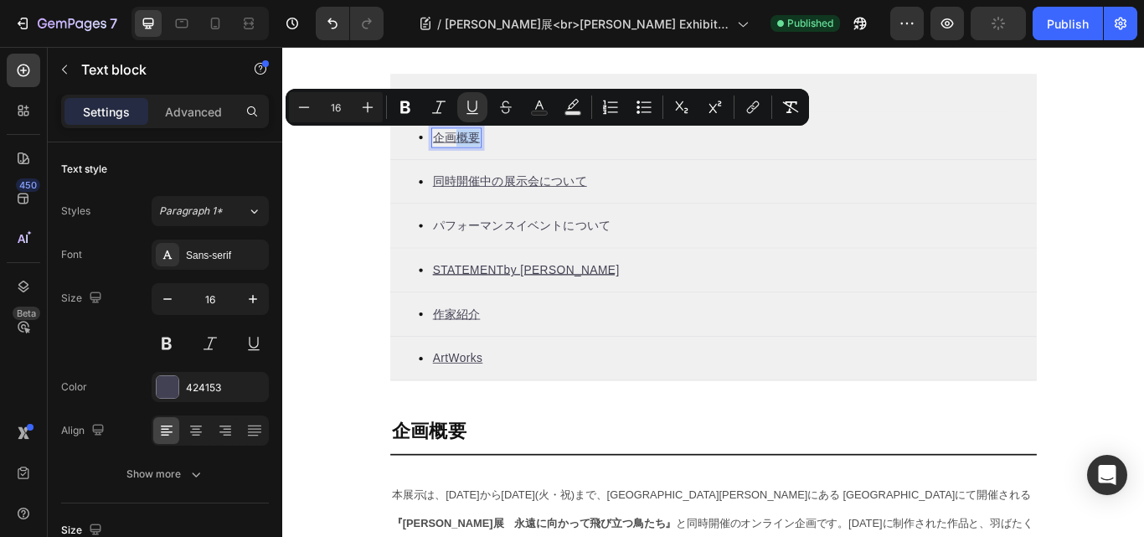
click at [474, 155] on u "企画概要" at bounding box center [484, 153] width 55 height 14
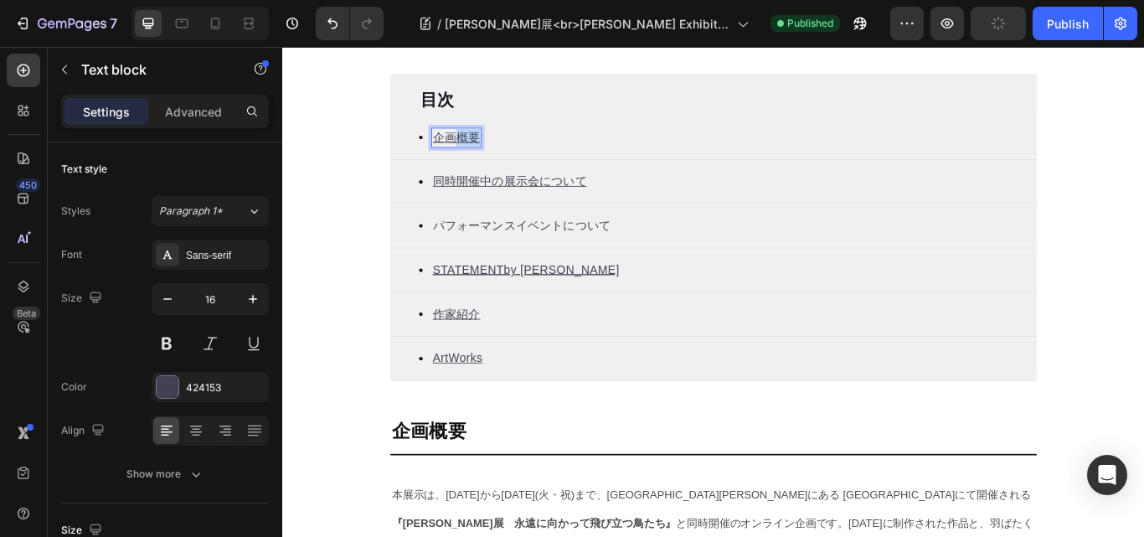
click at [474, 155] on u "企画概要" at bounding box center [484, 153] width 55 height 14
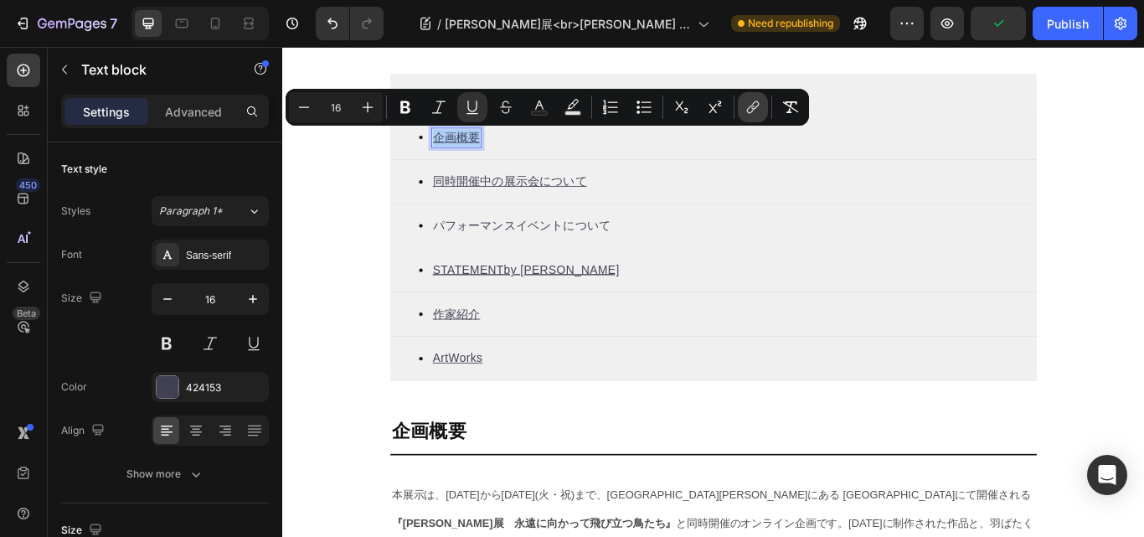
click at [746, 106] on icon "Editor contextual toolbar" at bounding box center [753, 107] width 17 height 17
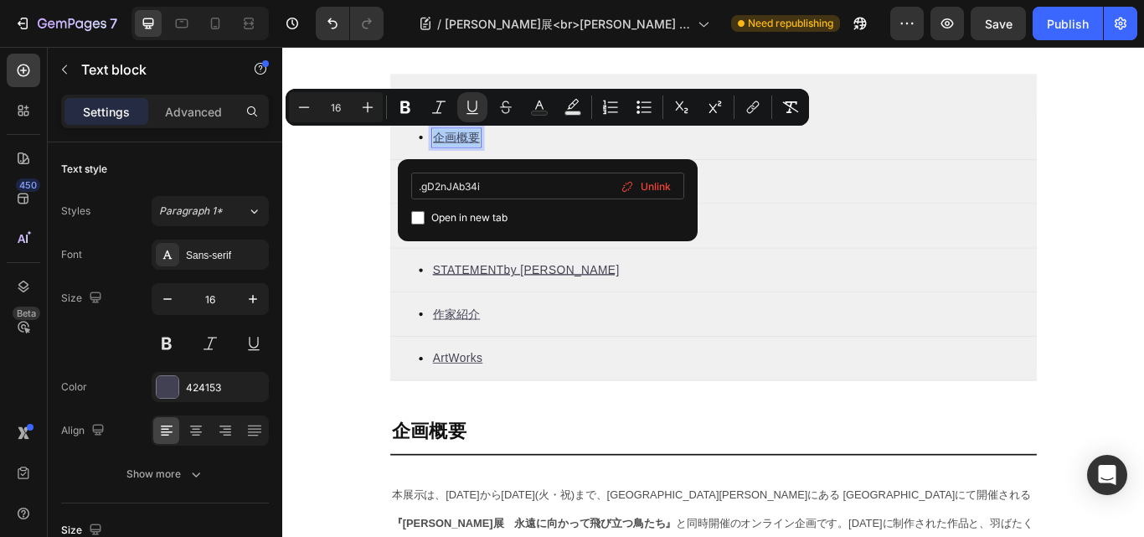
click at [422, 184] on input ".gD2nJAb34i" at bounding box center [547, 186] width 273 height 27
type input "#gD2nJAb34i"
click at [602, 220] on div "Open in new tab" at bounding box center [547, 218] width 273 height 20
checkbox input "false"
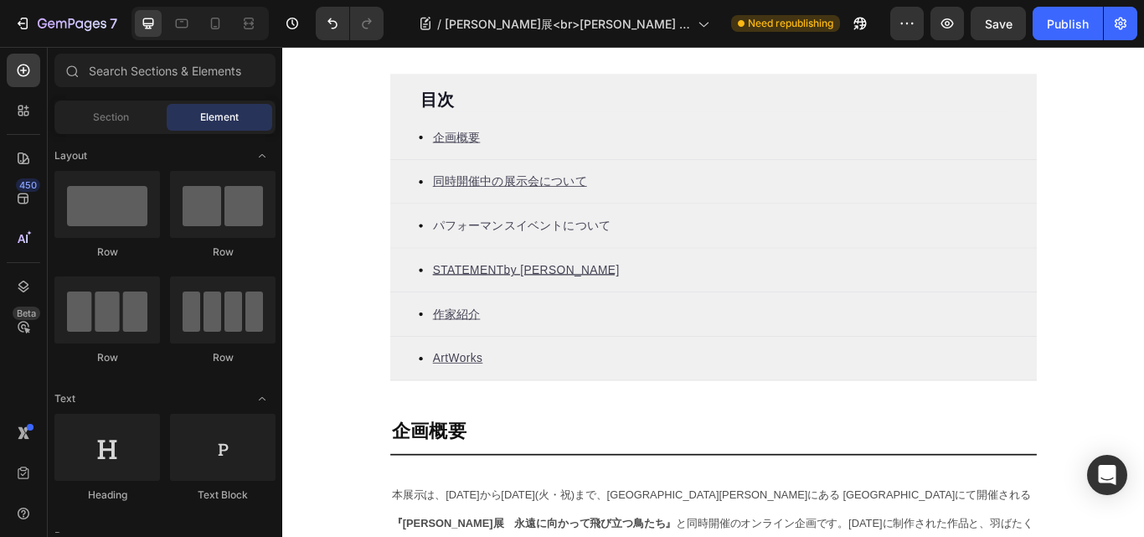
click at [484, 149] on u "企画概要" at bounding box center [484, 153] width 55 height 14
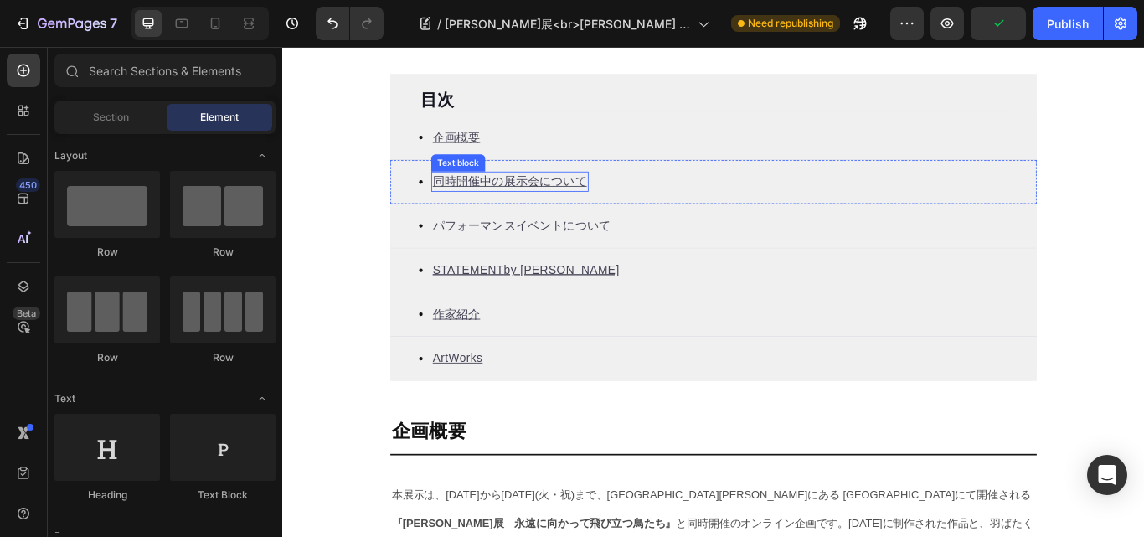
click at [483, 198] on u "同時開催中の展示会について" at bounding box center [547, 204] width 180 height 14
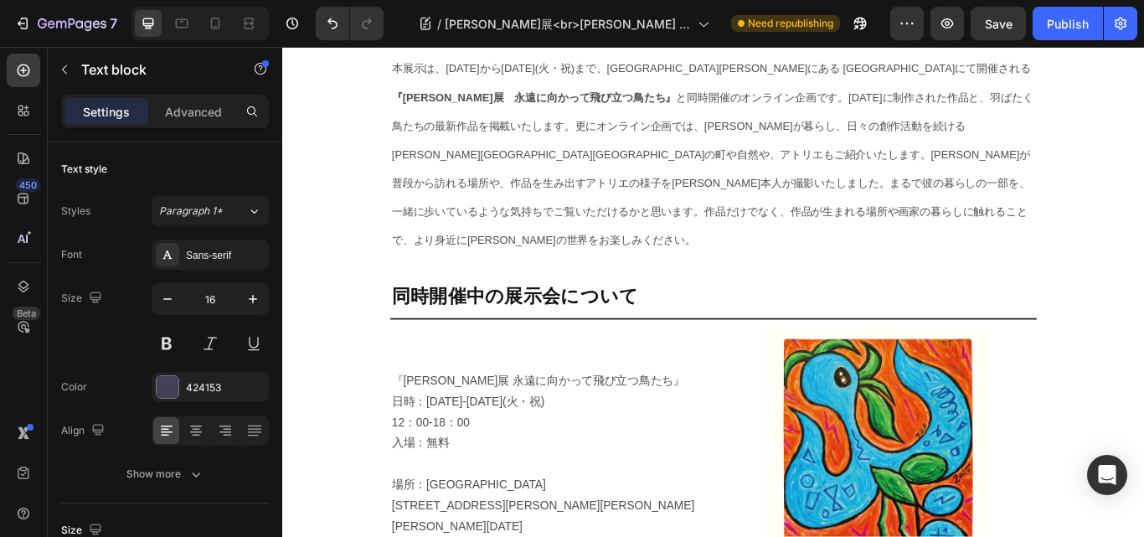
scroll to position [1089, 0]
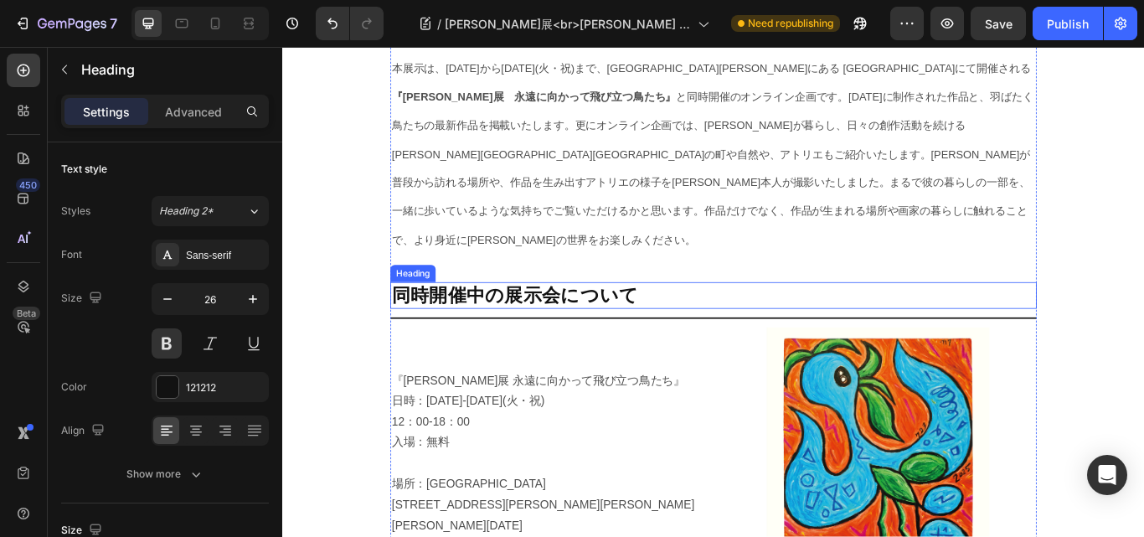
click at [455, 322] on h2 "同時開催中の展示会について" at bounding box center [785, 338] width 754 height 32
click at [457, 322] on h2 "同時開催中の展示会について" at bounding box center [785, 338] width 754 height 32
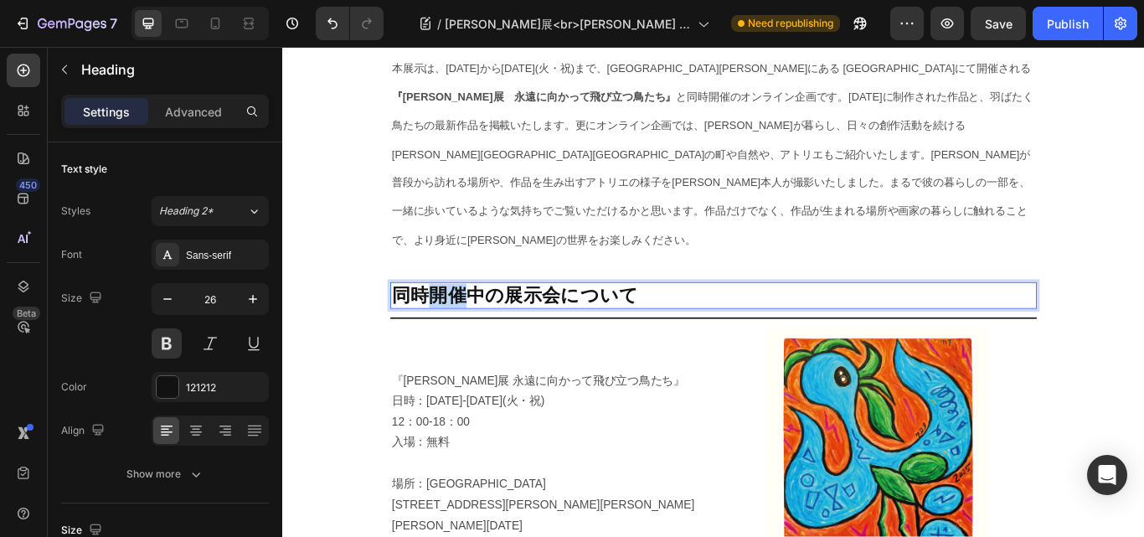
click at [457, 323] on p "同時開催中の展示会について" at bounding box center [785, 337] width 751 height 28
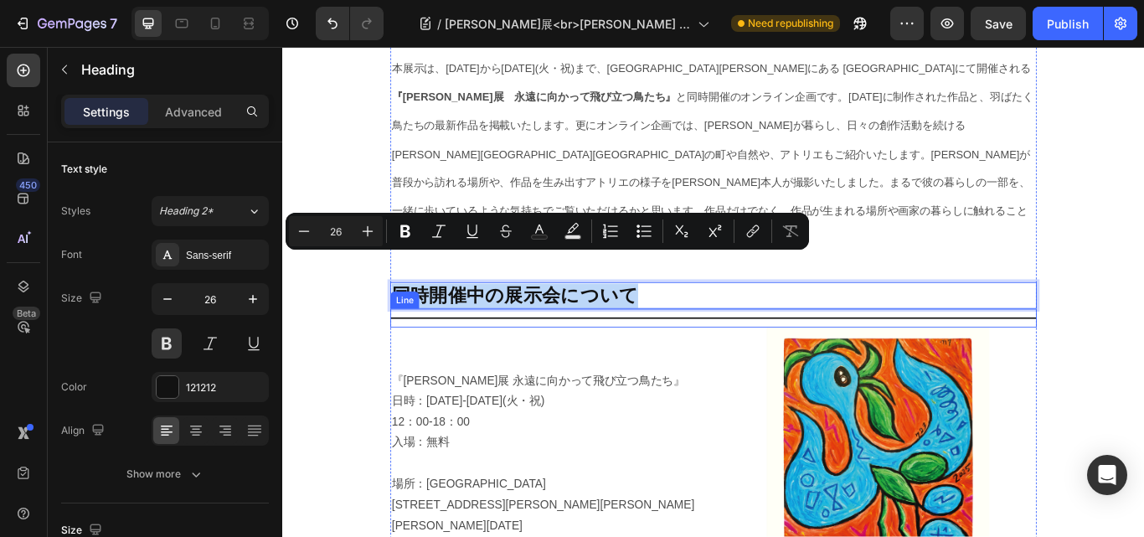
click at [632, 353] on div "Title Line" at bounding box center [785, 364] width 754 height 22
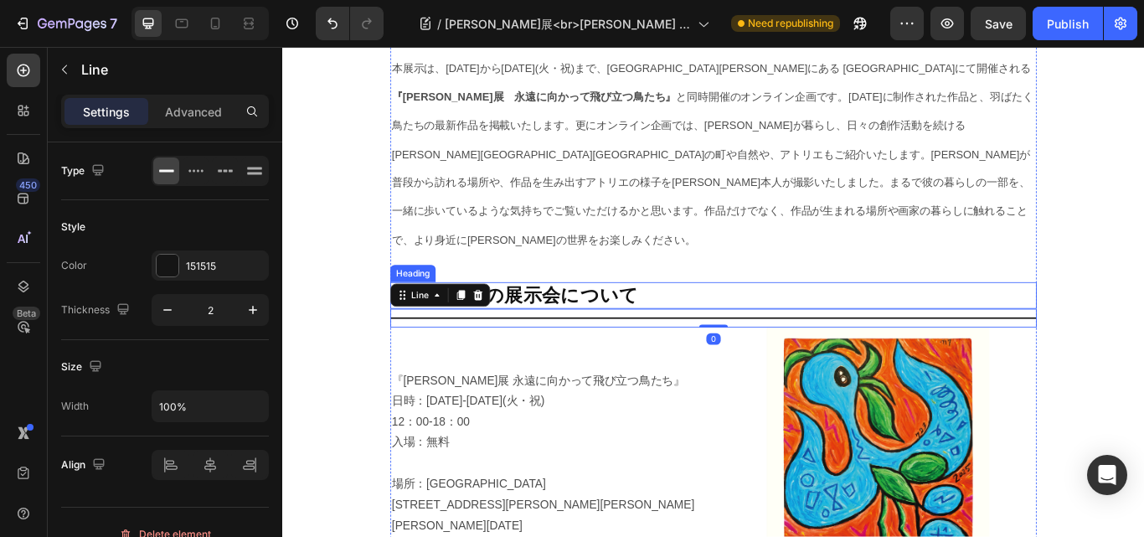
click at [634, 323] on p "同時開催中の展示会について" at bounding box center [785, 337] width 751 height 28
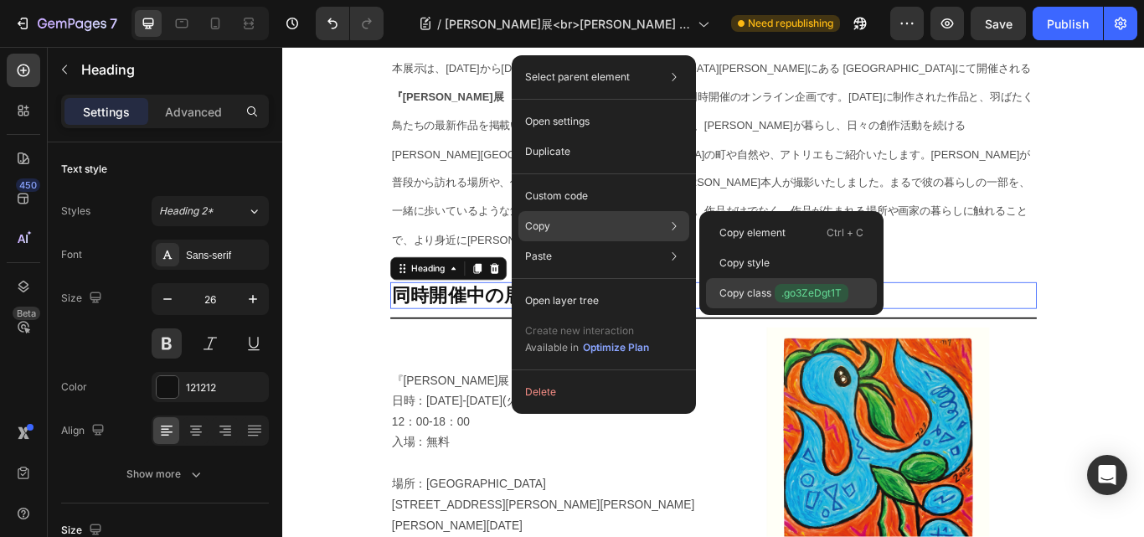
click at [748, 288] on p "Copy class .go3ZeDgt1T" at bounding box center [784, 293] width 129 height 18
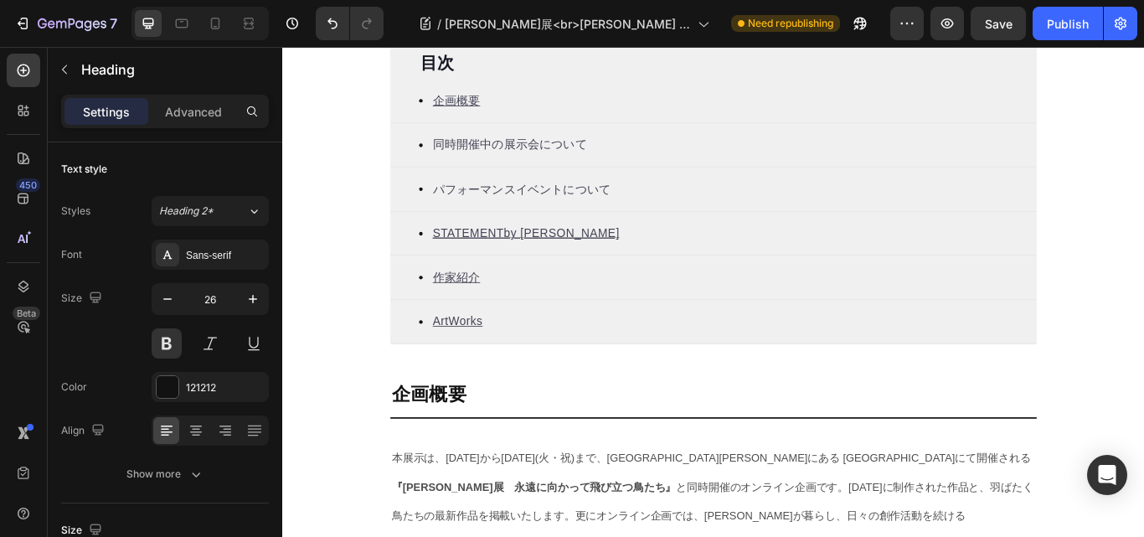
scroll to position [586, 0]
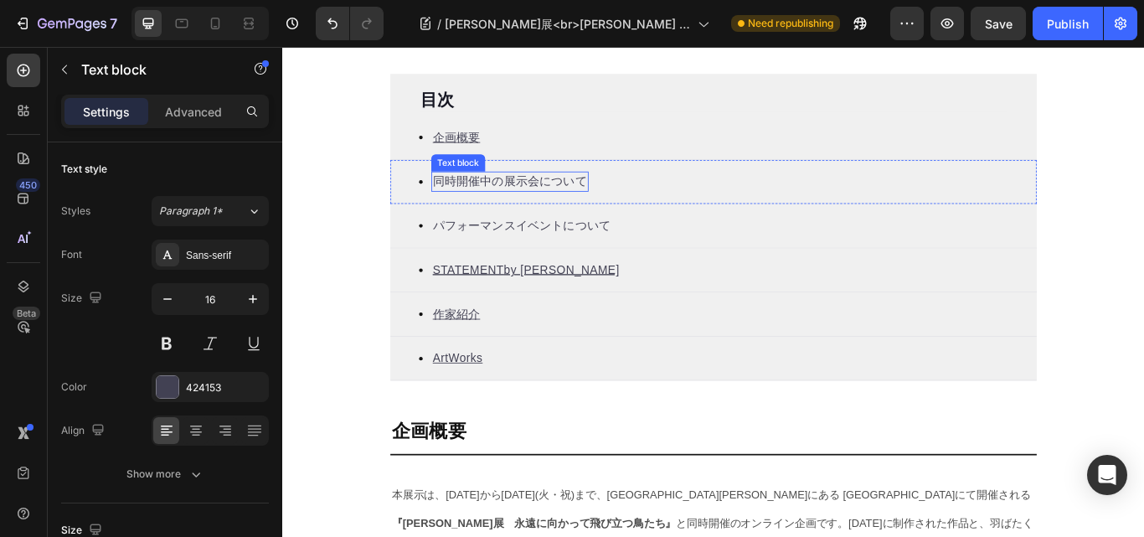
click at [493, 203] on p "同時開催中の展示会について" at bounding box center [547, 204] width 180 height 20
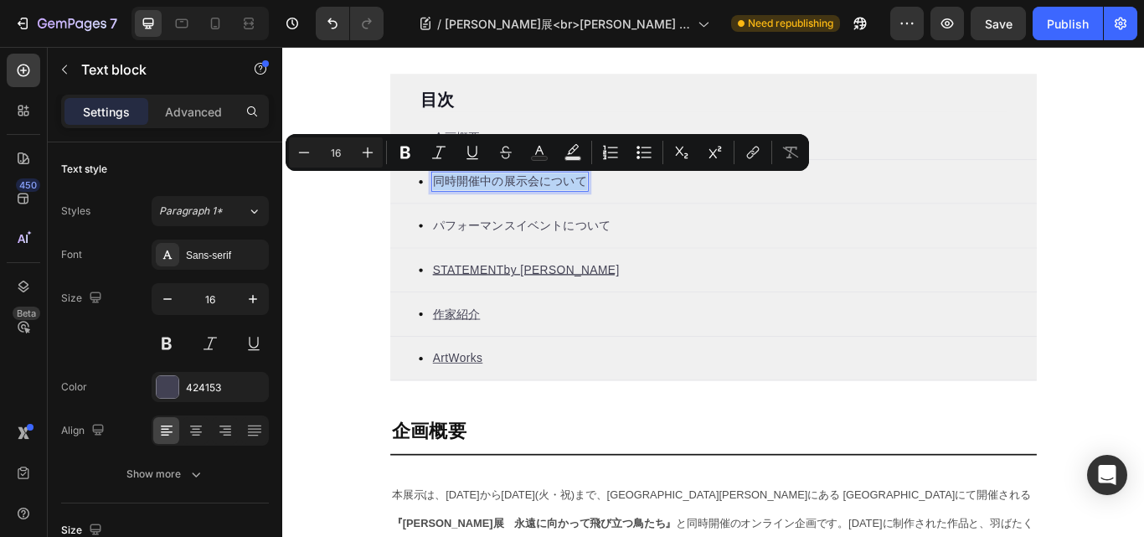
click at [493, 203] on p "同時開催中の展示会について" at bounding box center [547, 204] width 180 height 20
click at [469, 147] on icon "Editor contextual toolbar" at bounding box center [472, 152] width 17 height 17
click at [746, 145] on icon "Editor contextual toolbar" at bounding box center [753, 152] width 17 height 17
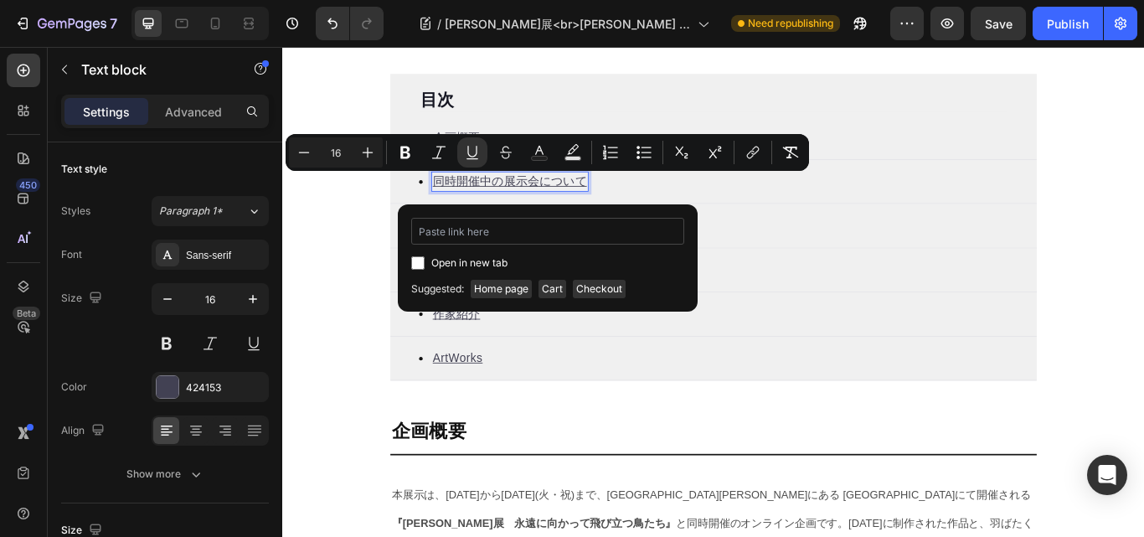
click at [457, 233] on input "Editor contextual toolbar" at bounding box center [547, 231] width 273 height 27
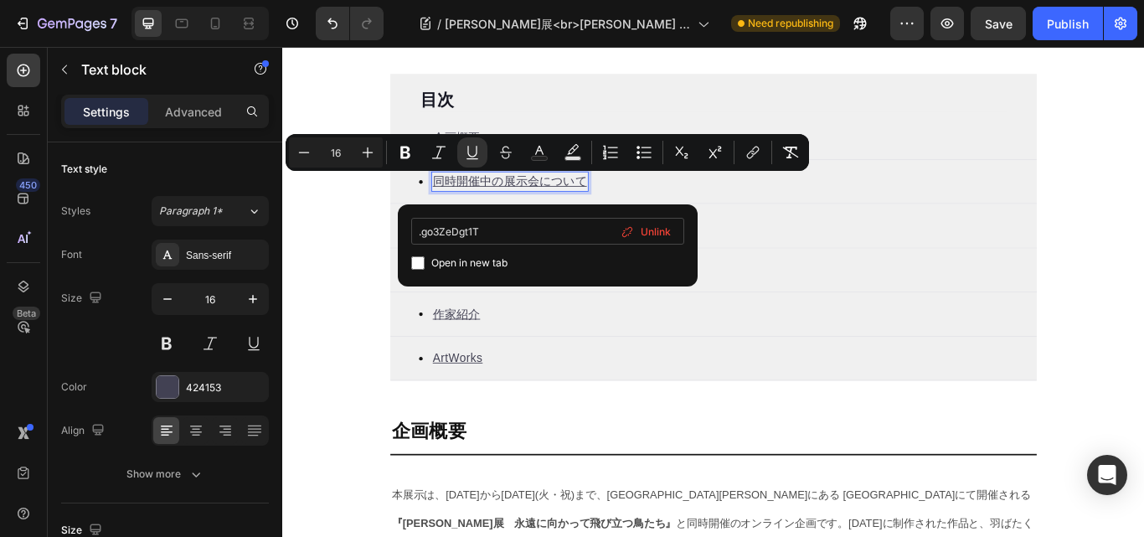
click at [421, 230] on input ".go3ZeDgt1T" at bounding box center [547, 231] width 273 height 27
type input "#go3ZeDgt1T"
click at [572, 256] on div "Open in new tab" at bounding box center [547, 263] width 273 height 20
checkbox input "false"
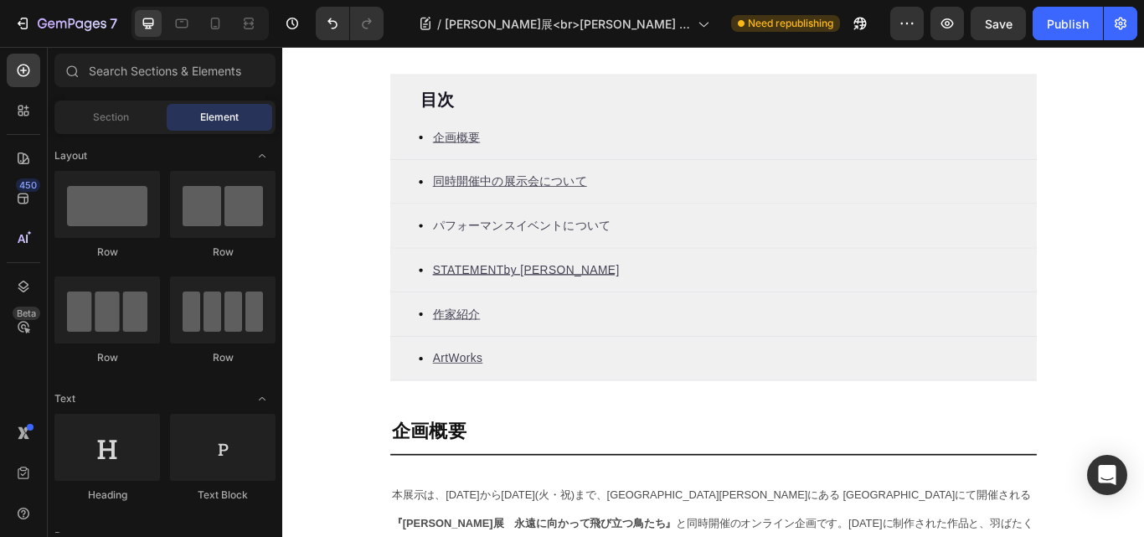
click at [497, 201] on u "同時開催中の展示会について" at bounding box center [547, 204] width 180 height 14
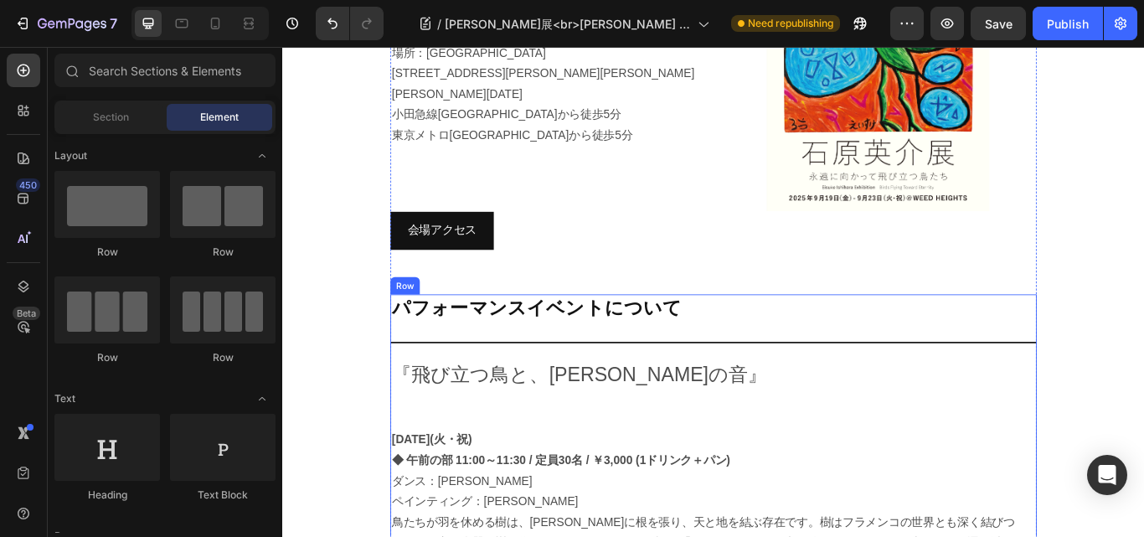
scroll to position [1676, 0]
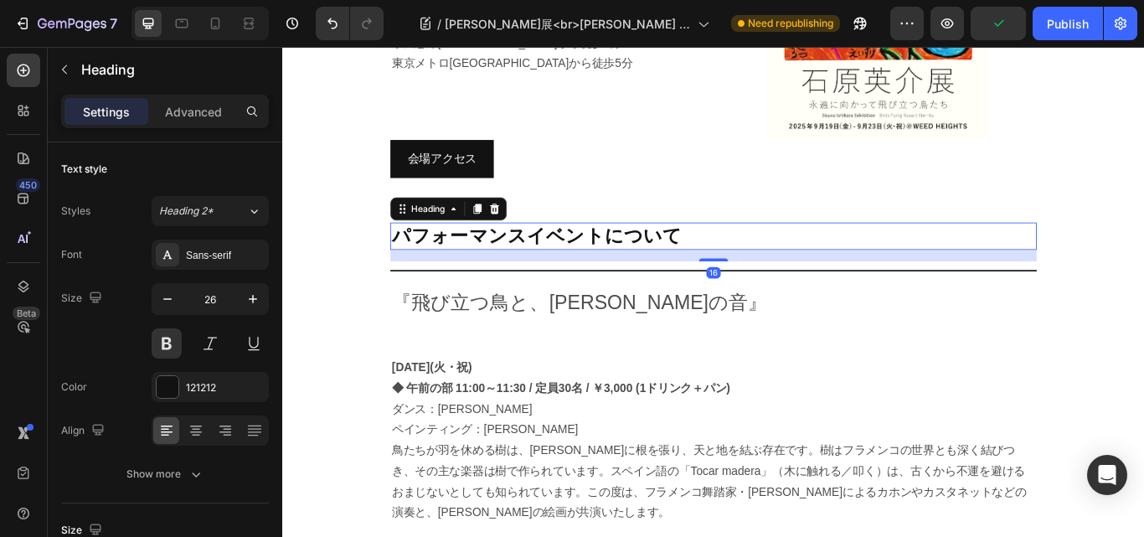
click at [528, 252] on h2 "パフォーマンスイベントについて" at bounding box center [785, 268] width 754 height 32
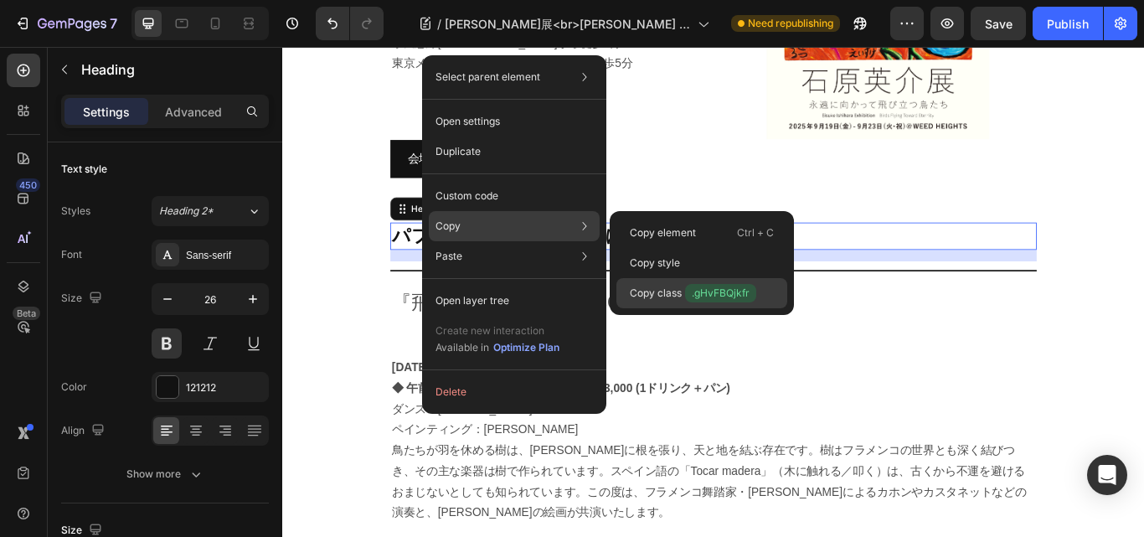
click at [705, 292] on span ".gHvFBQjkfr" at bounding box center [720, 293] width 71 height 18
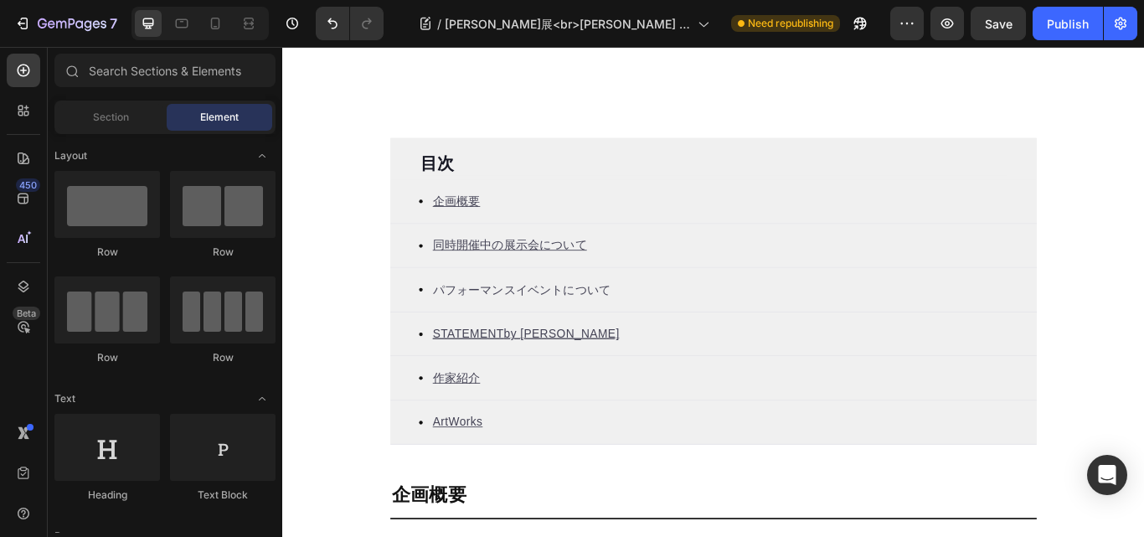
scroll to position [586, 0]
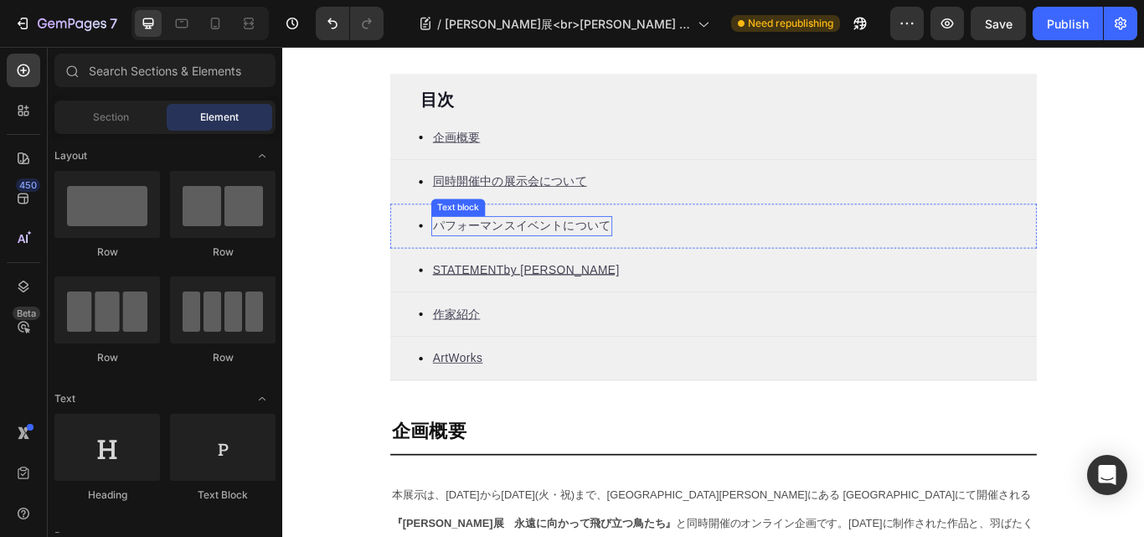
click at [501, 266] on p "パフォーマンスイベントについて" at bounding box center [561, 256] width 208 height 20
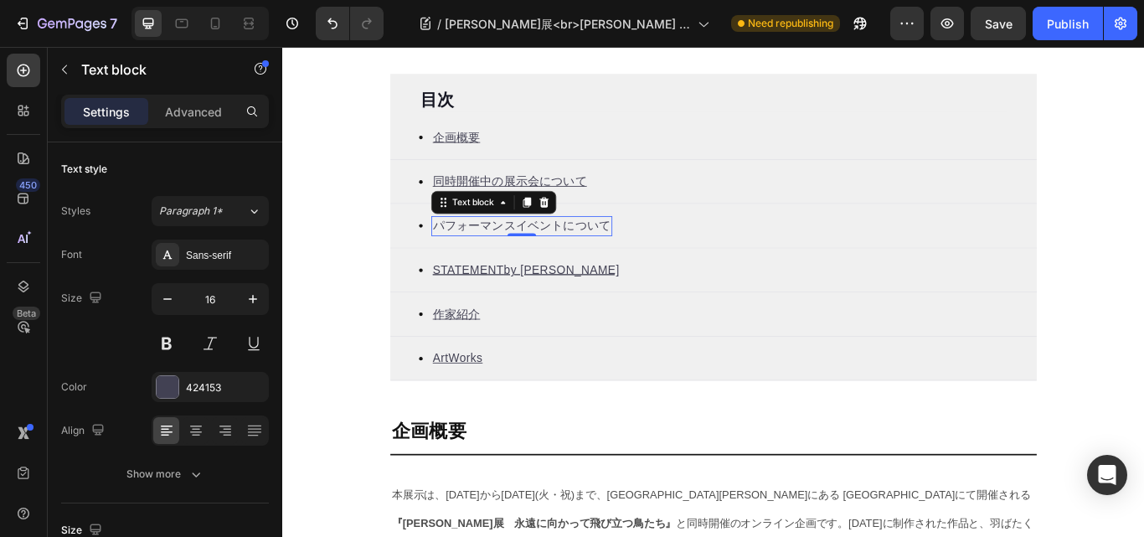
click at [507, 260] on p "パフォーマンスイベントについて" at bounding box center [561, 256] width 208 height 20
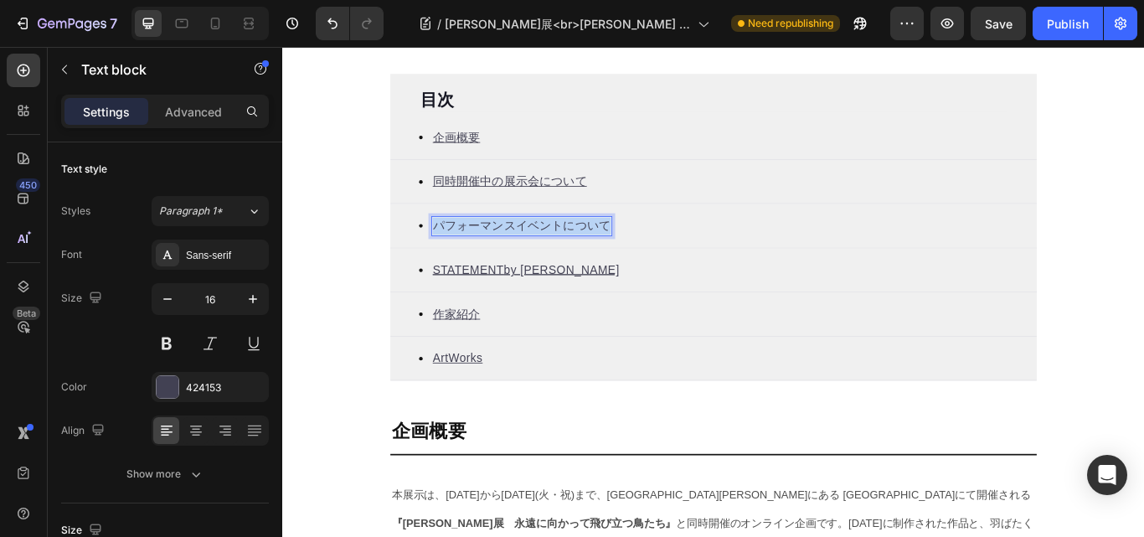
click at [507, 260] on p "パフォーマンスイベントについて" at bounding box center [561, 256] width 208 height 20
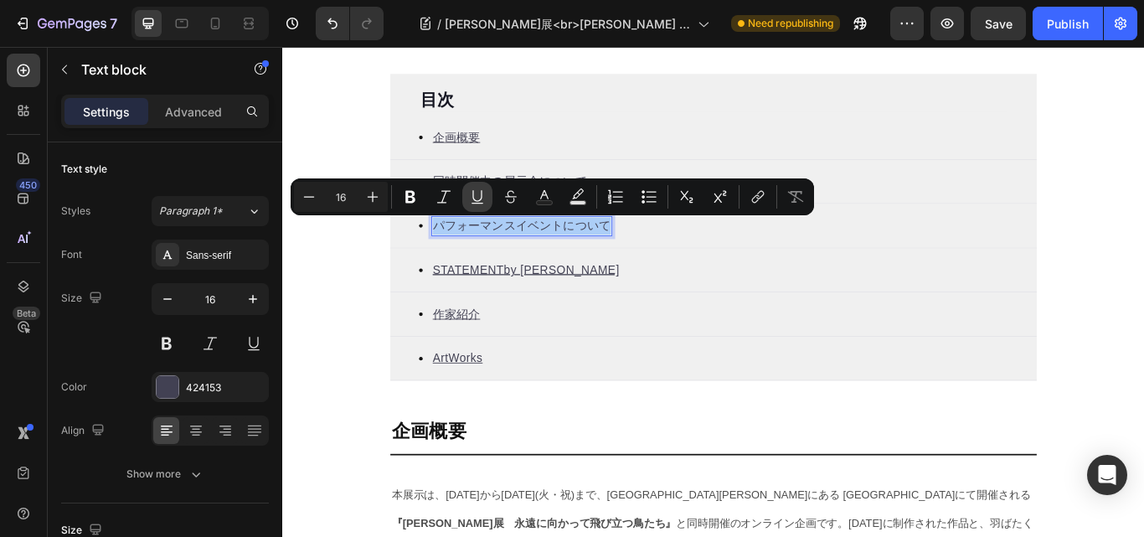
click at [474, 191] on icon "Editor contextual toolbar" at bounding box center [477, 197] width 17 height 17
click at [757, 190] on icon "Editor contextual toolbar" at bounding box center [758, 197] width 17 height 17
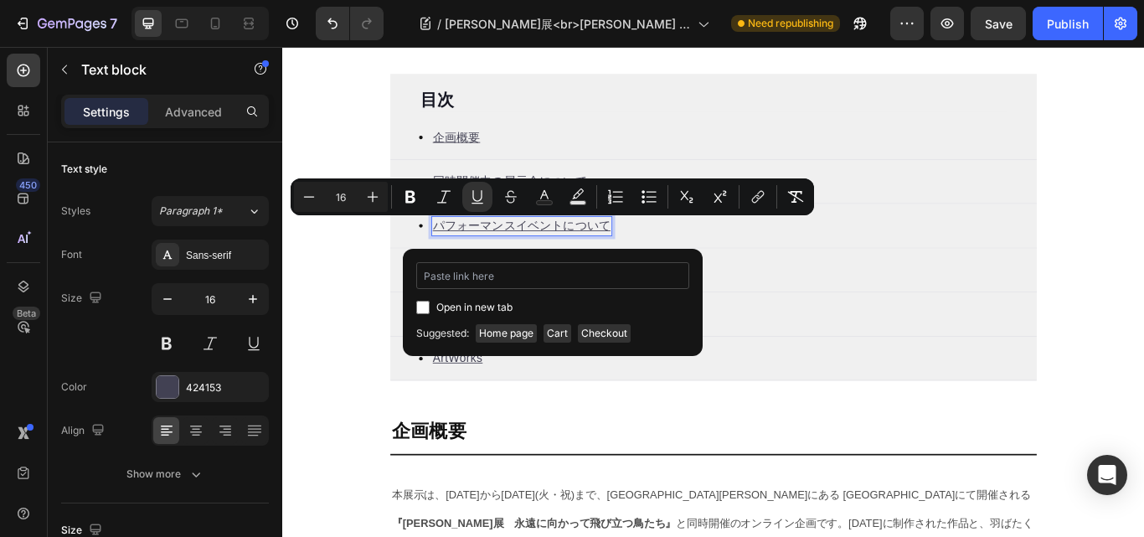
click at [460, 276] on input "Editor contextual toolbar" at bounding box center [552, 275] width 273 height 27
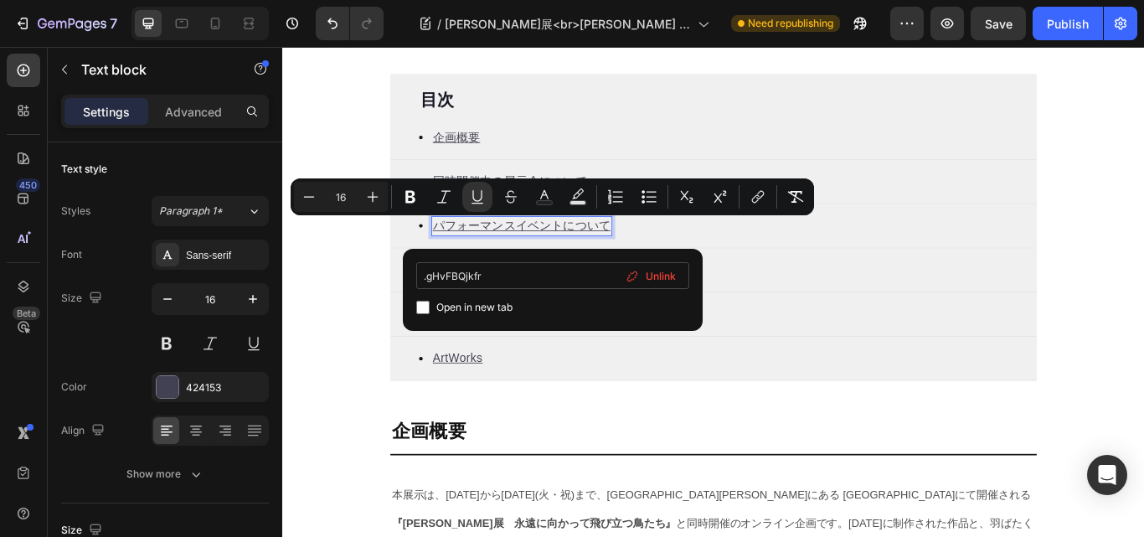
click at [430, 275] on input ".gHvFBQjkfr" at bounding box center [552, 275] width 273 height 27
type input ".gHvFBQjkfr"
click at [428, 280] on input ".gHvFBQjkfr" at bounding box center [552, 275] width 273 height 27
type input "#gHvFBQjkfr"
click at [586, 306] on div "Open in new tab" at bounding box center [552, 307] width 273 height 20
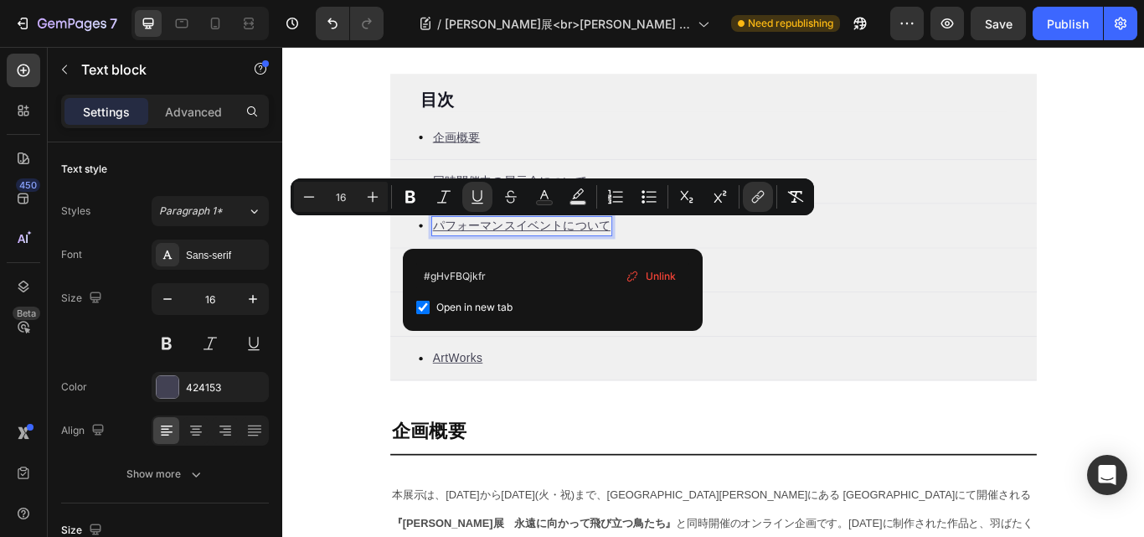
click at [586, 306] on div "Open in new tab" at bounding box center [552, 307] width 273 height 20
checkbox input "false"
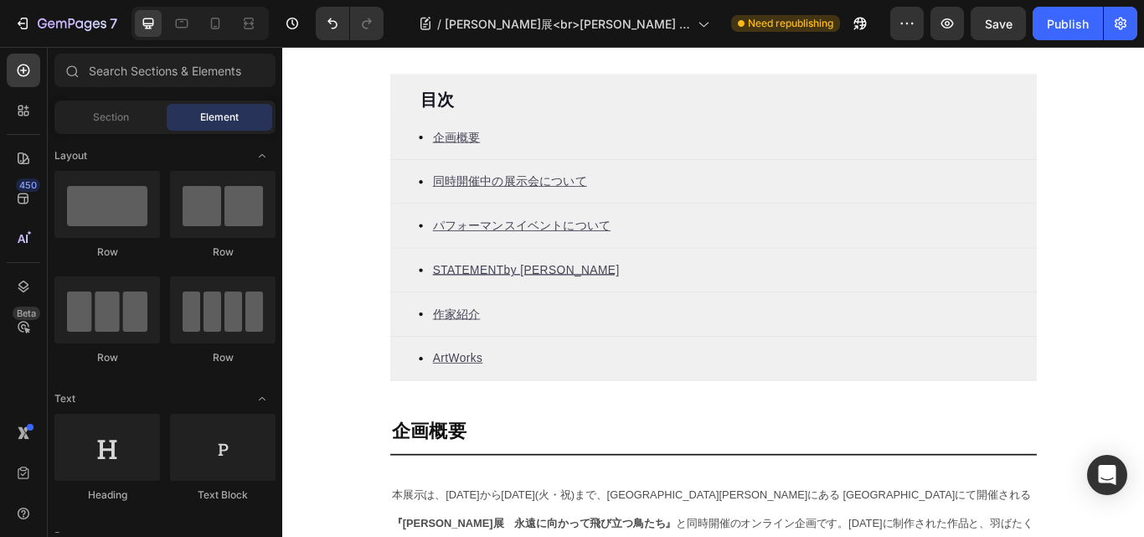
click at [504, 309] on u "STATEME" at bounding box center [489, 307] width 65 height 14
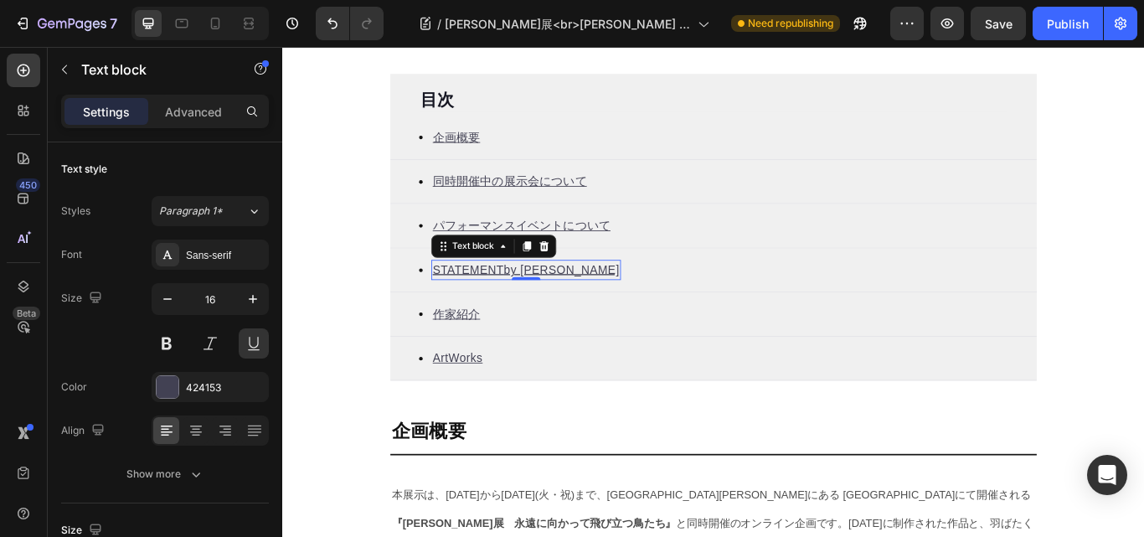
click at [504, 309] on u "STATEME" at bounding box center [489, 307] width 65 height 14
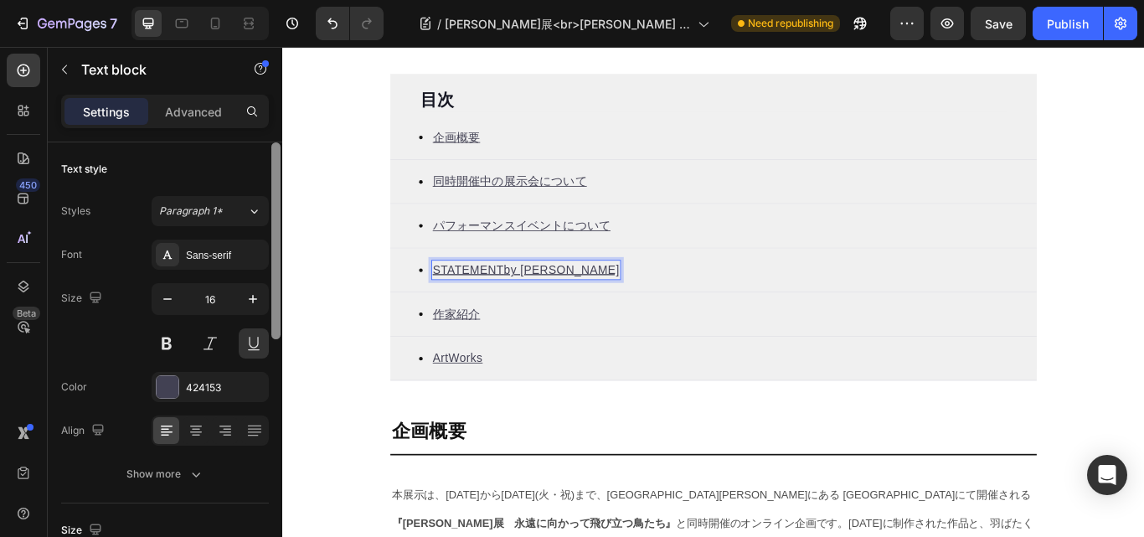
click at [280, 310] on div at bounding box center [275, 240] width 9 height 197
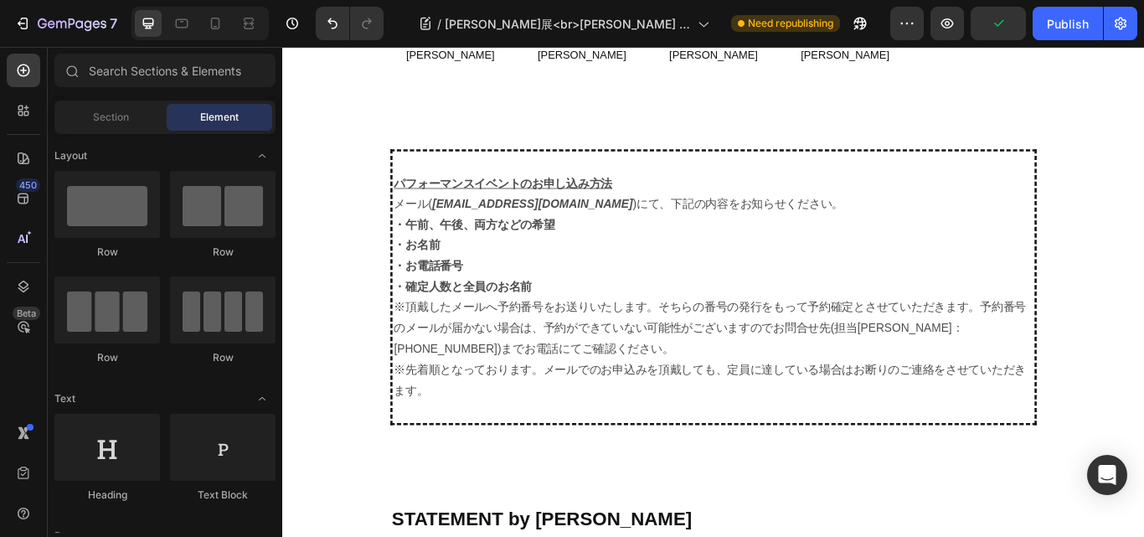
scroll to position [3435, 0]
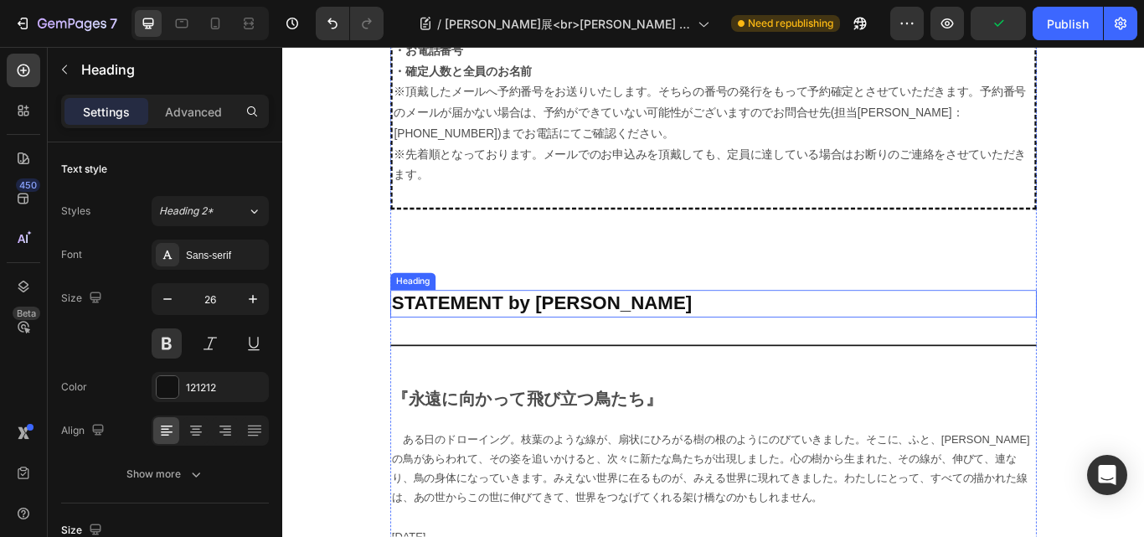
click at [516, 331] on h2 "STATEMENT by [PERSON_NAME]" at bounding box center [785, 347] width 754 height 32
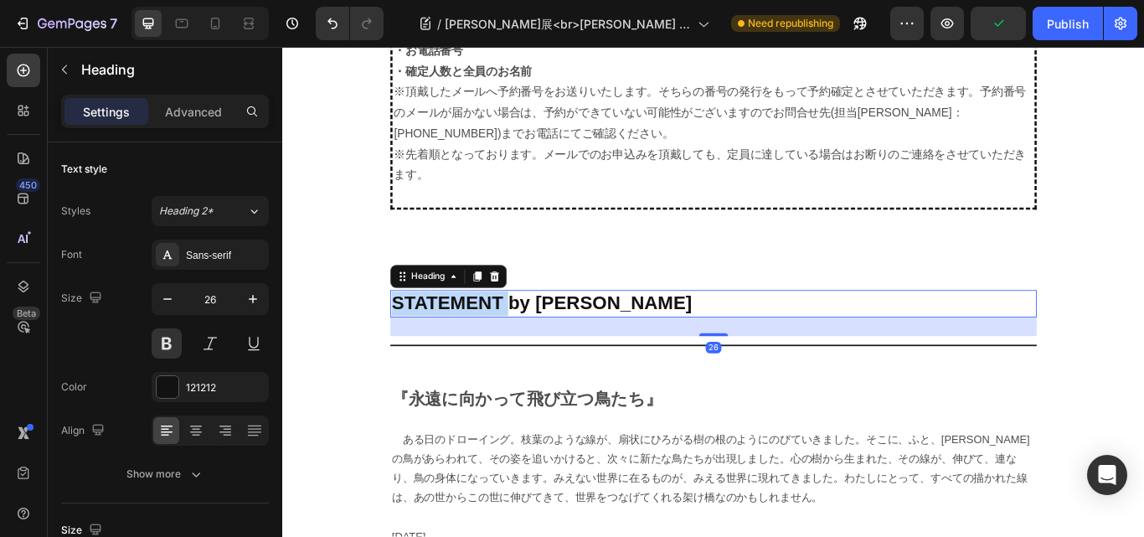
click at [516, 331] on h2 "STATEMENT by [PERSON_NAME]" at bounding box center [785, 347] width 754 height 32
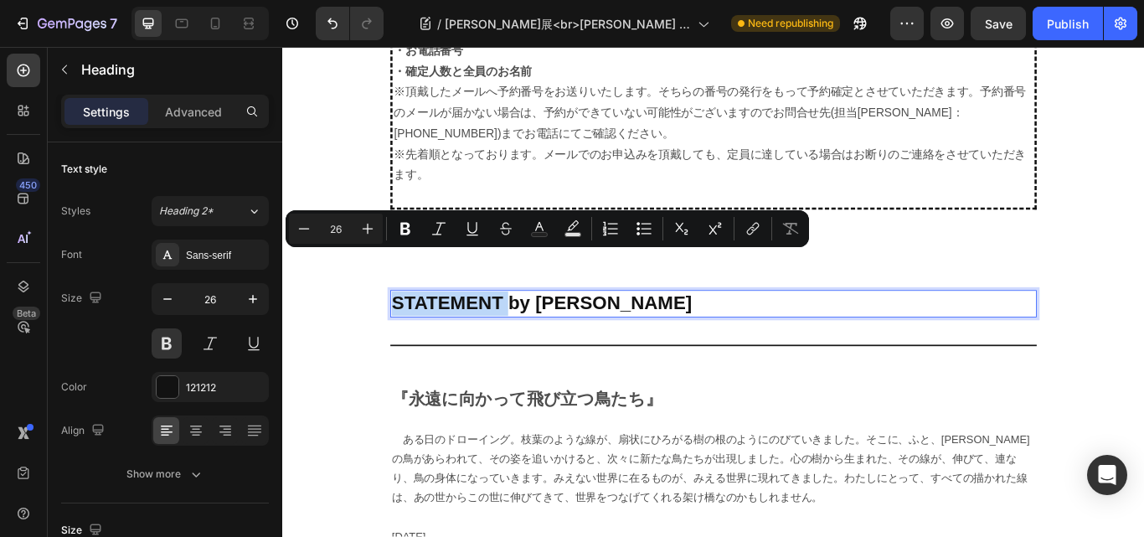
drag, startPoint x: 362, startPoint y: 333, endPoint x: 399, endPoint y: 320, distance: 39.2
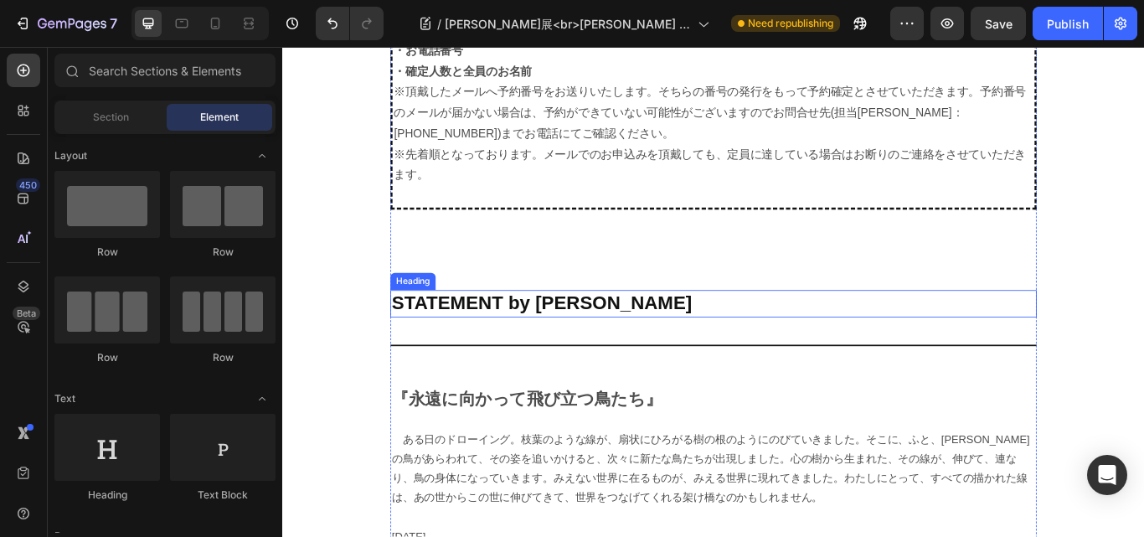
click at [460, 333] on p "STATEMENT by [PERSON_NAME]" at bounding box center [785, 347] width 751 height 28
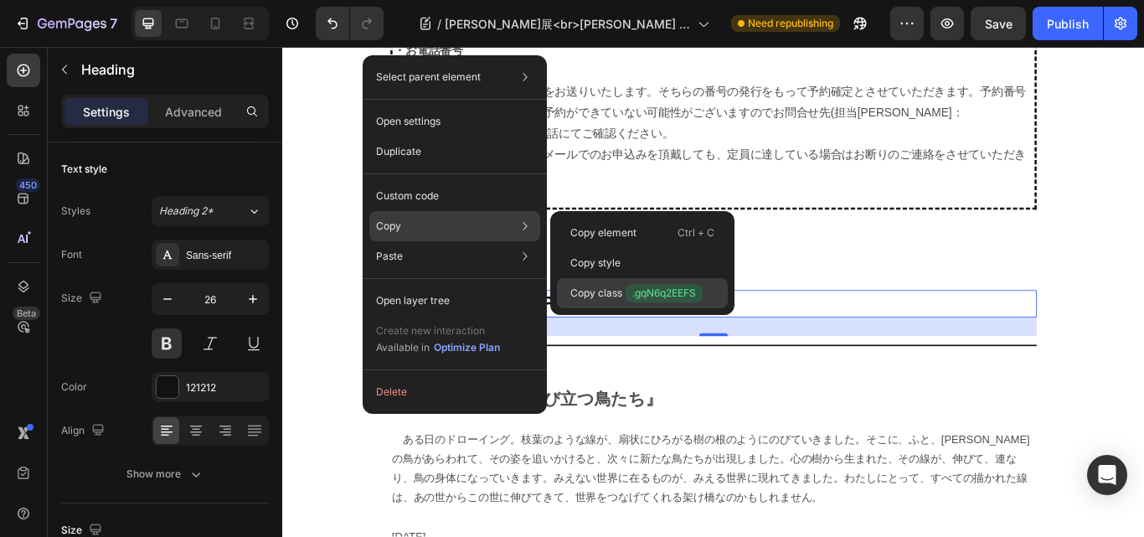
click at [637, 287] on span ".gqN6q2EEFS" at bounding box center [664, 293] width 77 height 18
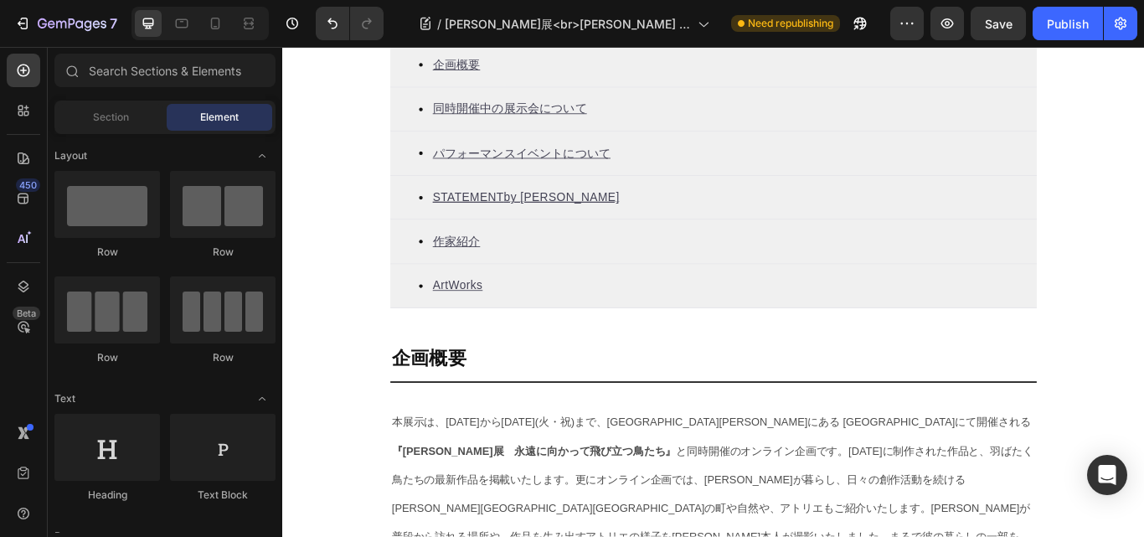
scroll to position [670, 0]
click at [483, 230] on u "STATEME" at bounding box center [489, 223] width 65 height 14
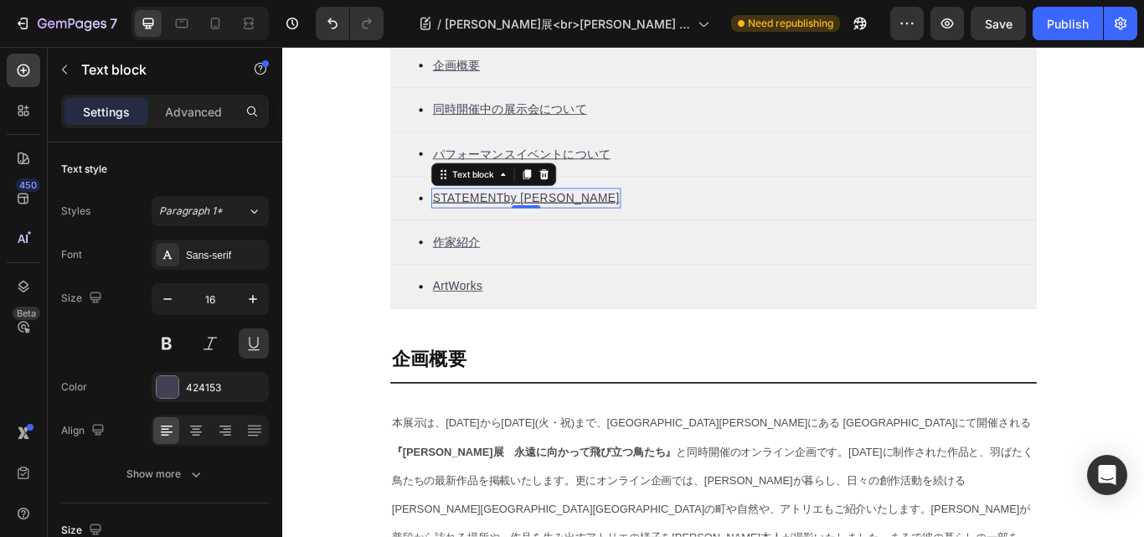
click at [484, 227] on u "STATEME" at bounding box center [489, 223] width 65 height 14
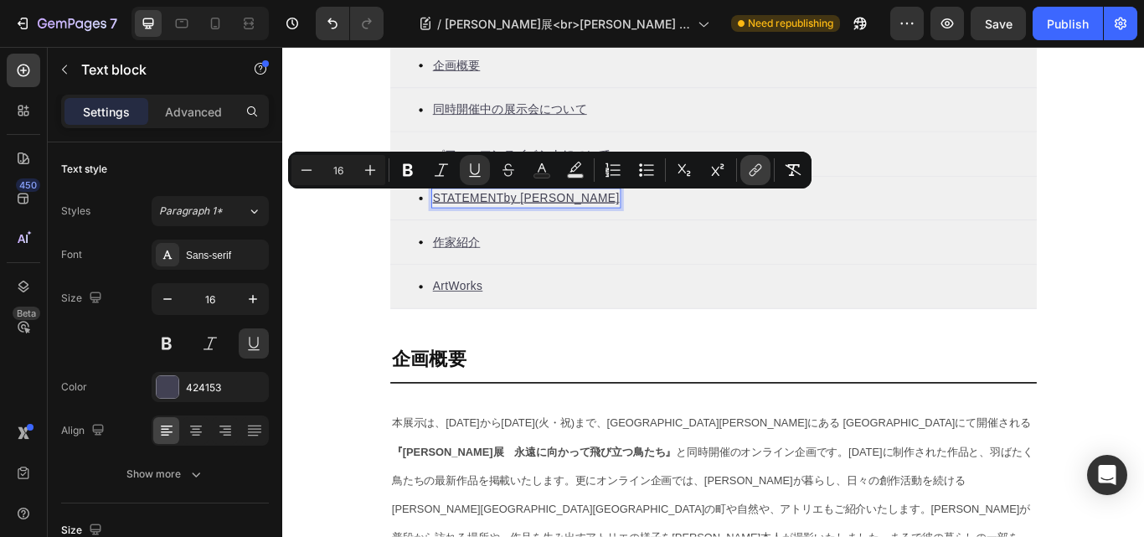
click at [753, 166] on icon "Editor contextual toolbar" at bounding box center [755, 170] width 17 height 17
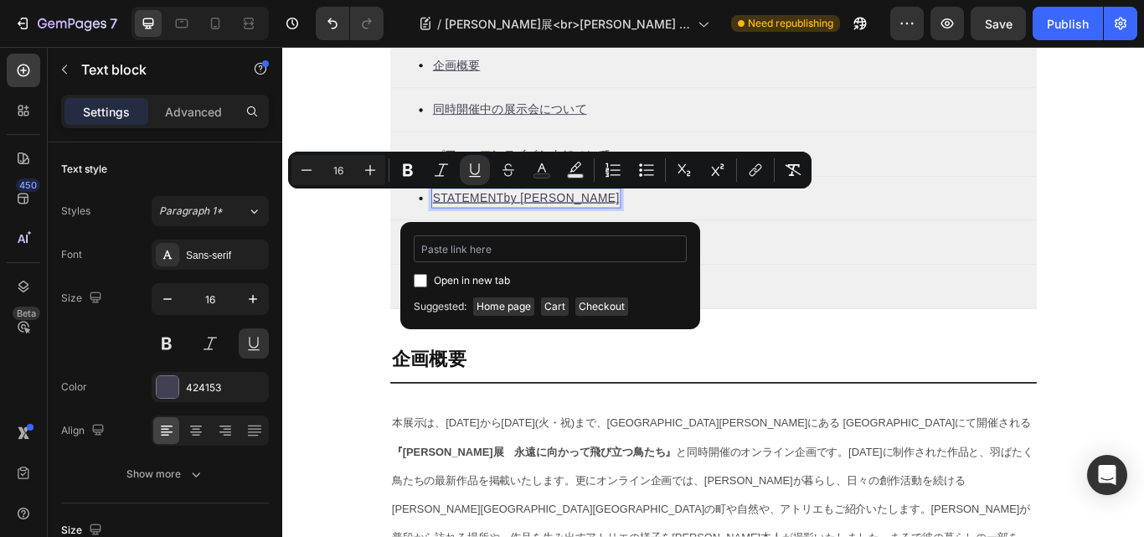
click at [451, 249] on input "Editor contextual toolbar" at bounding box center [550, 248] width 273 height 27
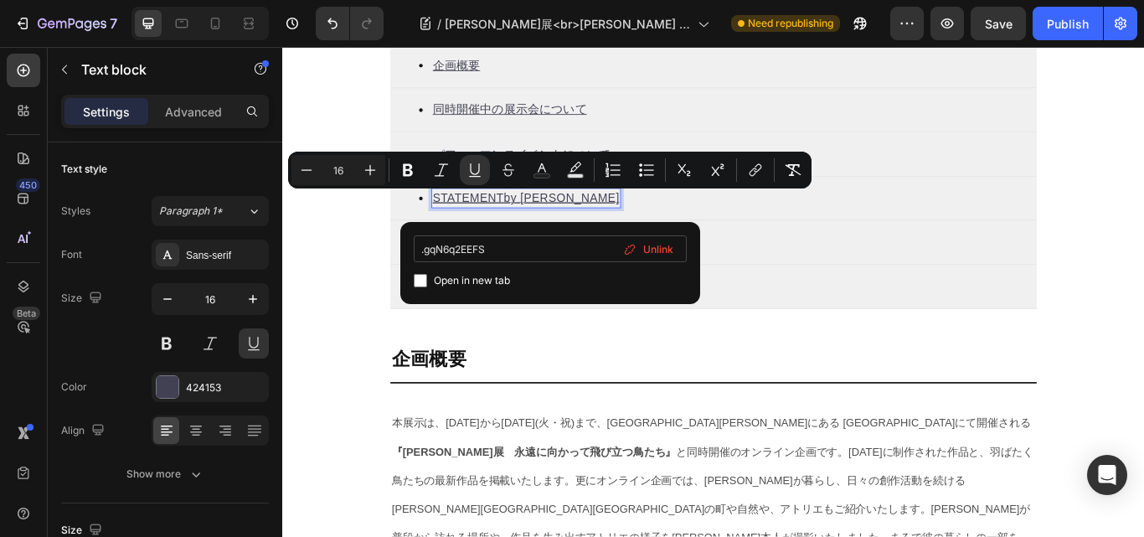
click at [421, 247] on input ".gqN6q2EEFS" at bounding box center [550, 248] width 273 height 27
type input ".gqN6q2EEFS"
click at [425, 250] on input ".gqN6q2EEFS" at bounding box center [550, 248] width 273 height 27
type input "#gqN6q2EEFS"
click at [556, 271] on div "Open in new tab" at bounding box center [550, 281] width 273 height 20
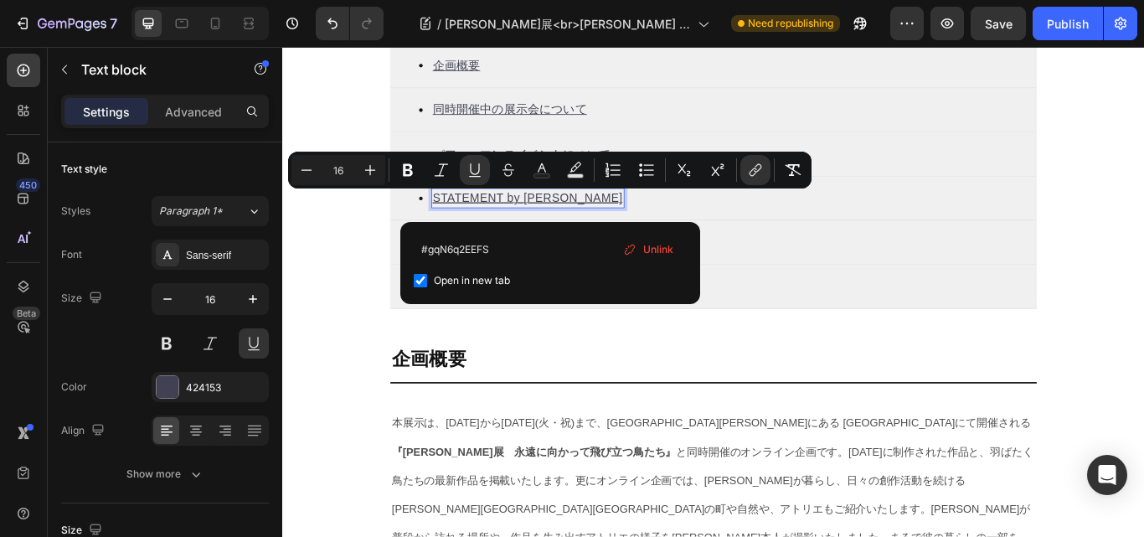
click at [556, 271] on div "Open in new tab" at bounding box center [550, 281] width 273 height 20
checkbox input "false"
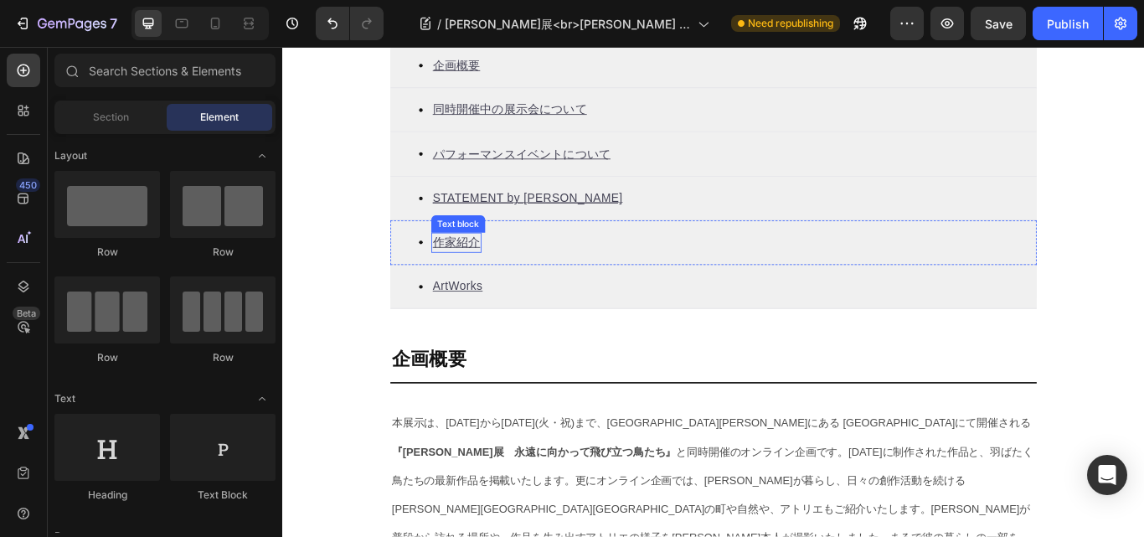
click at [478, 280] on u "作家紹介" at bounding box center [484, 275] width 55 height 14
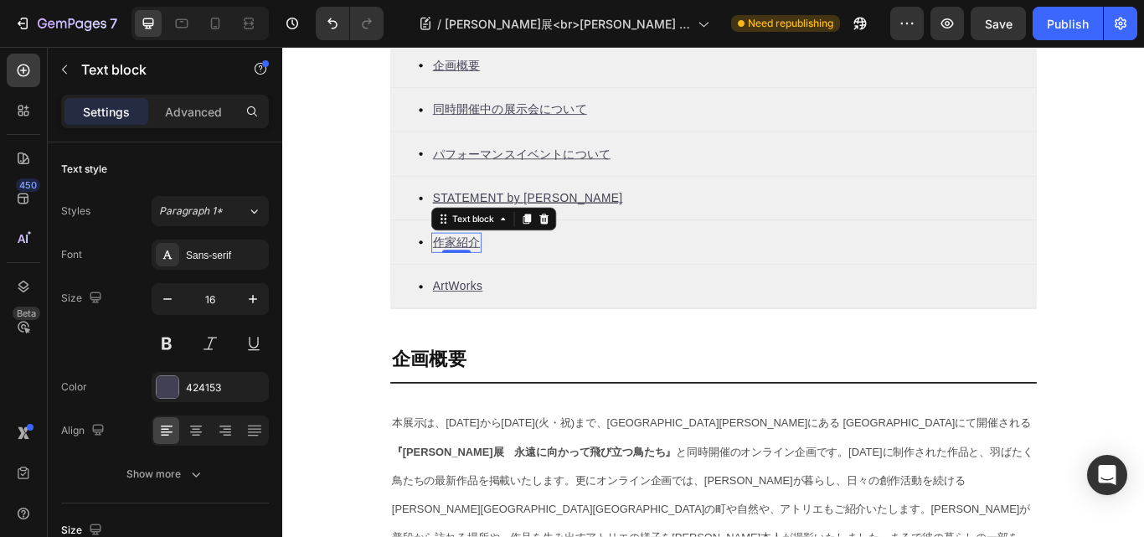
click at [478, 280] on u "作家紹介" at bounding box center [484, 275] width 55 height 14
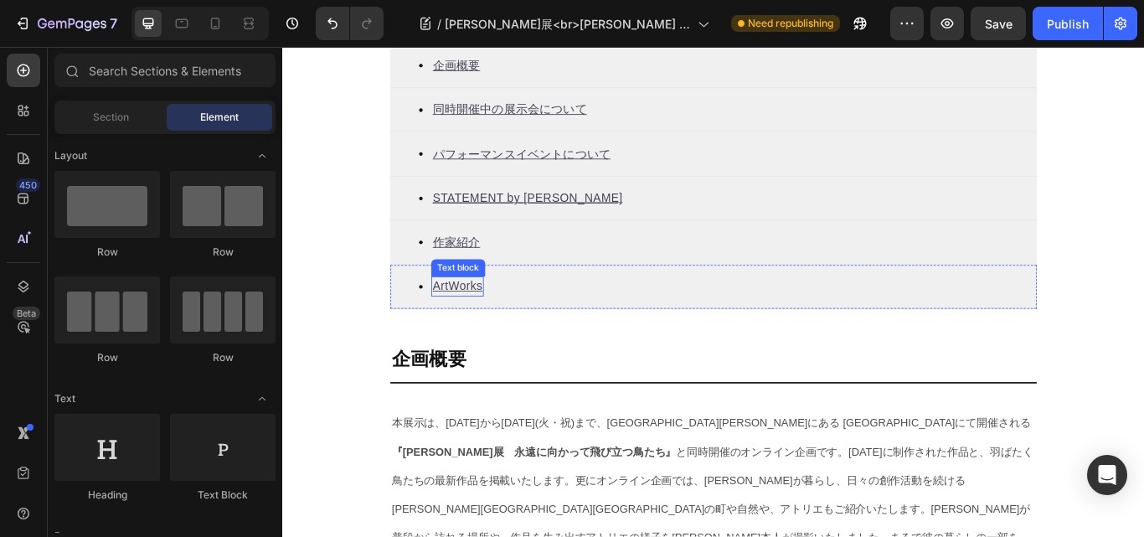
click at [483, 333] on u "ArtWorks" at bounding box center [486, 326] width 58 height 14
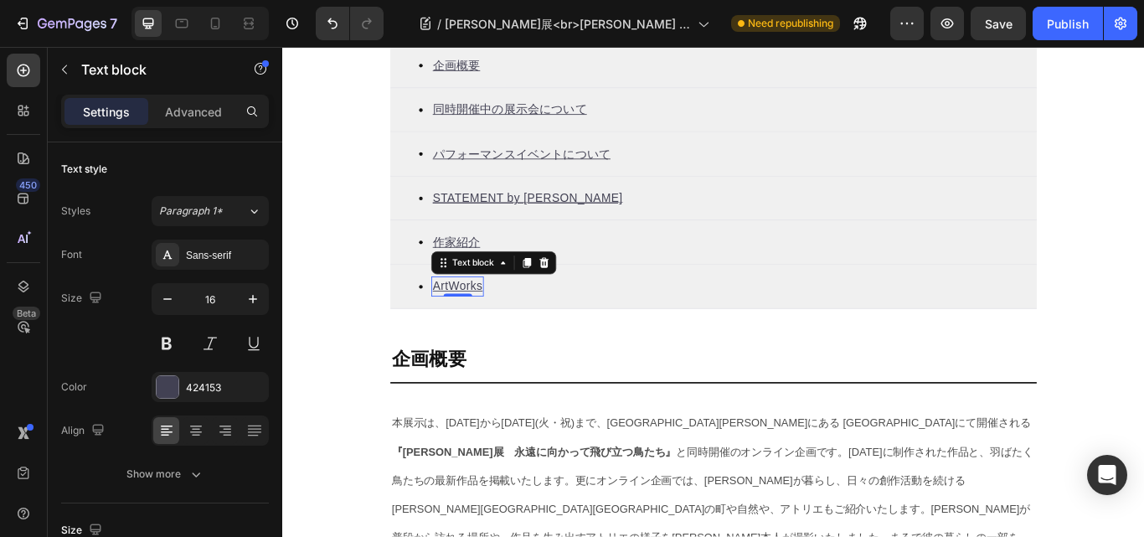
click at [483, 333] on u "ArtWorks" at bounding box center [486, 326] width 58 height 14
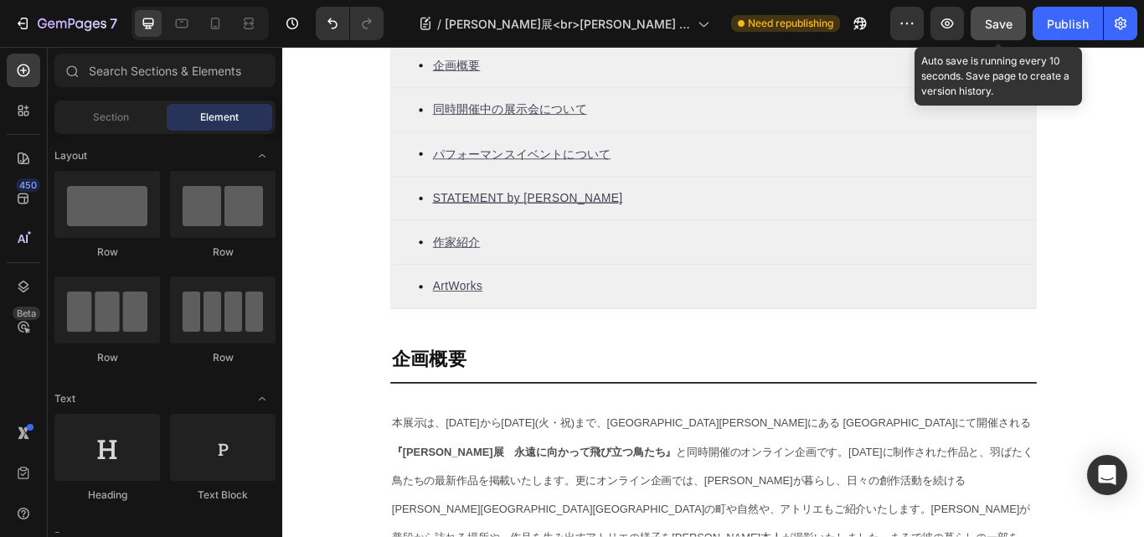
click at [993, 19] on span "Save" at bounding box center [999, 24] width 28 height 14
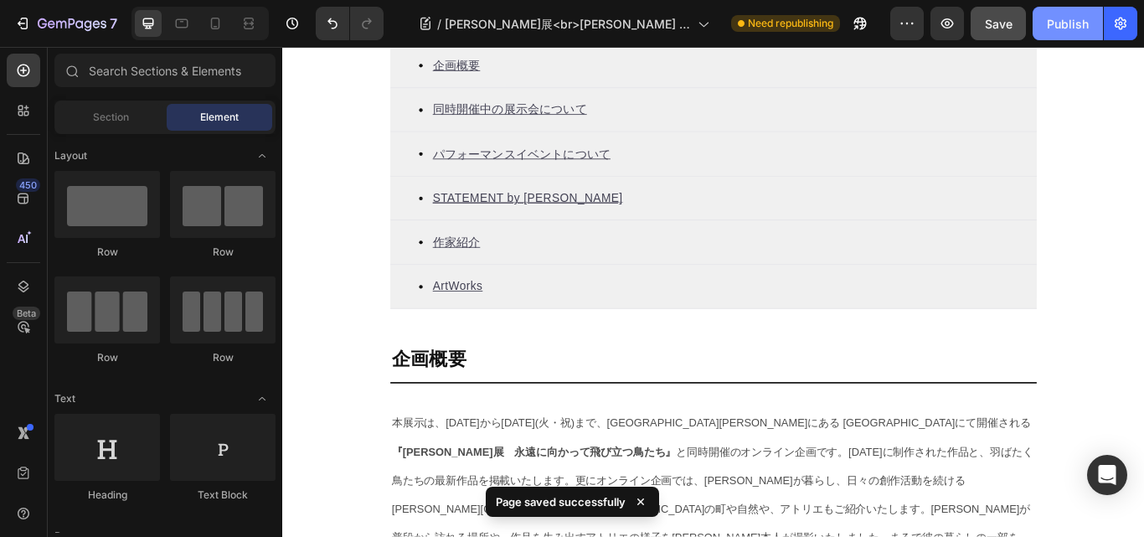
click at [1067, 23] on div "Publish" at bounding box center [1068, 24] width 42 height 18
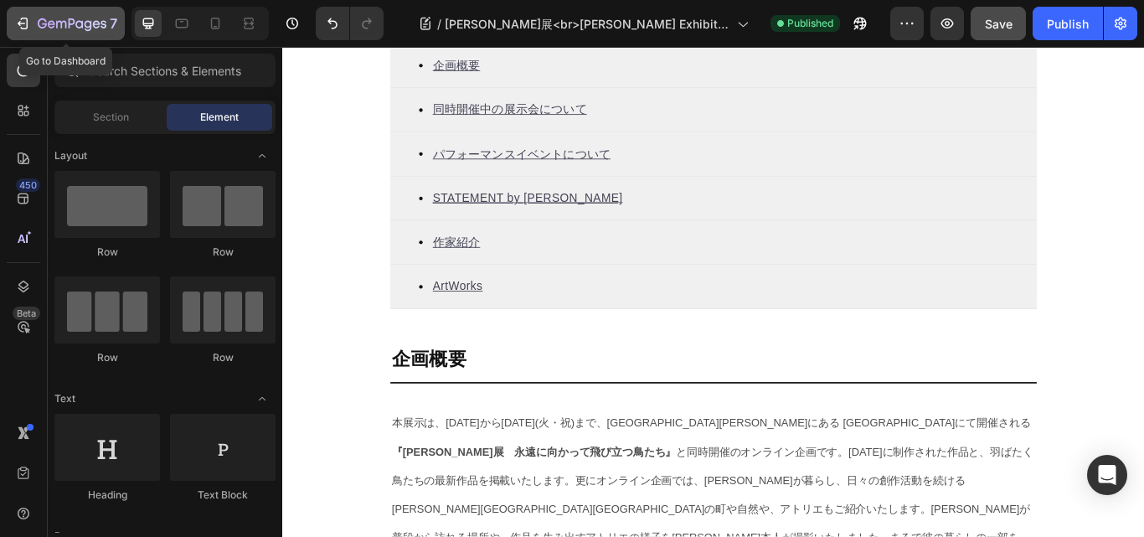
click at [17, 17] on icon "button" at bounding box center [22, 23] width 17 height 17
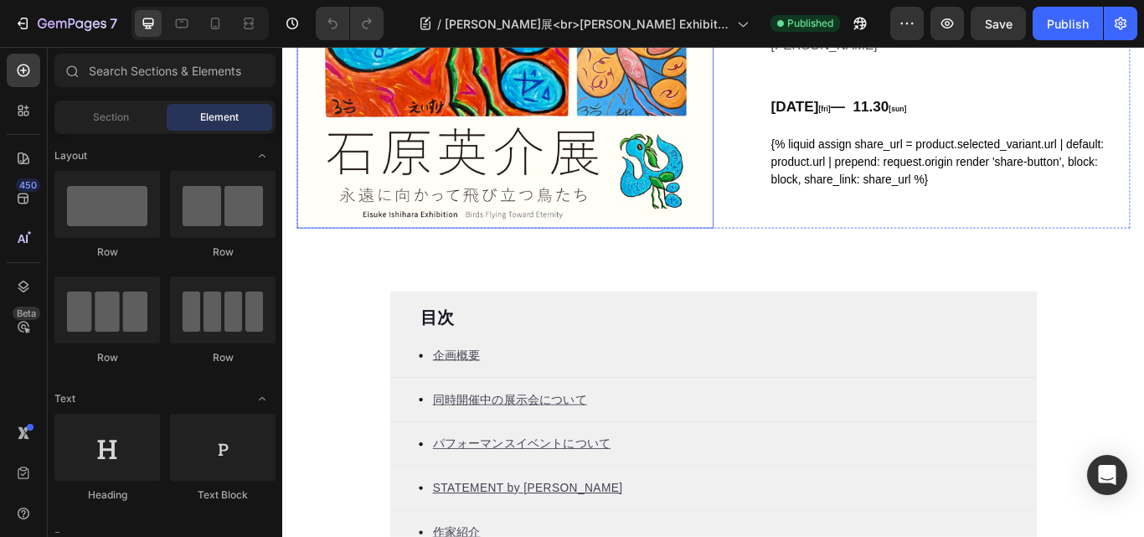
scroll to position [419, 0]
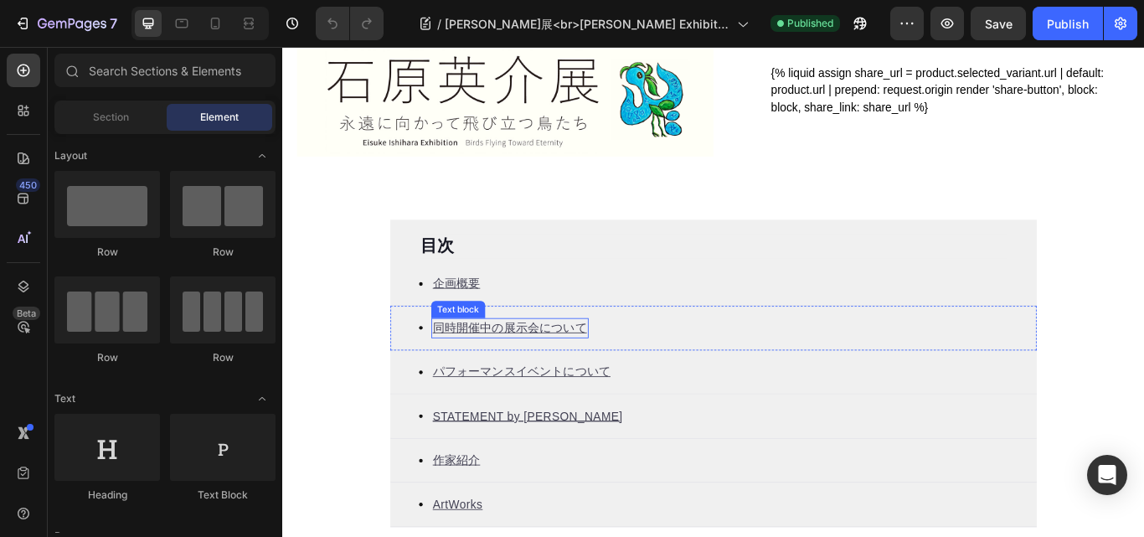
click at [522, 379] on u "同時開催中の展示会について" at bounding box center [547, 375] width 180 height 14
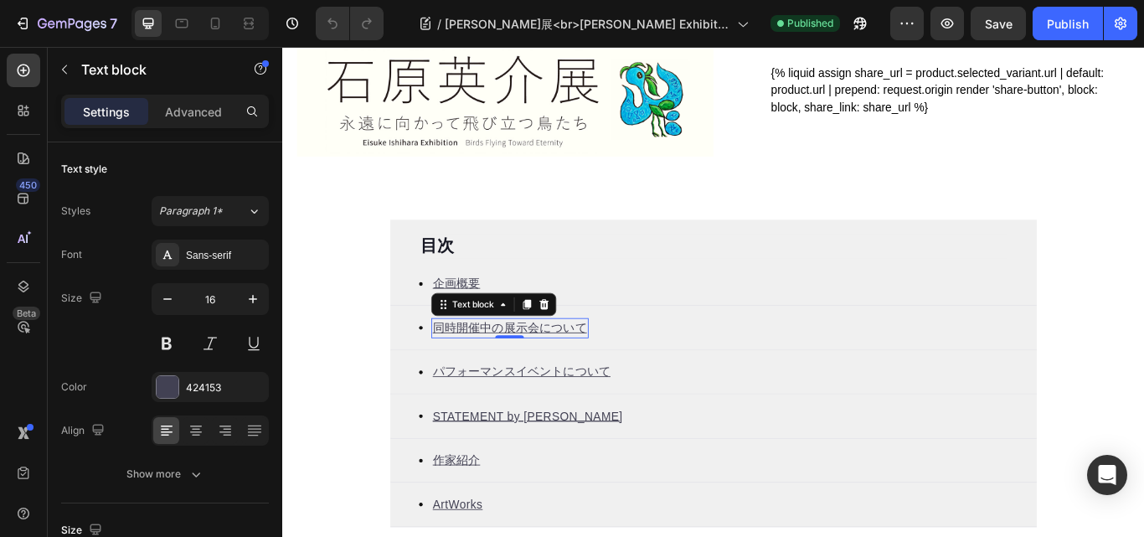
click at [530, 374] on u "同時開催中の展示会について" at bounding box center [547, 375] width 180 height 14
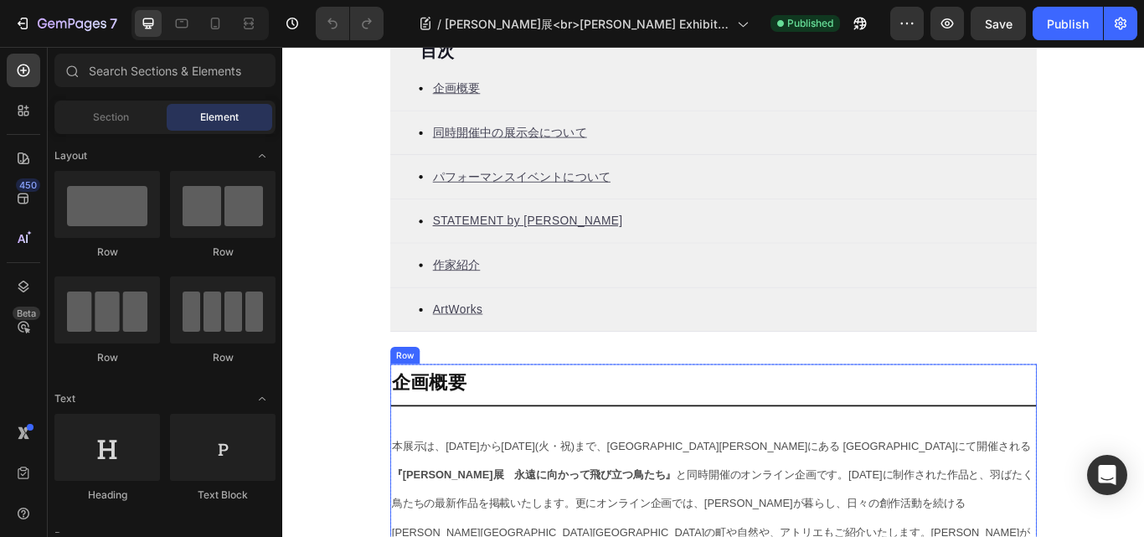
scroll to position [670, 0]
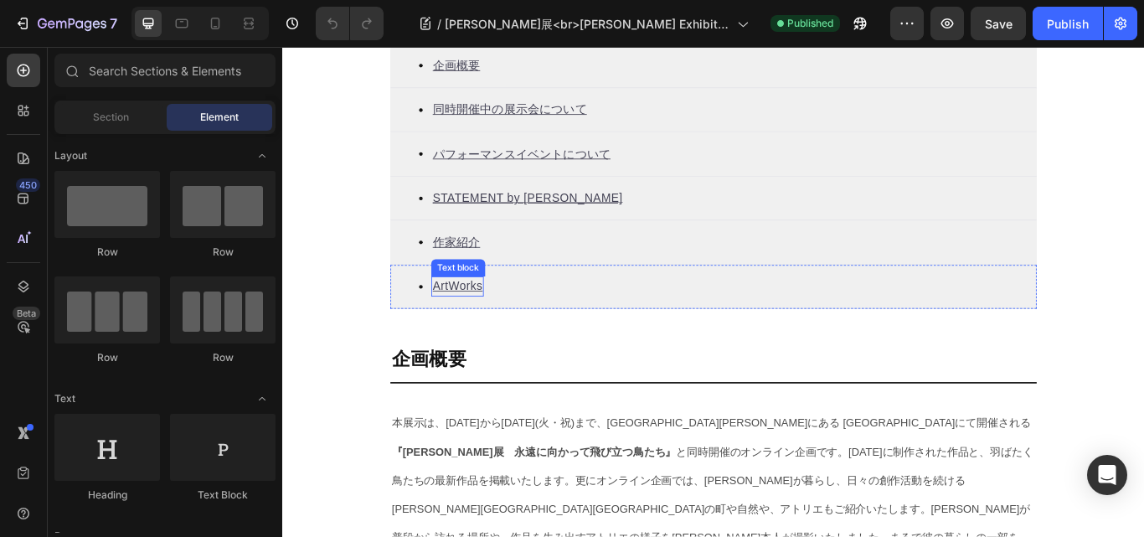
click at [471, 328] on u "ArtWorks" at bounding box center [486, 326] width 58 height 14
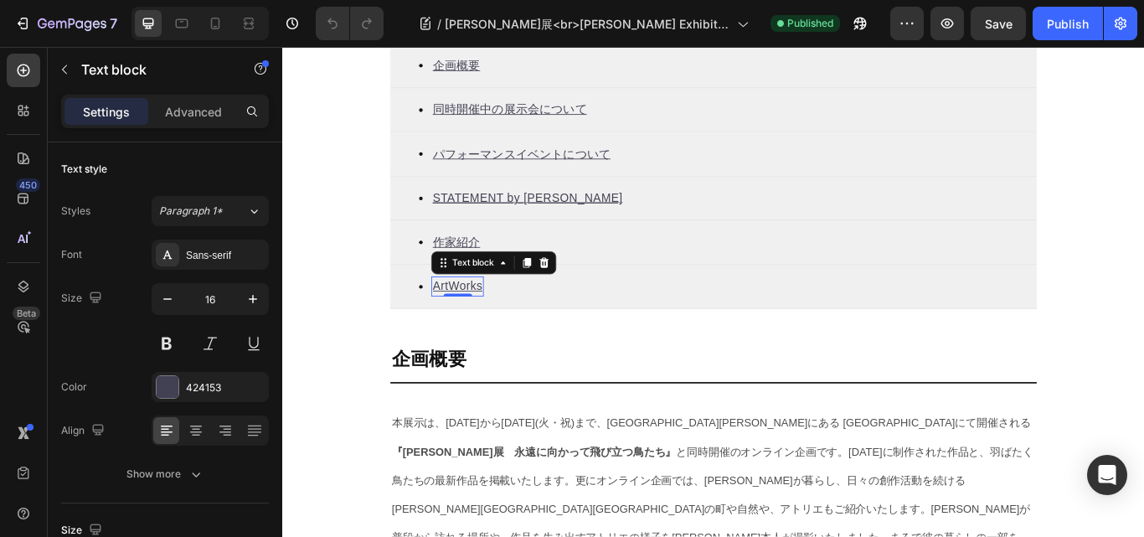
click at [471, 328] on u "ArtWorks" at bounding box center [486, 326] width 58 height 14
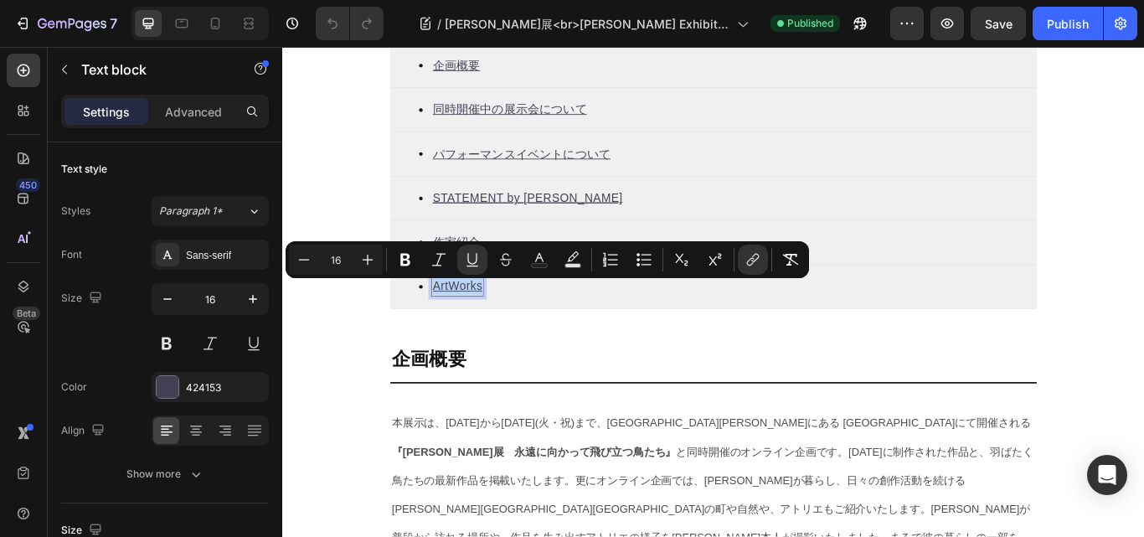
click at [471, 333] on u "ArtWorks" at bounding box center [486, 326] width 58 height 14
